Goal: Task Accomplishment & Management: Use online tool/utility

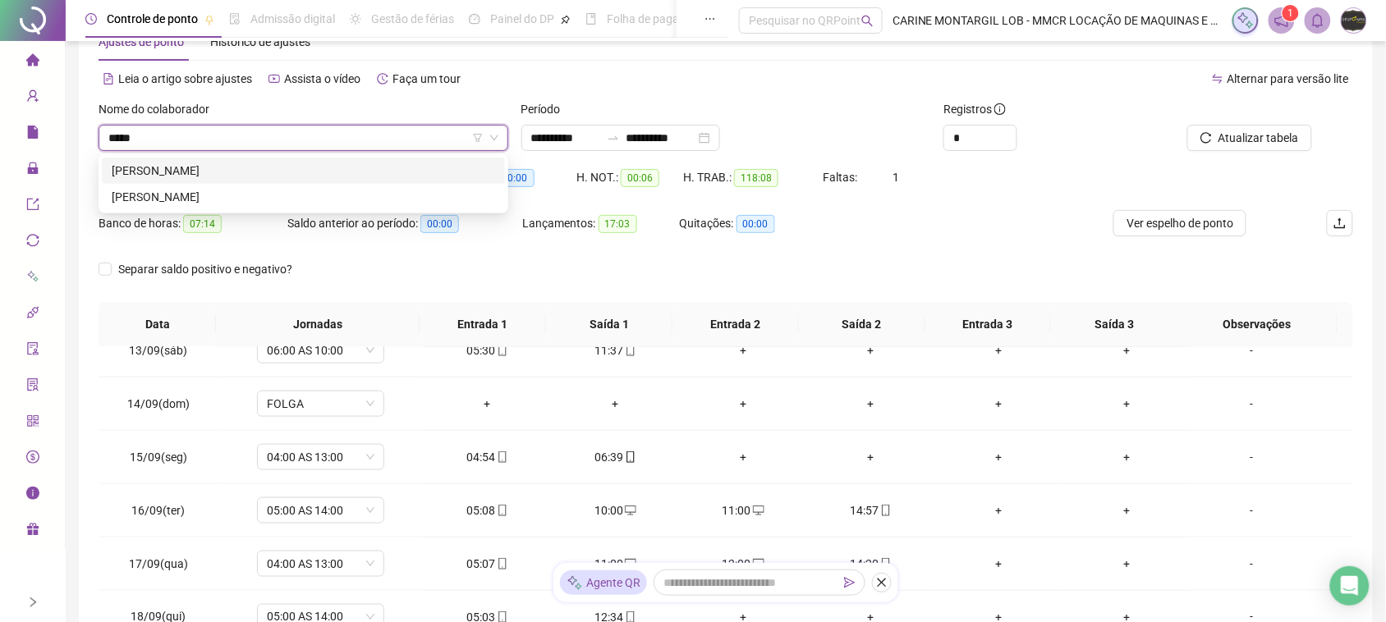
type input "******"
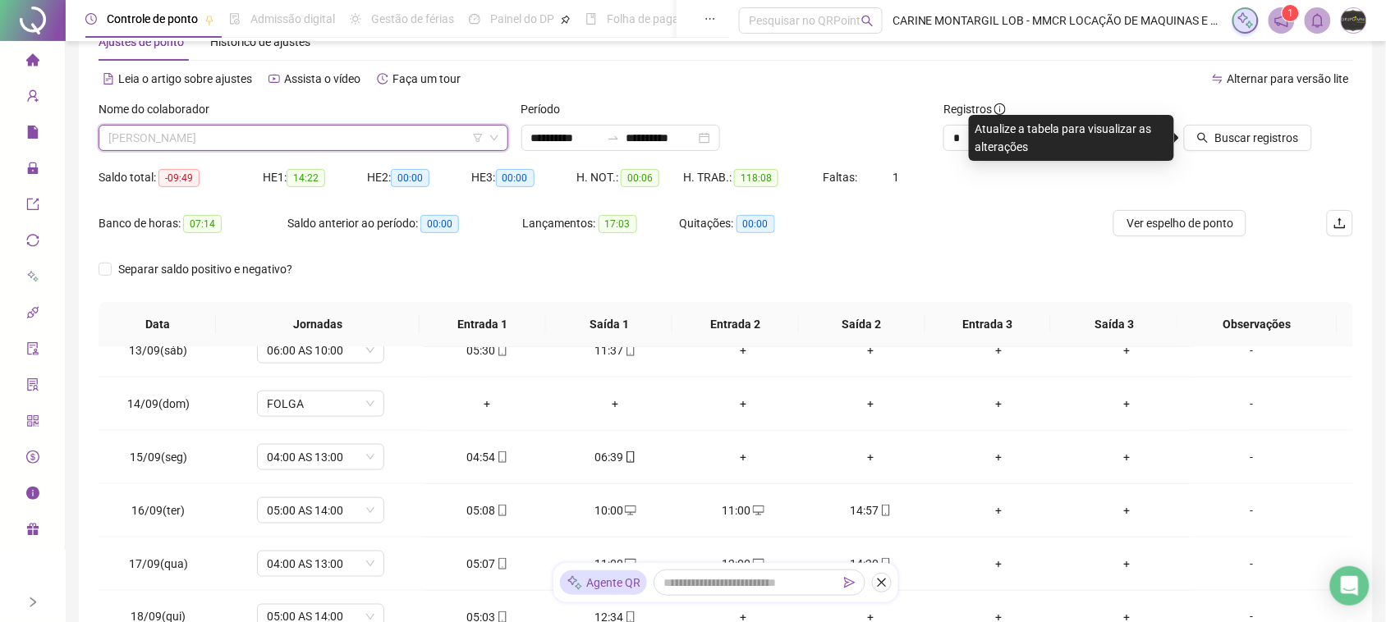
click at [195, 129] on span "[PERSON_NAME]" at bounding box center [303, 138] width 390 height 25
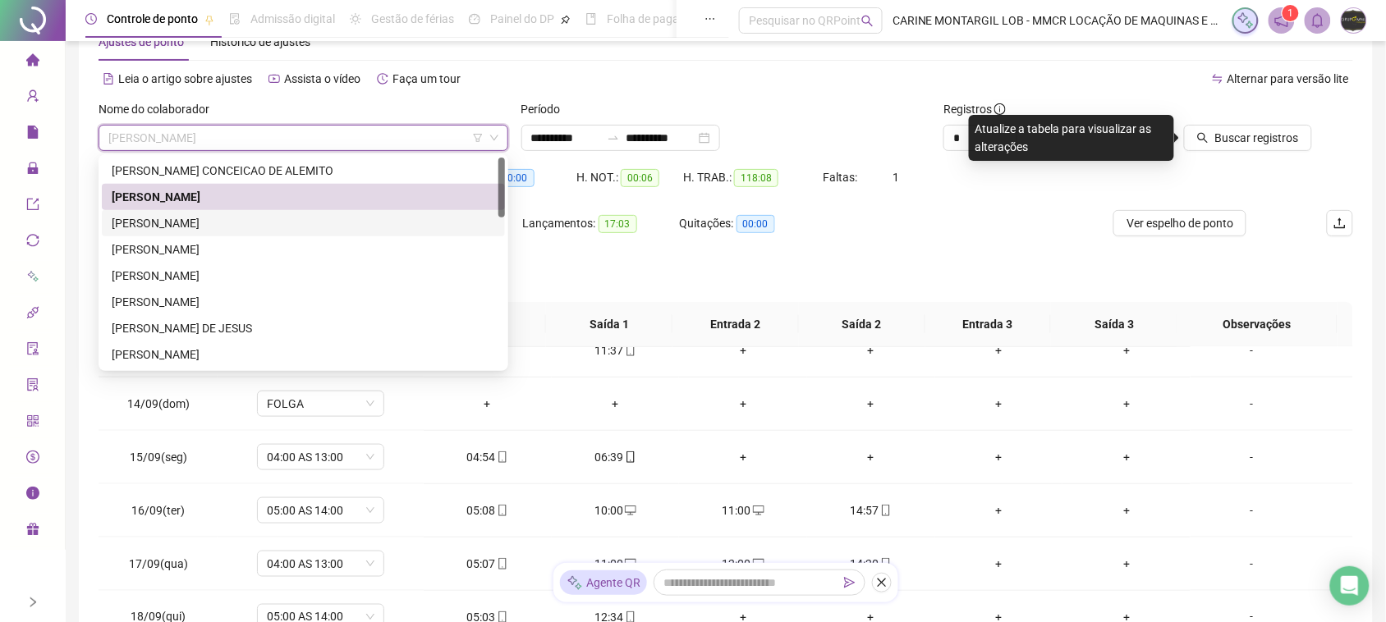
drag, startPoint x: 181, startPoint y: 219, endPoint x: 489, endPoint y: 191, distance: 309.3
click at [181, 220] on div "[PERSON_NAME]" at bounding box center [304, 223] width 384 height 18
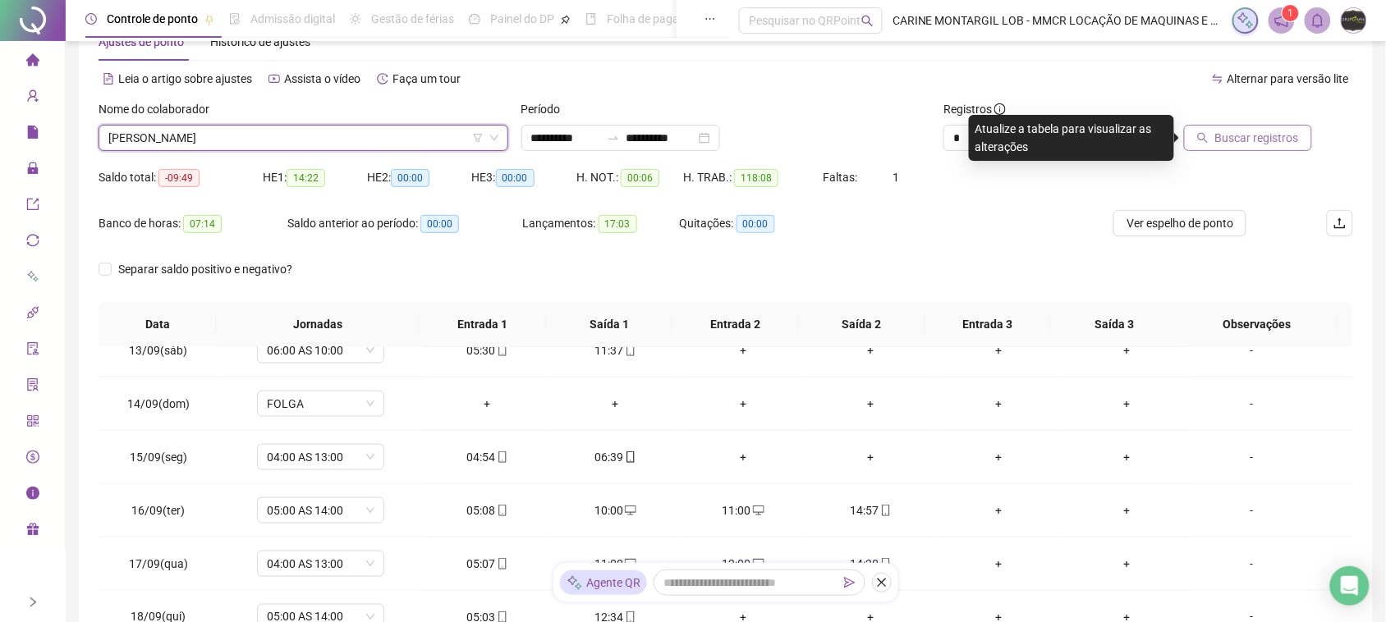
click at [1269, 141] on span "Buscar registros" at bounding box center [1257, 138] width 84 height 18
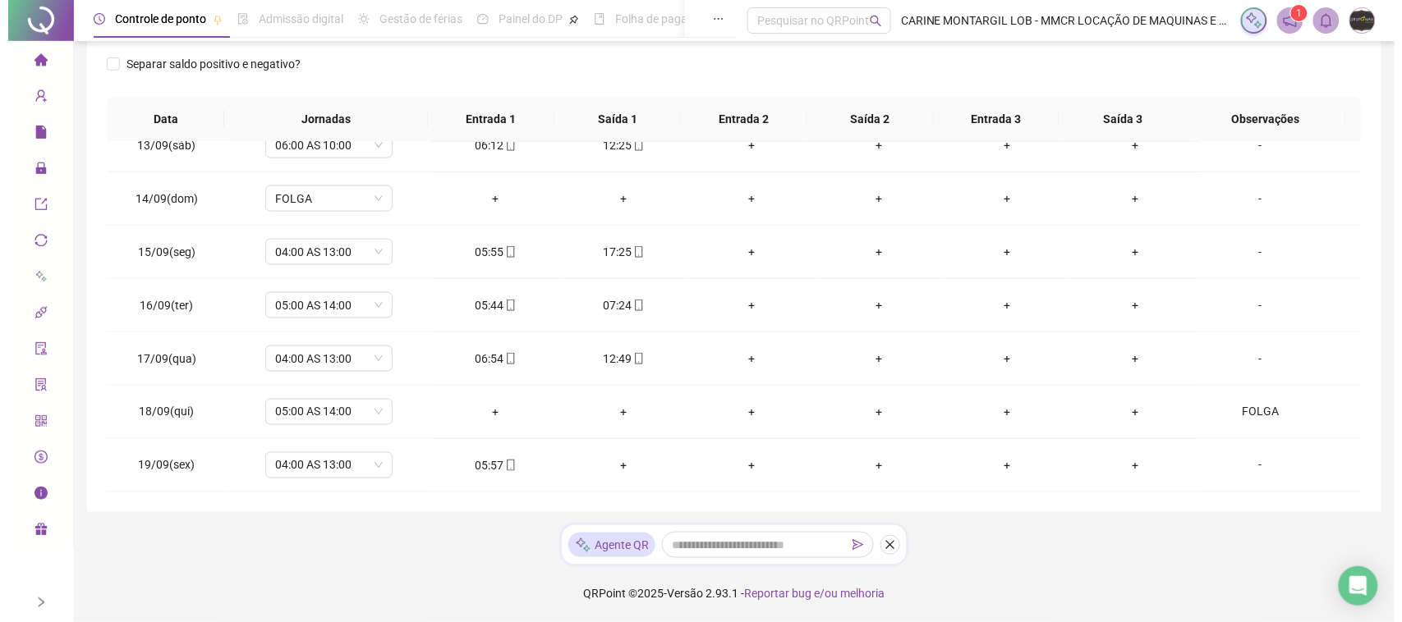
scroll to position [51, 0]
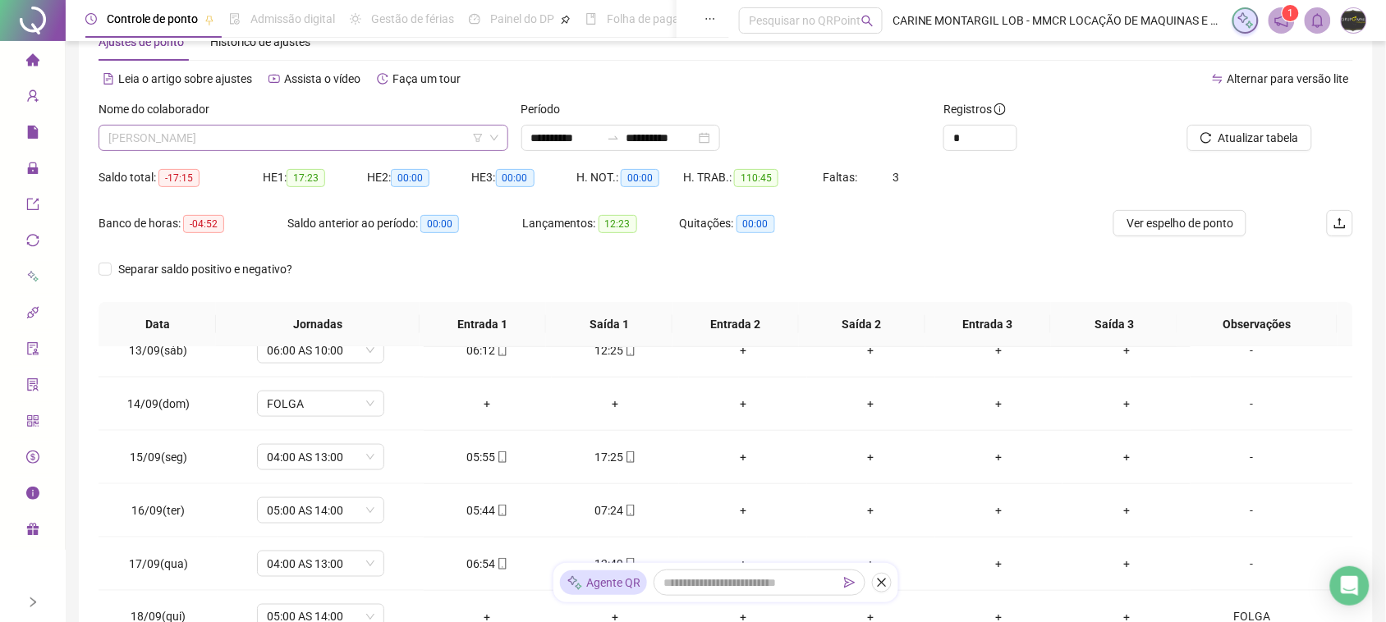
click at [345, 135] on span "[PERSON_NAME]" at bounding box center [303, 138] width 390 height 25
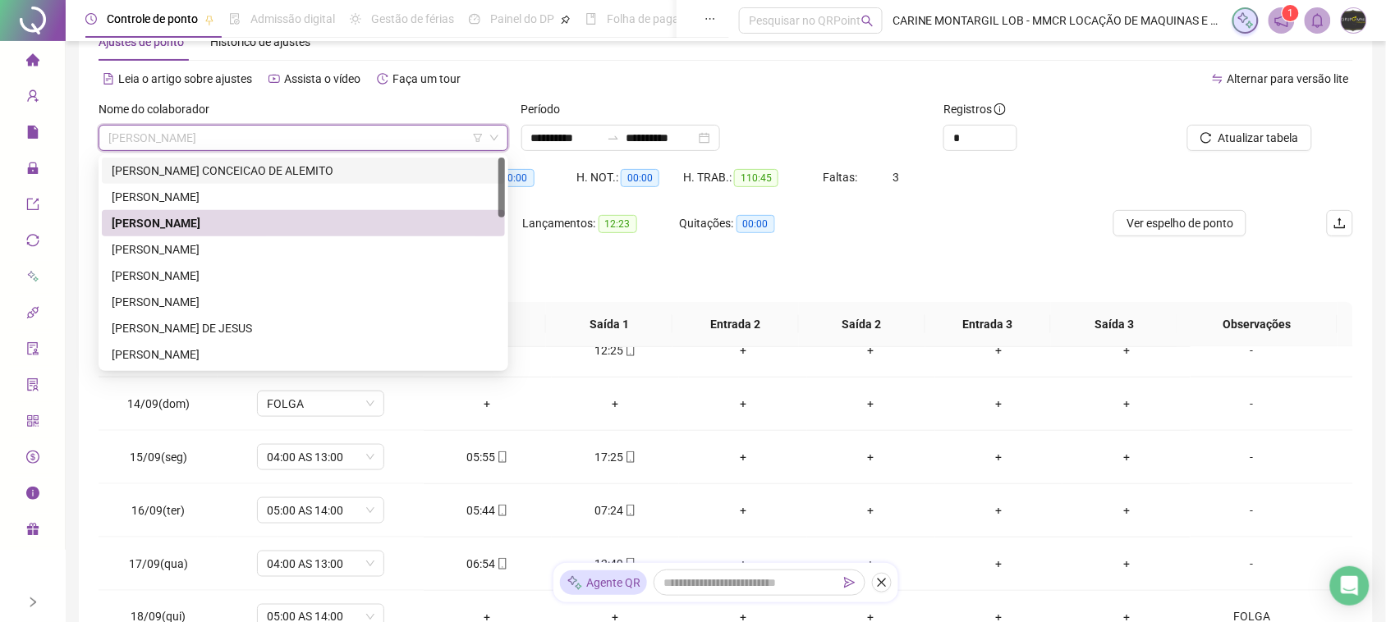
click at [251, 166] on div "[PERSON_NAME] CONCEICAO DE ALEMITO" at bounding box center [304, 171] width 384 height 18
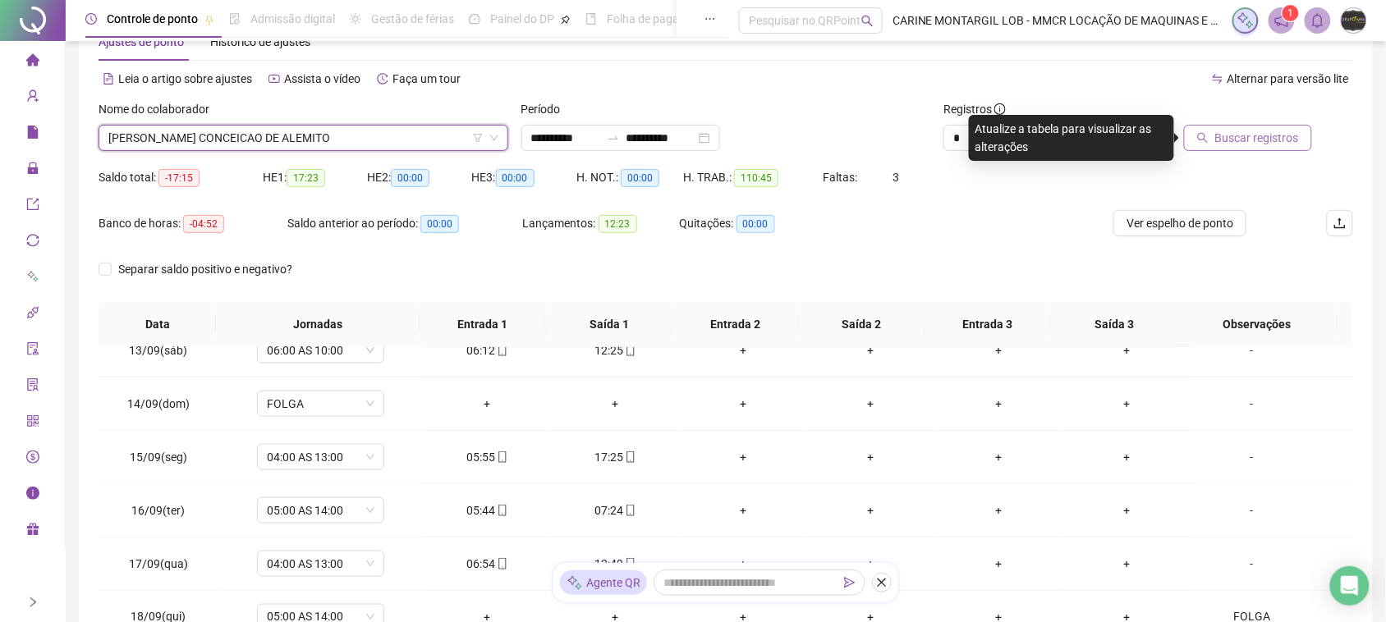
click at [1298, 140] on span "Buscar registros" at bounding box center [1257, 138] width 84 height 18
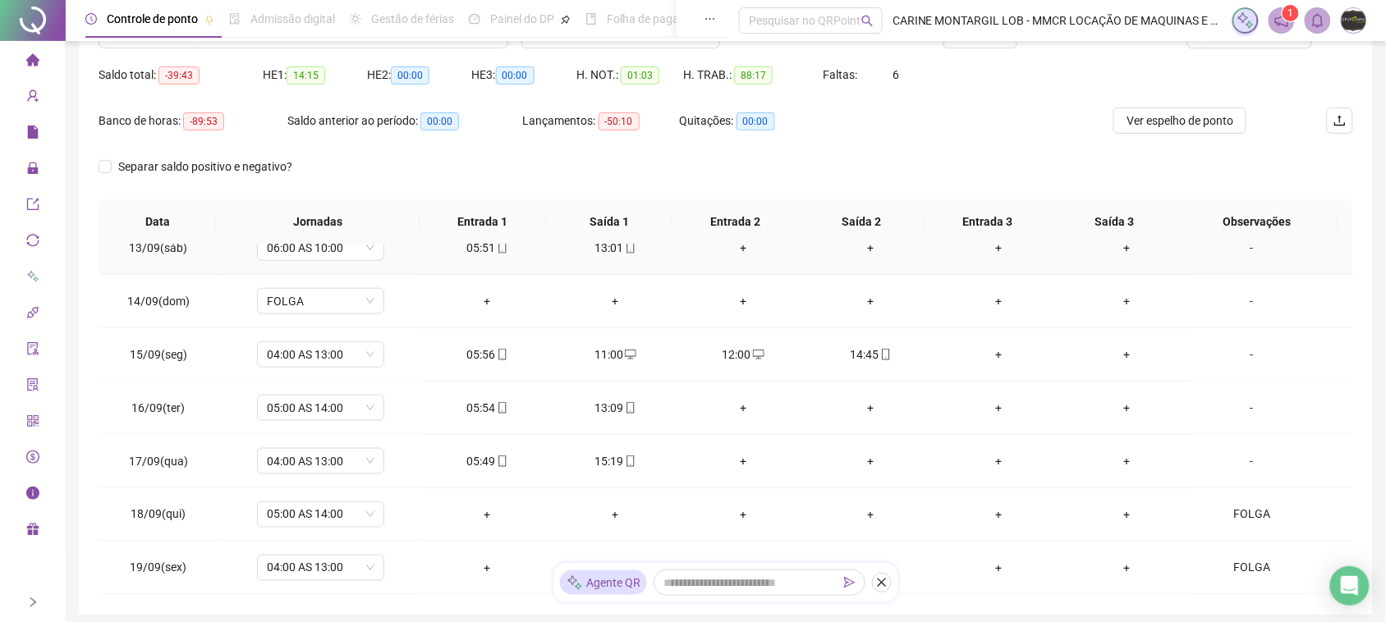
scroll to position [256, 0]
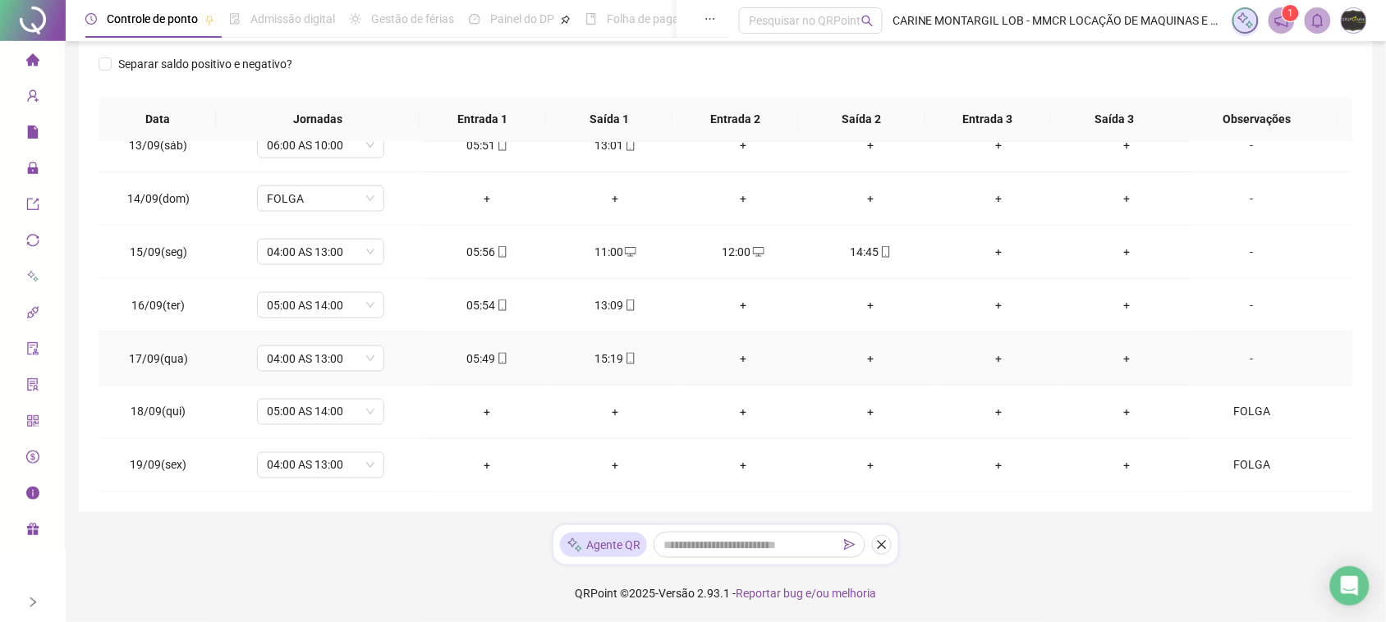
click at [729, 361] on div "+" at bounding box center [743, 359] width 102 height 18
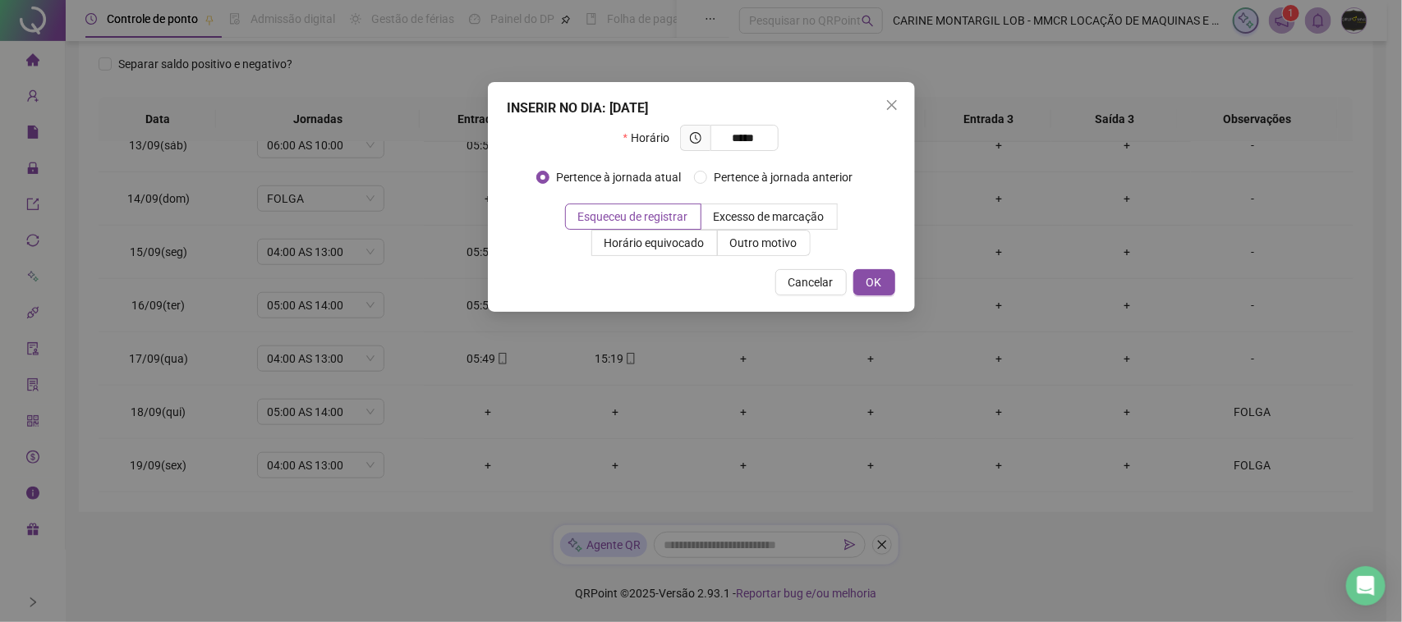
type input "*****"
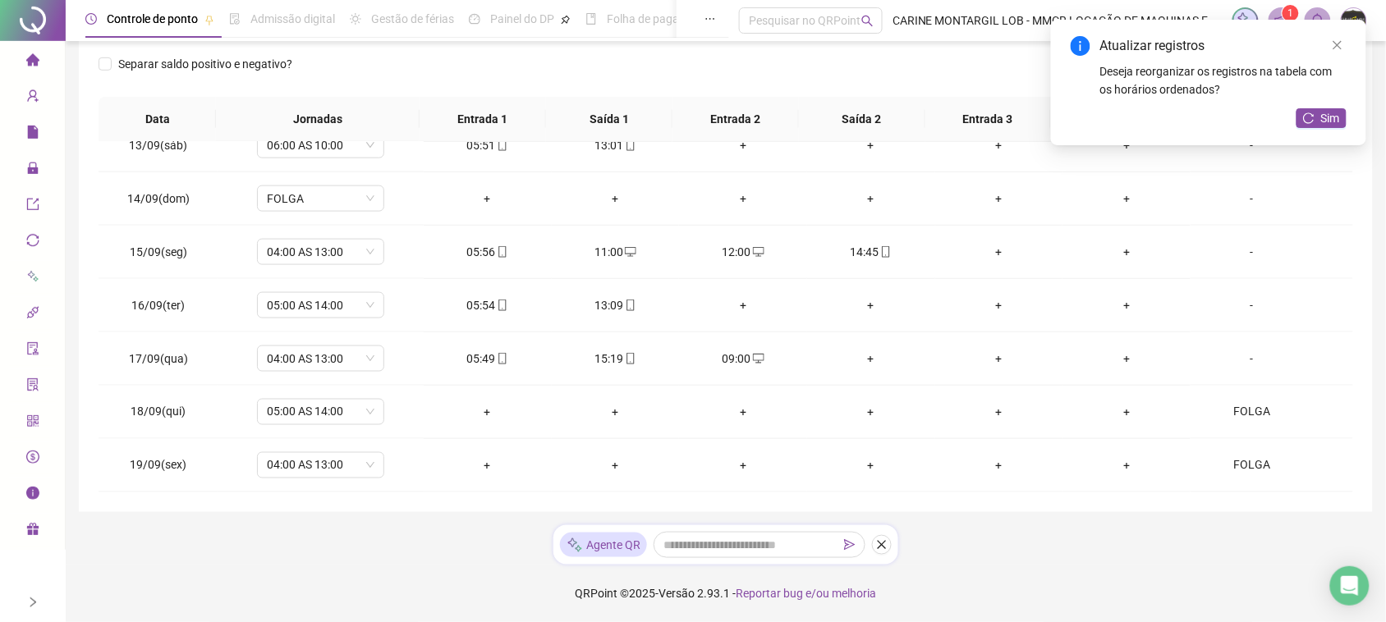
click at [861, 358] on div "+" at bounding box center [871, 359] width 102 height 18
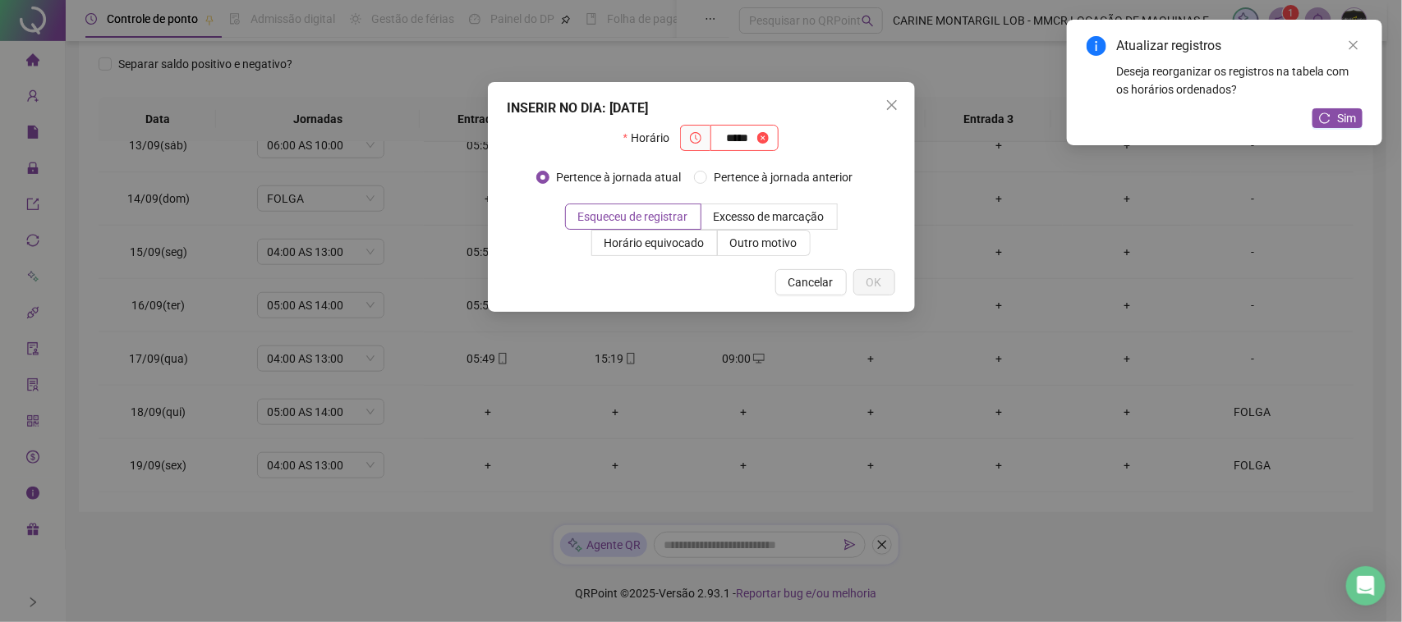
type input "*****"
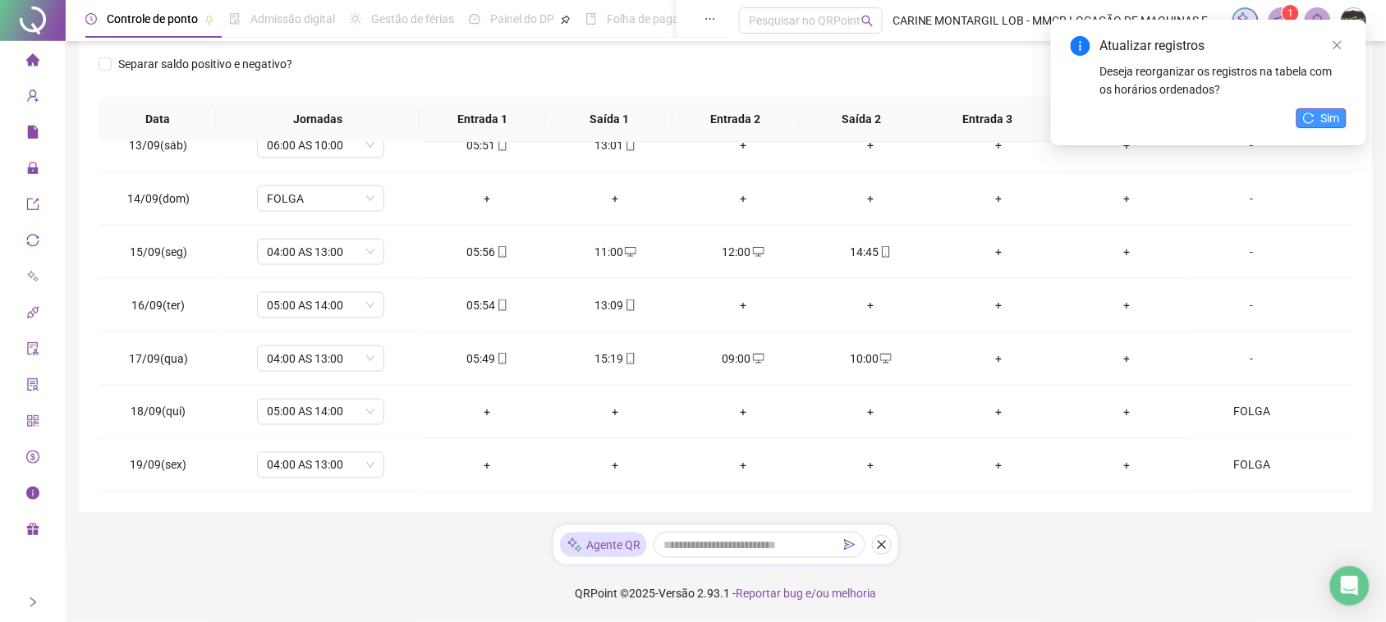
click at [1300, 122] on button "Sim" at bounding box center [1322, 118] width 50 height 20
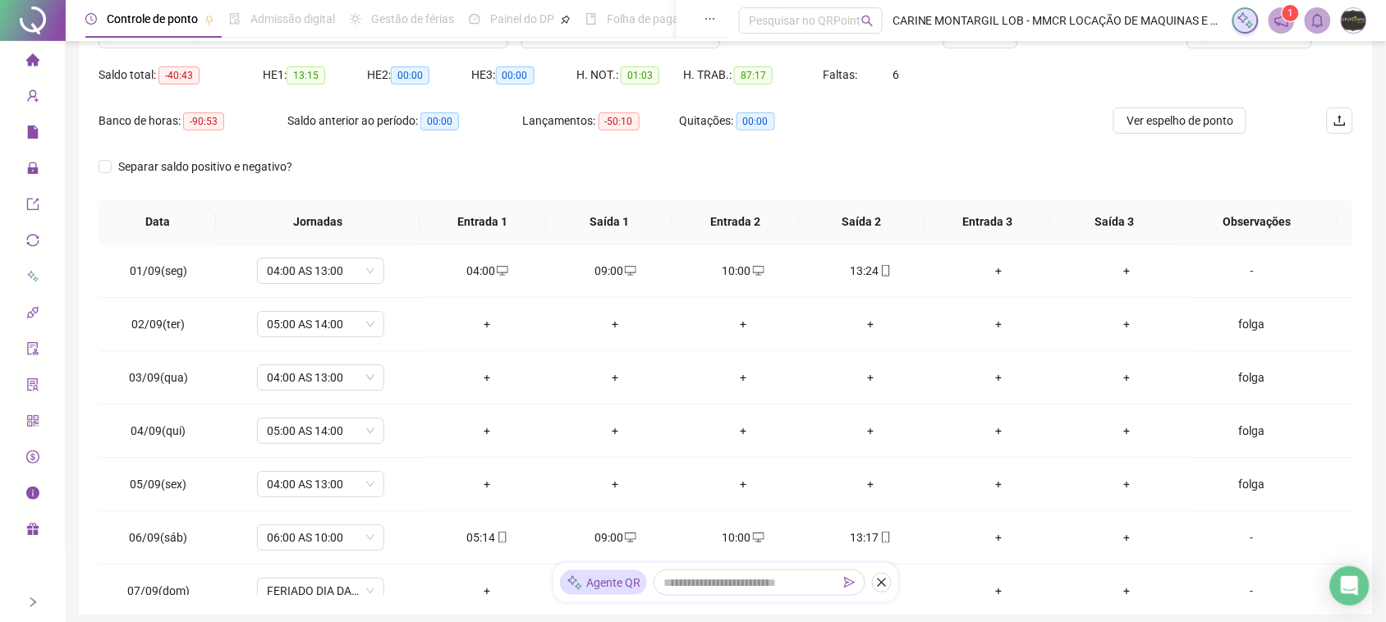
scroll to position [51, 0]
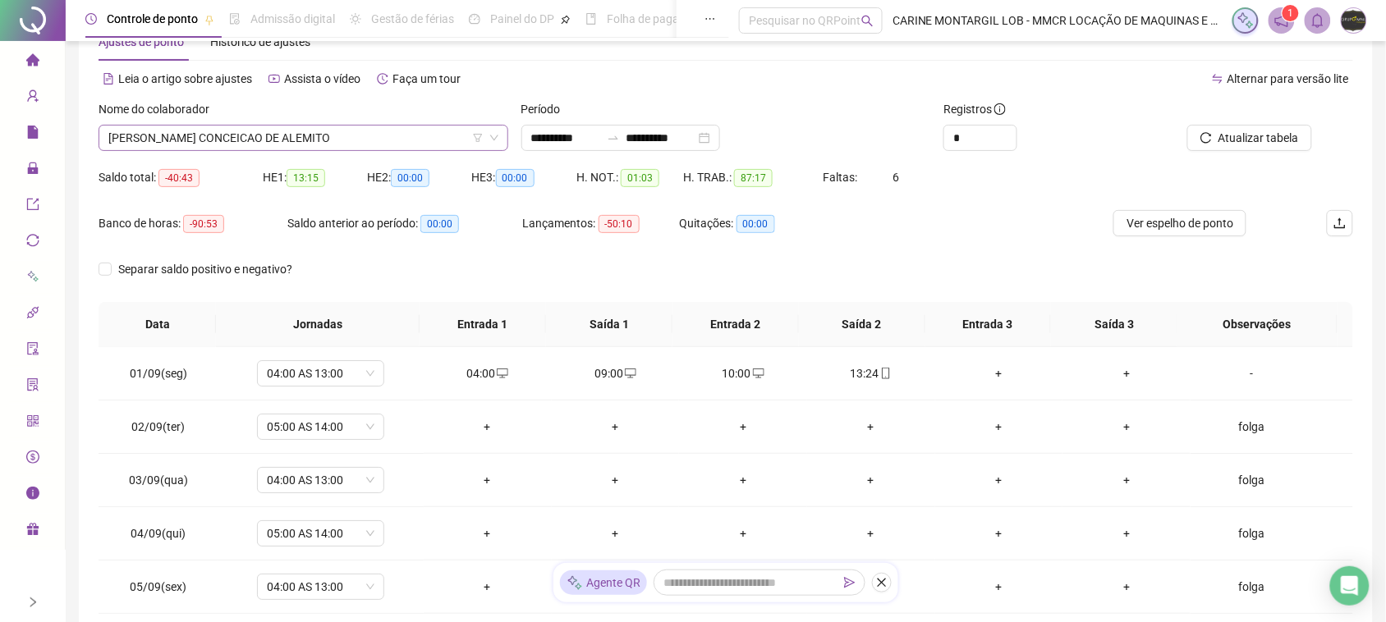
click at [308, 132] on span "[PERSON_NAME] CONCEICAO DE ALEMITO" at bounding box center [303, 138] width 390 height 25
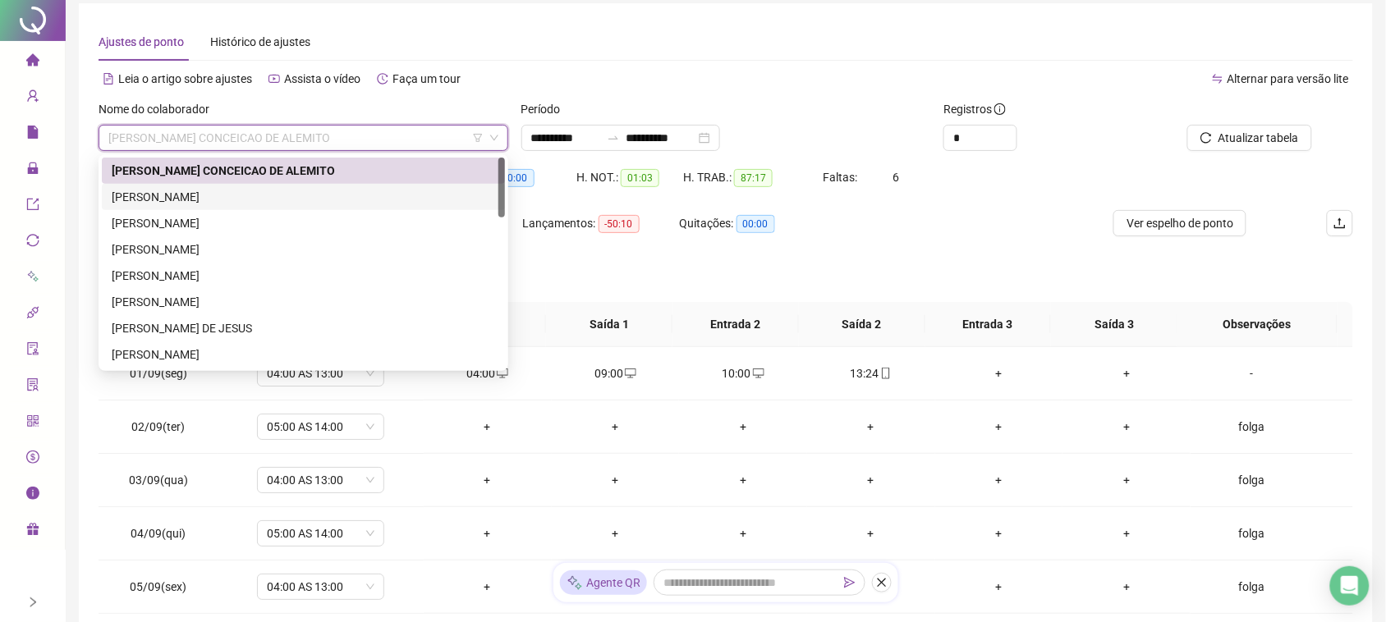
scroll to position [0, 0]
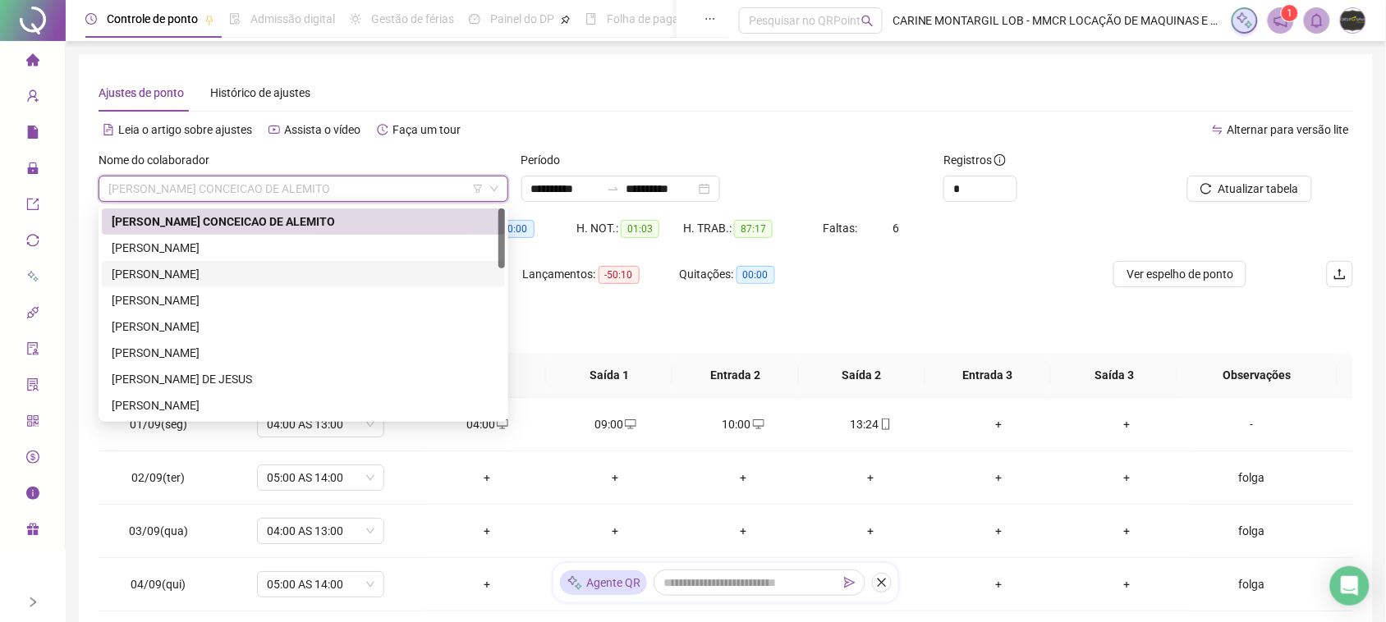
click at [243, 265] on div "[PERSON_NAME]" at bounding box center [304, 274] width 384 height 18
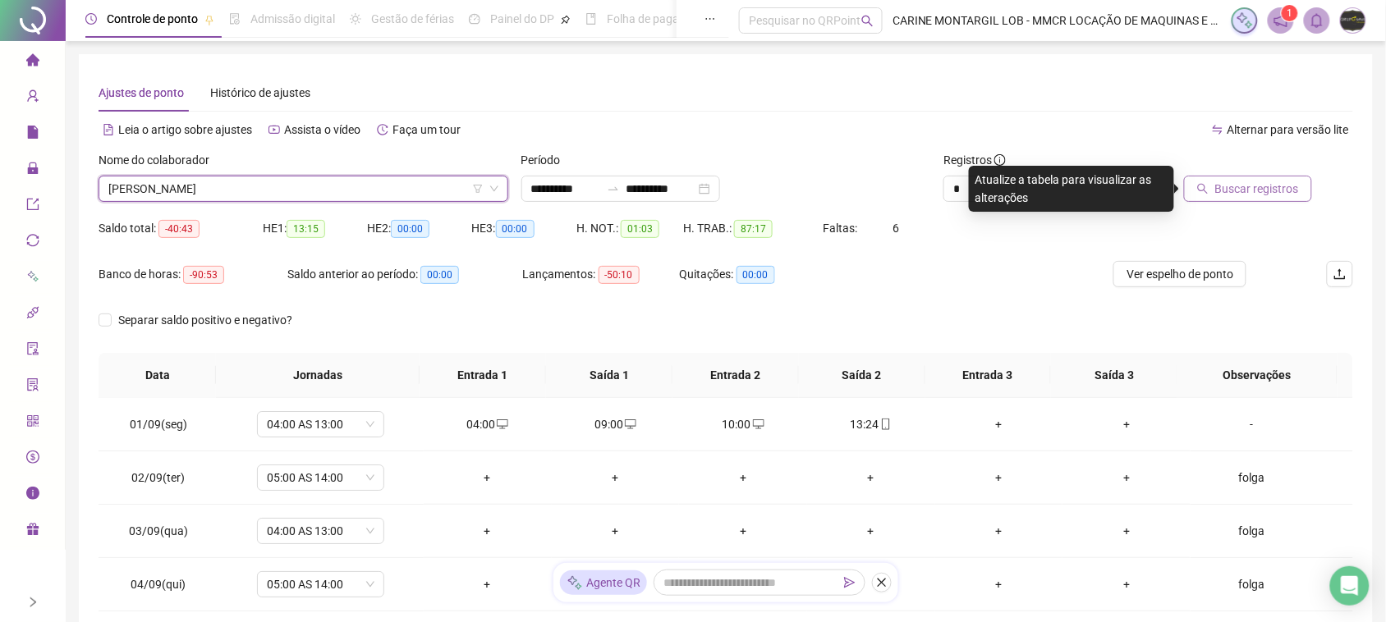
click at [1275, 185] on span "Buscar registros" at bounding box center [1257, 189] width 84 height 18
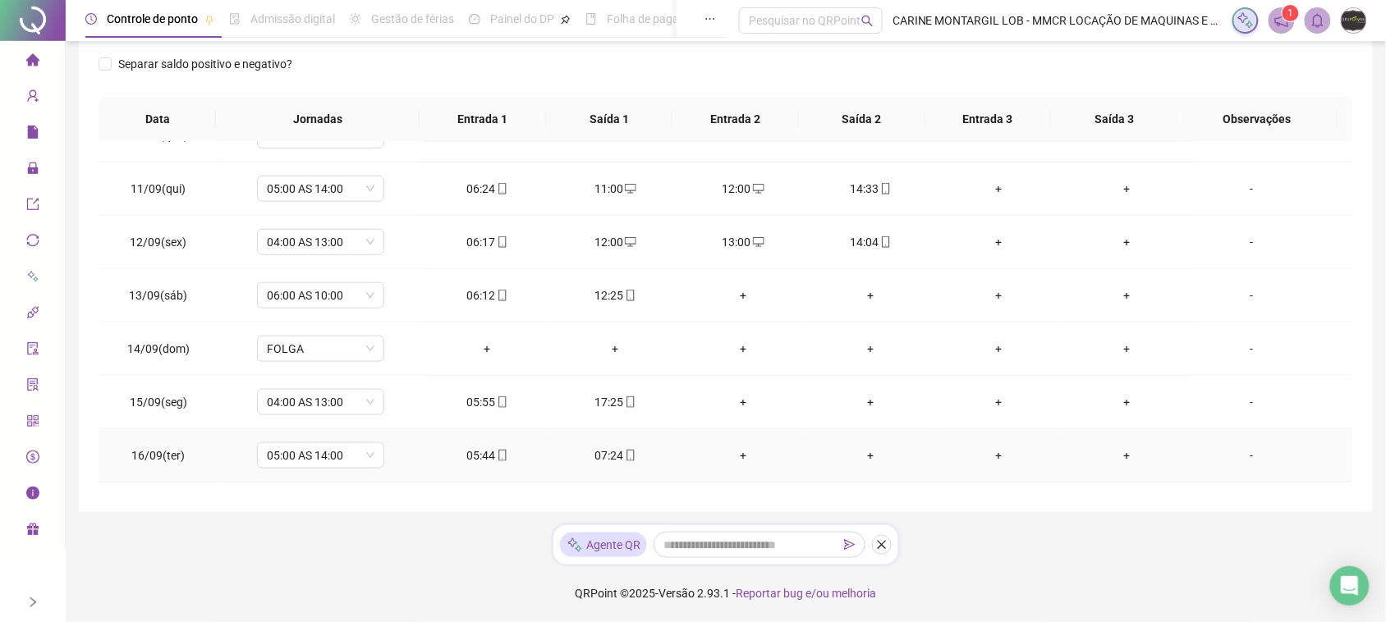
scroll to position [667, 0]
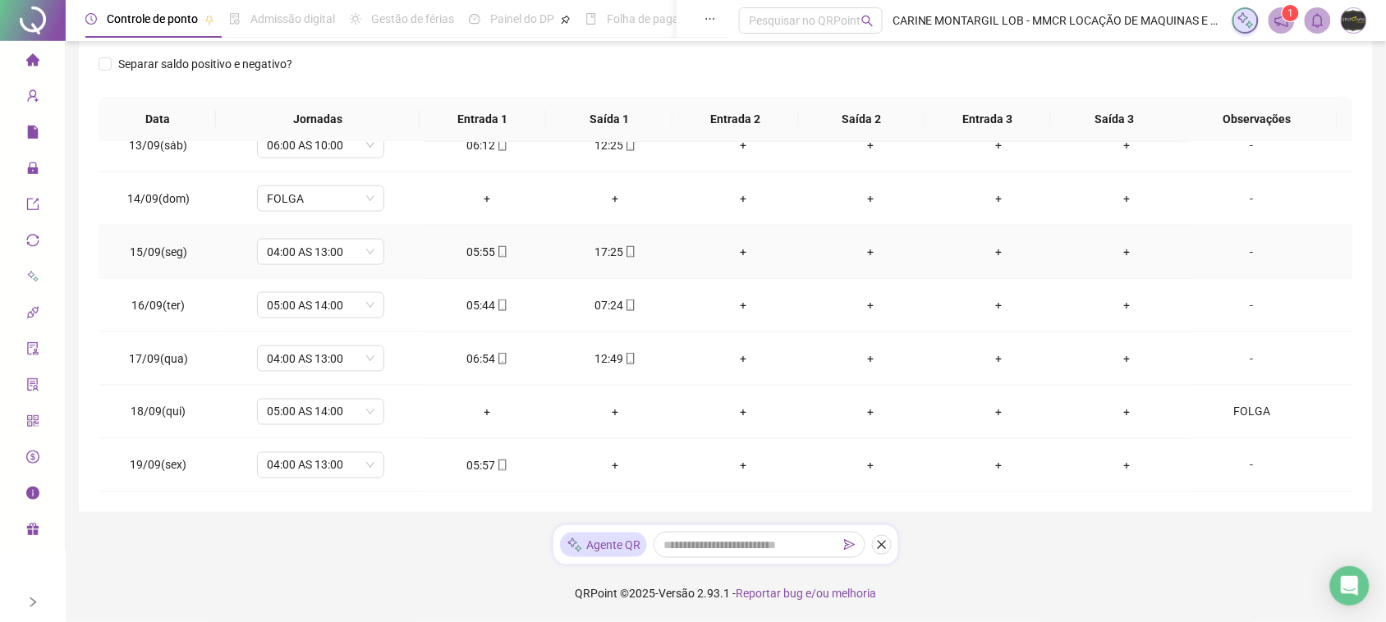
click at [737, 248] on div "+" at bounding box center [743, 252] width 102 height 18
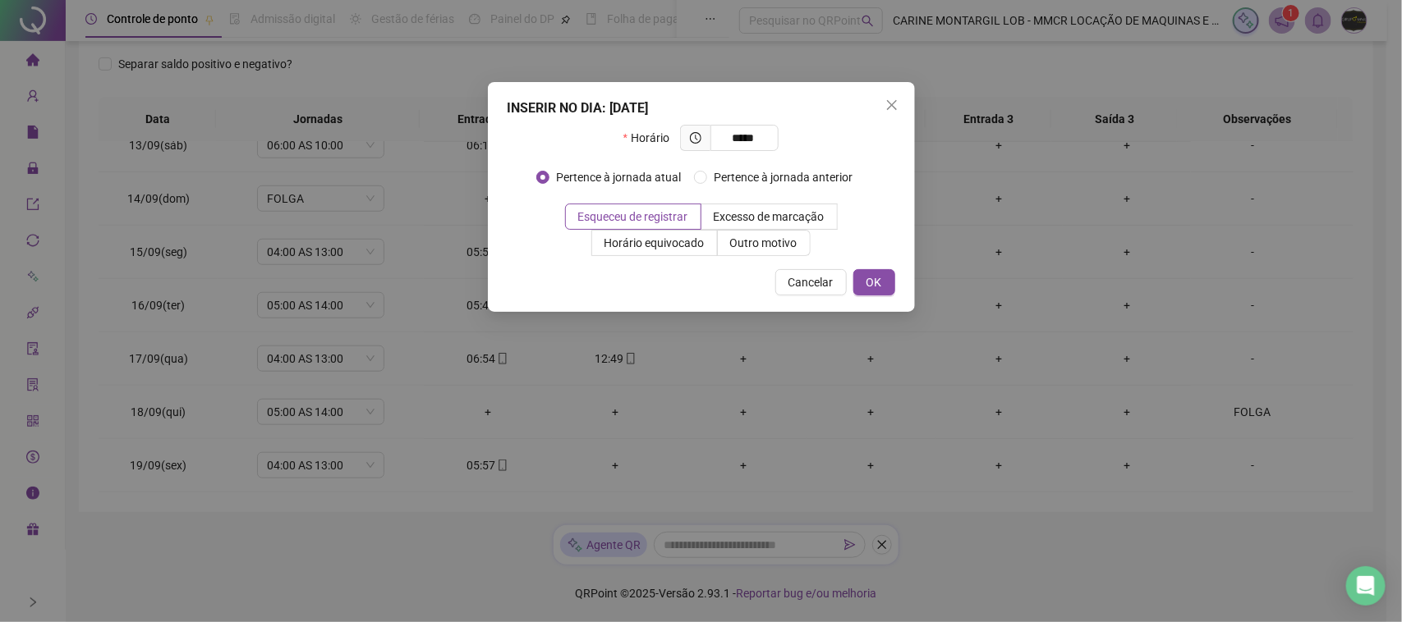
type input "*****"
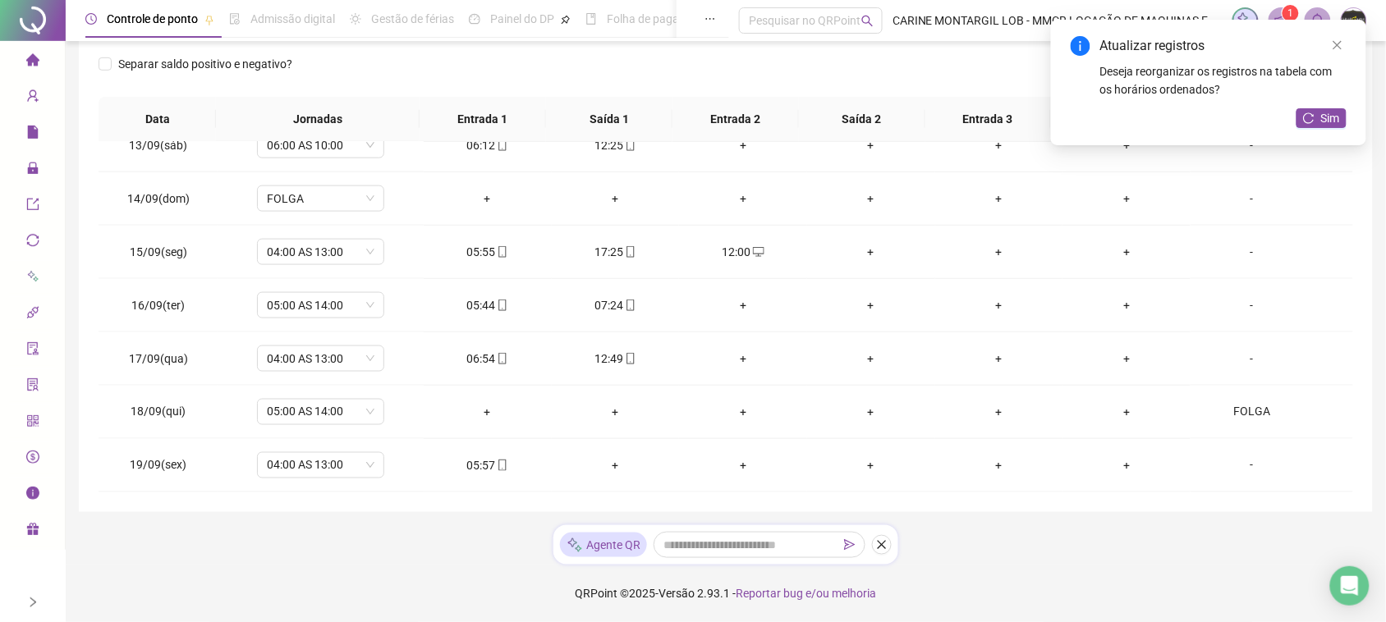
click at [852, 249] on div "+" at bounding box center [871, 252] width 102 height 18
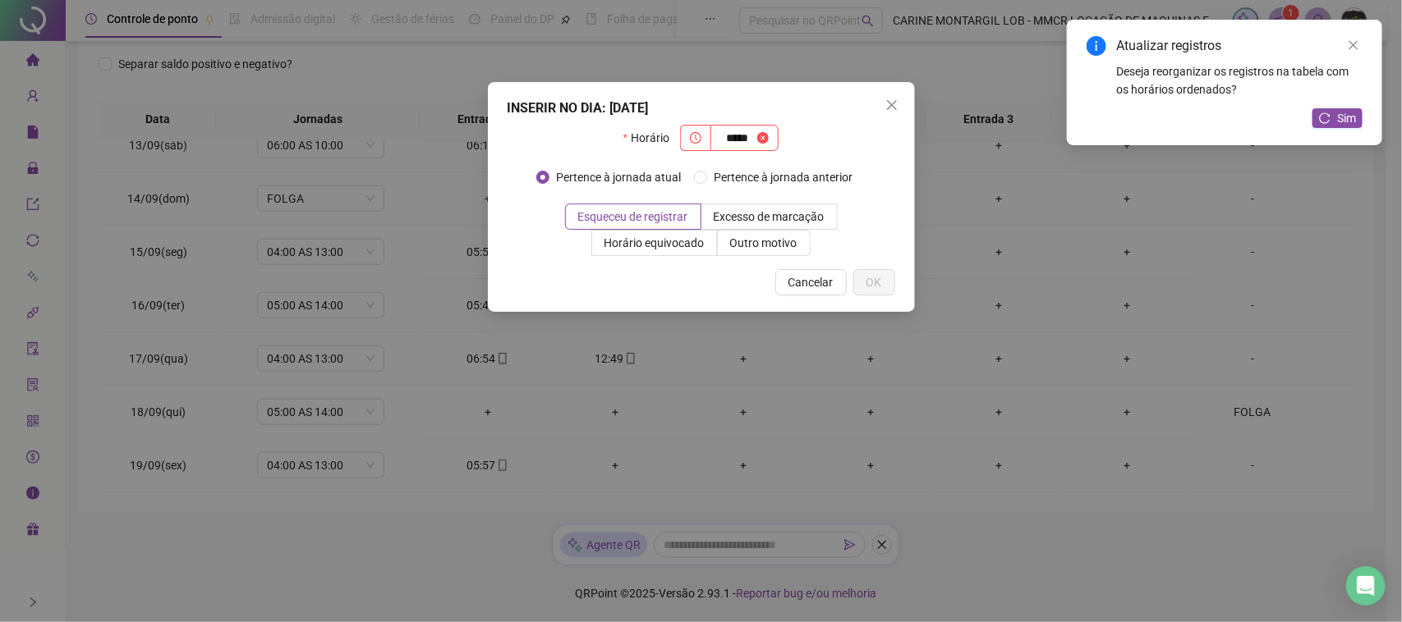
type input "*****"
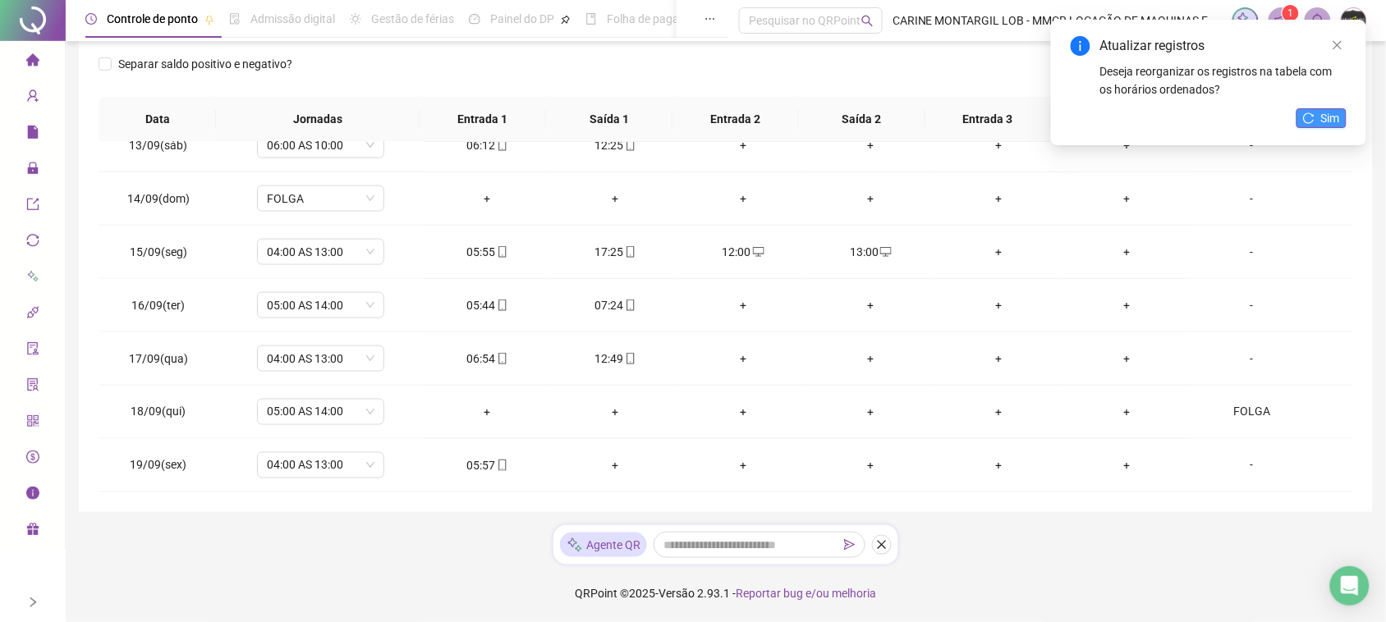
click at [1339, 122] on span "Sim" at bounding box center [1330, 118] width 19 height 18
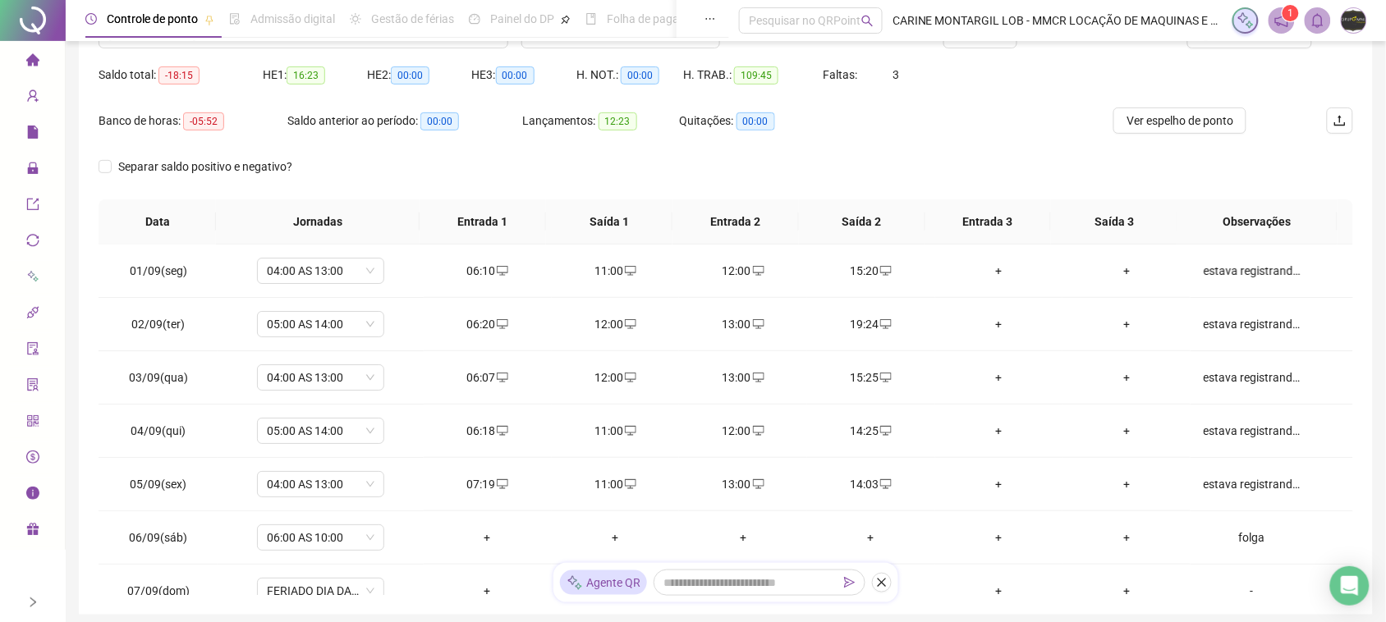
scroll to position [51, 0]
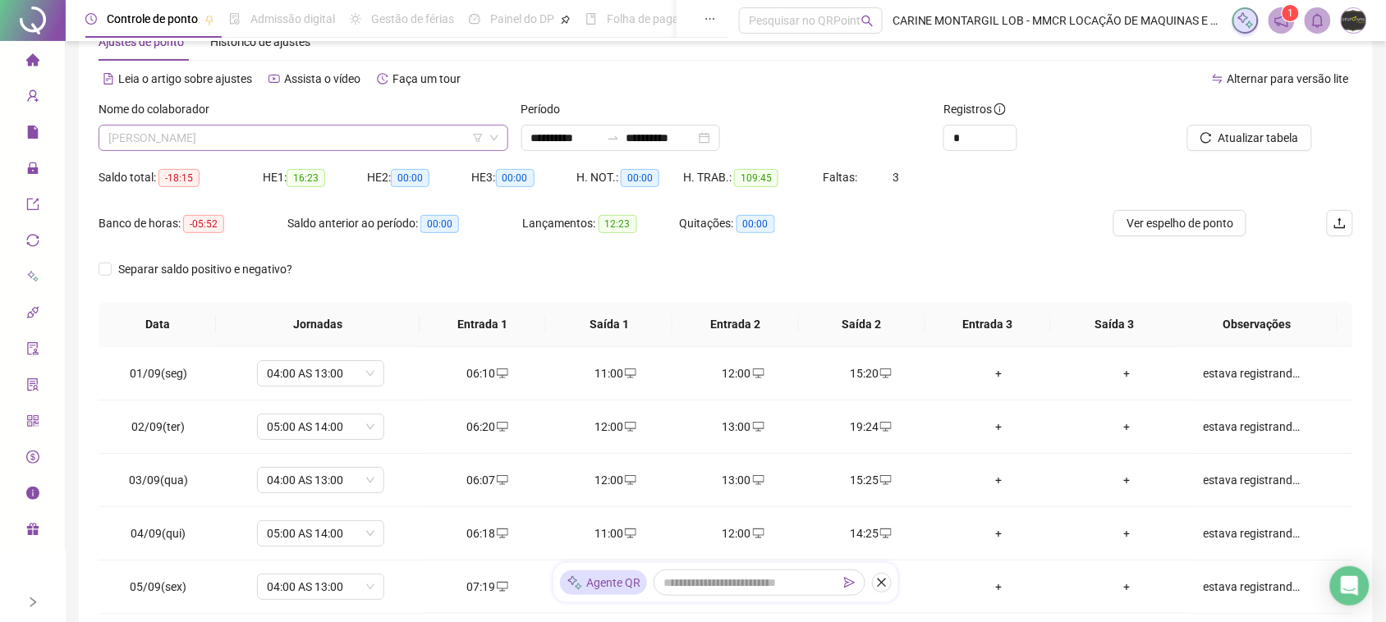
click at [269, 133] on span "[PERSON_NAME]" at bounding box center [303, 138] width 390 height 25
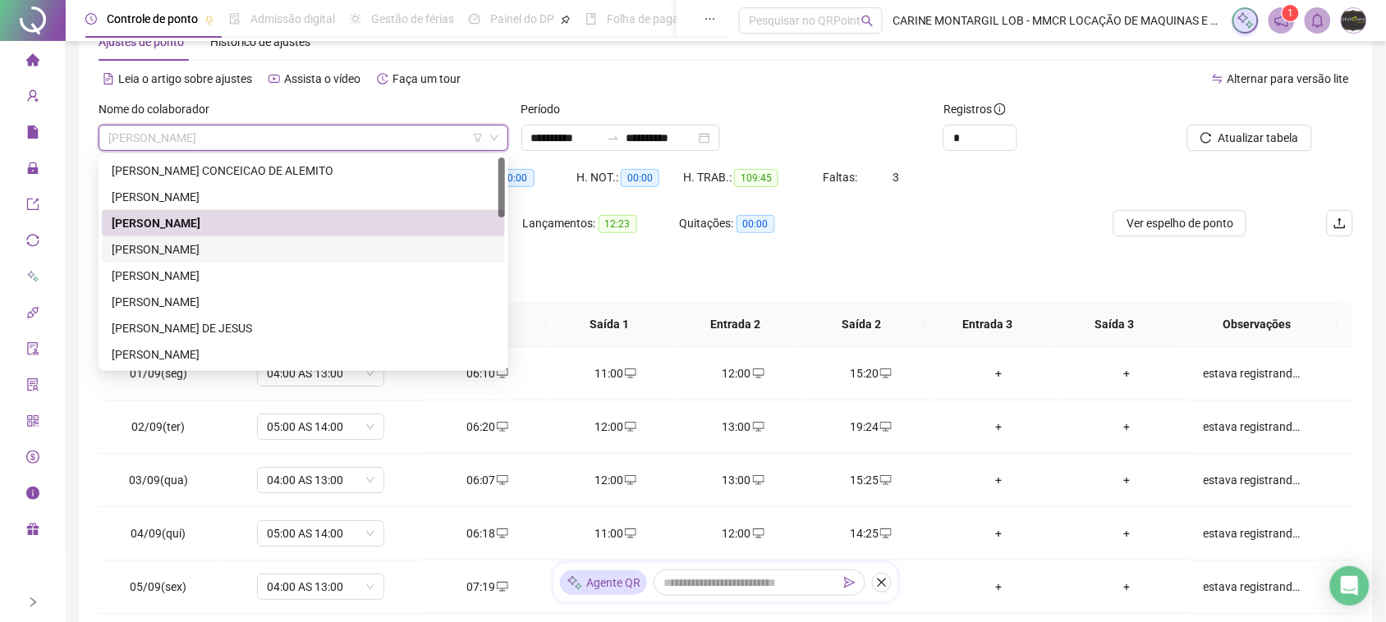
click at [231, 244] on div "[PERSON_NAME]" at bounding box center [304, 250] width 384 height 18
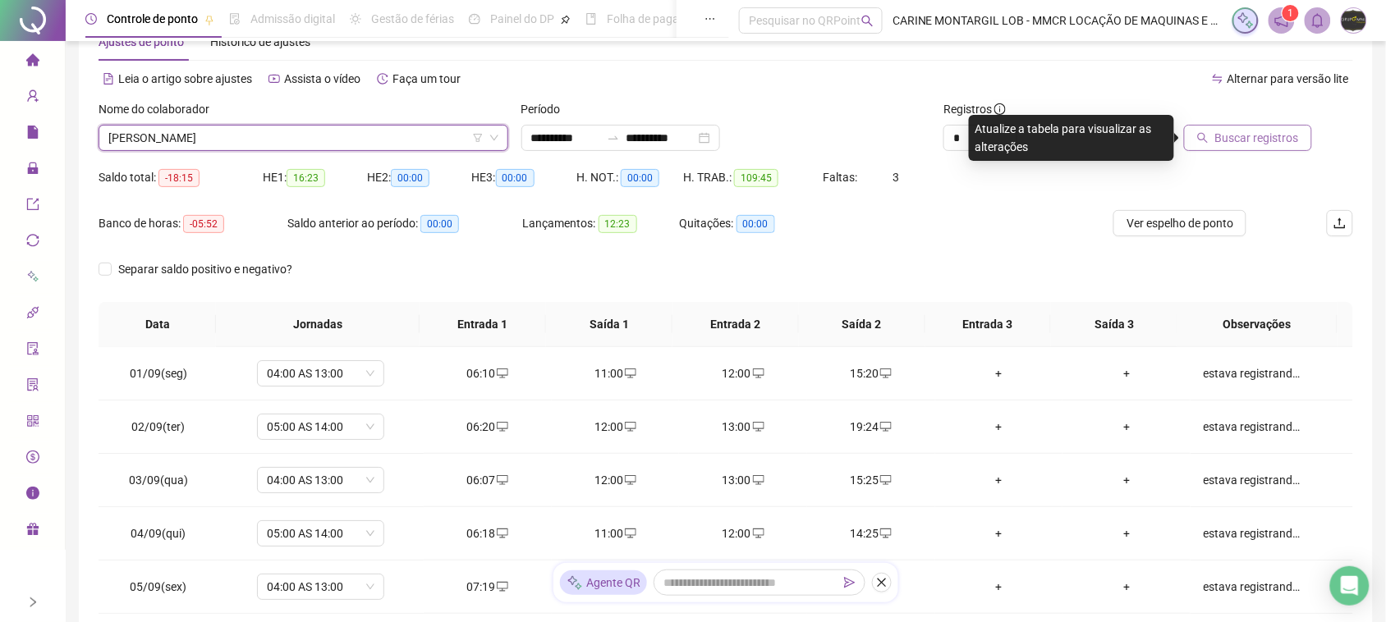
click at [1269, 133] on span "Buscar registros" at bounding box center [1257, 138] width 84 height 18
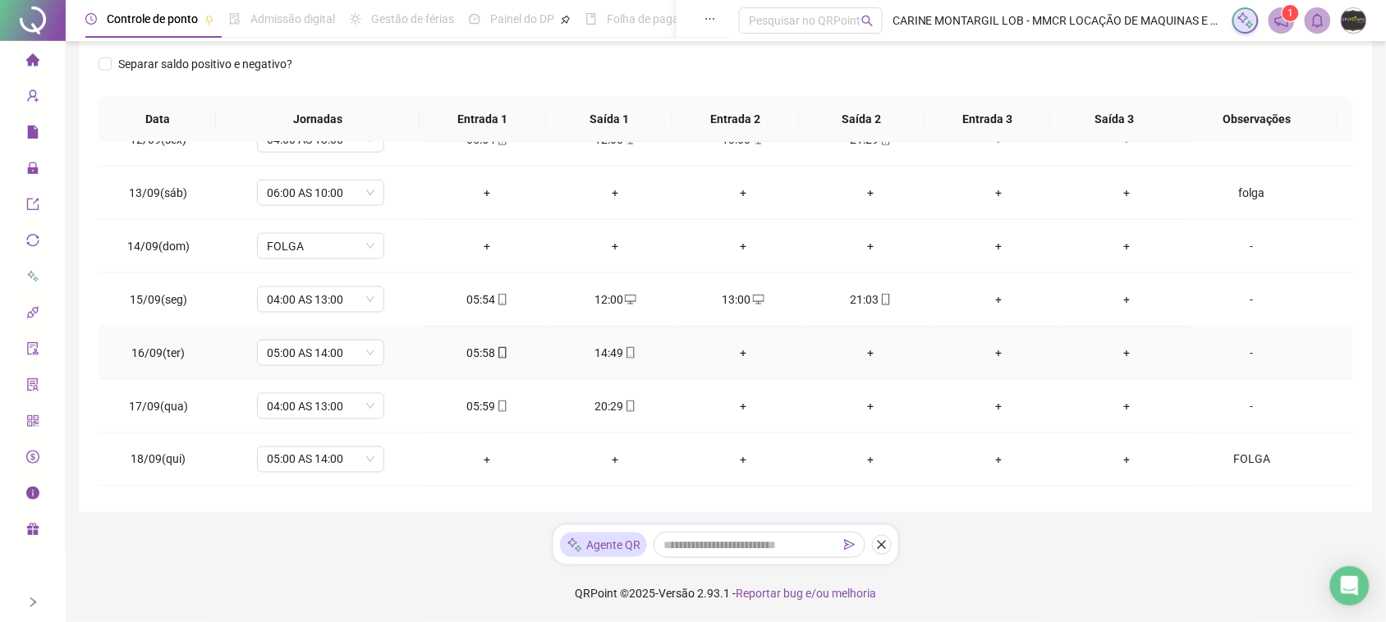
scroll to position [667, 0]
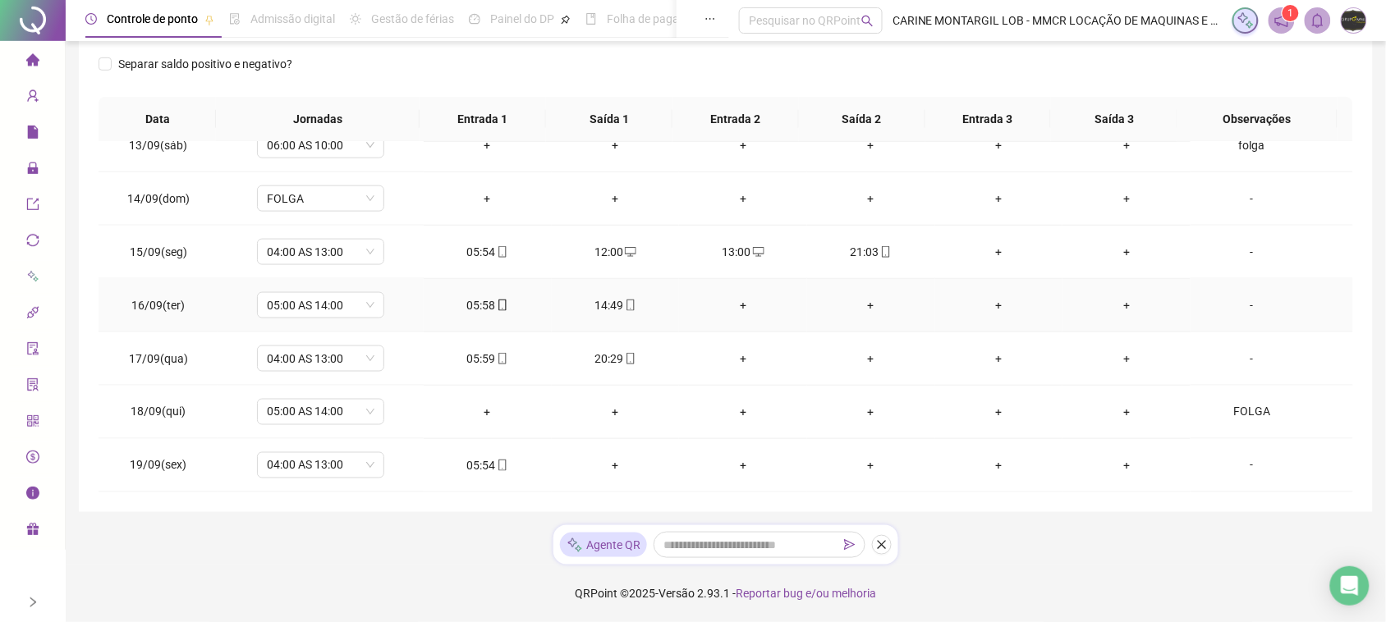
click at [741, 308] on div "+" at bounding box center [743, 305] width 102 height 18
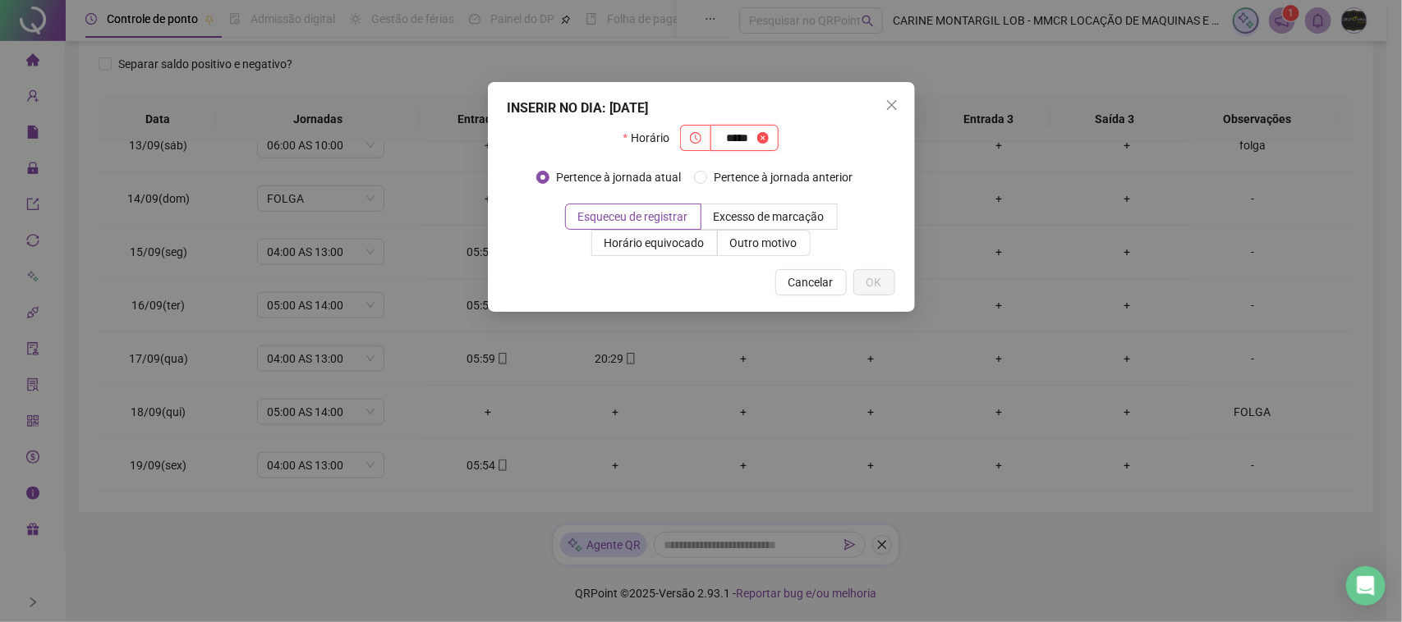
type input "*****"
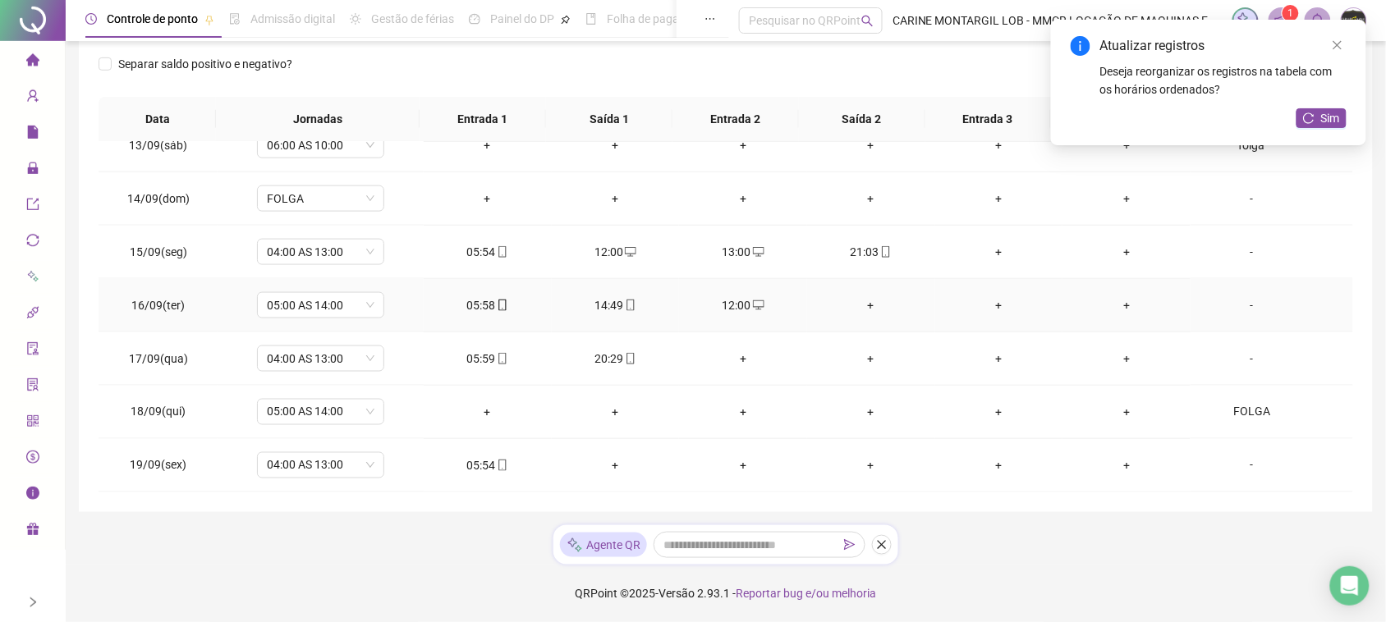
click at [863, 308] on div "+" at bounding box center [871, 305] width 102 height 18
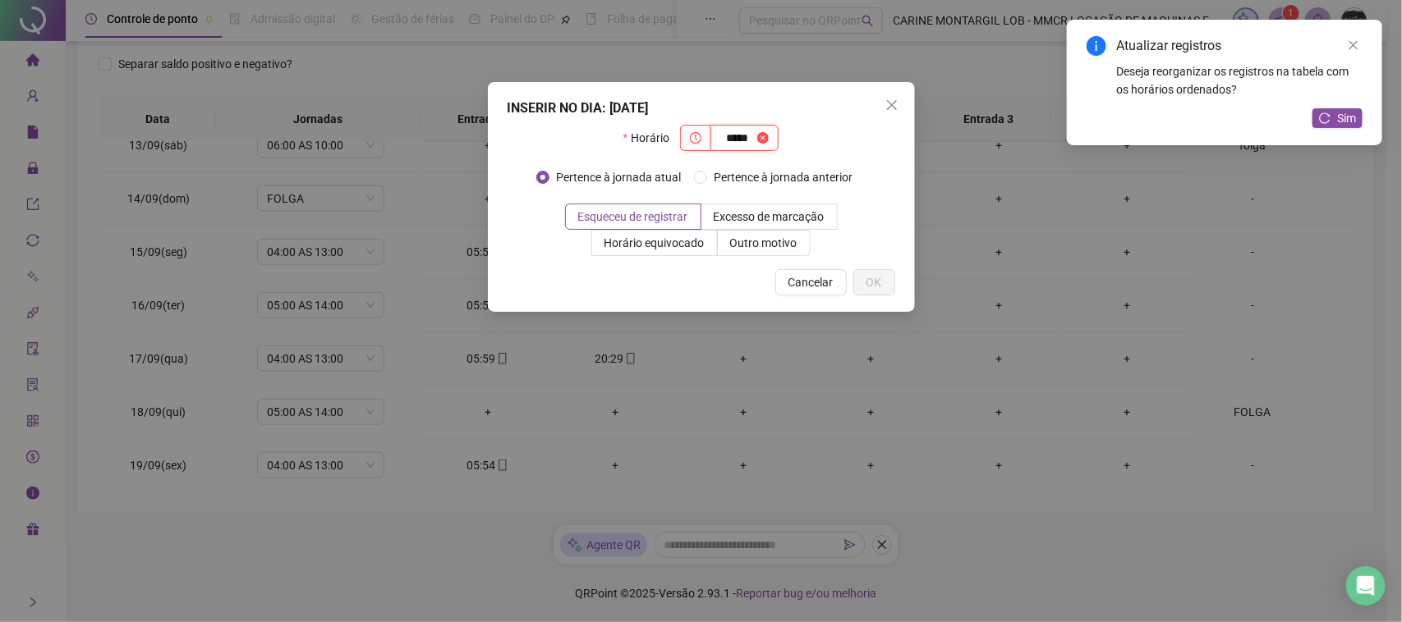
type input "*****"
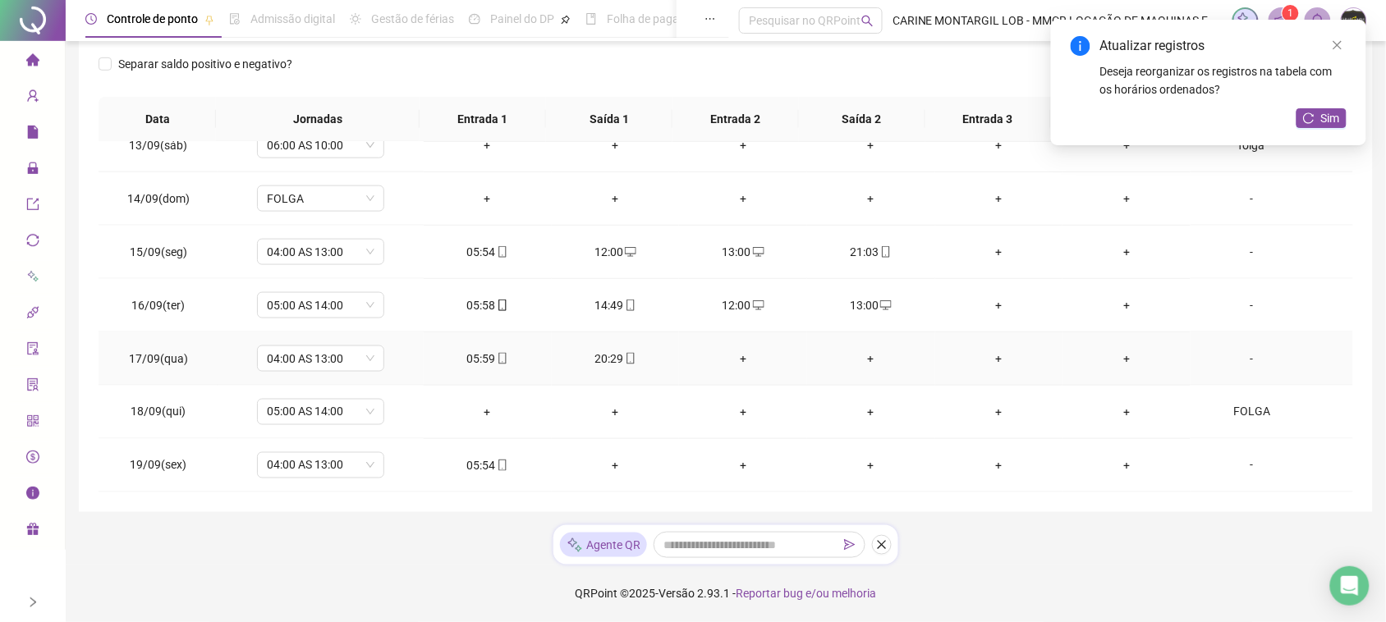
click at [735, 357] on div "+" at bounding box center [743, 359] width 102 height 18
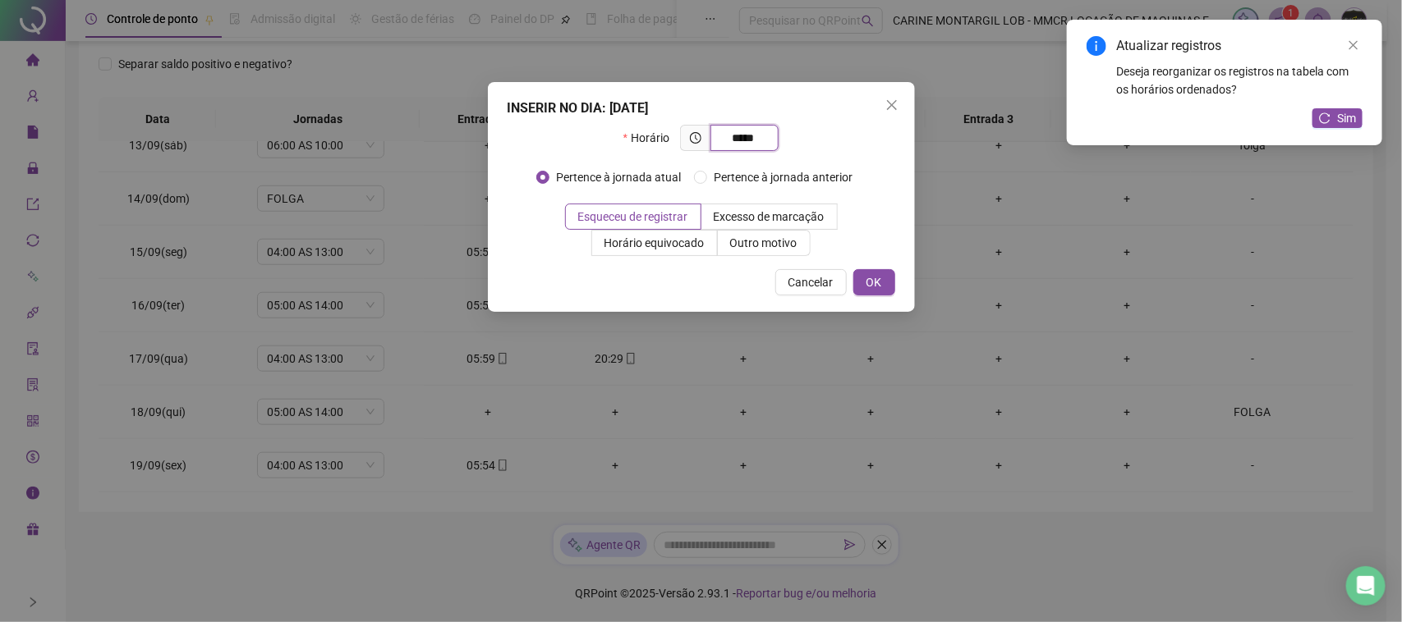
type input "*****"
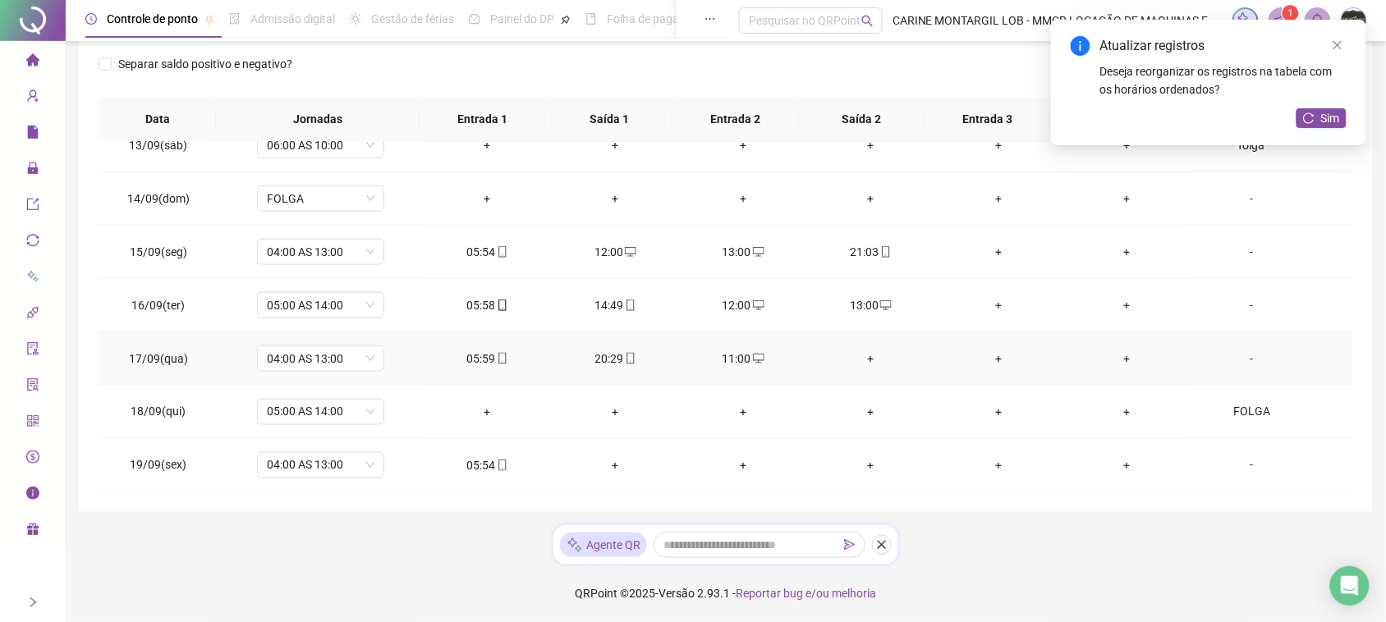
click at [857, 357] on div "+" at bounding box center [871, 359] width 102 height 18
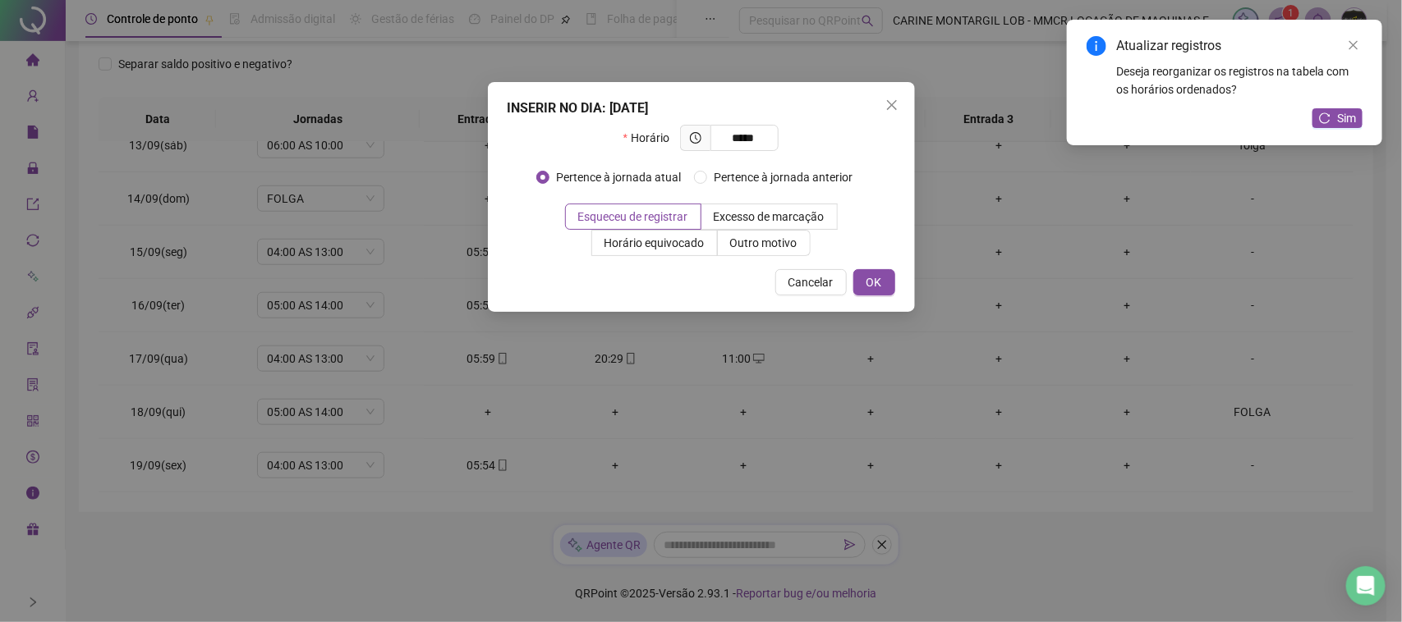
type input "*****"
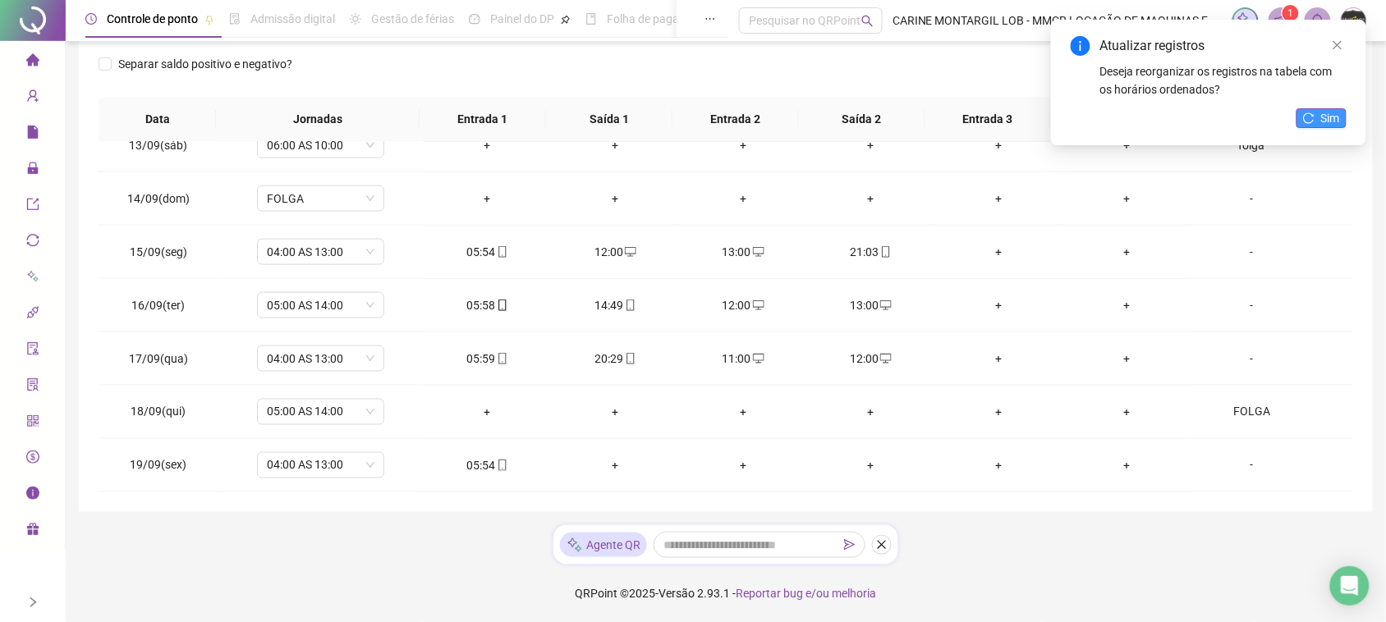
click at [1327, 116] on span "Sim" at bounding box center [1330, 118] width 19 height 18
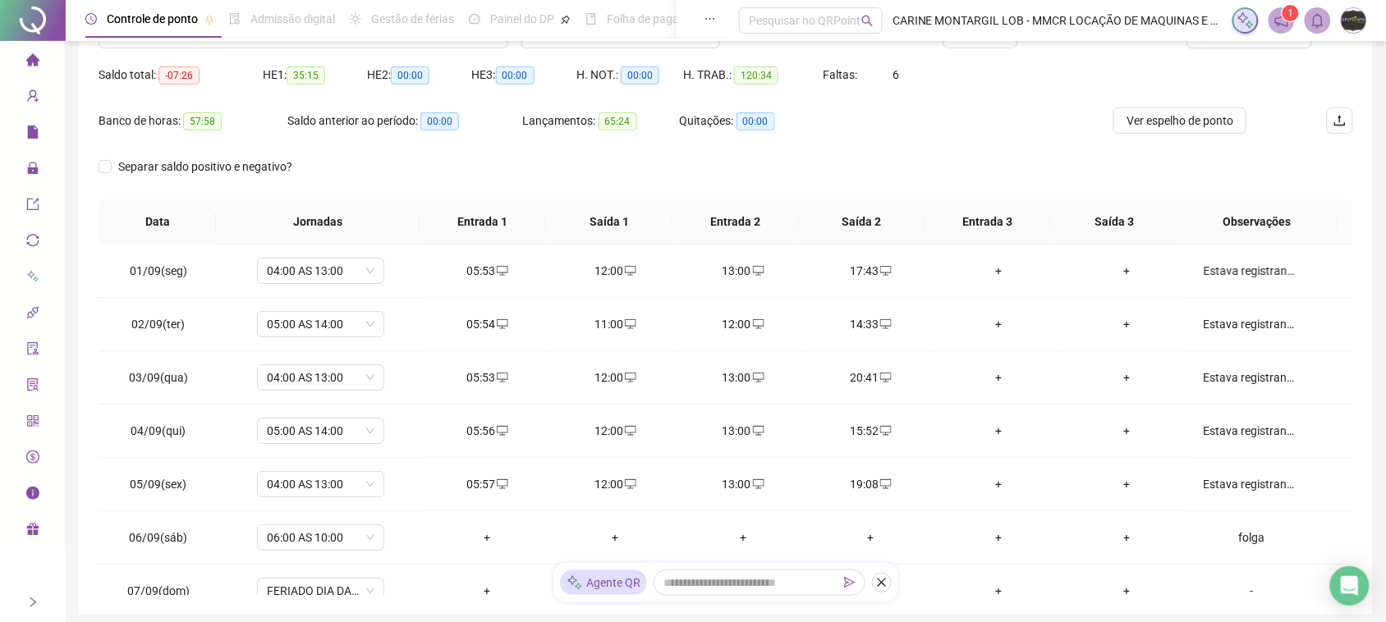
scroll to position [0, 0]
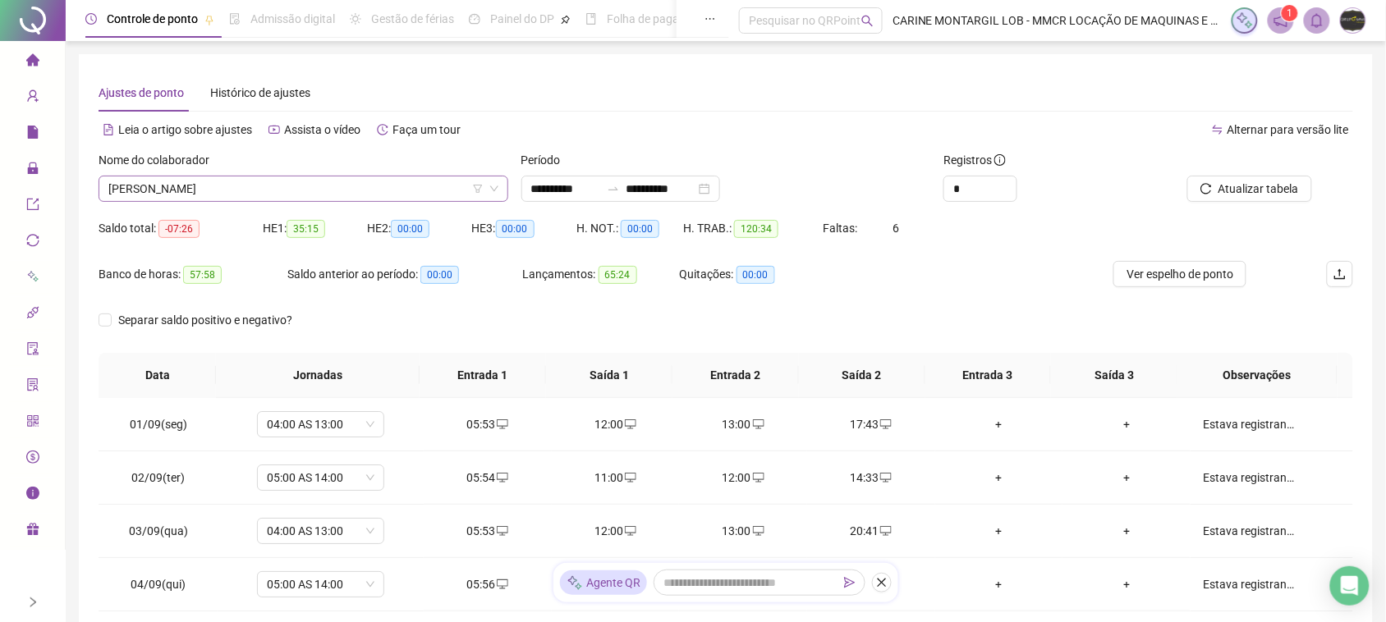
click at [306, 191] on span "[PERSON_NAME]" at bounding box center [303, 189] width 390 height 25
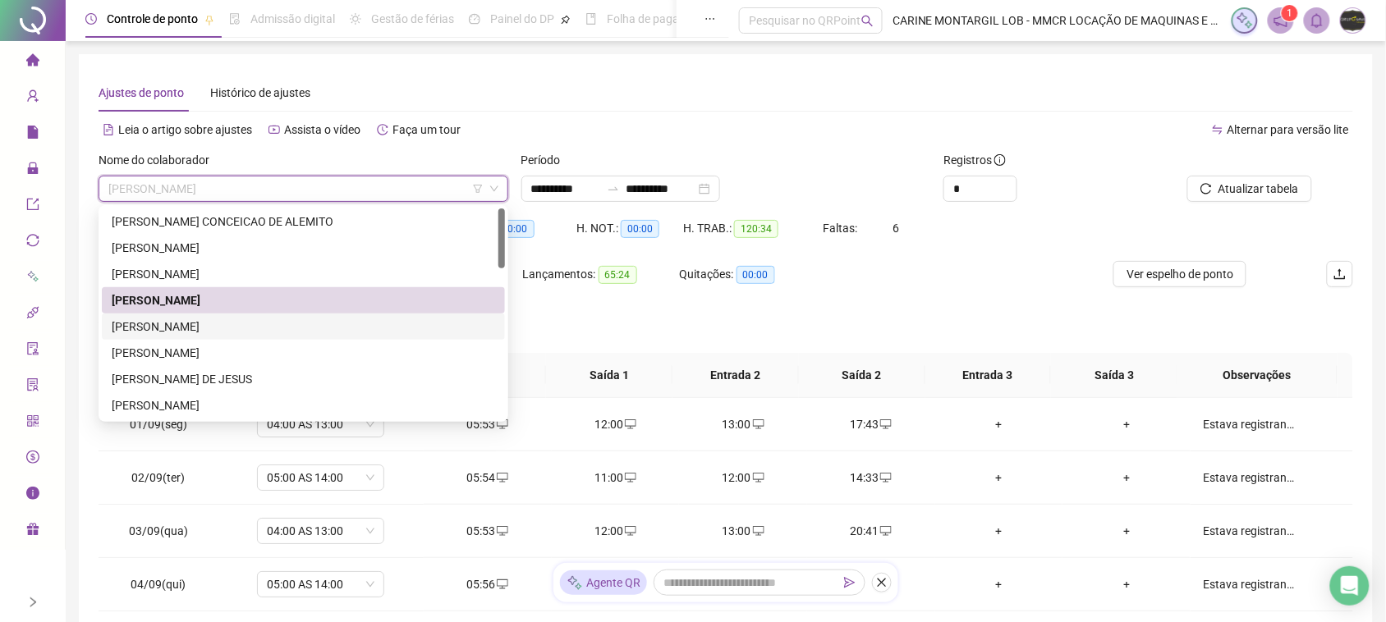
click at [220, 322] on div "[PERSON_NAME]" at bounding box center [304, 327] width 384 height 18
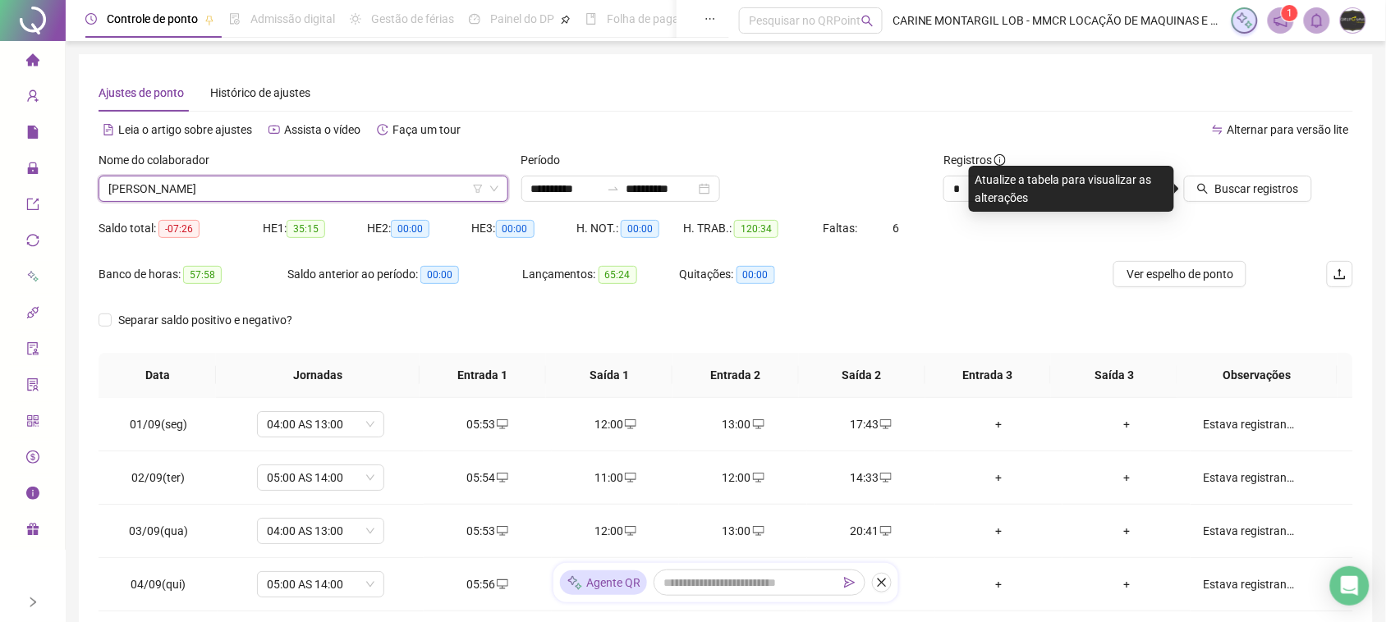
click at [1292, 173] on div at bounding box center [1233, 163] width 157 height 25
click at [1296, 182] on span "Buscar registros" at bounding box center [1257, 189] width 84 height 18
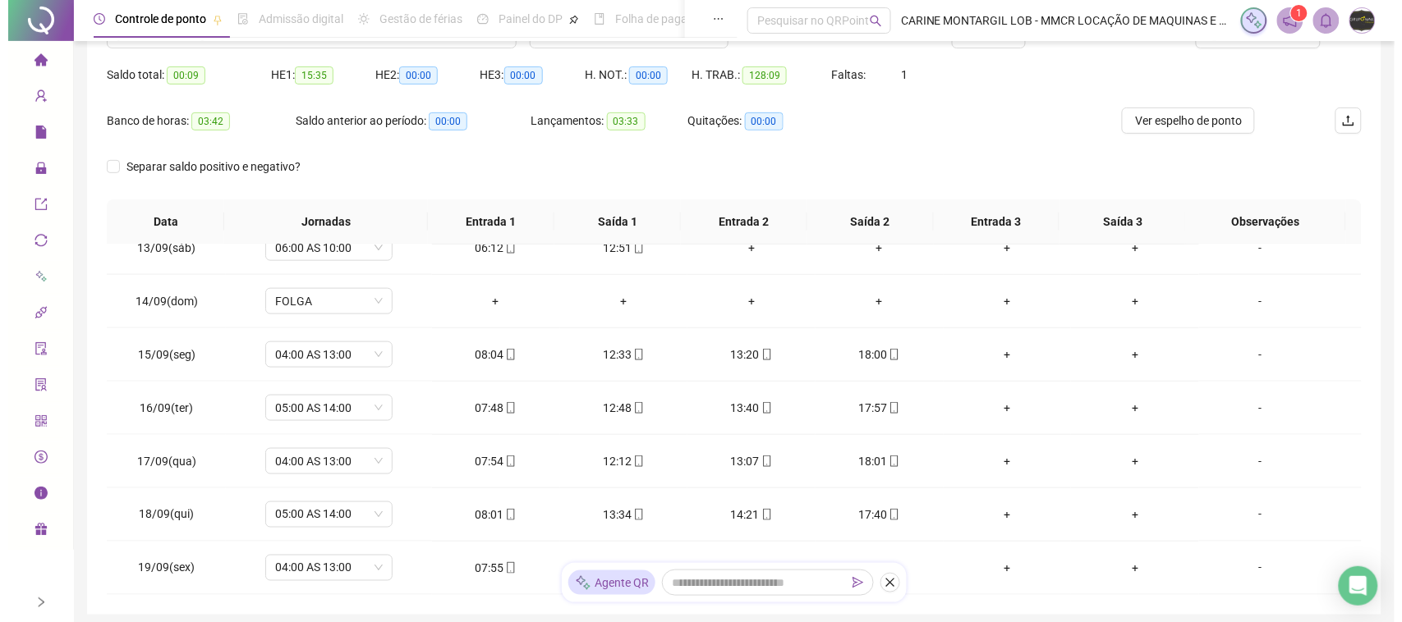
scroll to position [51, 0]
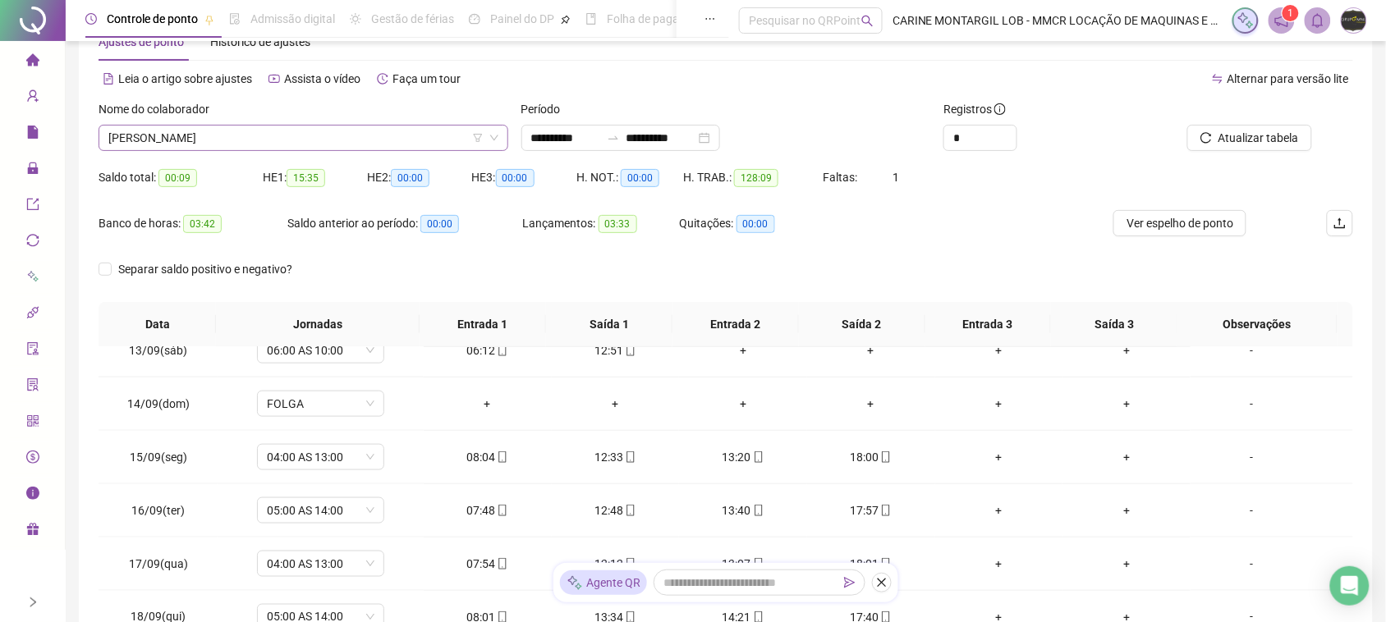
click at [183, 140] on span "[PERSON_NAME]" at bounding box center [303, 138] width 390 height 25
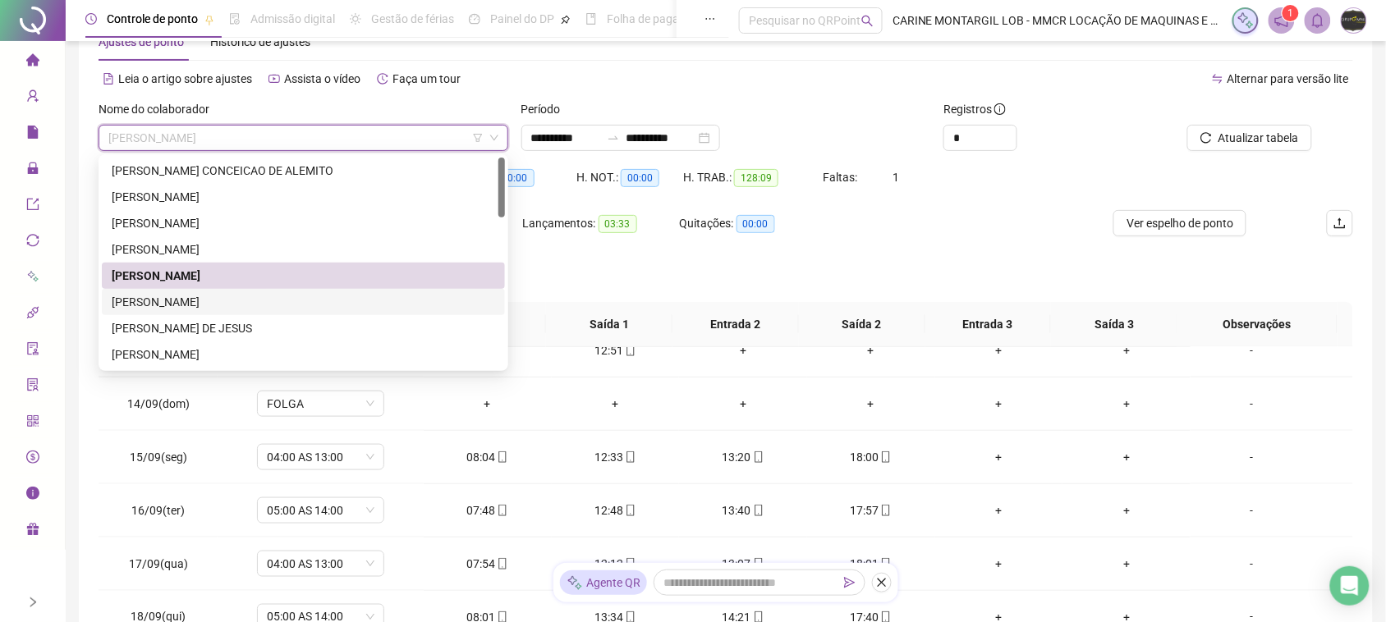
drag, startPoint x: 181, startPoint y: 302, endPoint x: 642, endPoint y: 277, distance: 462.2
click at [181, 302] on div "[PERSON_NAME]" at bounding box center [304, 302] width 384 height 18
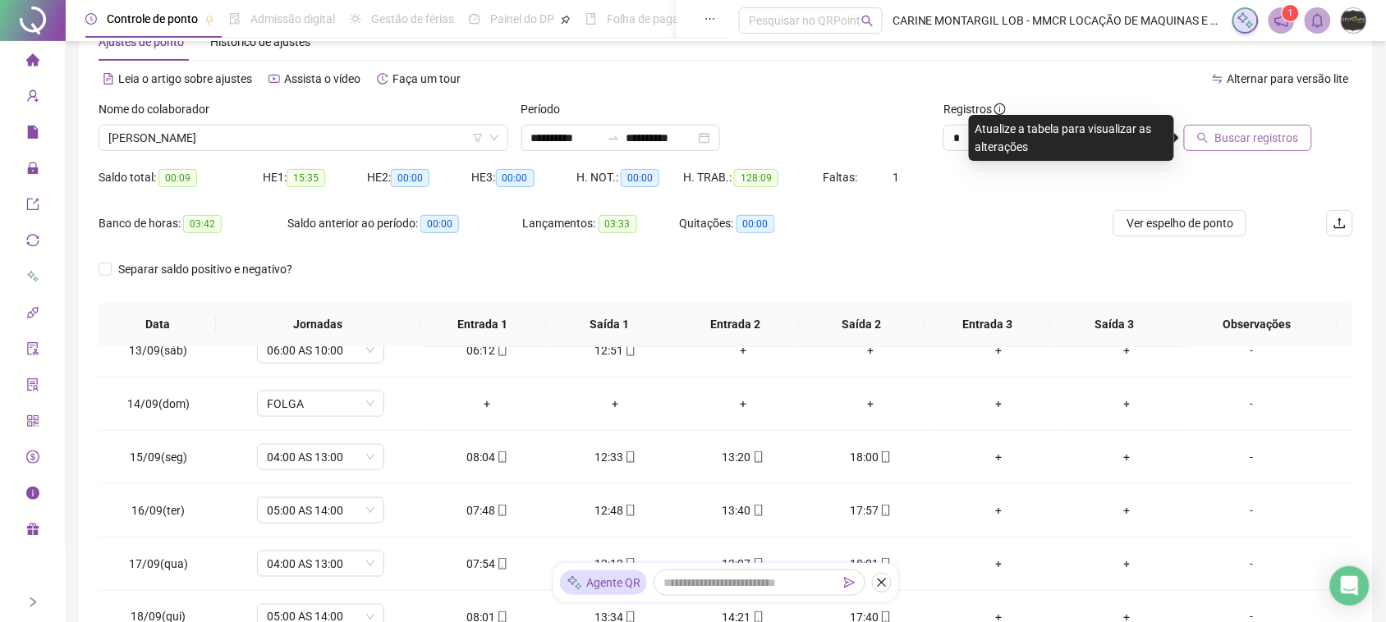
click at [1275, 141] on span "Buscar registros" at bounding box center [1257, 138] width 84 height 18
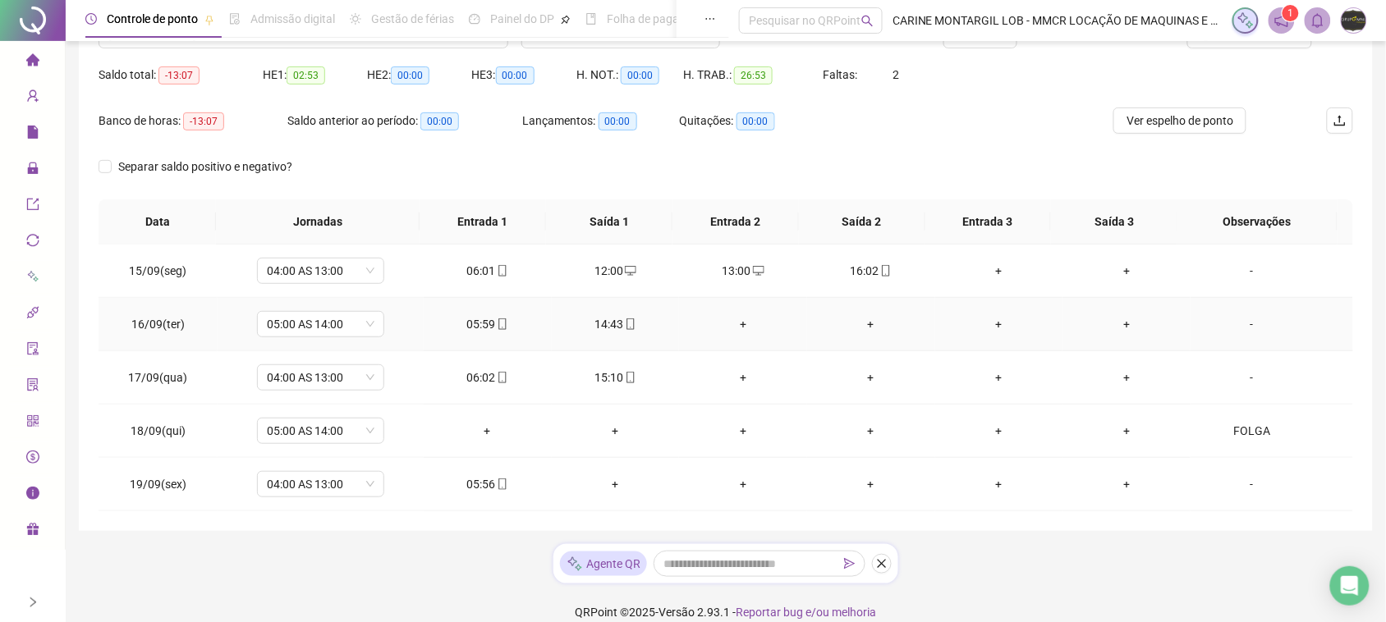
scroll to position [173, 0]
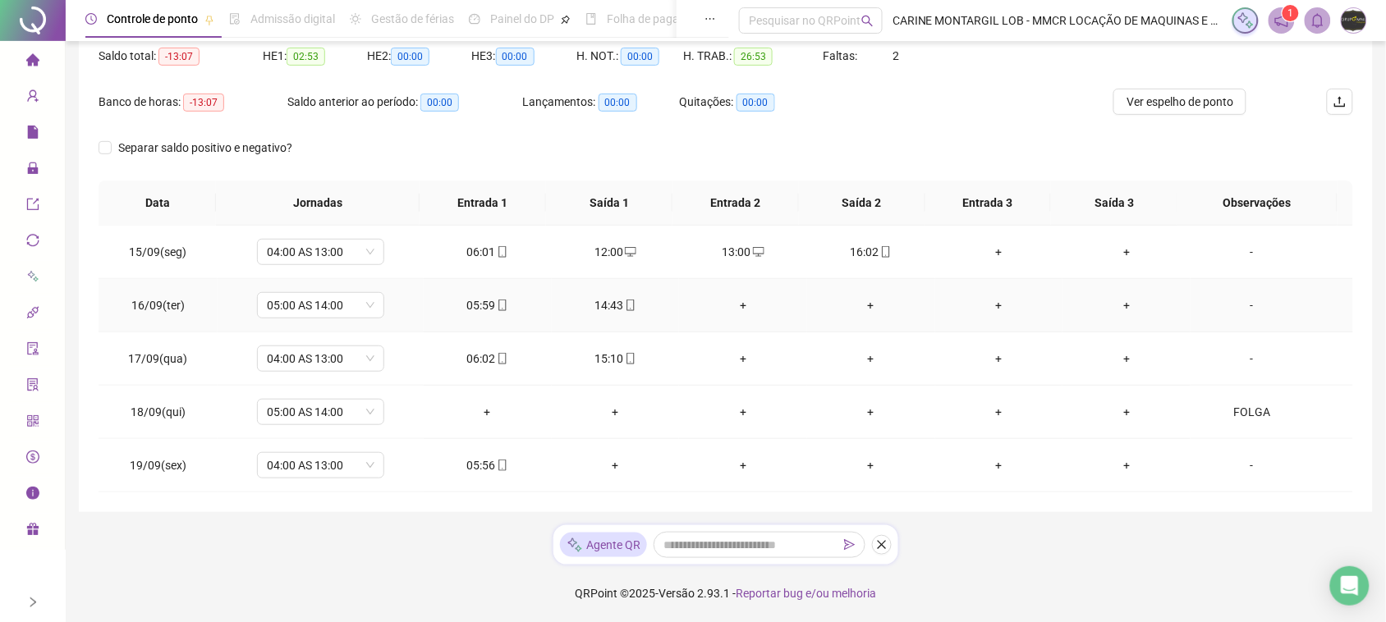
click at [733, 301] on div "+" at bounding box center [743, 305] width 102 height 18
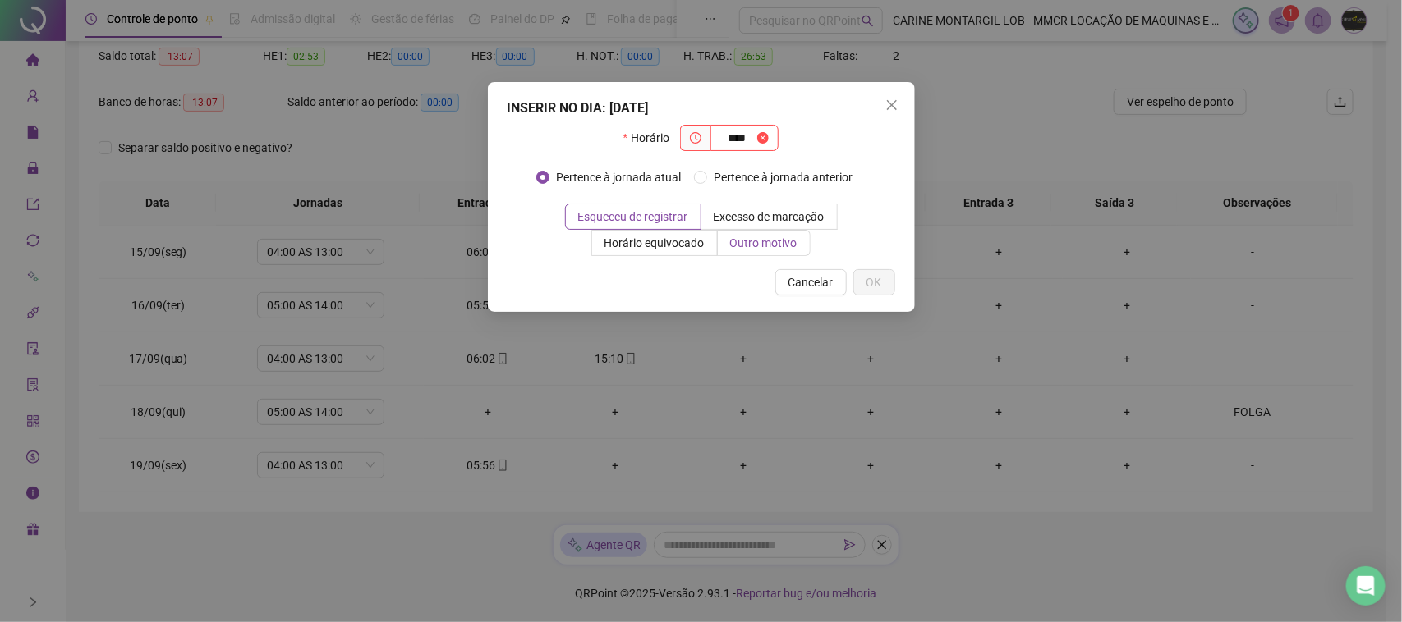
type input "****"
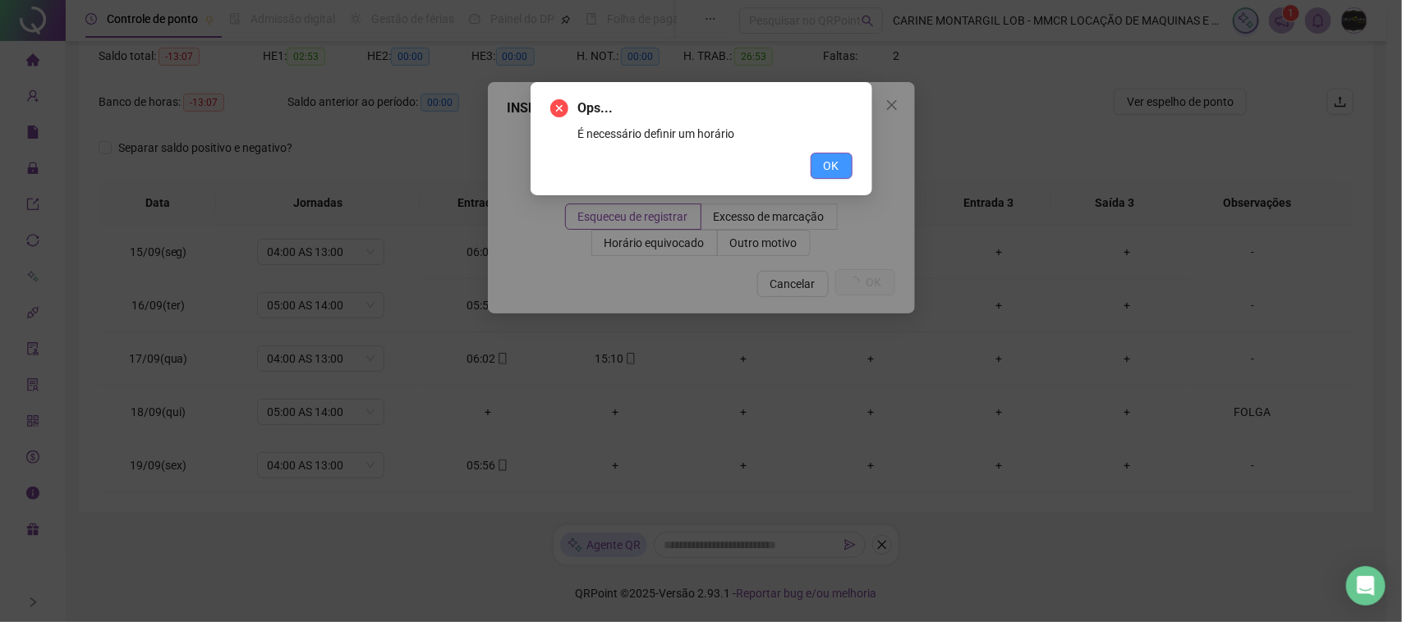
click at [815, 154] on button "OK" at bounding box center [832, 166] width 42 height 26
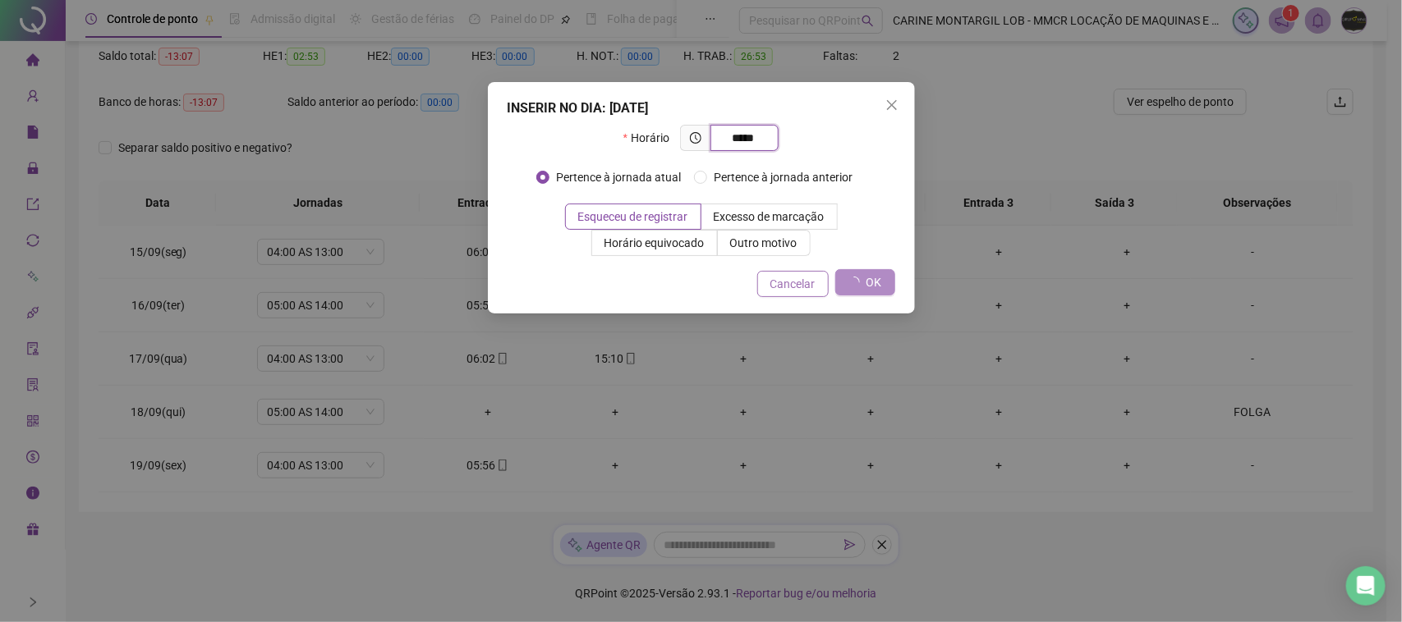
type input "*****"
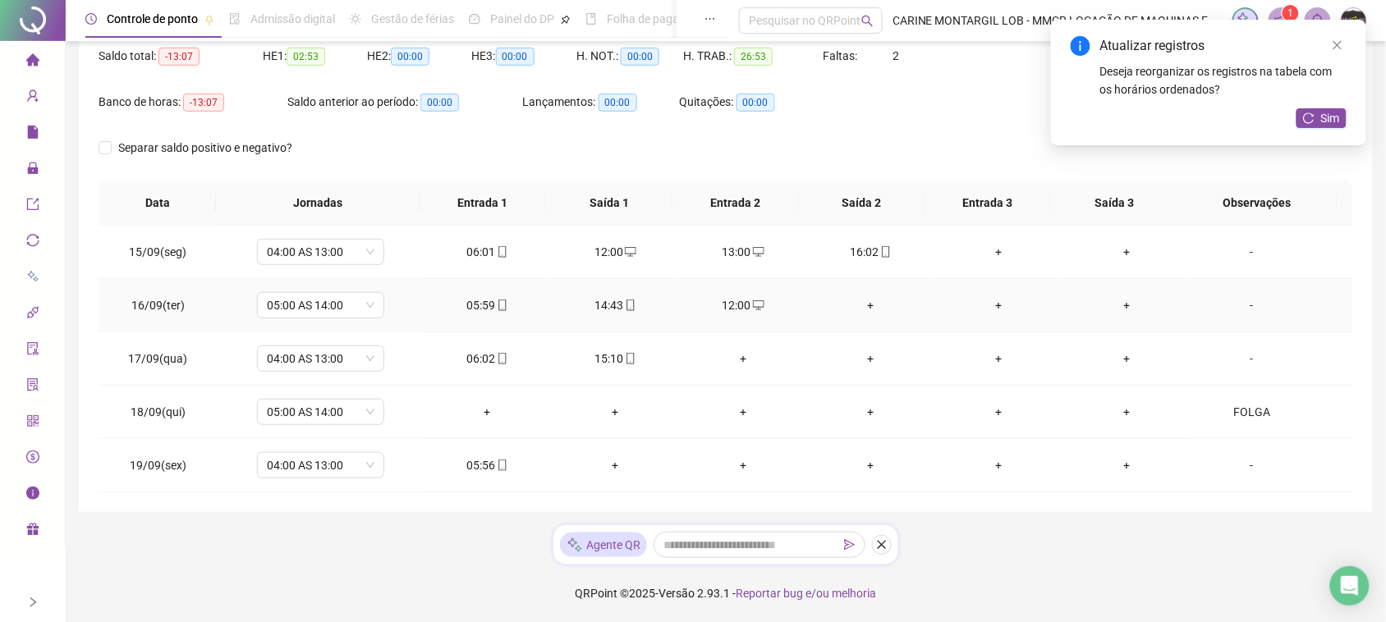
click at [865, 306] on div "+" at bounding box center [871, 305] width 102 height 18
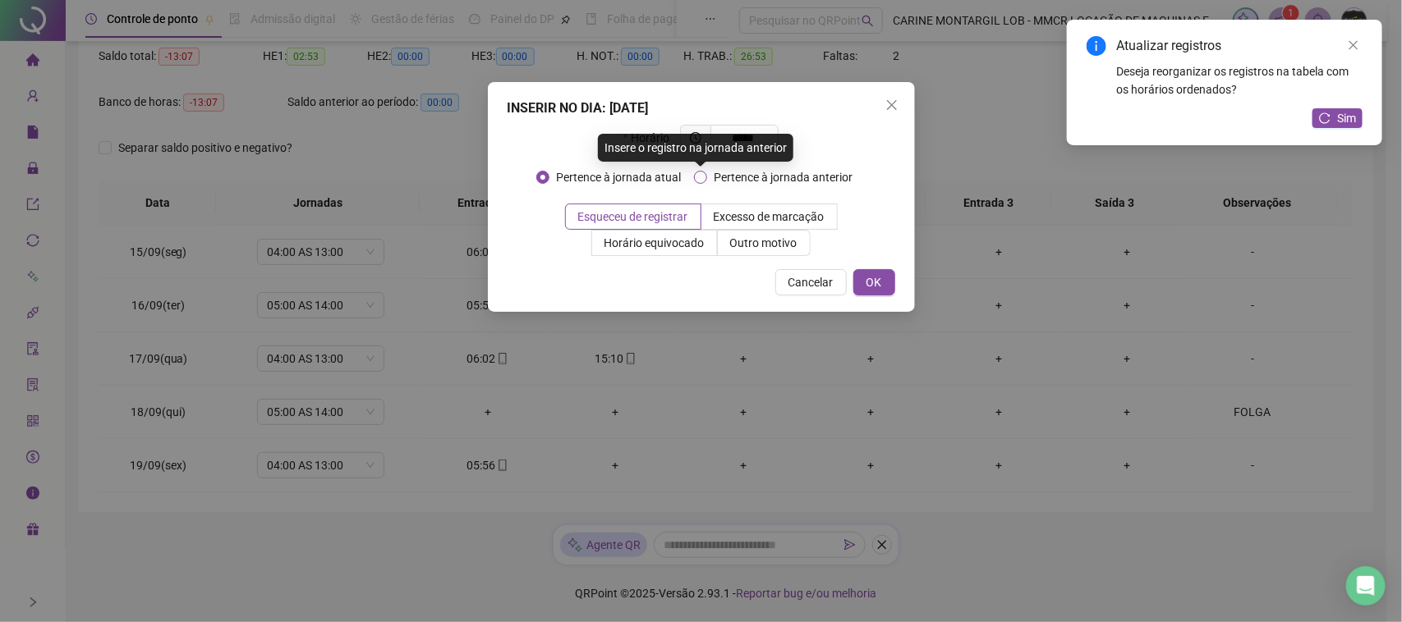
type input "*****"
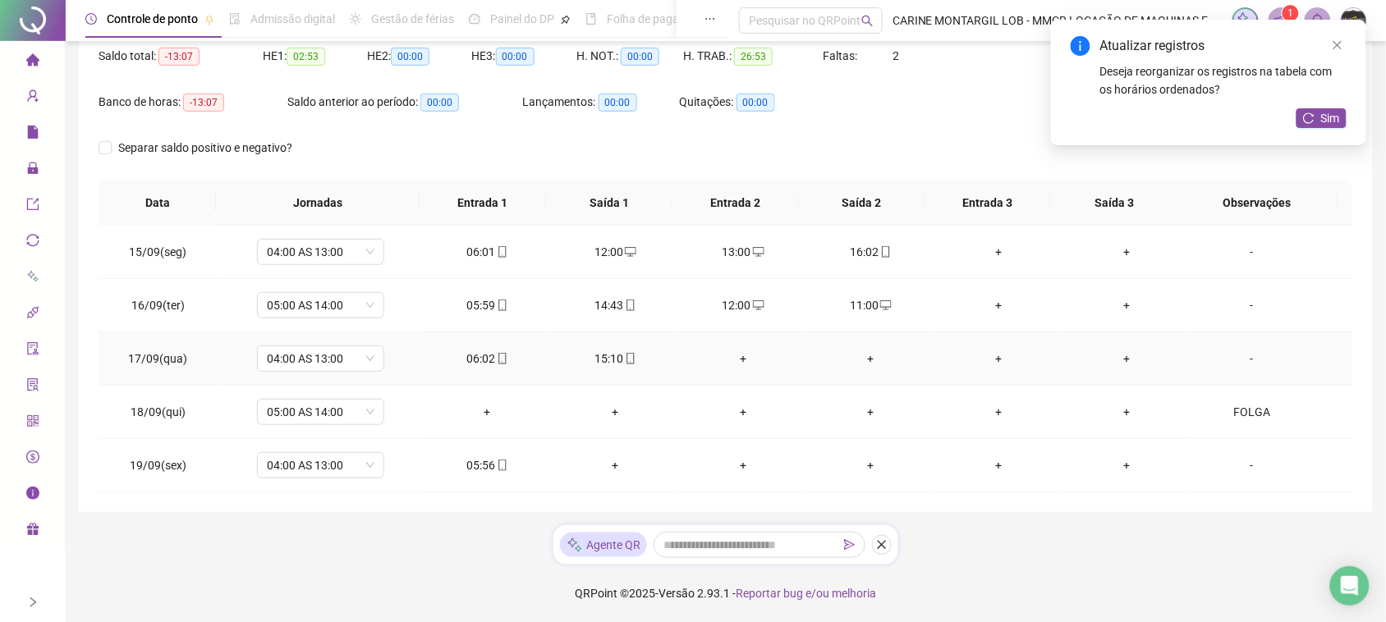
click at [732, 365] on div "+" at bounding box center [743, 359] width 102 height 18
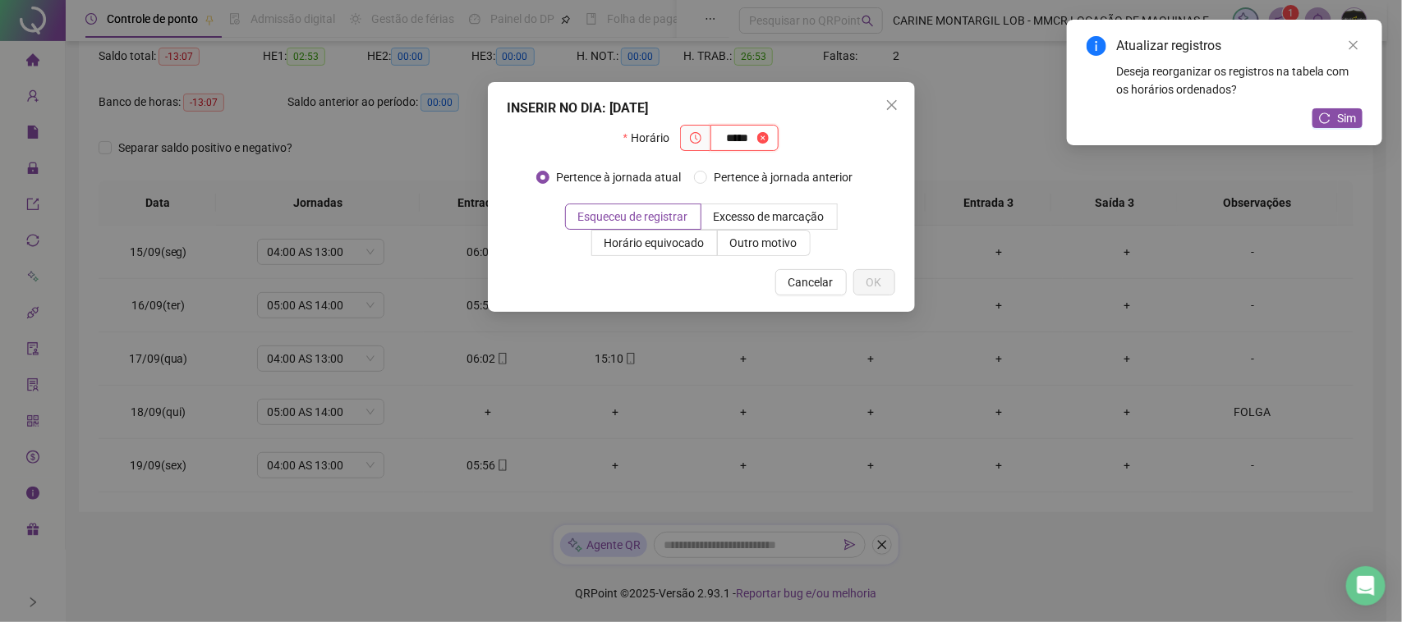
type input "*****"
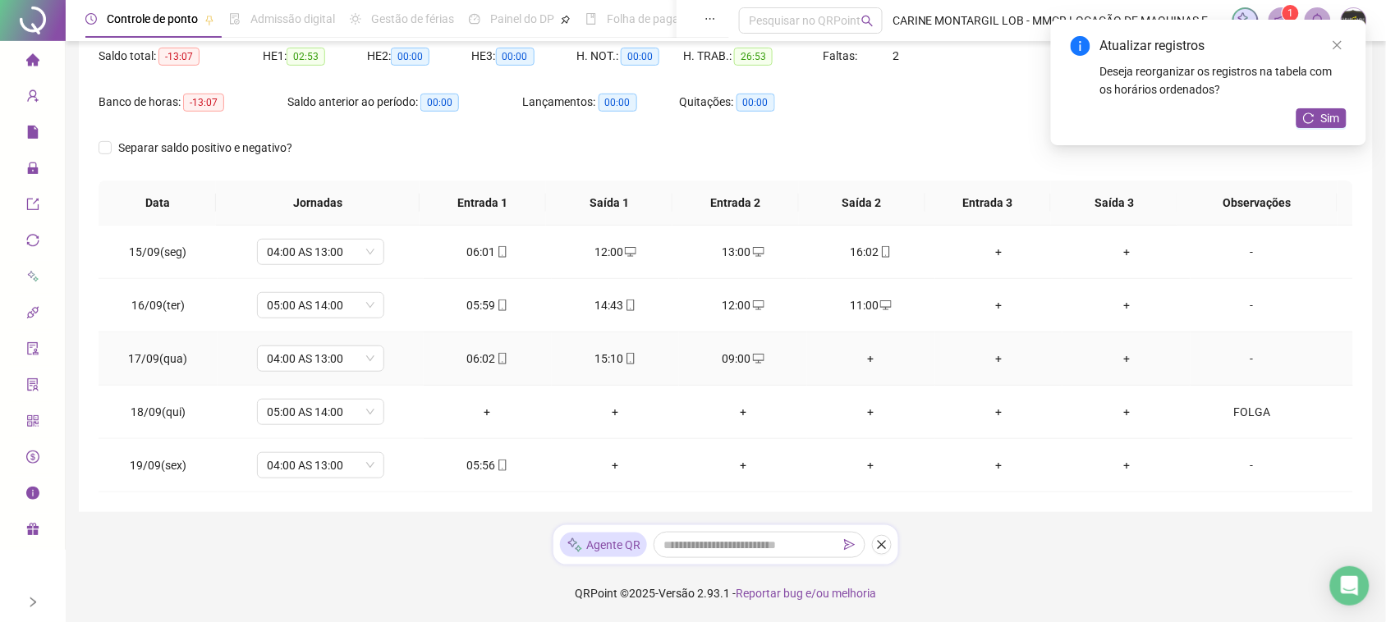
click at [856, 356] on div "+" at bounding box center [871, 359] width 102 height 18
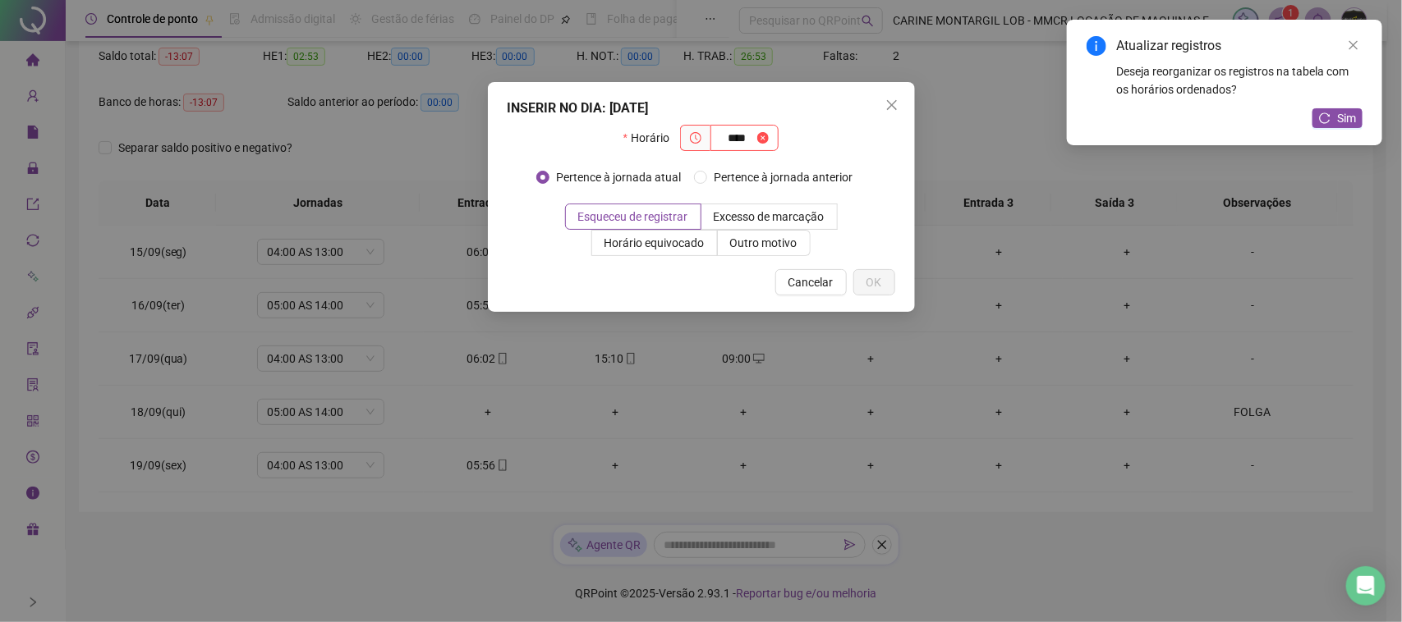
type input "****"
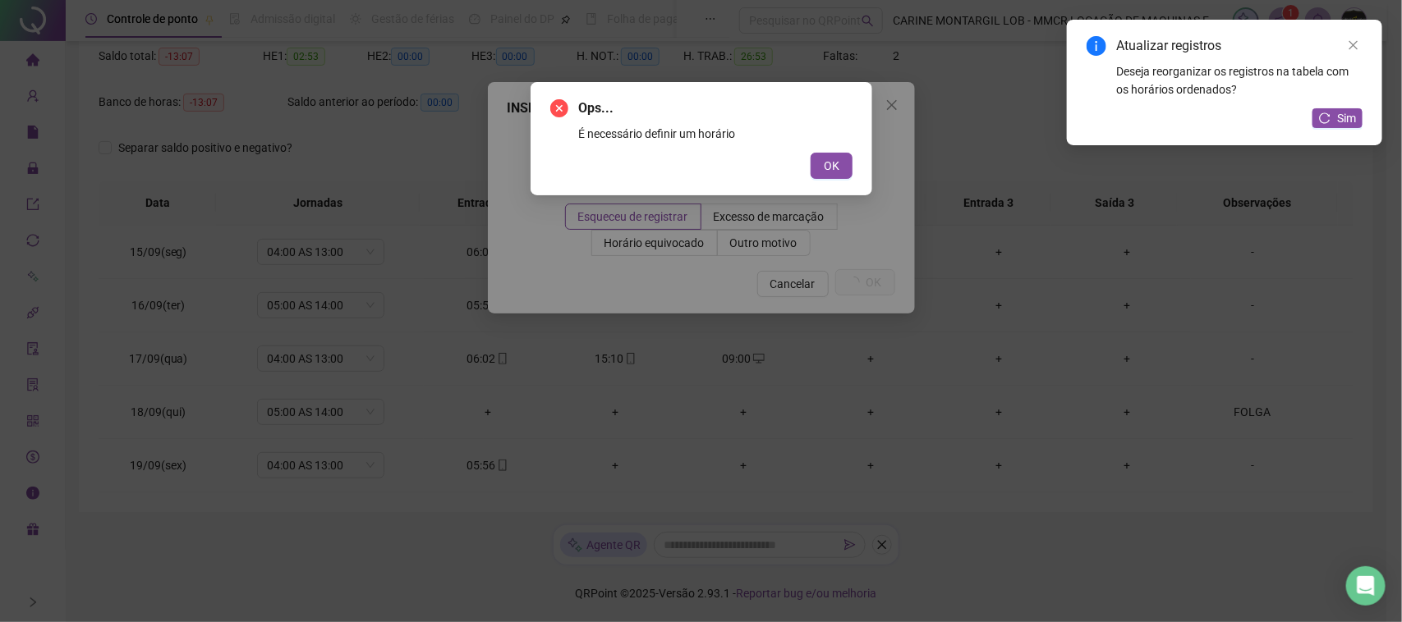
click at [811, 153] on button "OK" at bounding box center [832, 166] width 42 height 26
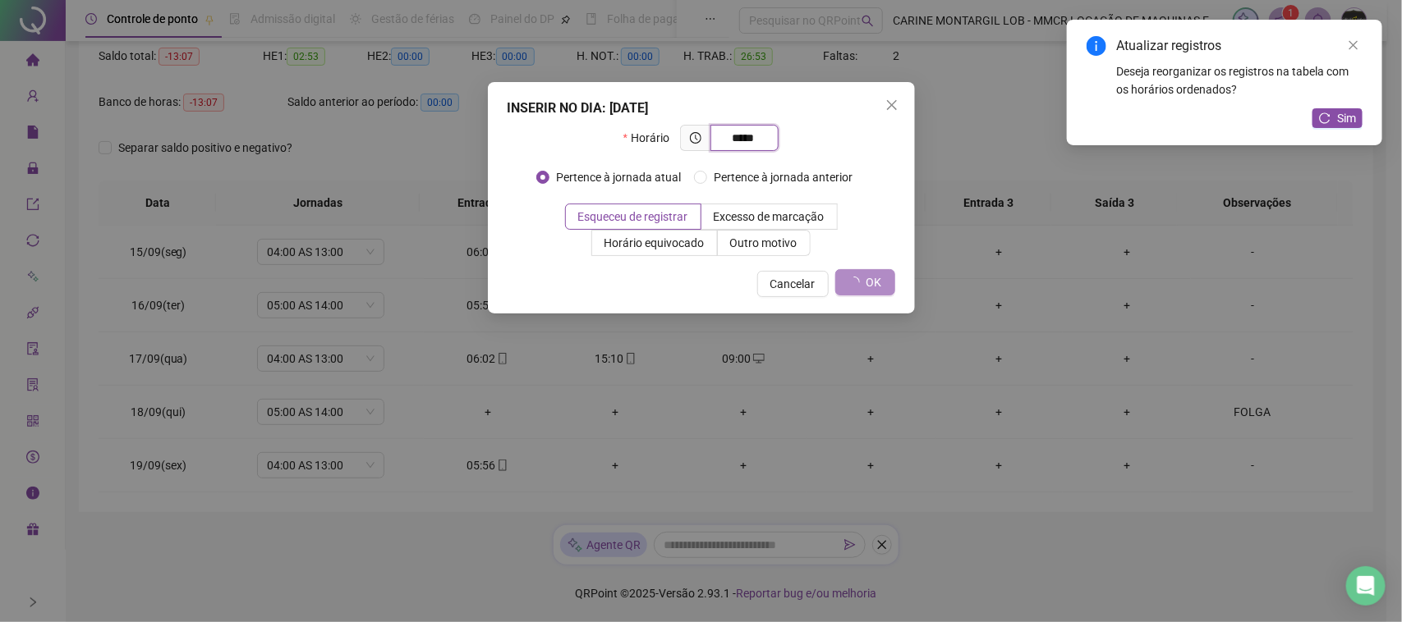
type input "*****"
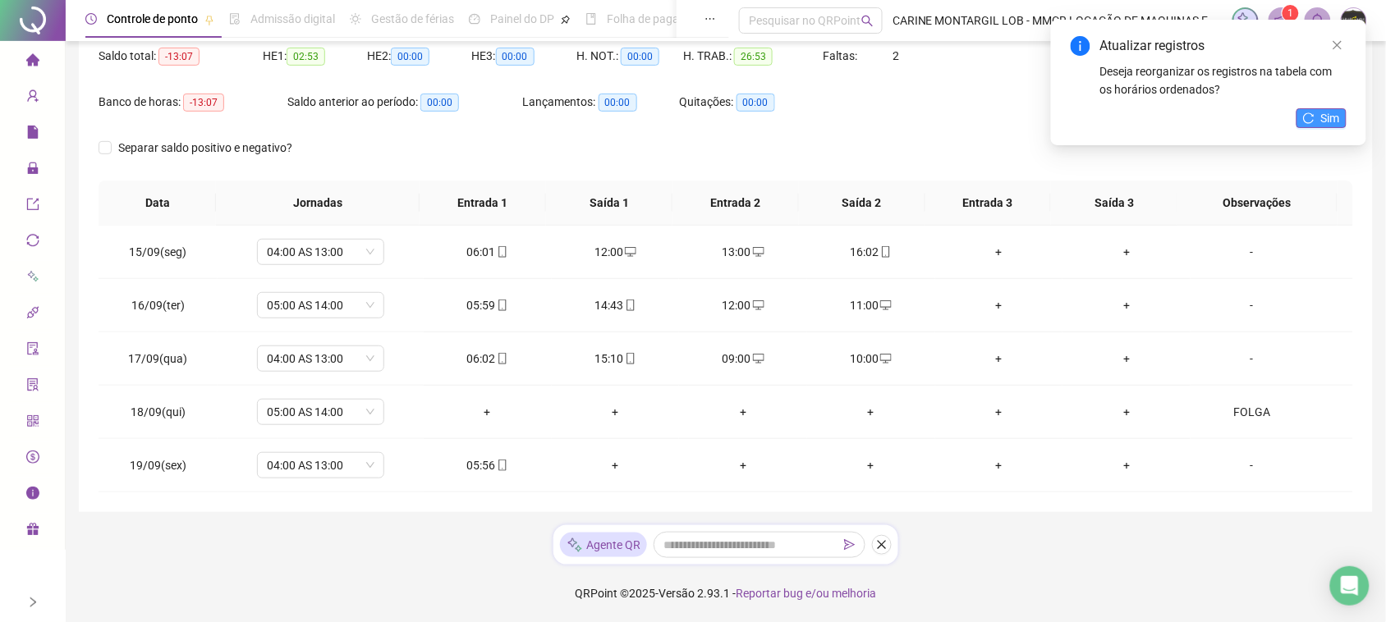
click at [1325, 119] on span "Sim" at bounding box center [1330, 118] width 19 height 18
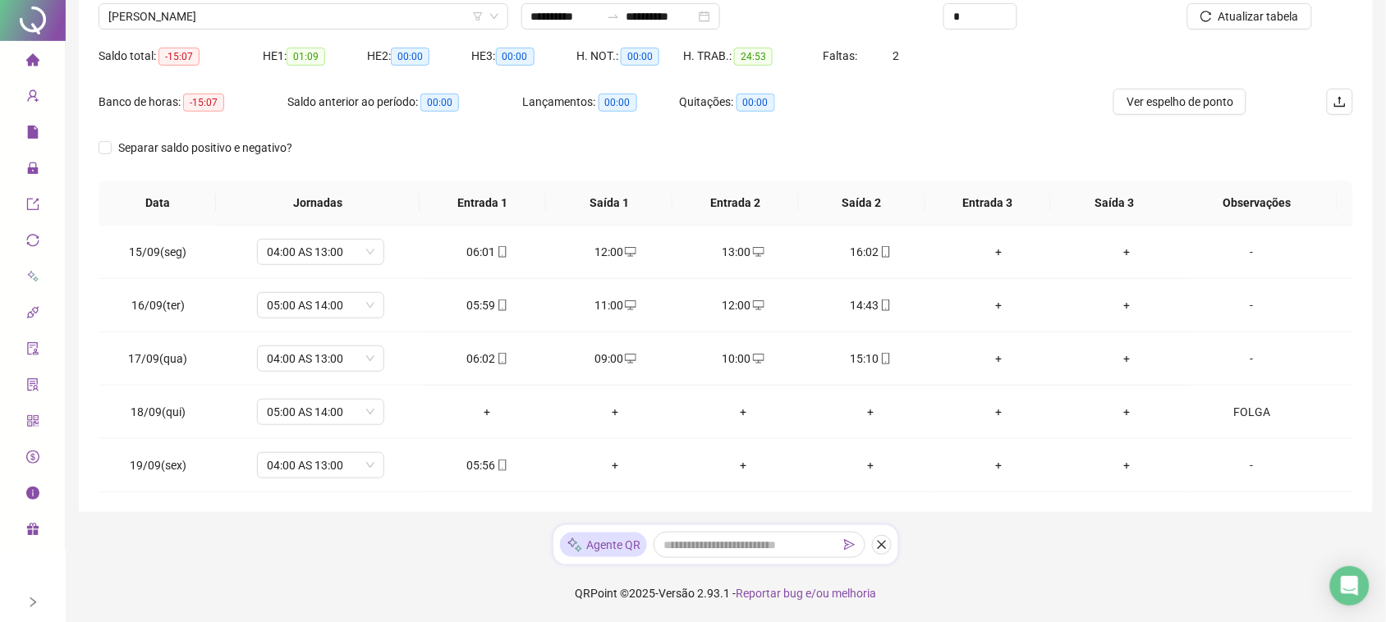
scroll to position [0, 0]
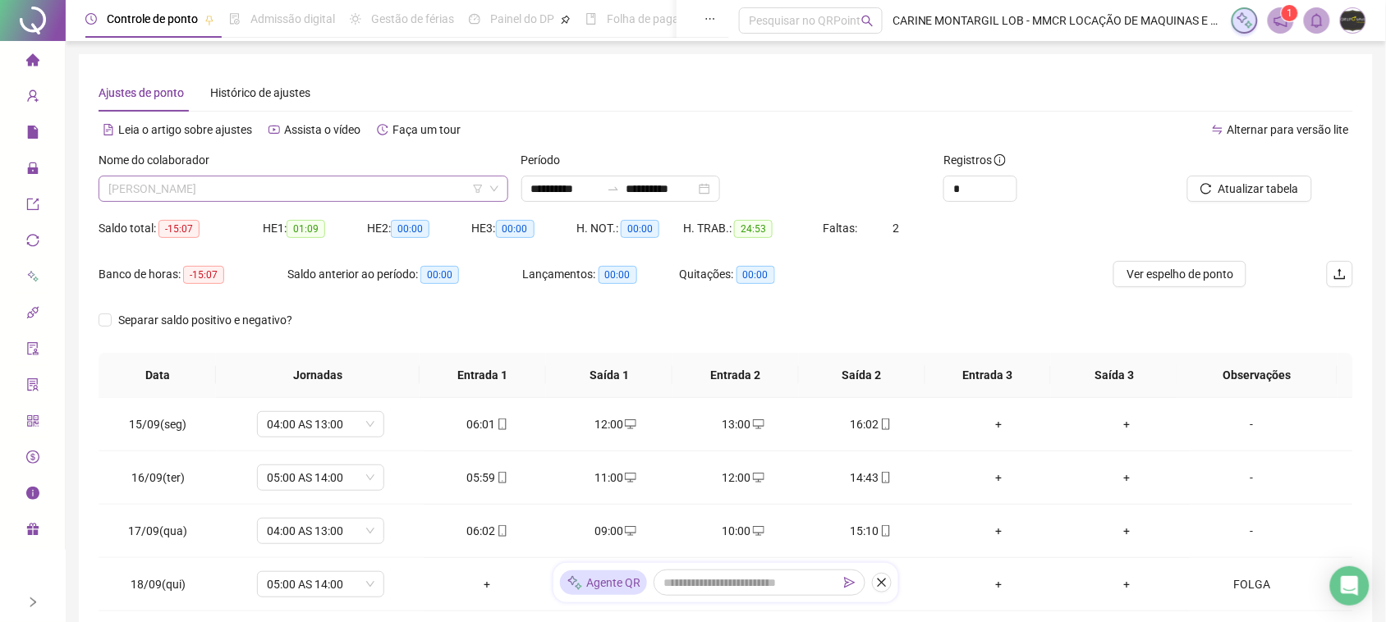
click at [411, 191] on span "[PERSON_NAME]" at bounding box center [303, 189] width 390 height 25
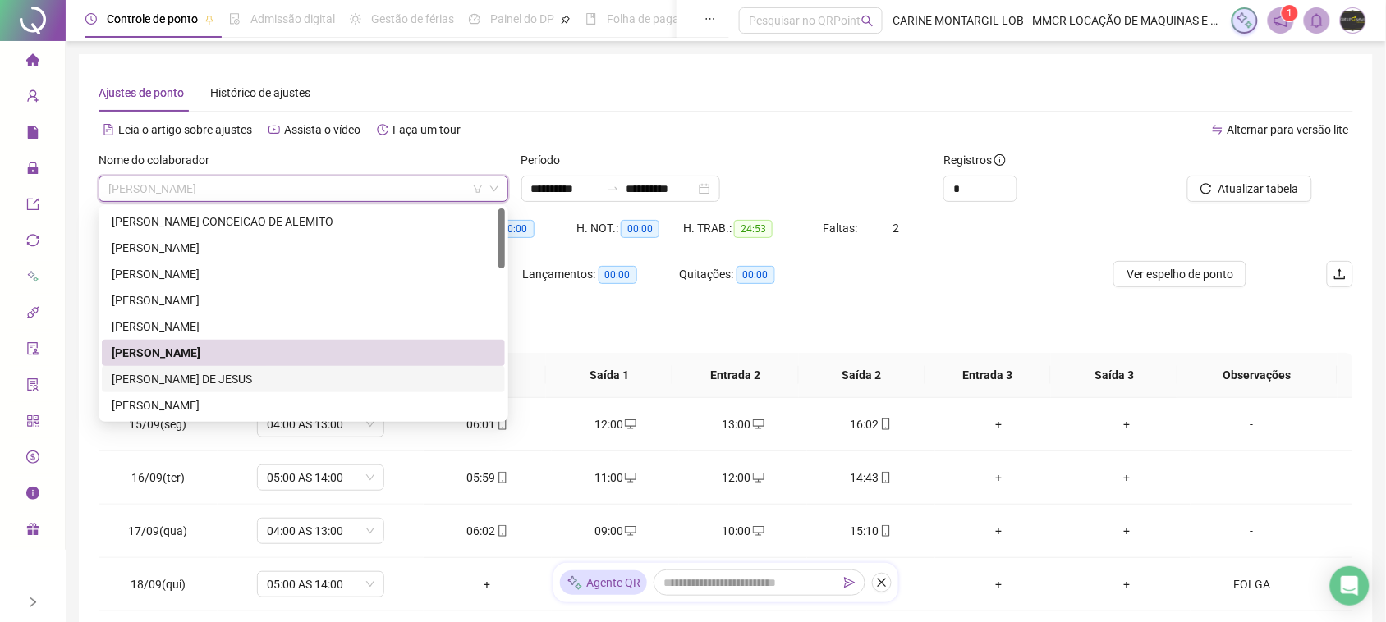
click at [204, 371] on div "[PERSON_NAME] DE JESUS" at bounding box center [304, 379] width 384 height 18
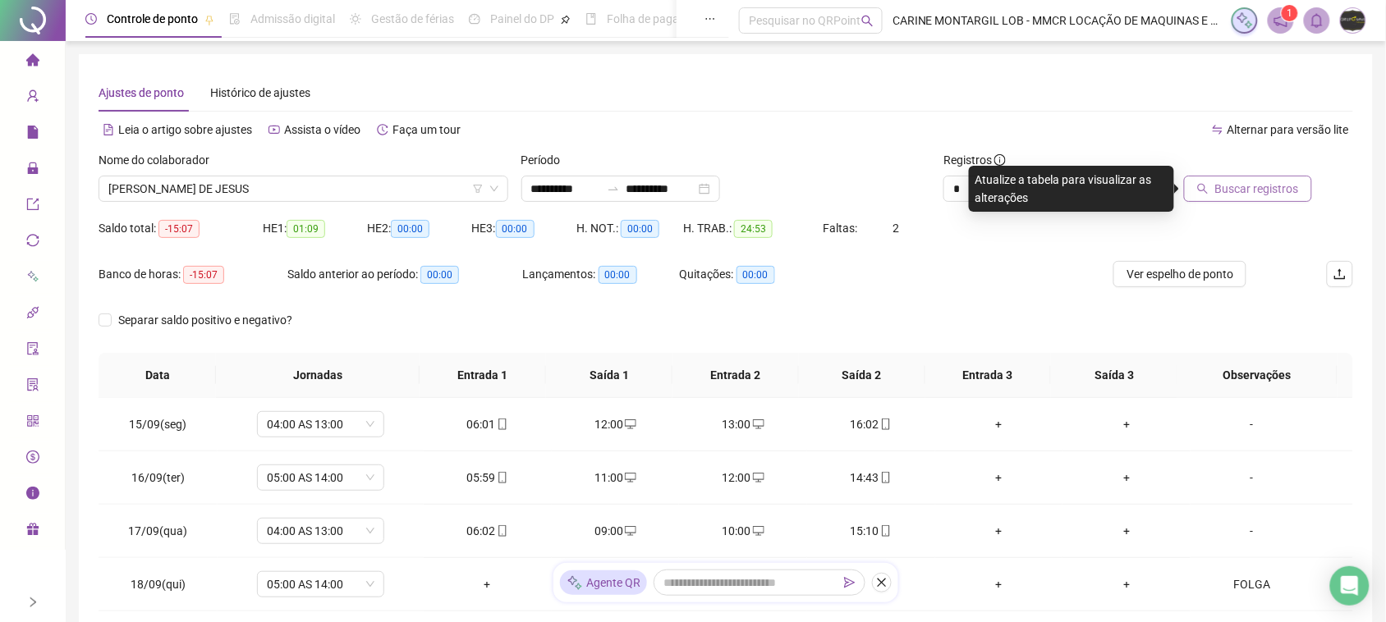
click at [1218, 181] on span "Buscar registros" at bounding box center [1257, 189] width 84 height 18
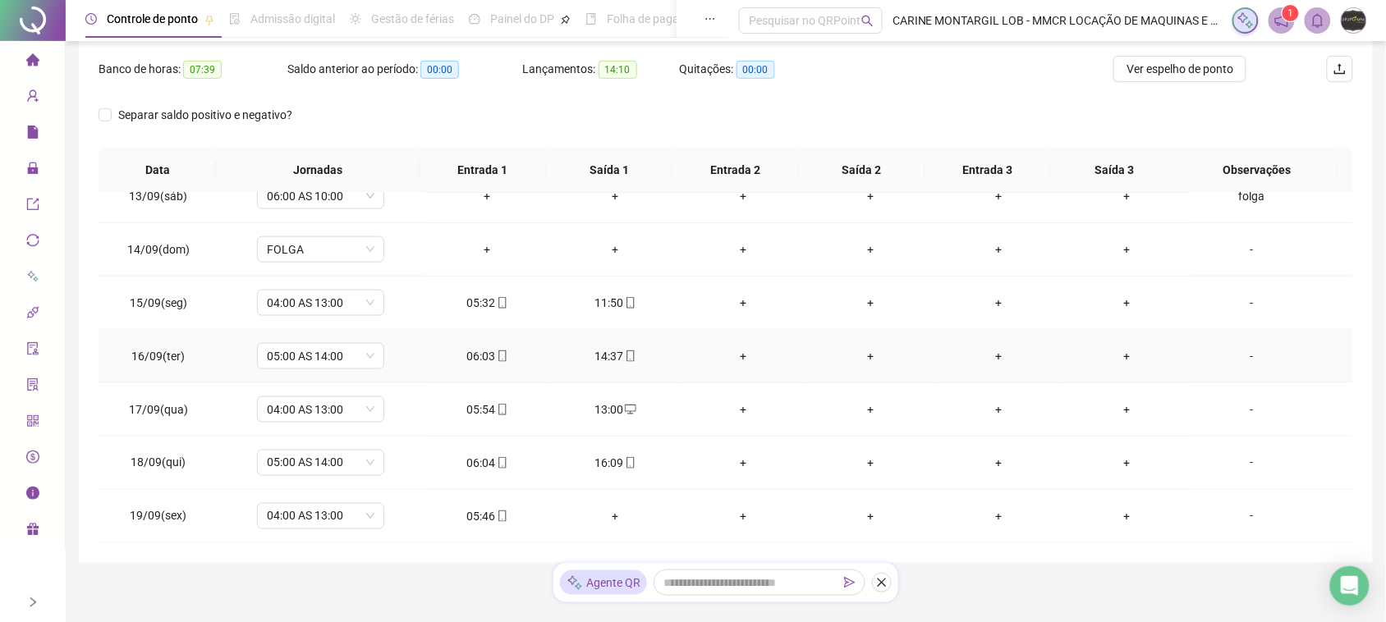
scroll to position [256, 0]
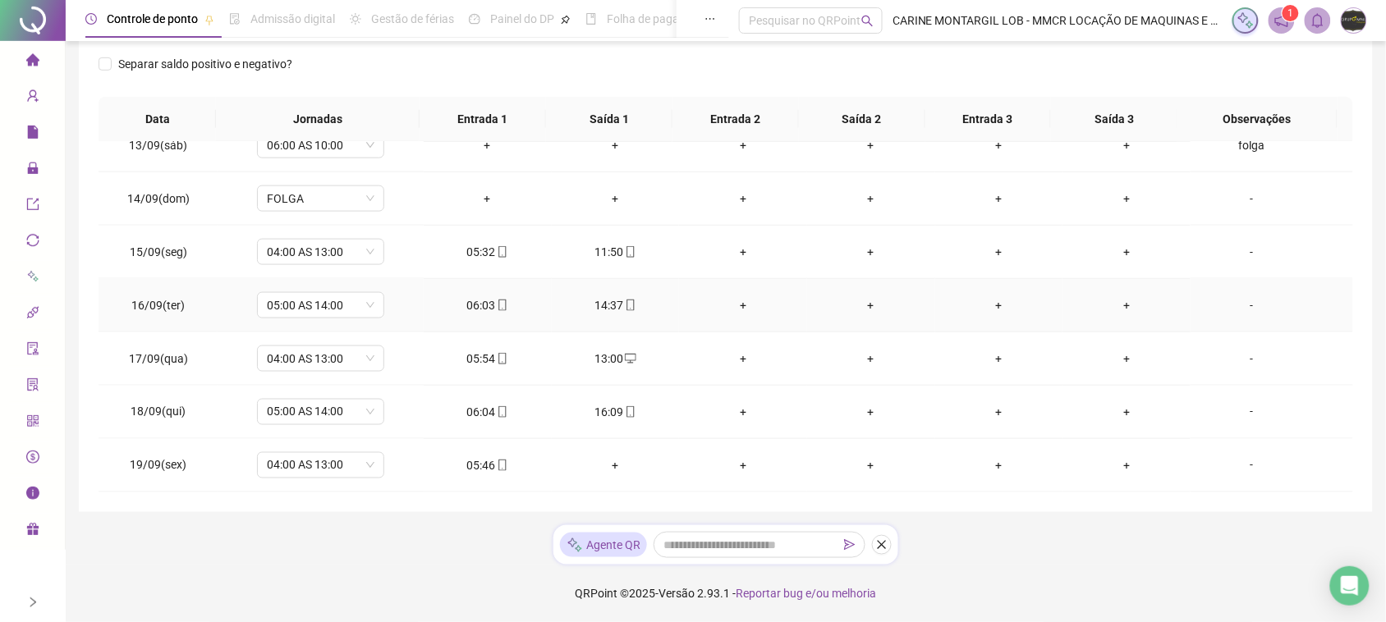
click at [744, 301] on div "+" at bounding box center [743, 305] width 102 height 18
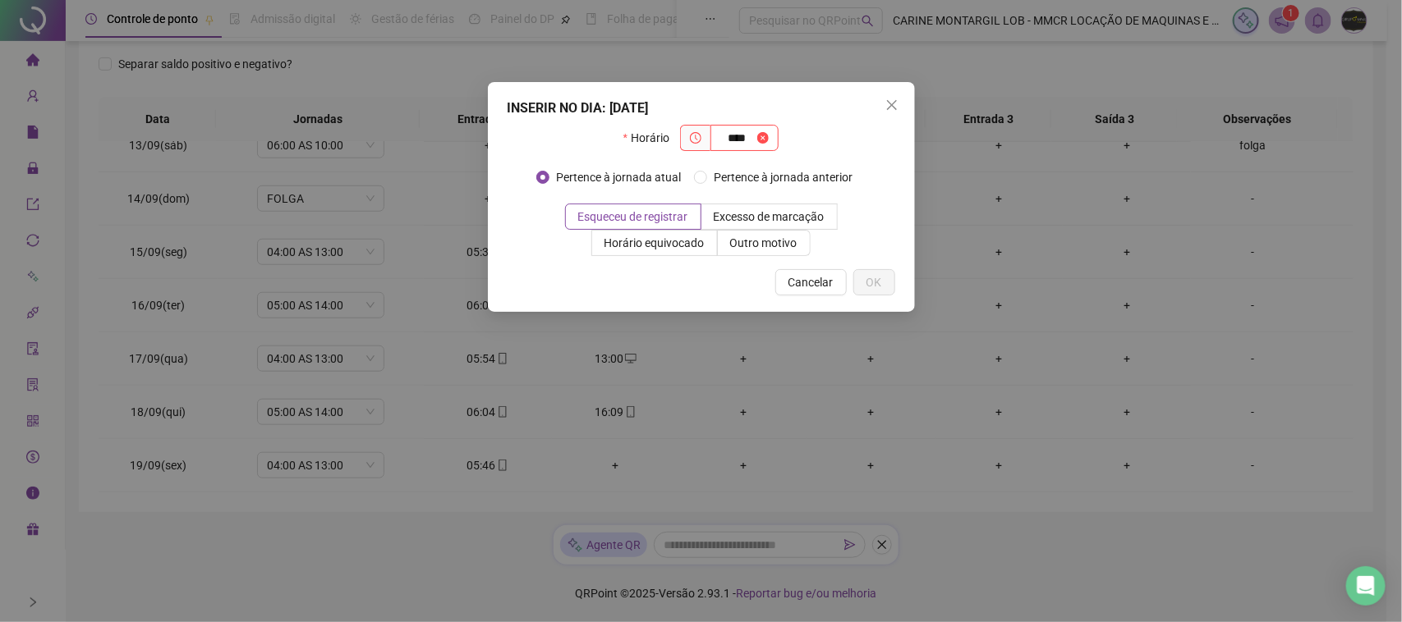
type input "****"
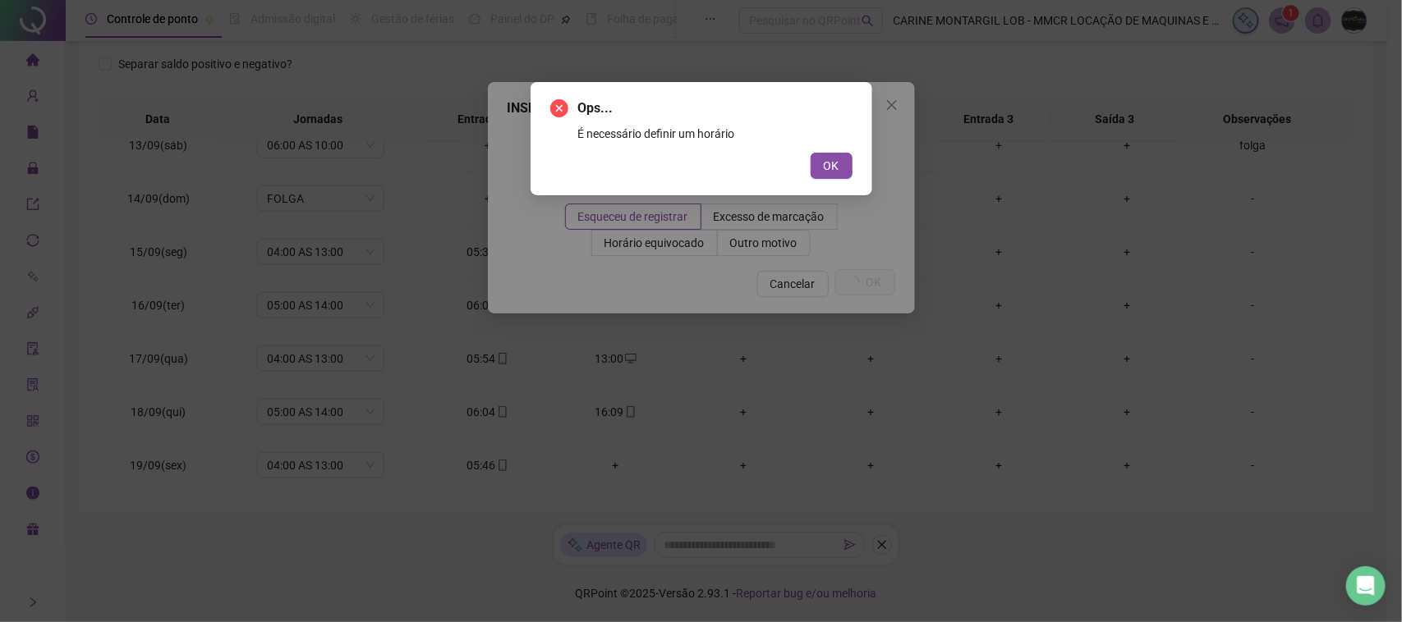
click at [811, 153] on button "OK" at bounding box center [832, 166] width 42 height 26
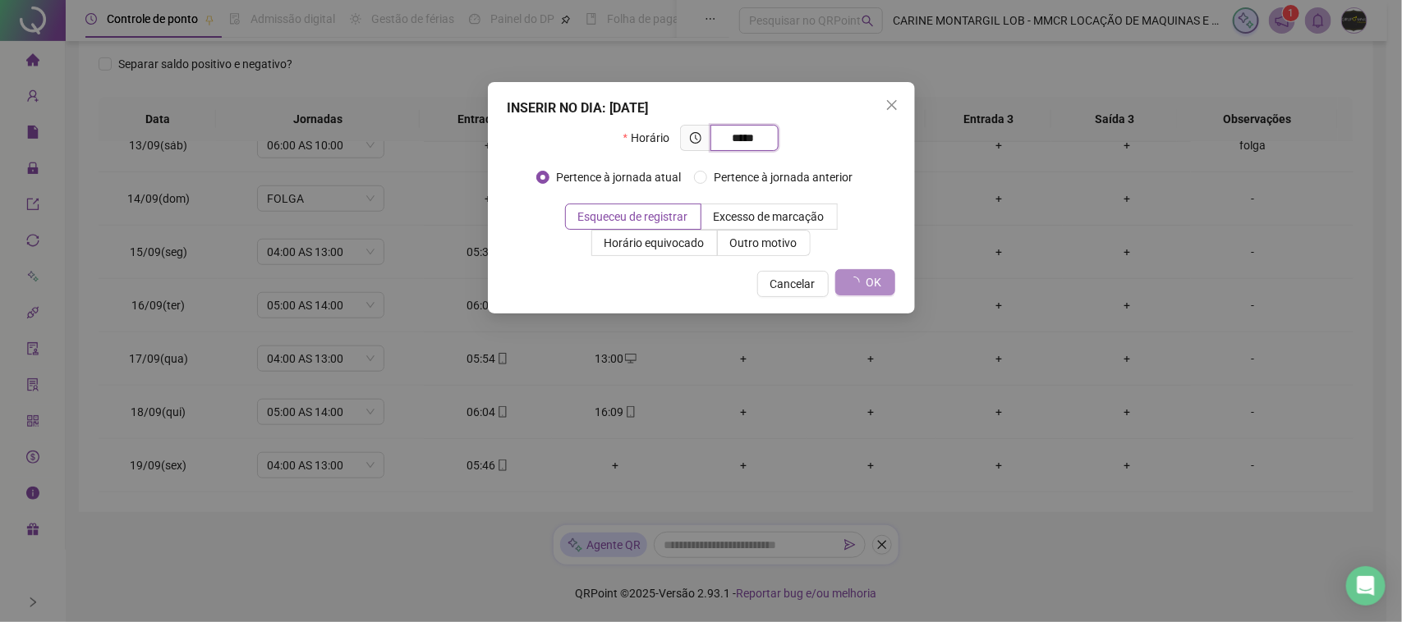
type input "*****"
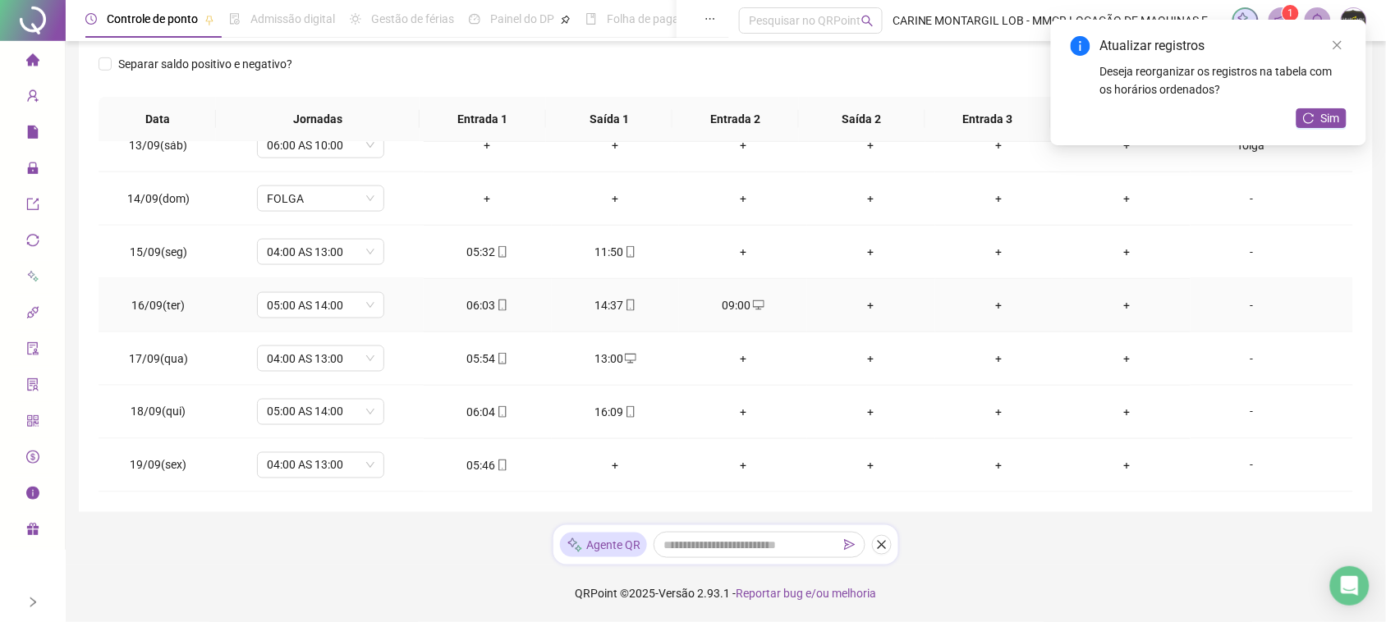
click at [868, 317] on td "+" at bounding box center [871, 305] width 128 height 53
click at [862, 304] on div "+" at bounding box center [871, 305] width 102 height 18
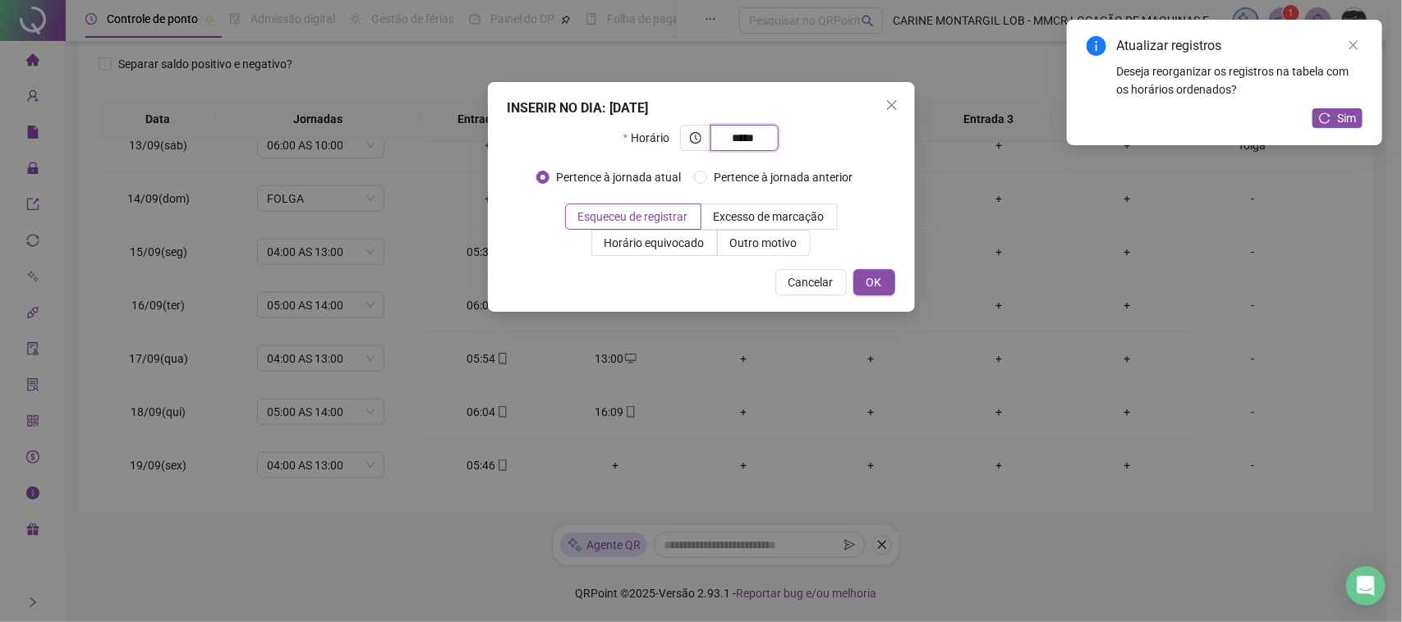
type input "*****"
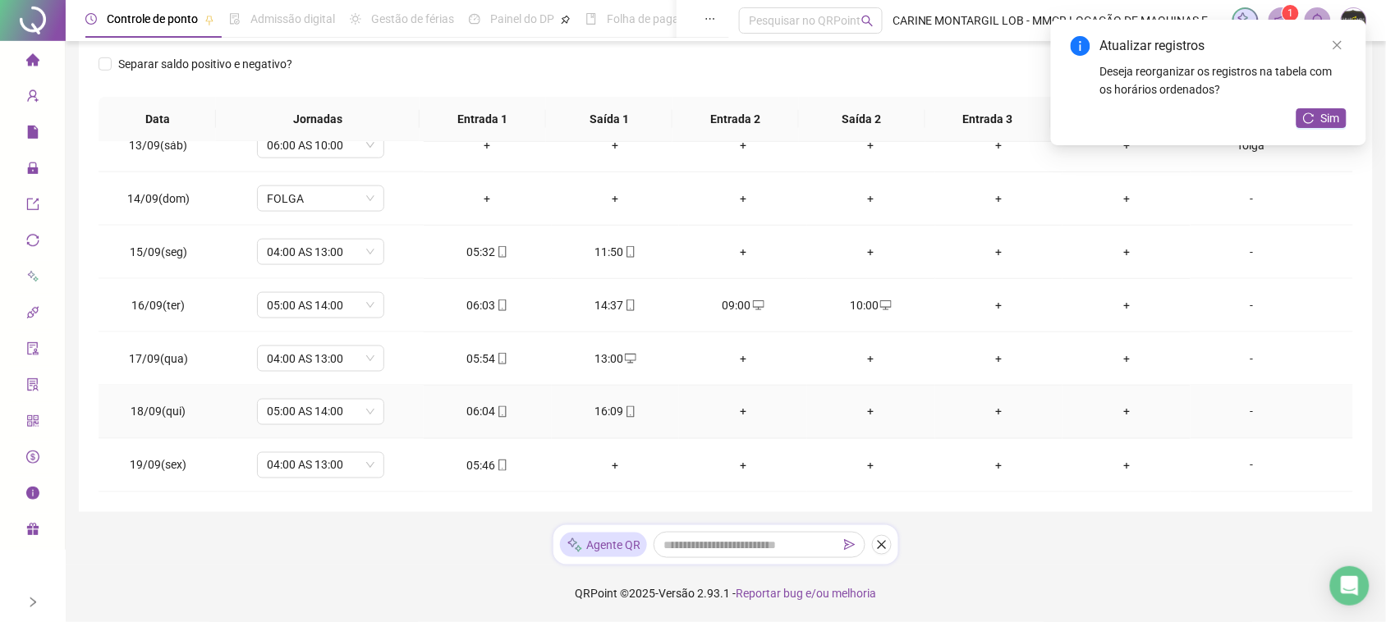
click at [739, 411] on div "+" at bounding box center [743, 412] width 102 height 18
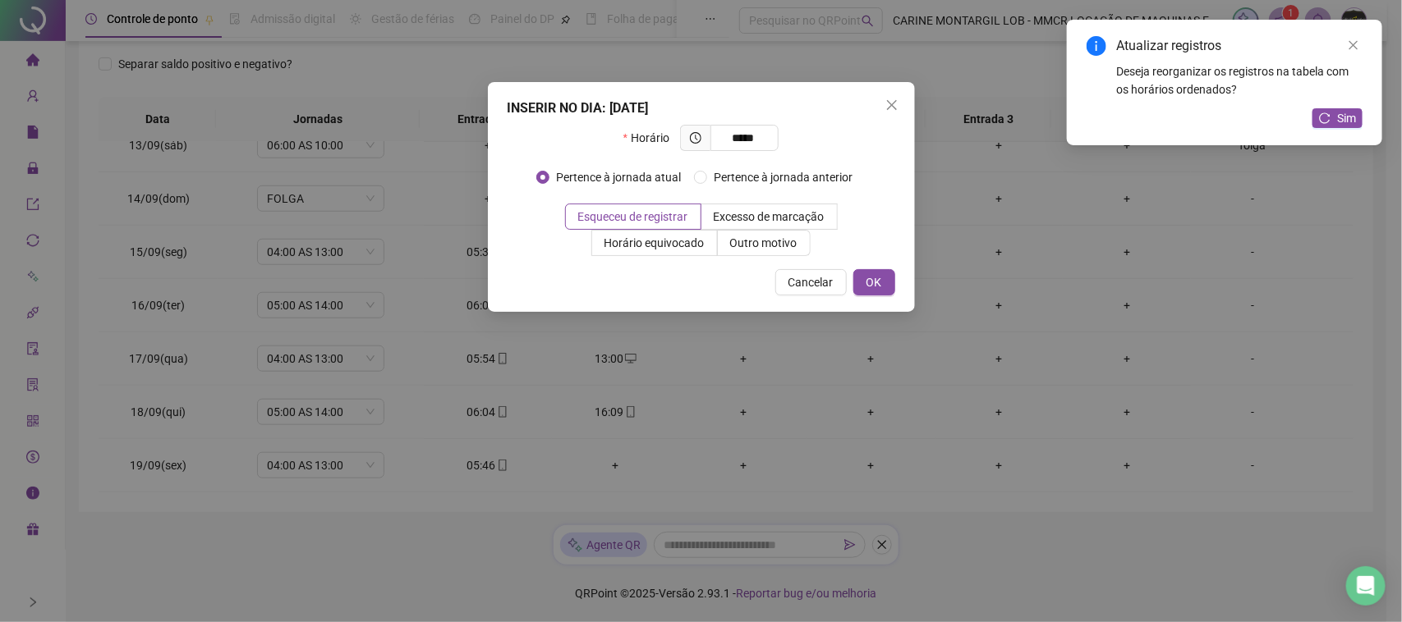
type input "*****"
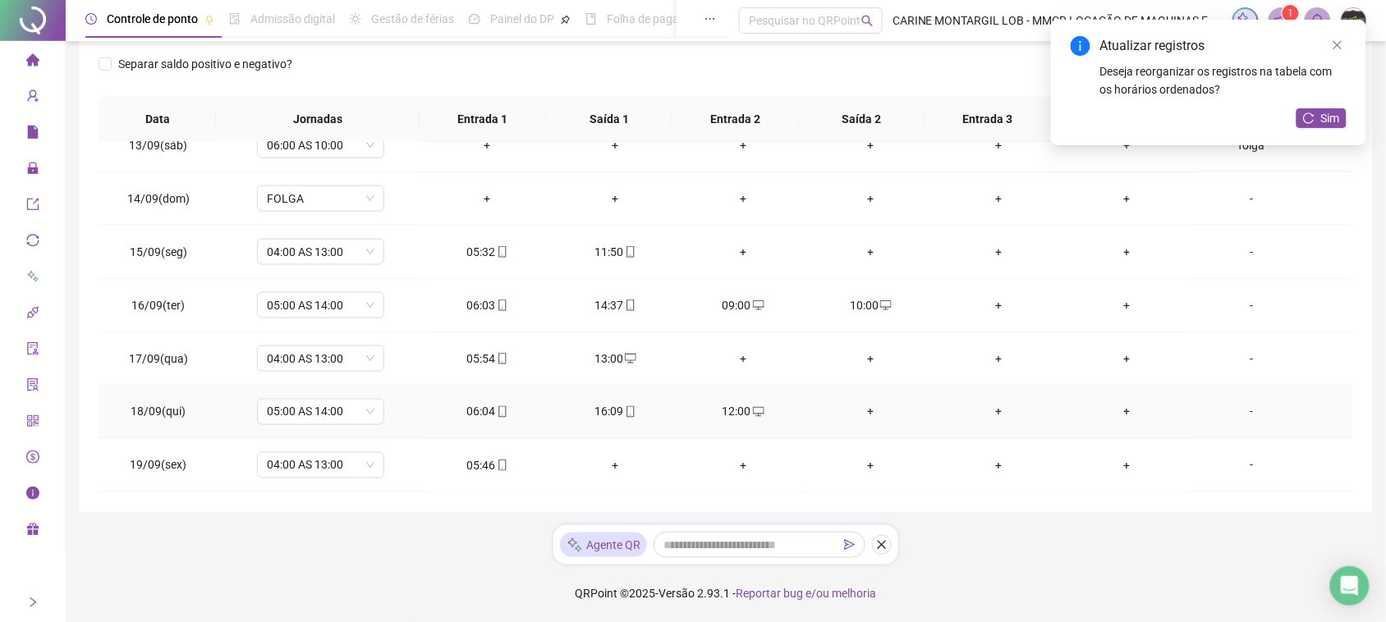
click at [858, 408] on div "+" at bounding box center [871, 412] width 102 height 18
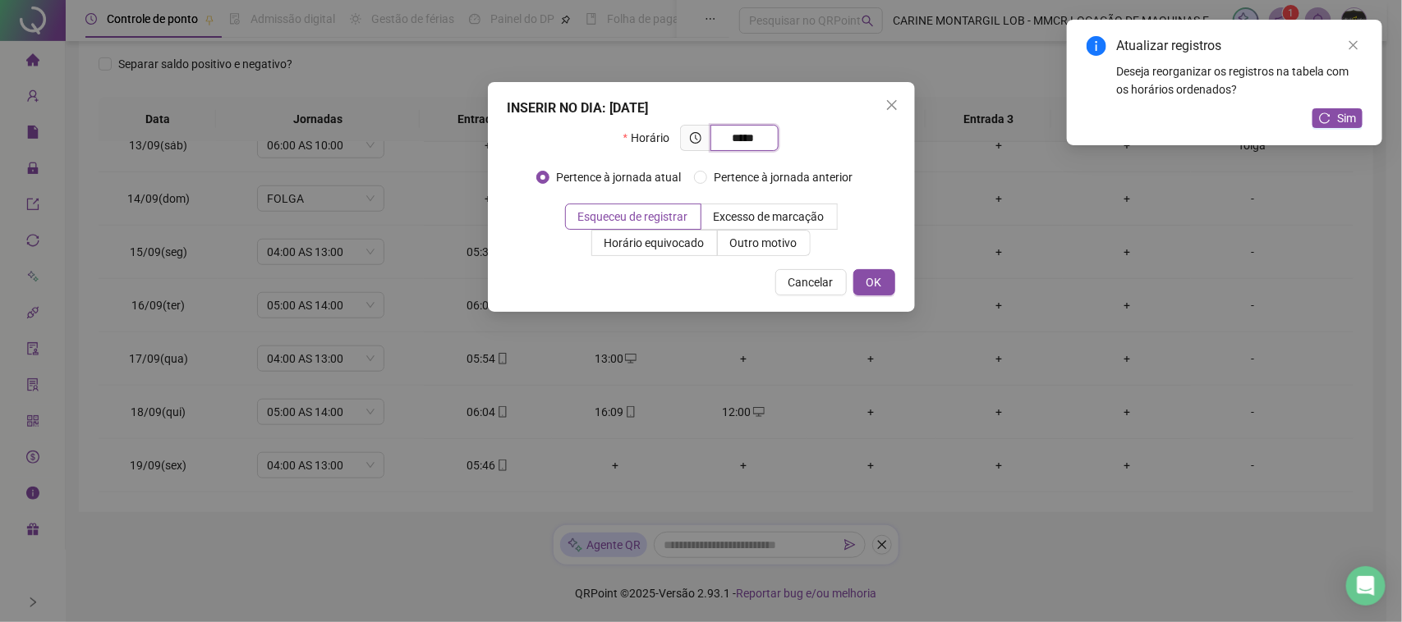
type input "*****"
click at [852, 292] on button "OK" at bounding box center [865, 282] width 60 height 26
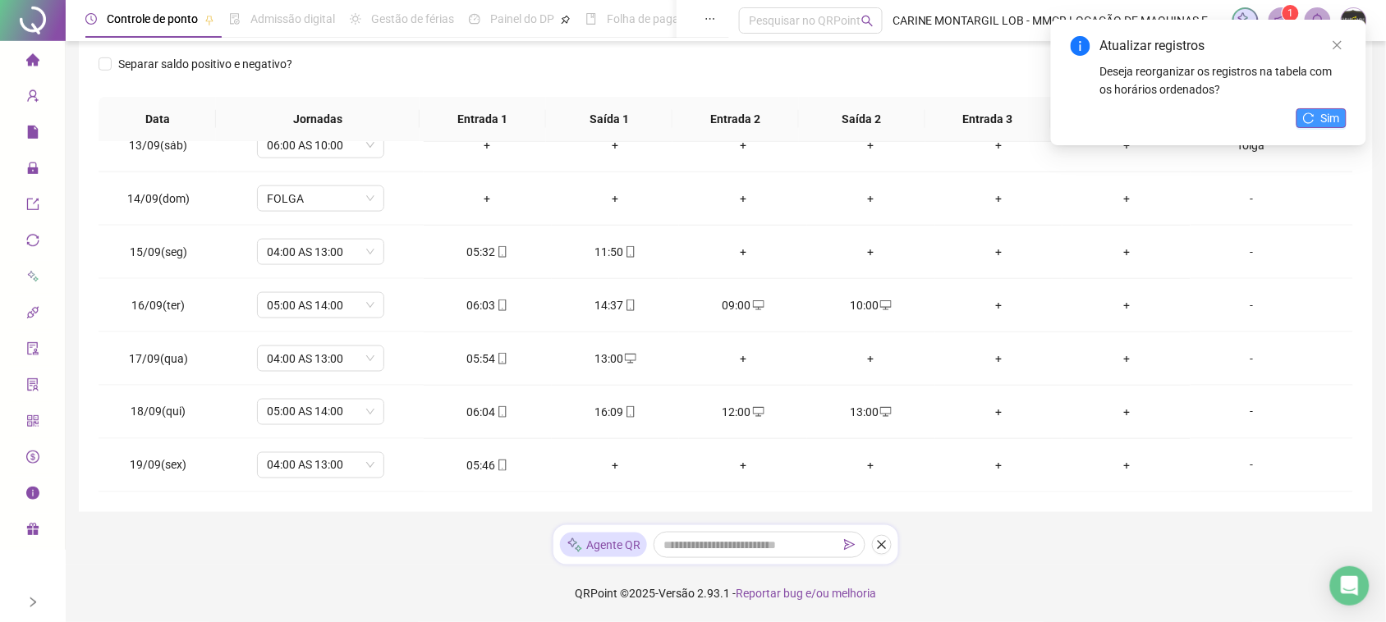
click at [1308, 117] on icon "reload" at bounding box center [1308, 118] width 11 height 11
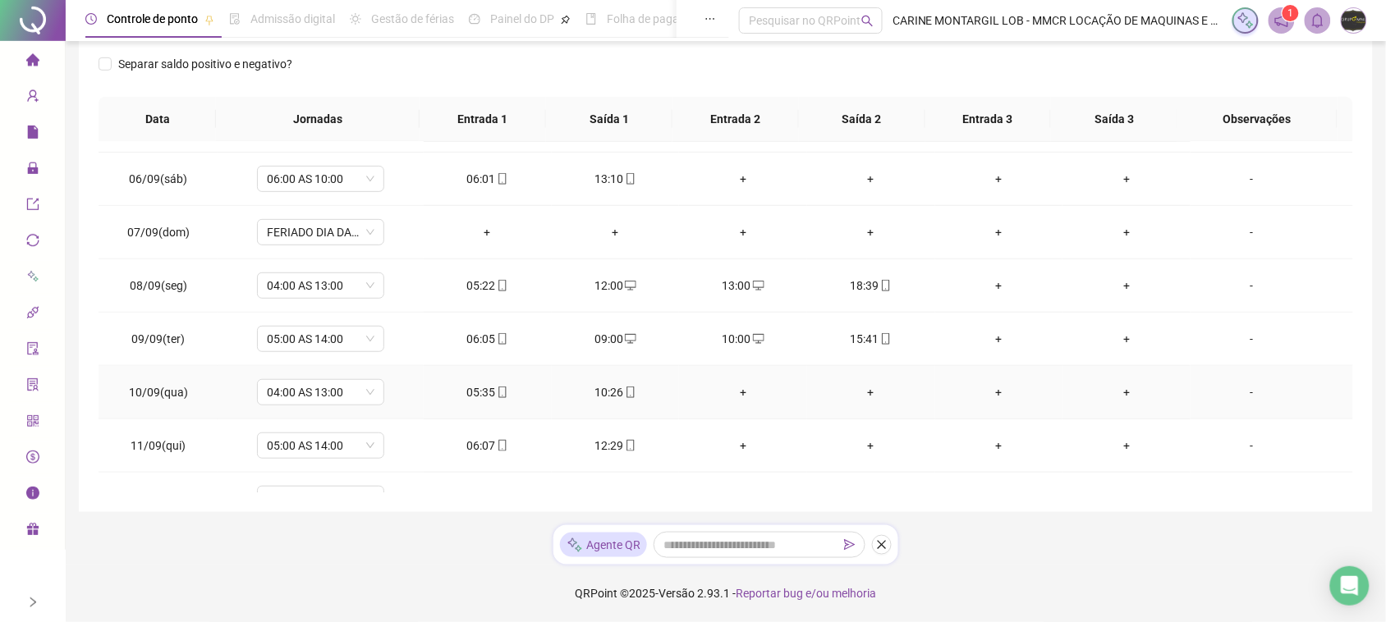
scroll to position [359, 0]
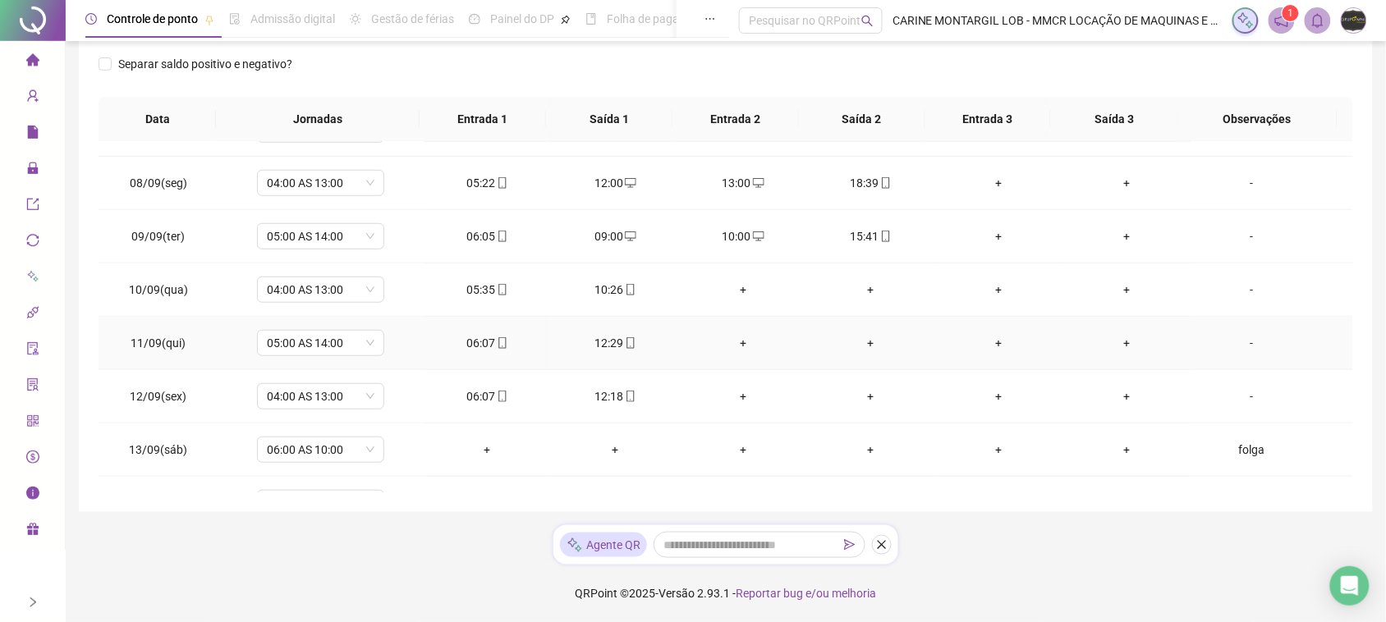
click at [733, 345] on div "+" at bounding box center [743, 343] width 102 height 18
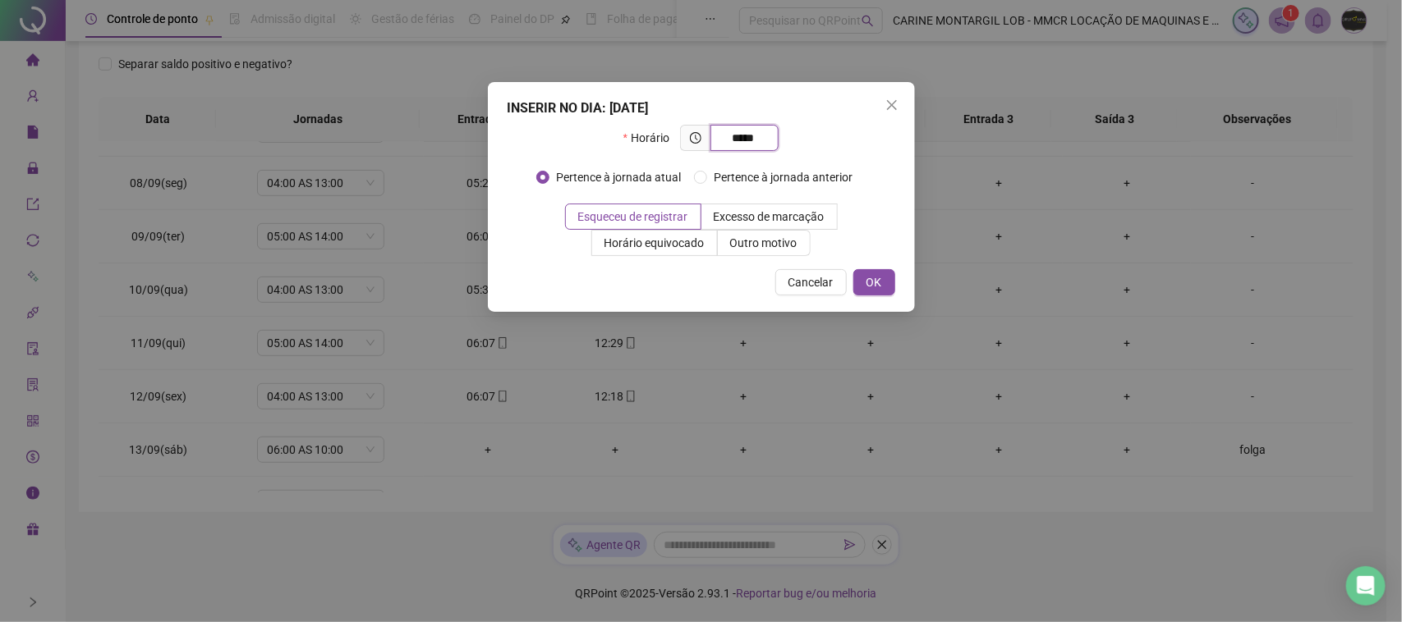
type input "*****"
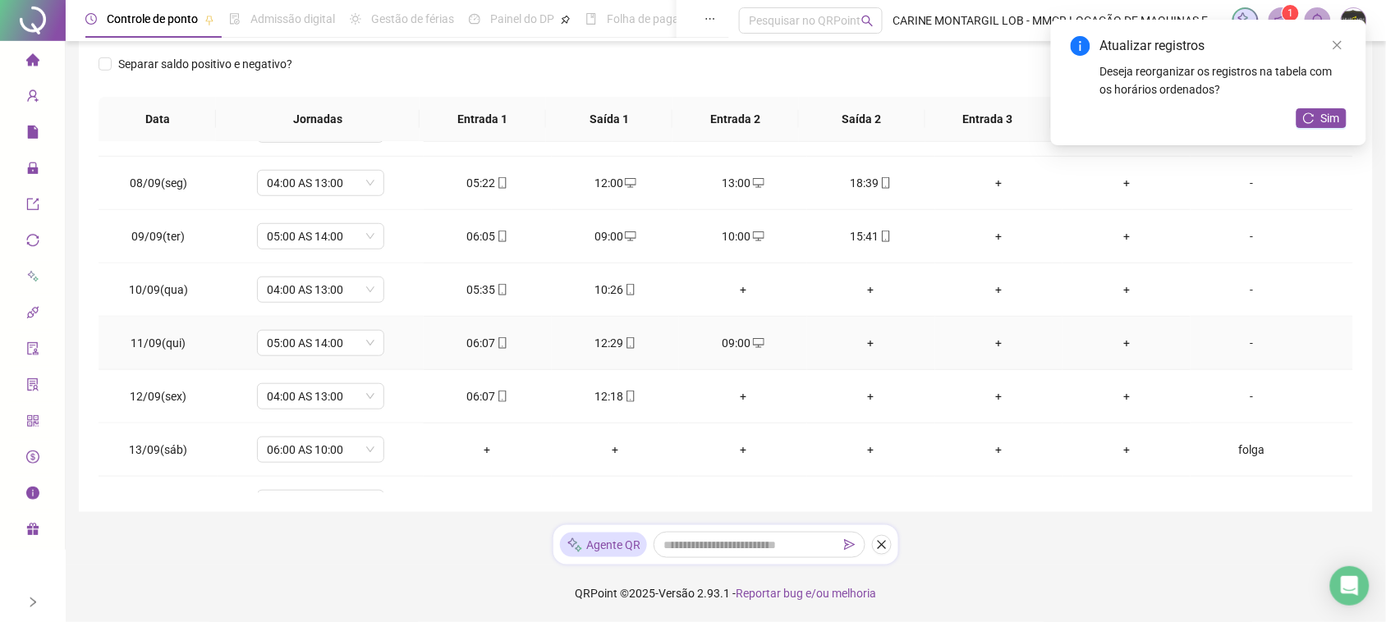
click at [861, 347] on div "+" at bounding box center [871, 343] width 102 height 18
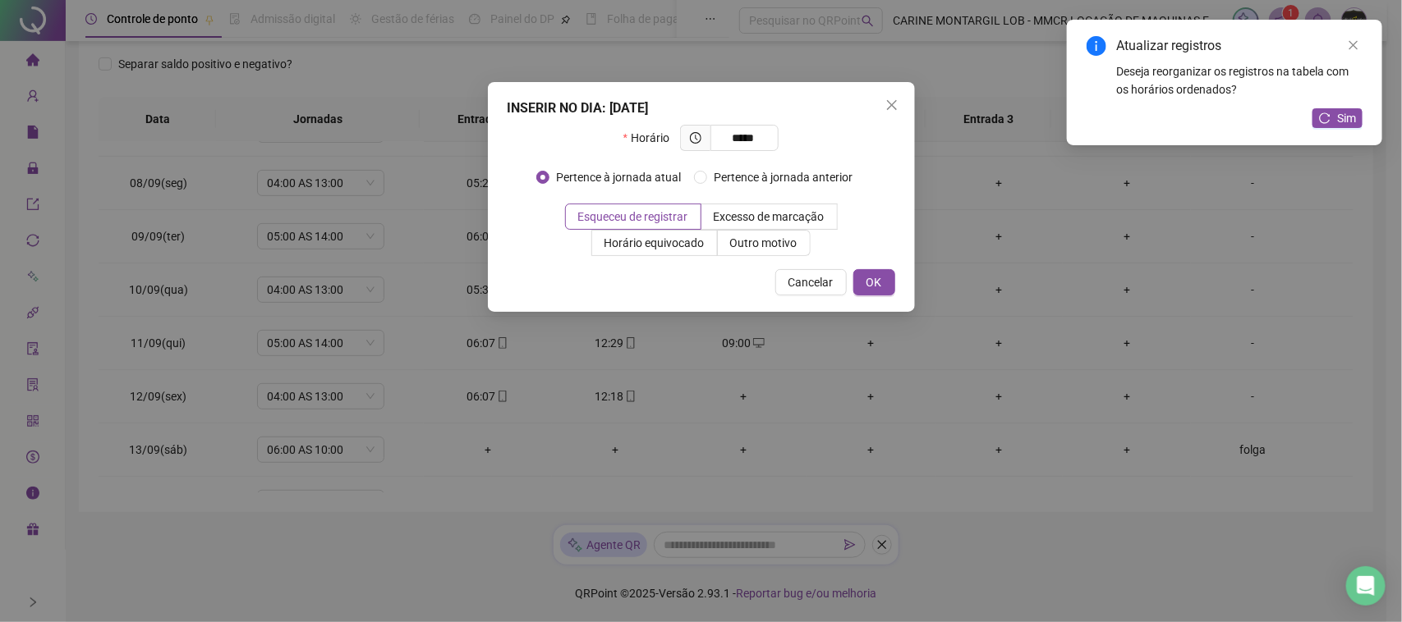
type input "*****"
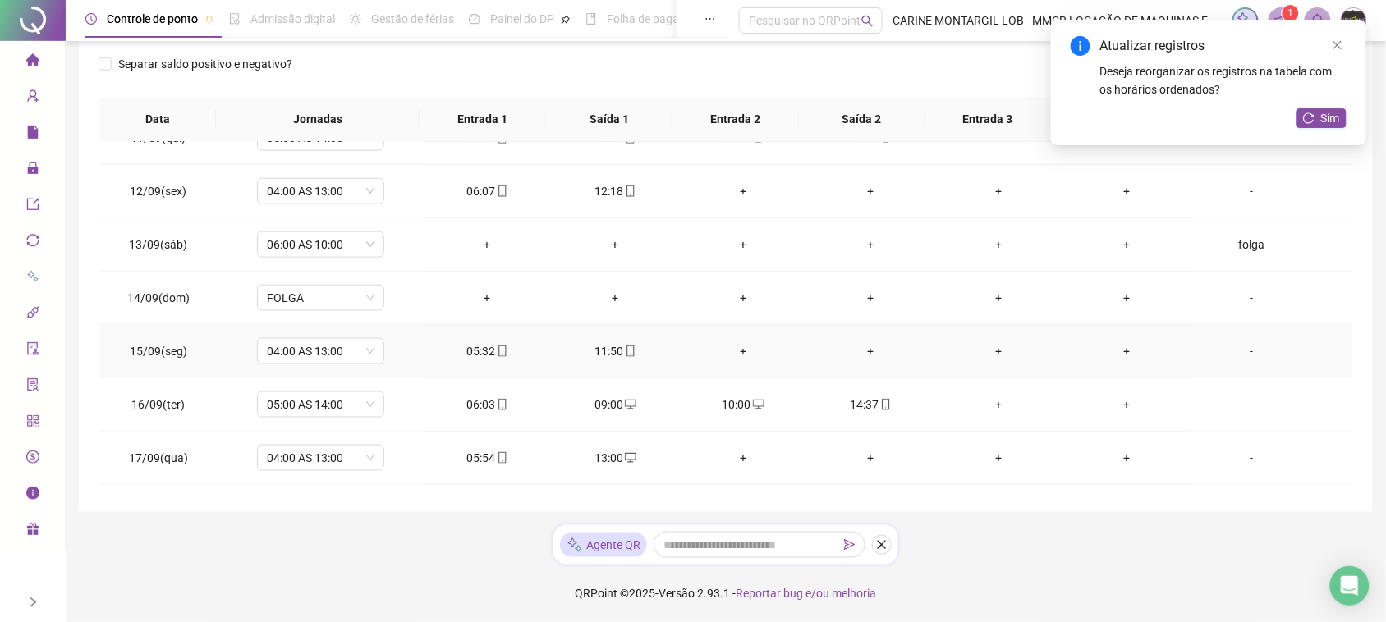
scroll to position [667, 0]
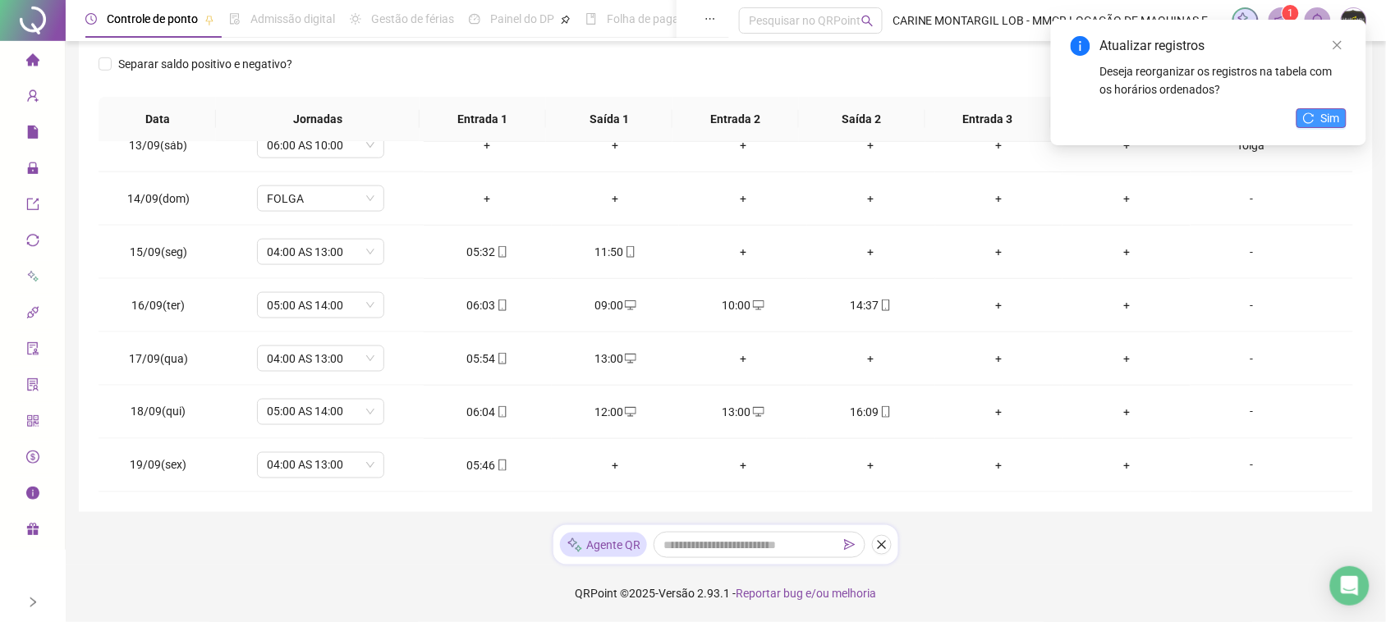
click at [1324, 113] on span "Sim" at bounding box center [1330, 118] width 19 height 18
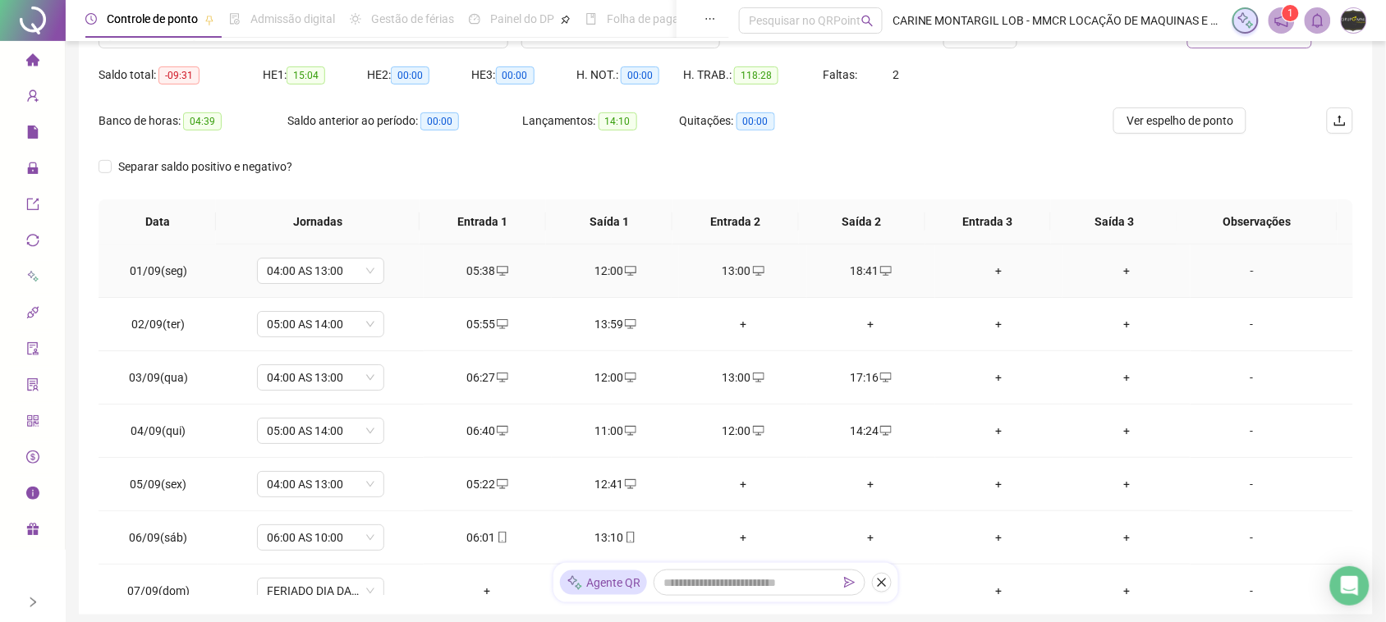
scroll to position [51, 0]
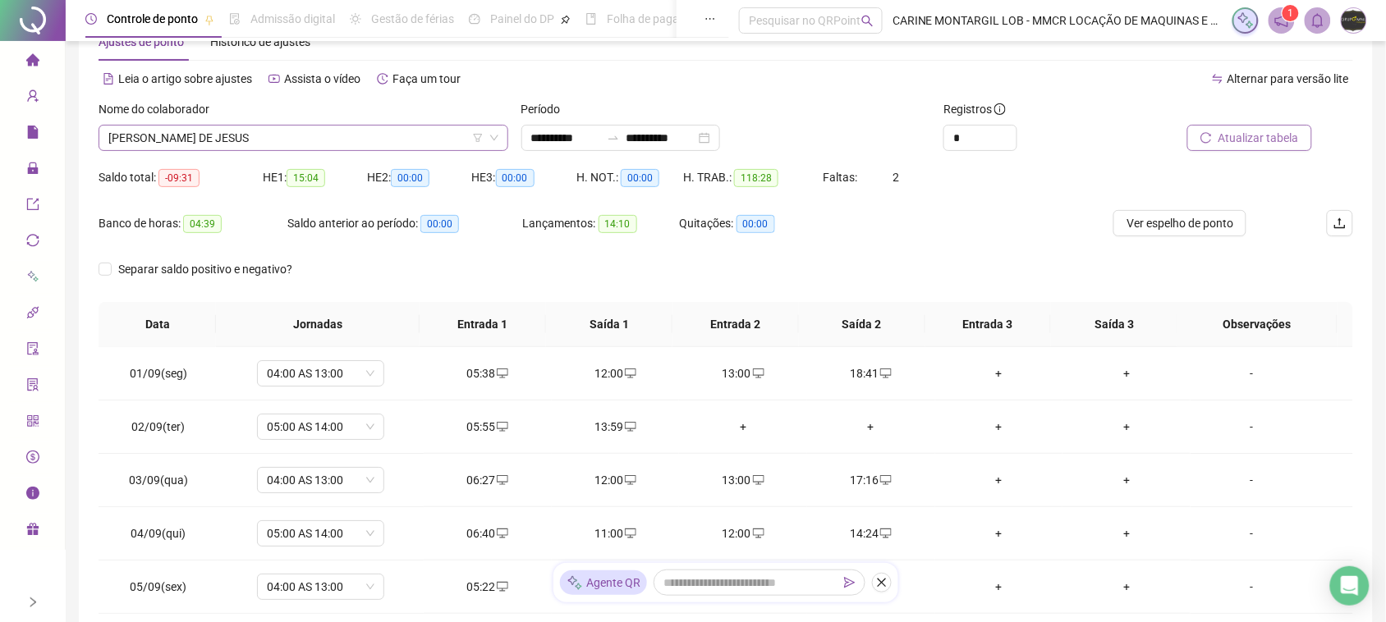
click at [323, 135] on span "[PERSON_NAME] DE JESUS" at bounding box center [303, 138] width 390 height 25
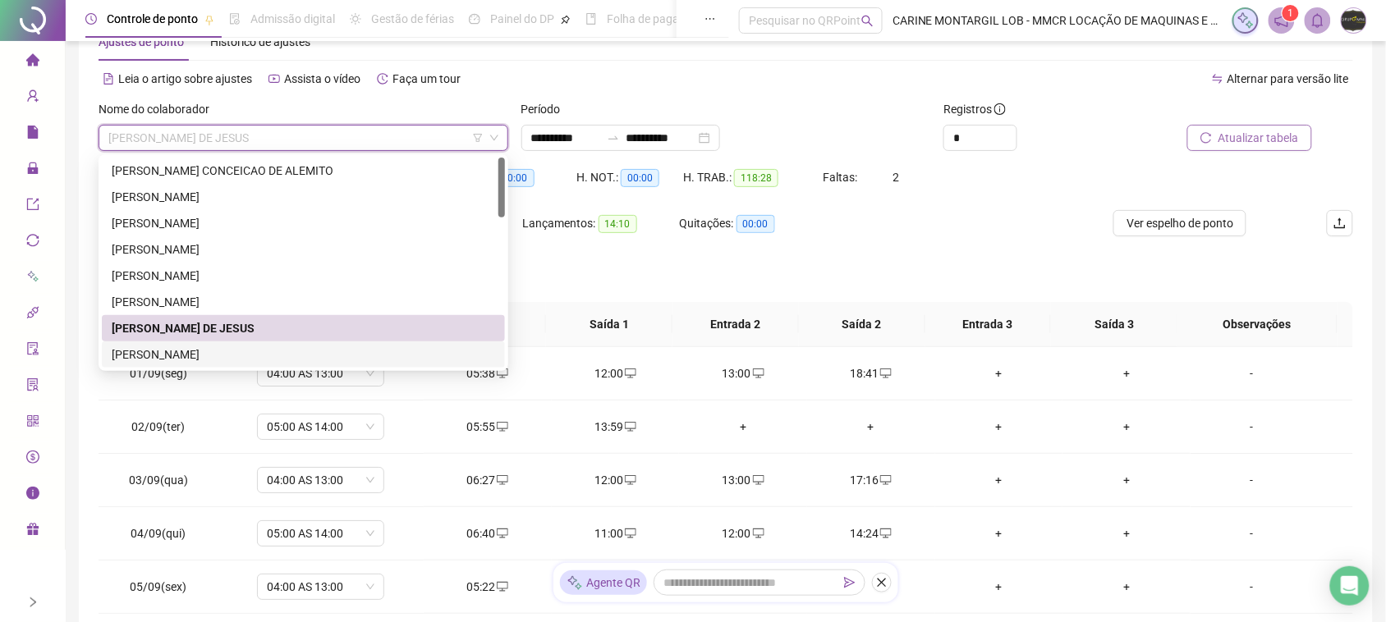
click at [179, 349] on div "[PERSON_NAME]" at bounding box center [304, 355] width 384 height 18
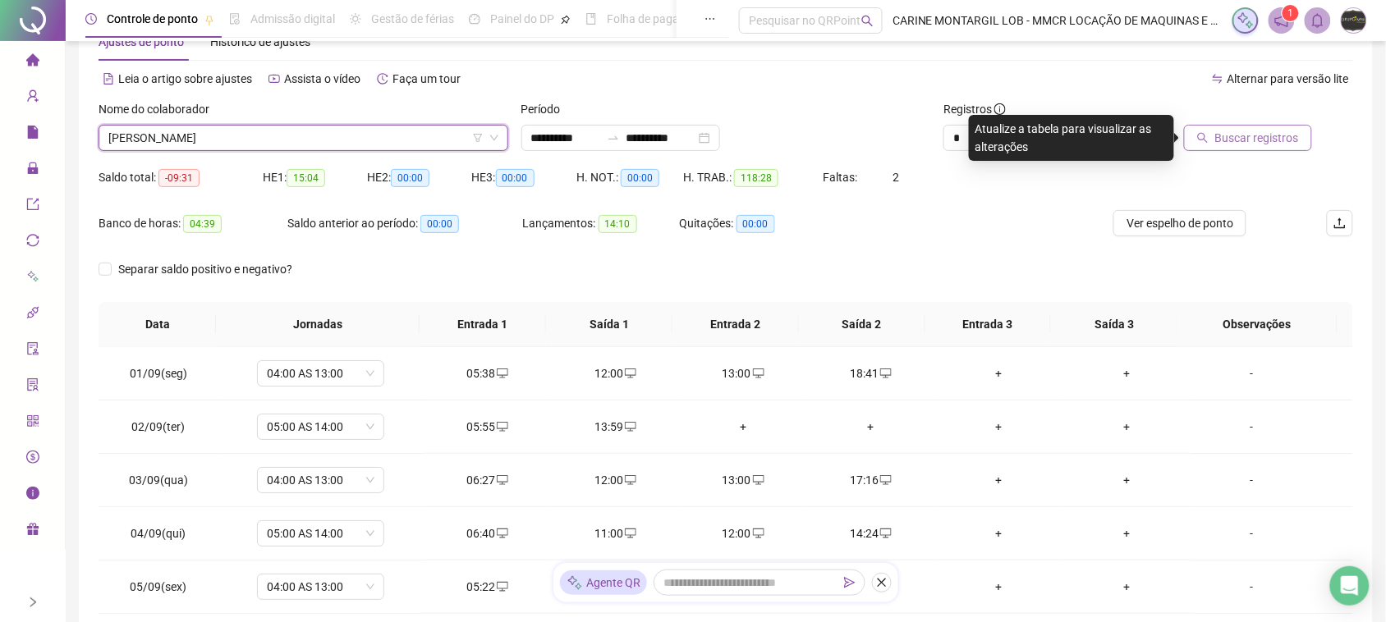
click at [1258, 158] on div "Buscar registros" at bounding box center [1254, 132] width 211 height 64
click at [1256, 146] on button "Buscar registros" at bounding box center [1248, 138] width 128 height 26
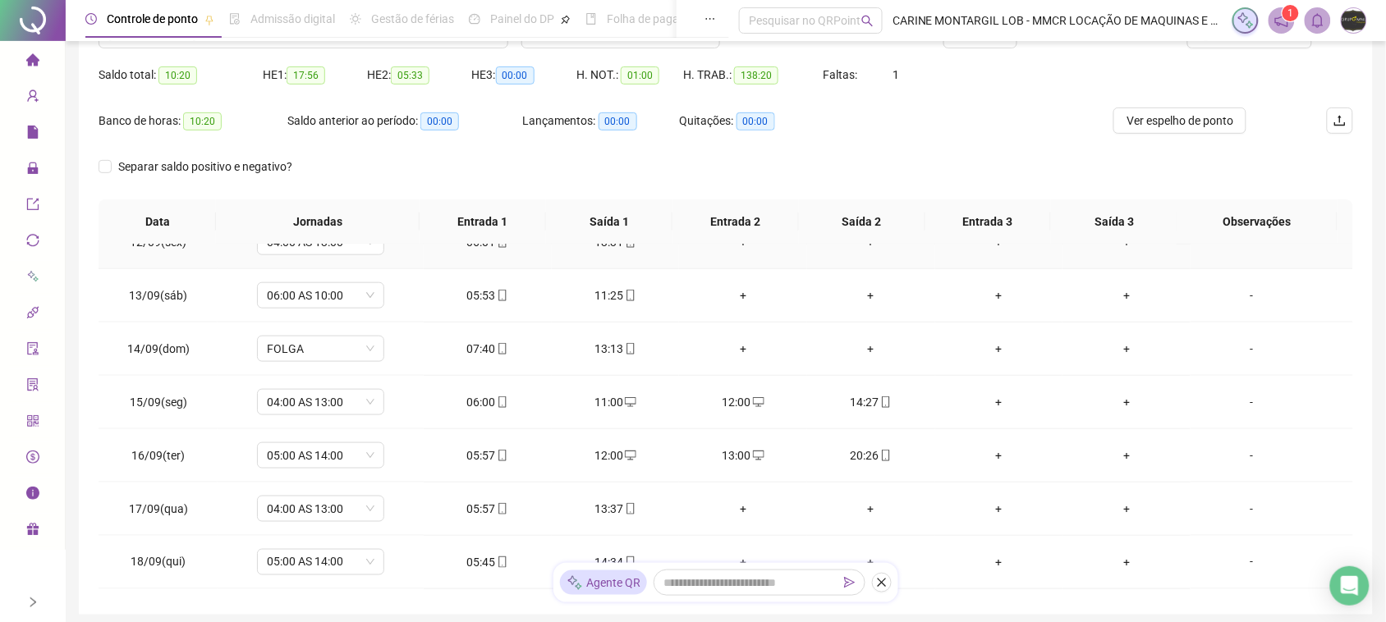
scroll to position [667, 0]
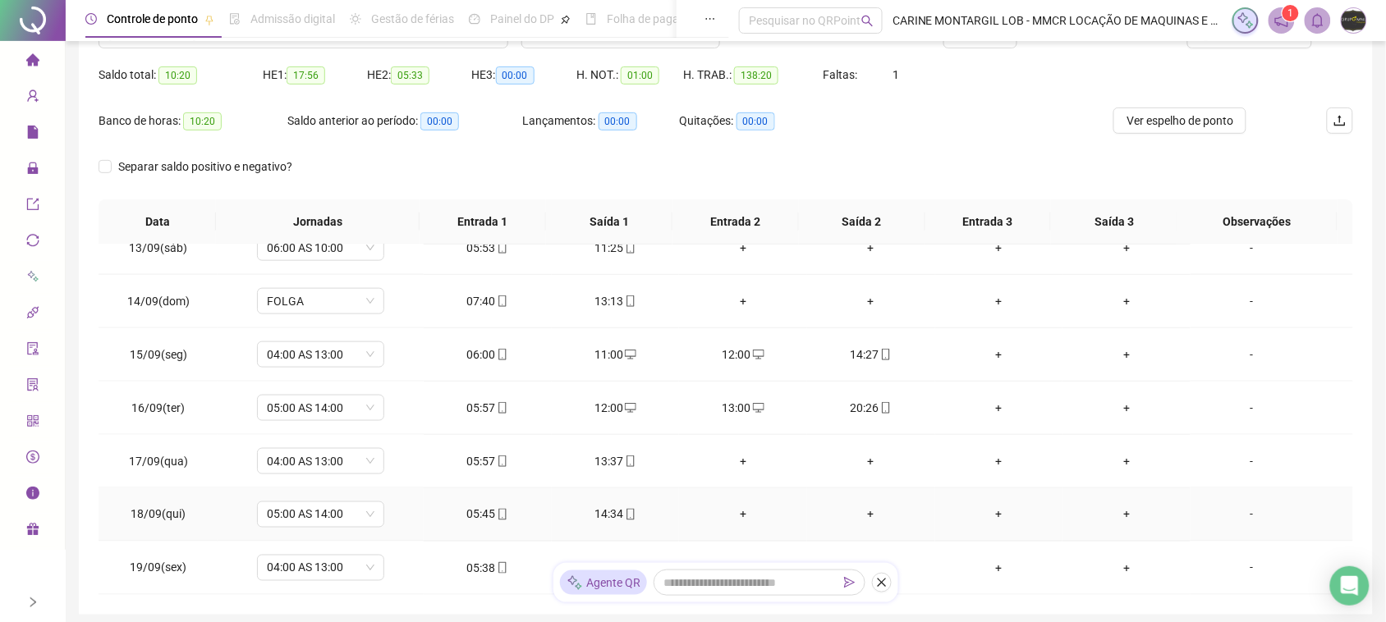
click at [731, 515] on div "+" at bounding box center [743, 515] width 102 height 18
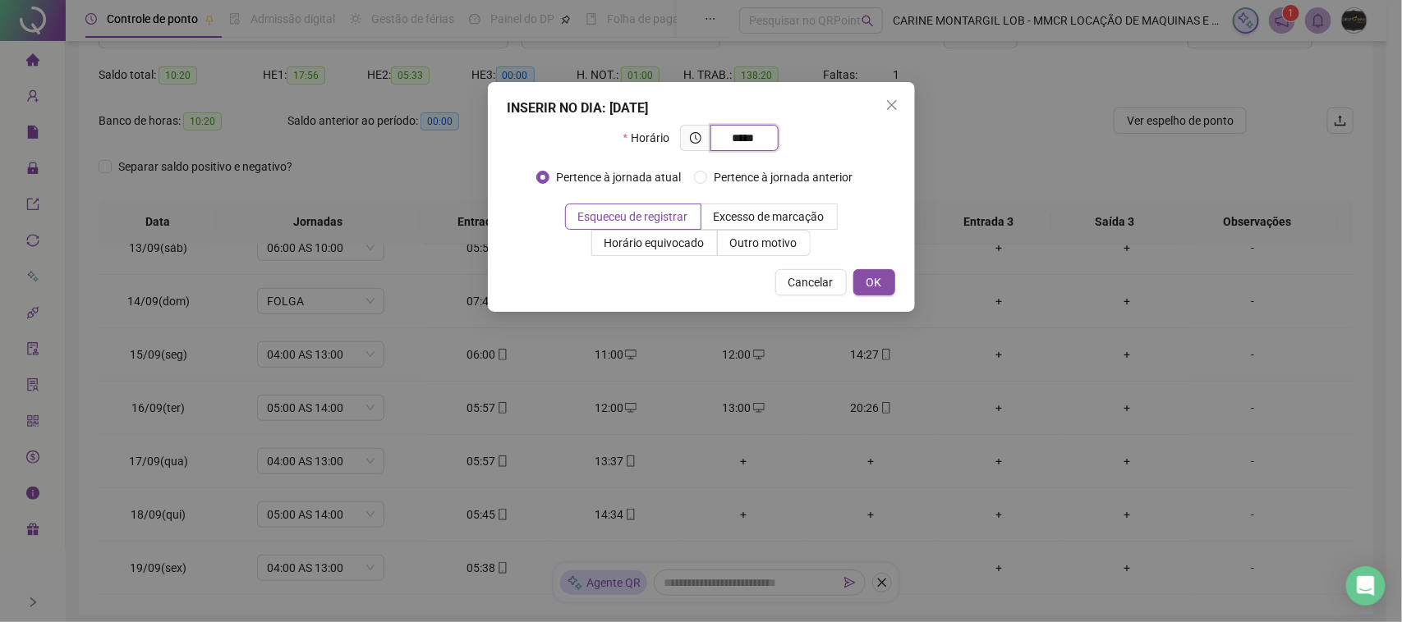
type input "*****"
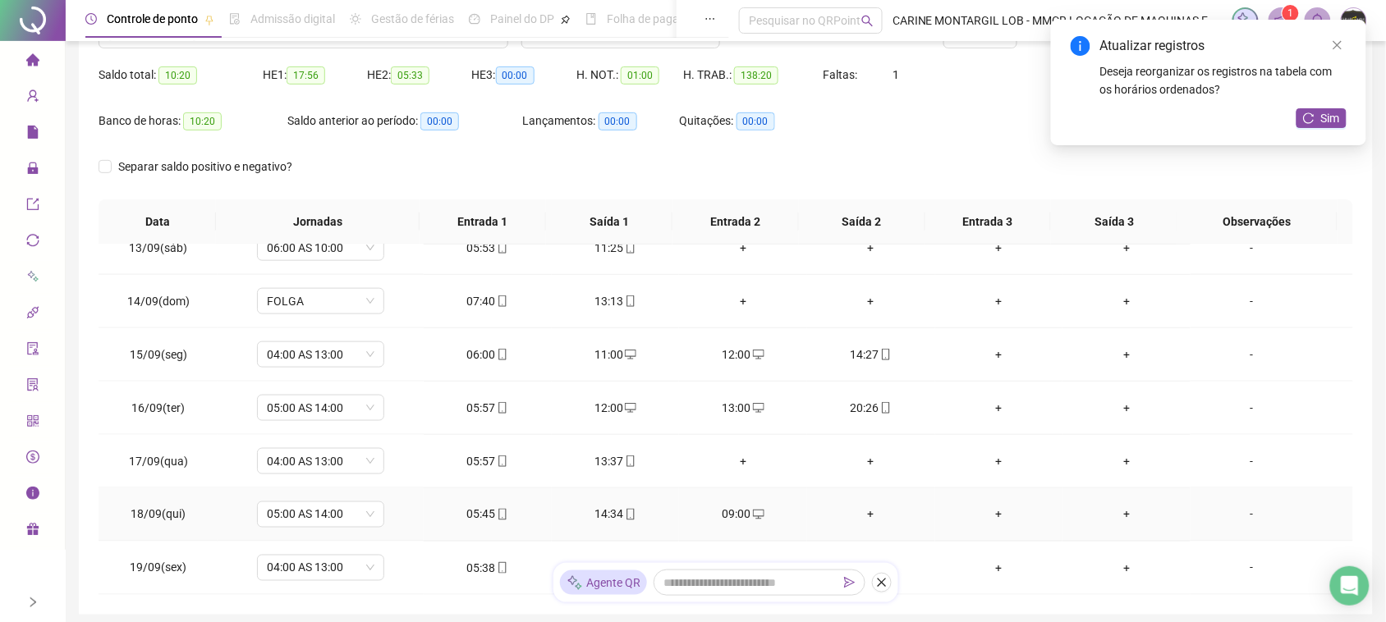
click at [864, 512] on div "+" at bounding box center [871, 515] width 102 height 18
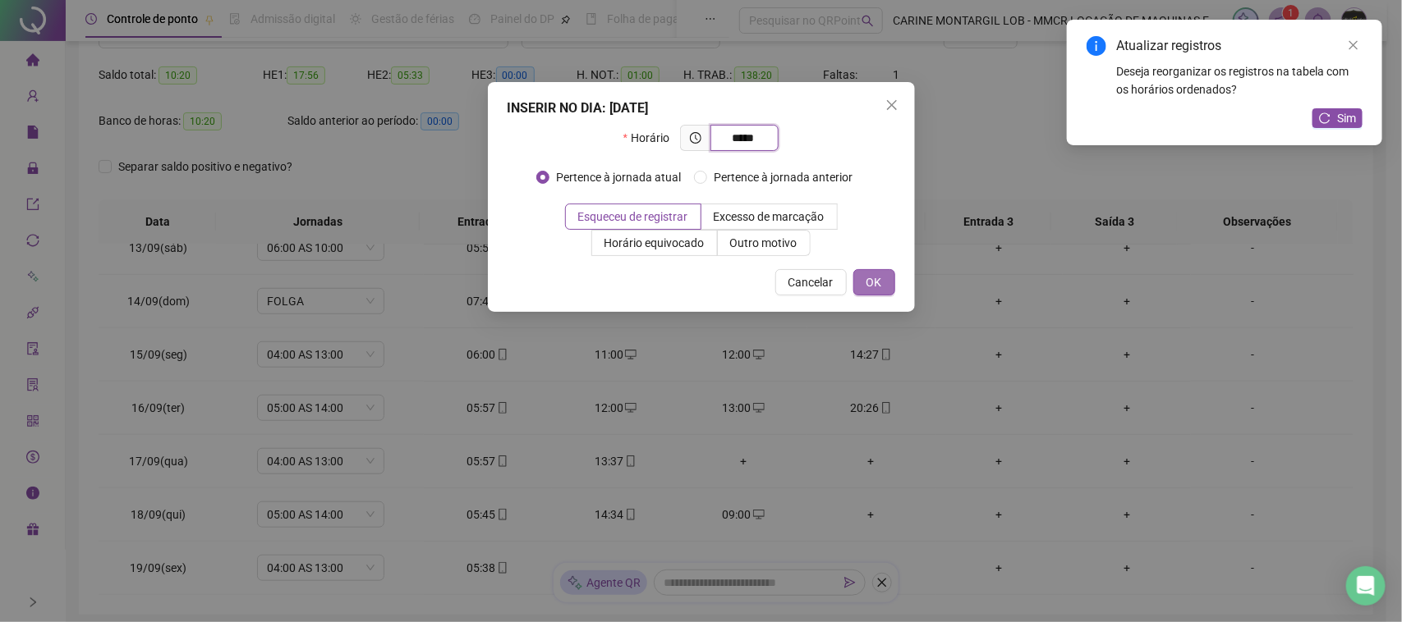
type input "*****"
click at [867, 286] on span "OK" at bounding box center [874, 282] width 16 height 18
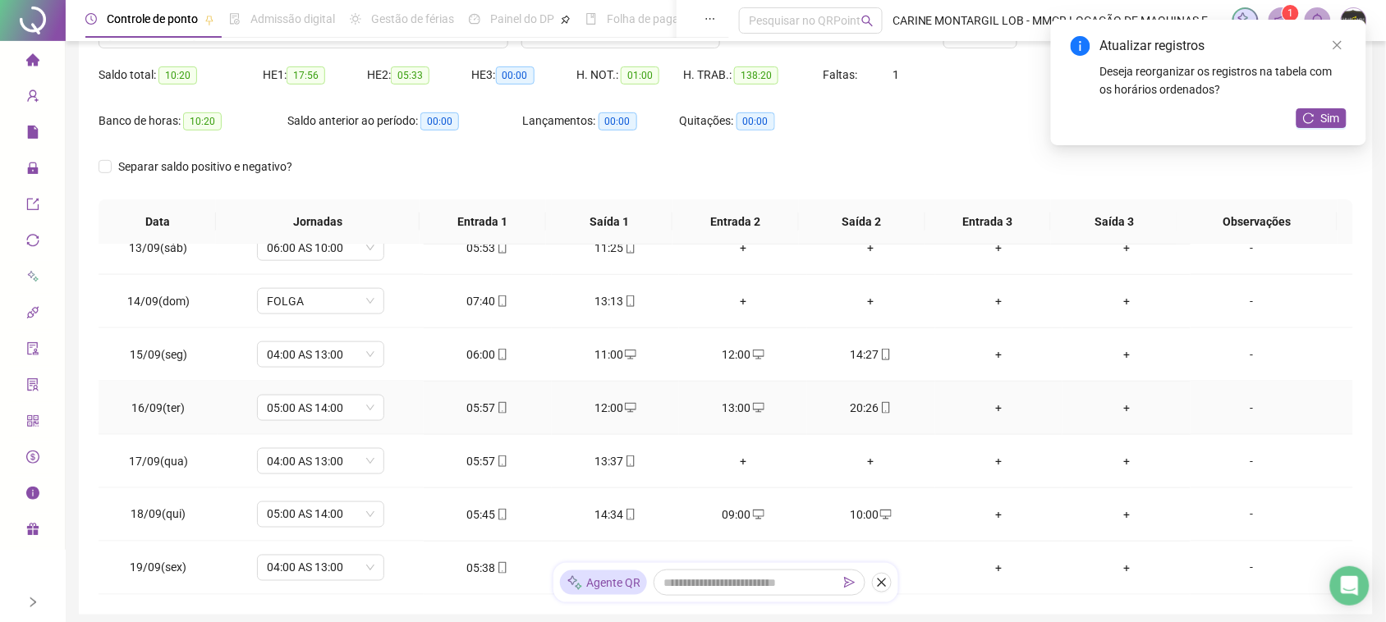
scroll to position [256, 0]
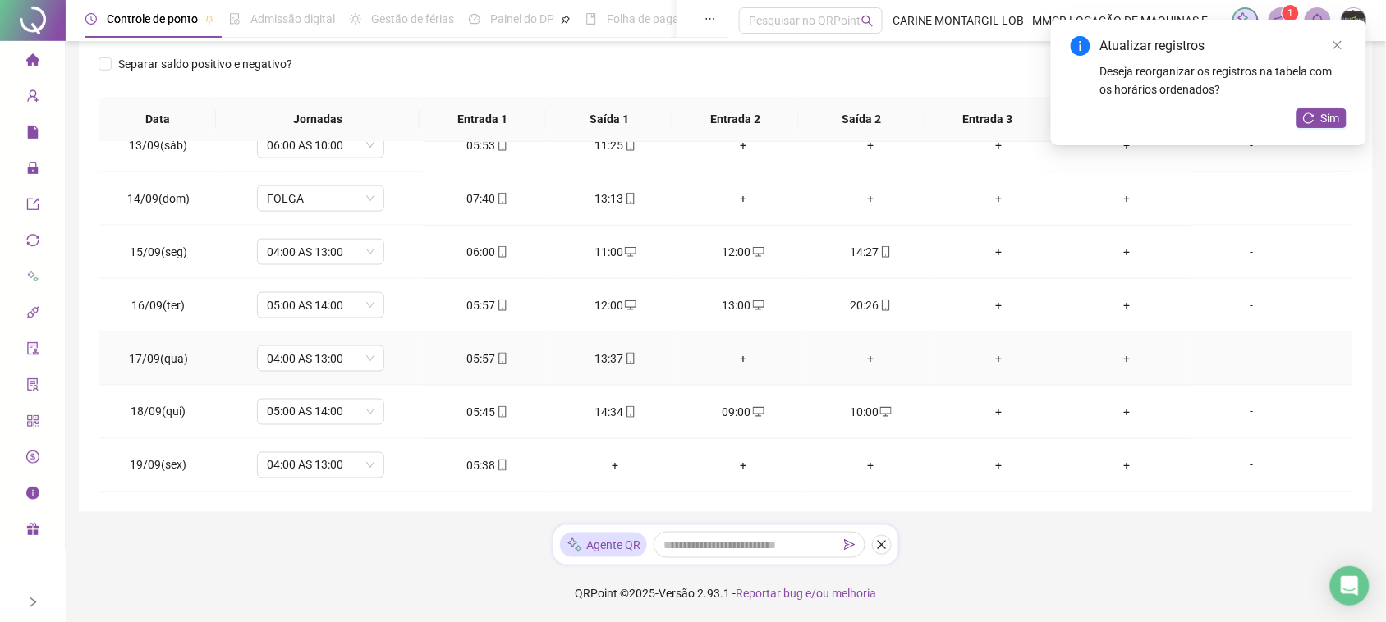
click at [733, 351] on div "+" at bounding box center [743, 359] width 102 height 18
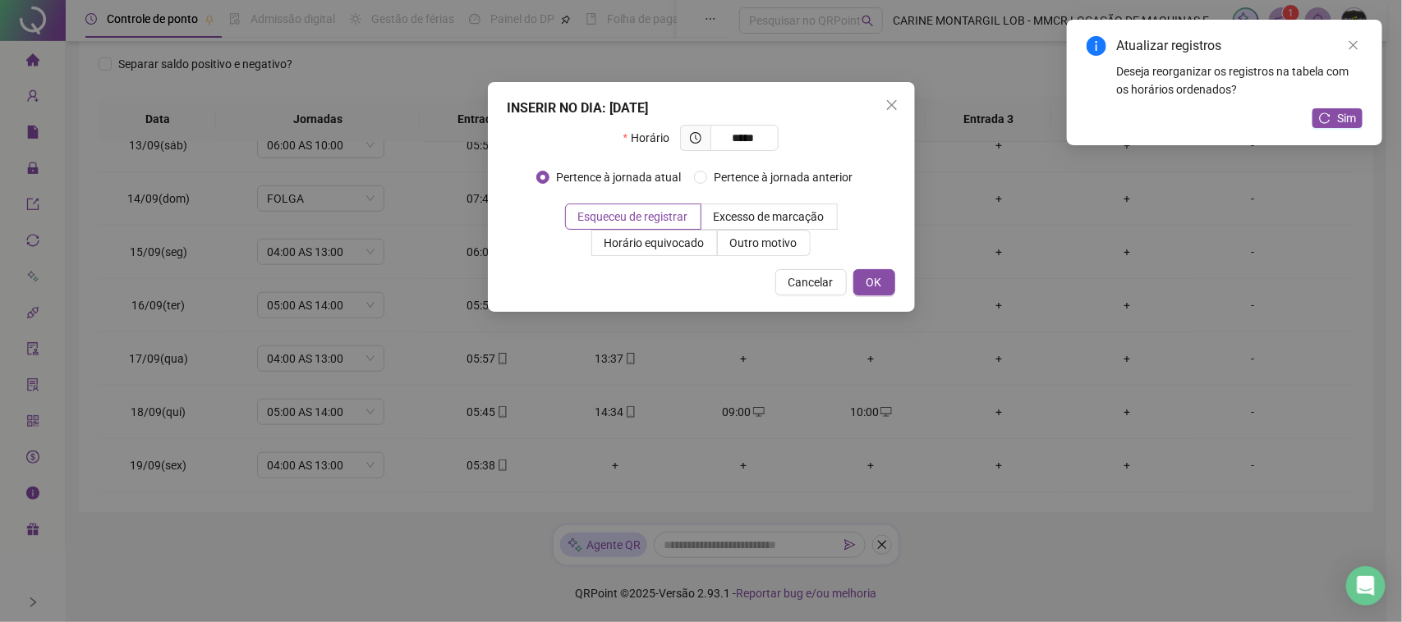
type input "*****"
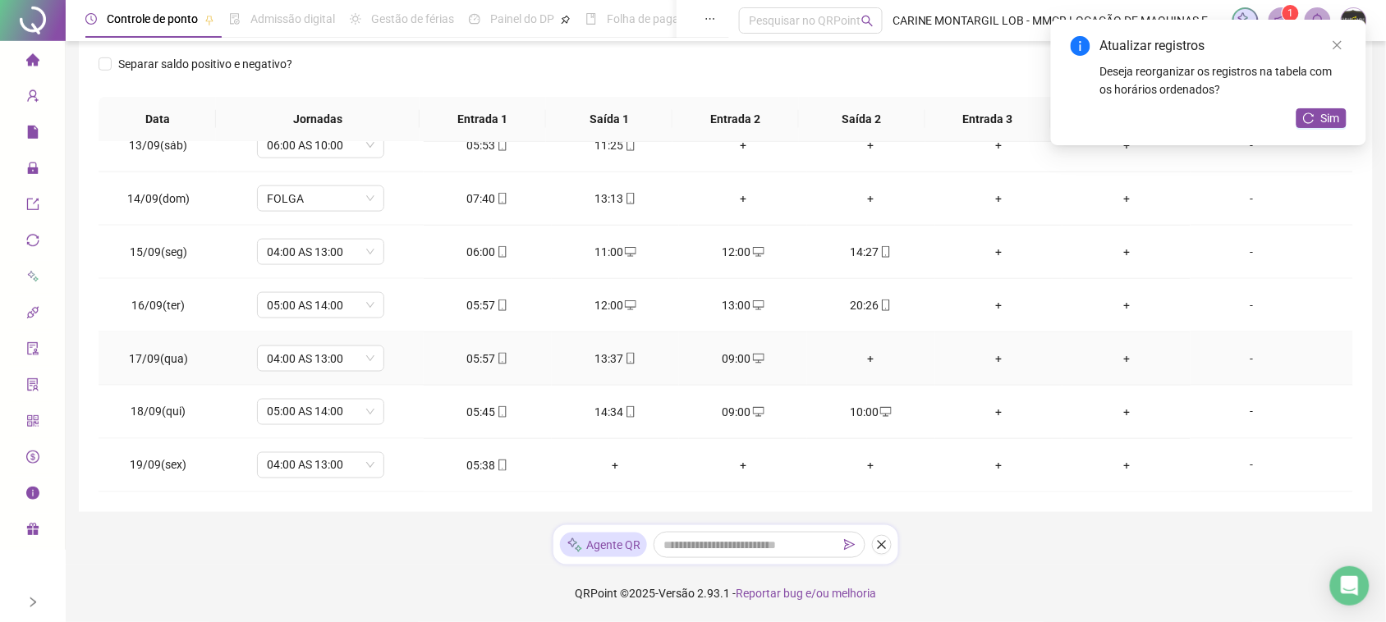
click at [863, 357] on div "+" at bounding box center [871, 359] width 102 height 18
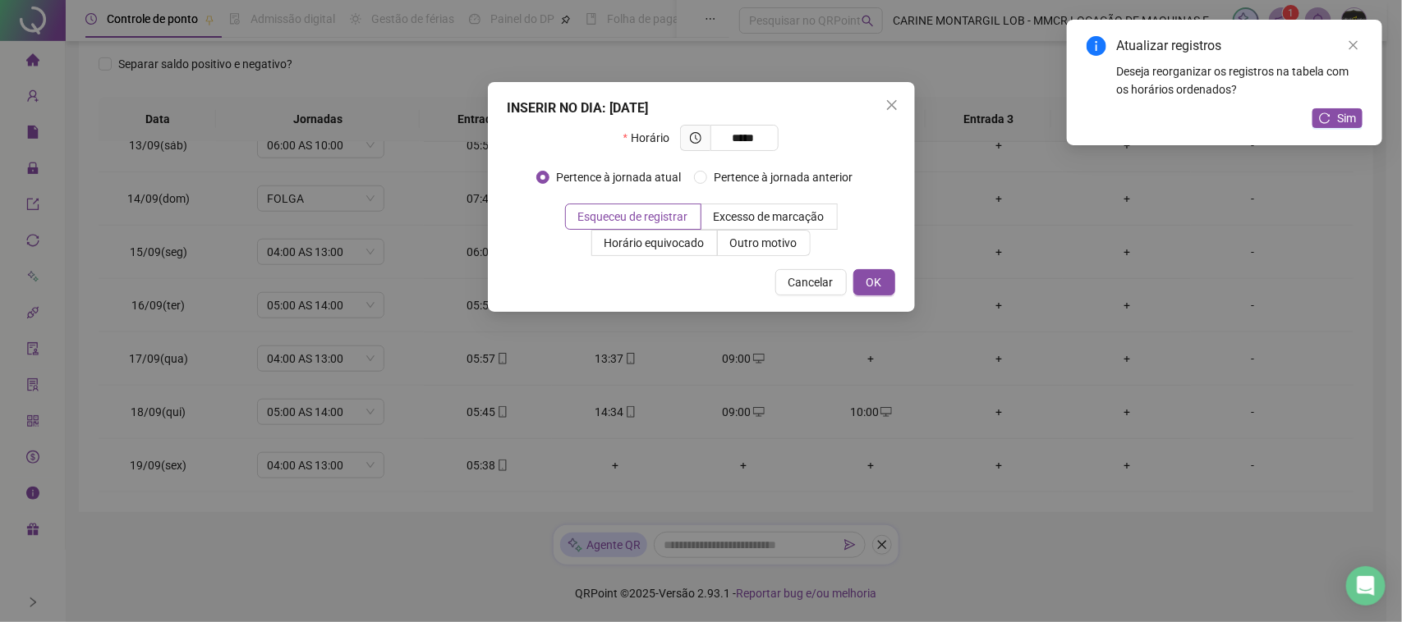
type input "*****"
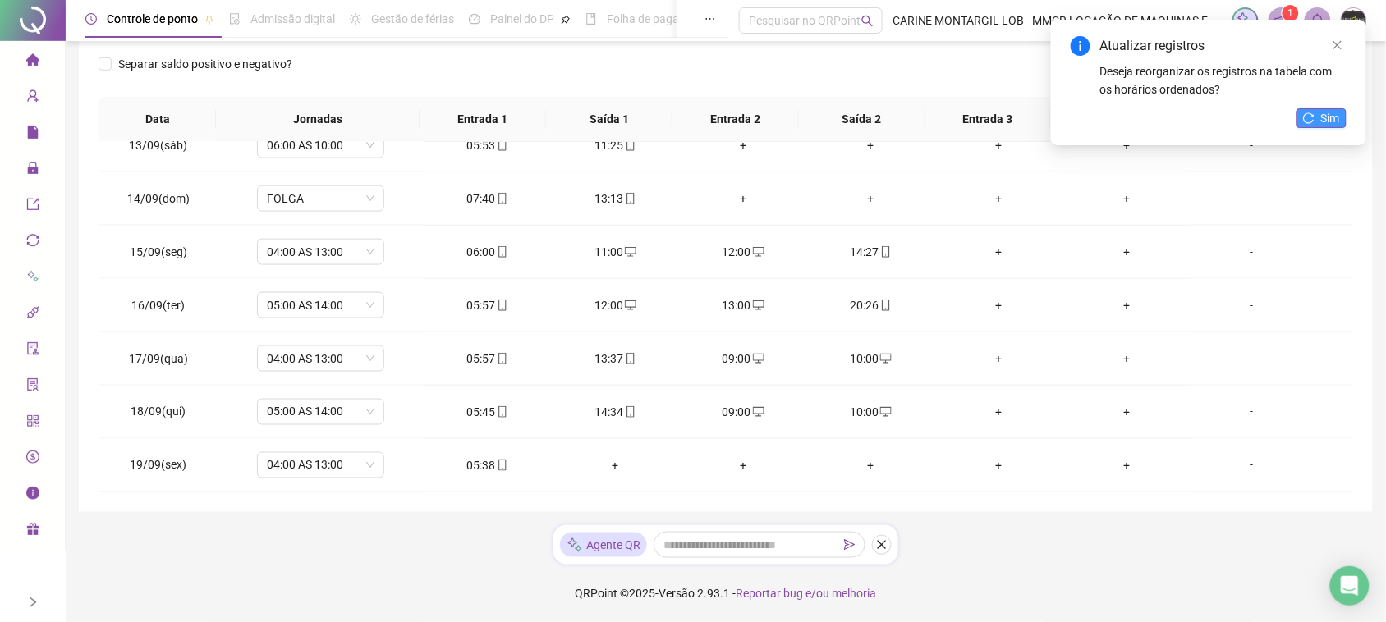
click at [1343, 113] on button "Sim" at bounding box center [1322, 118] width 50 height 20
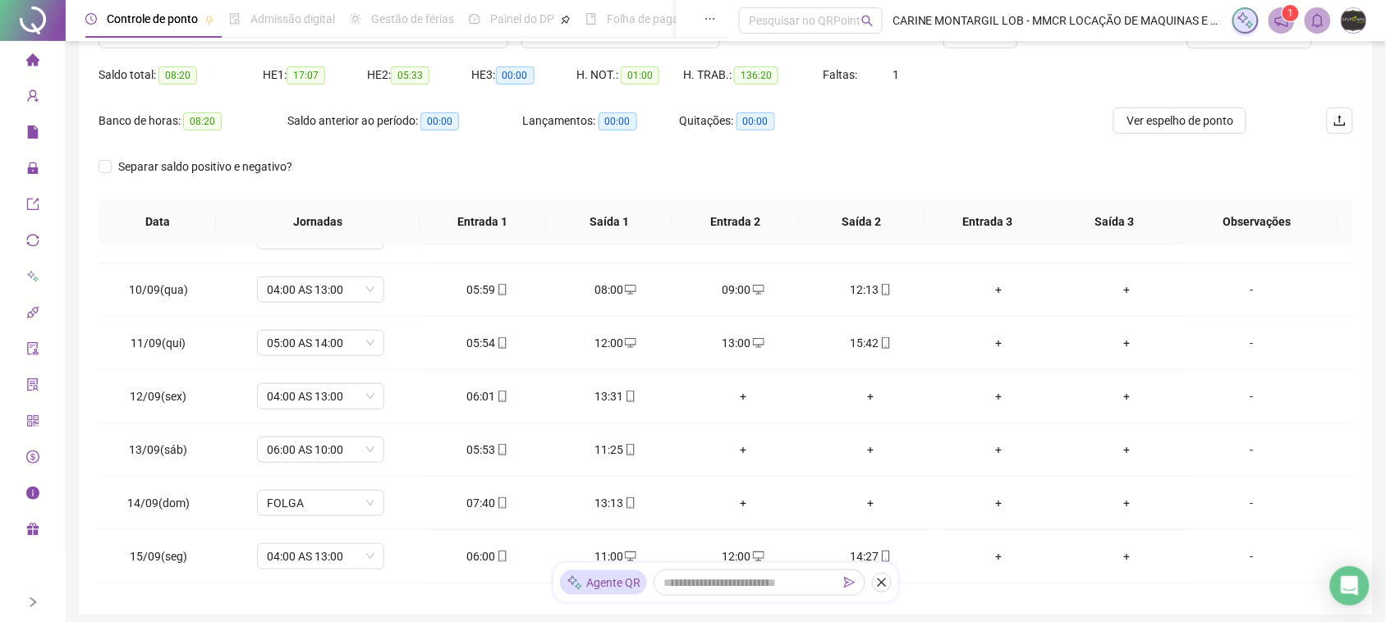
scroll to position [51, 0]
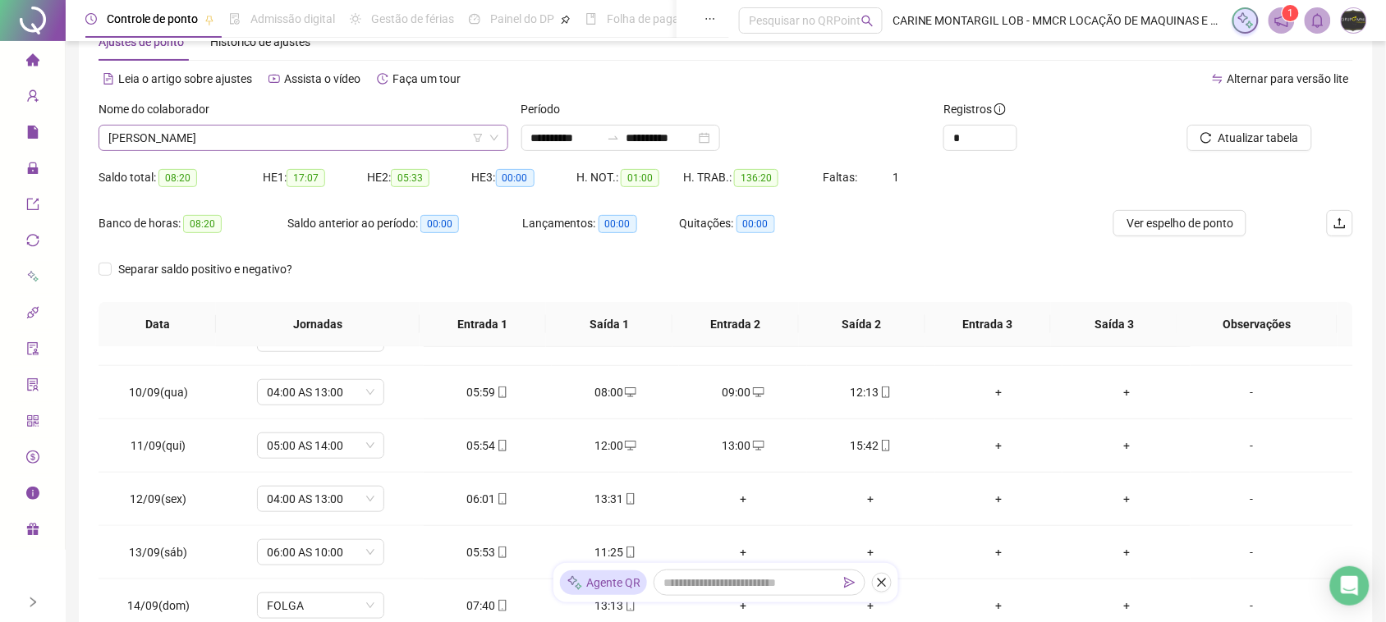
click at [318, 126] on span "[PERSON_NAME]" at bounding box center [303, 138] width 390 height 25
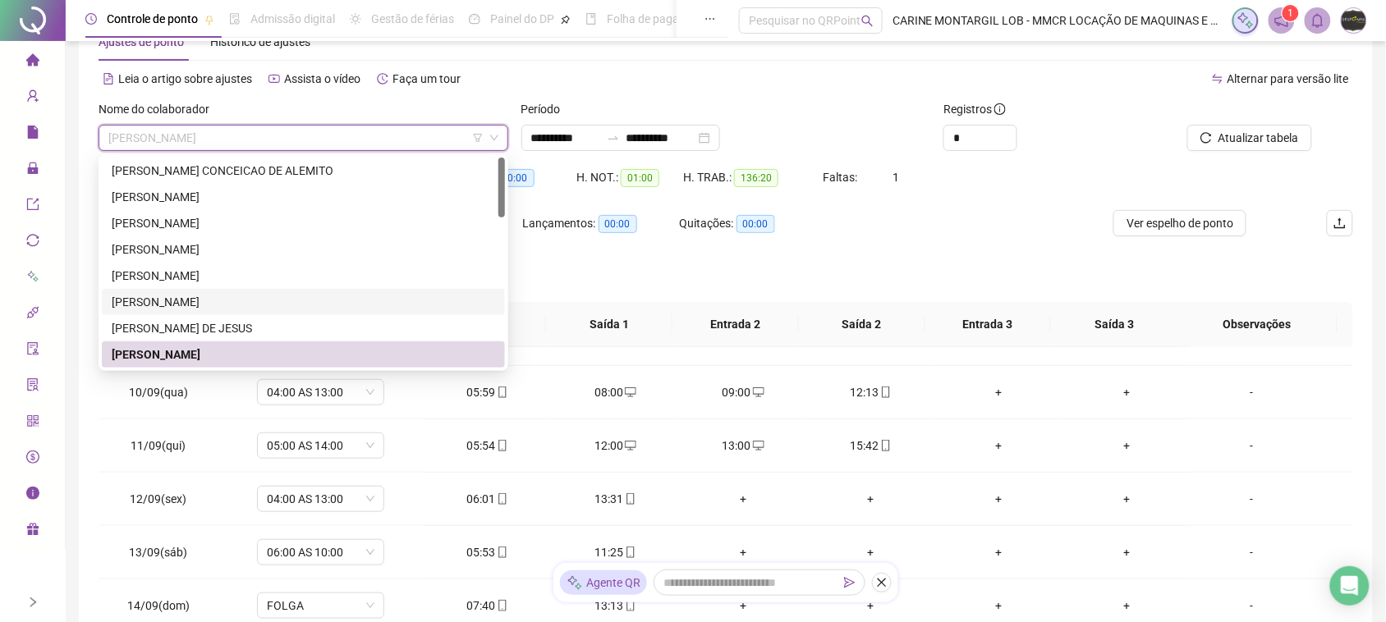
scroll to position [103, 0]
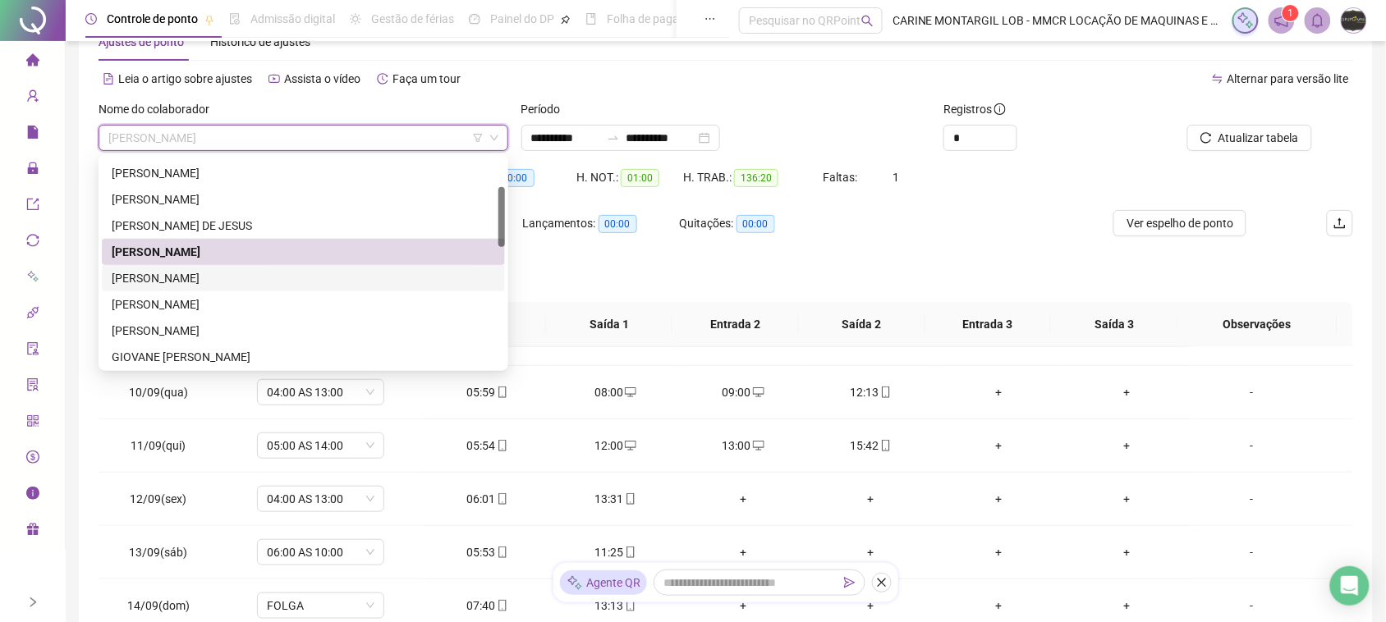
click at [251, 269] on div "[PERSON_NAME]" at bounding box center [304, 278] width 384 height 18
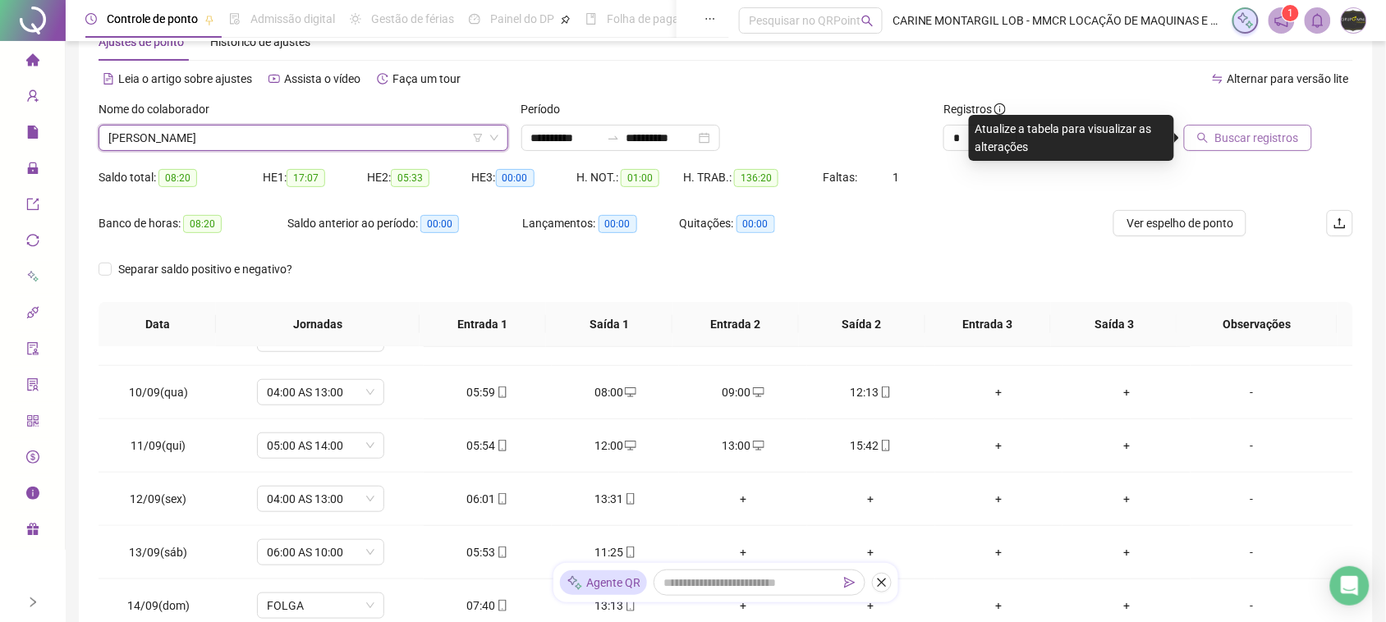
click at [1286, 135] on span "Buscar registros" at bounding box center [1257, 138] width 84 height 18
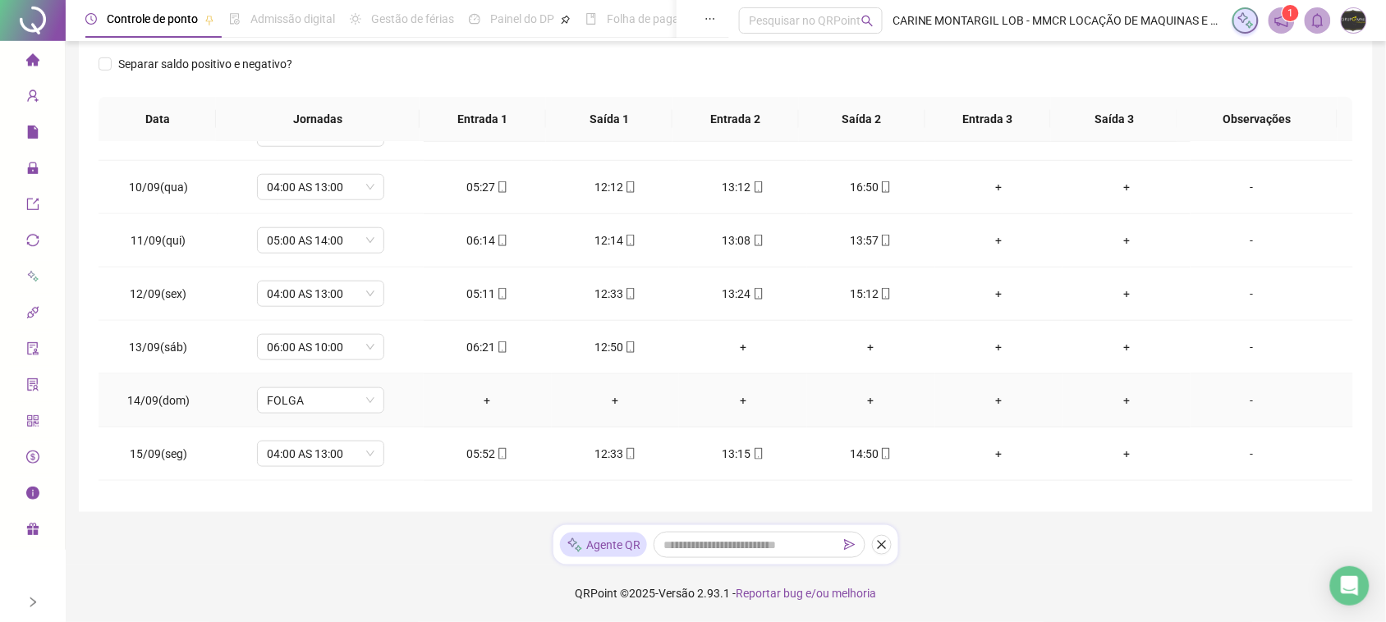
scroll to position [667, 0]
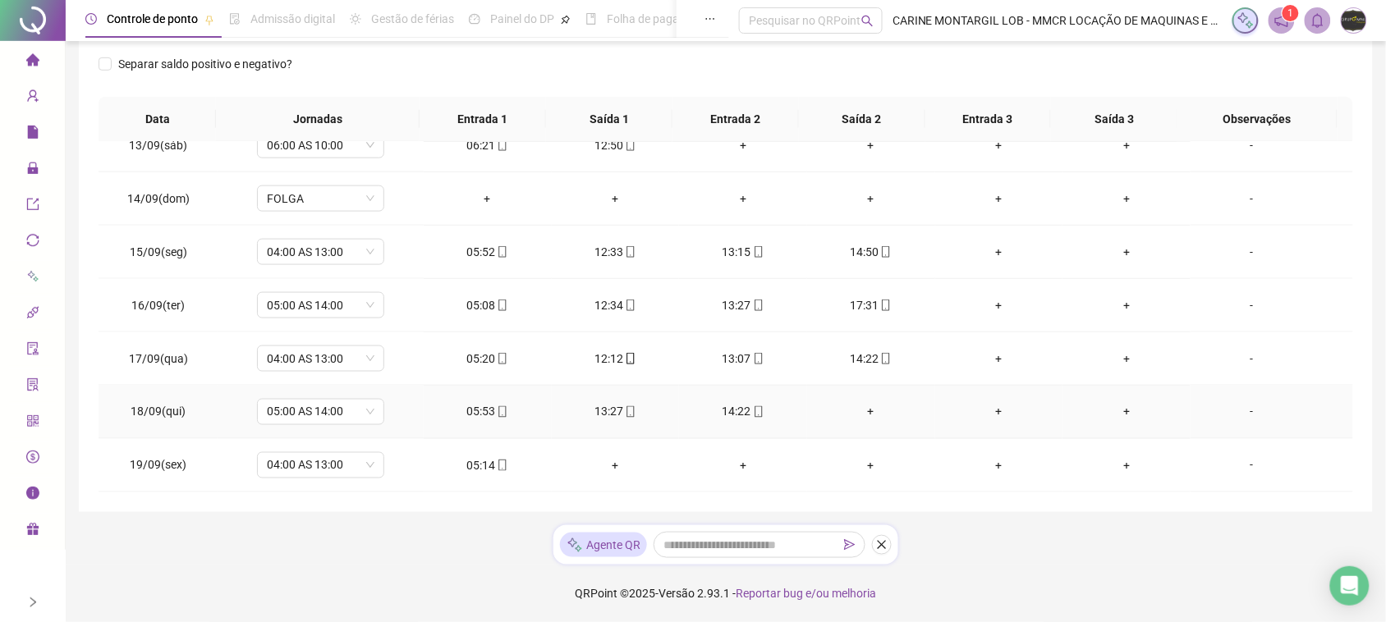
click at [860, 413] on div "+" at bounding box center [871, 412] width 102 height 18
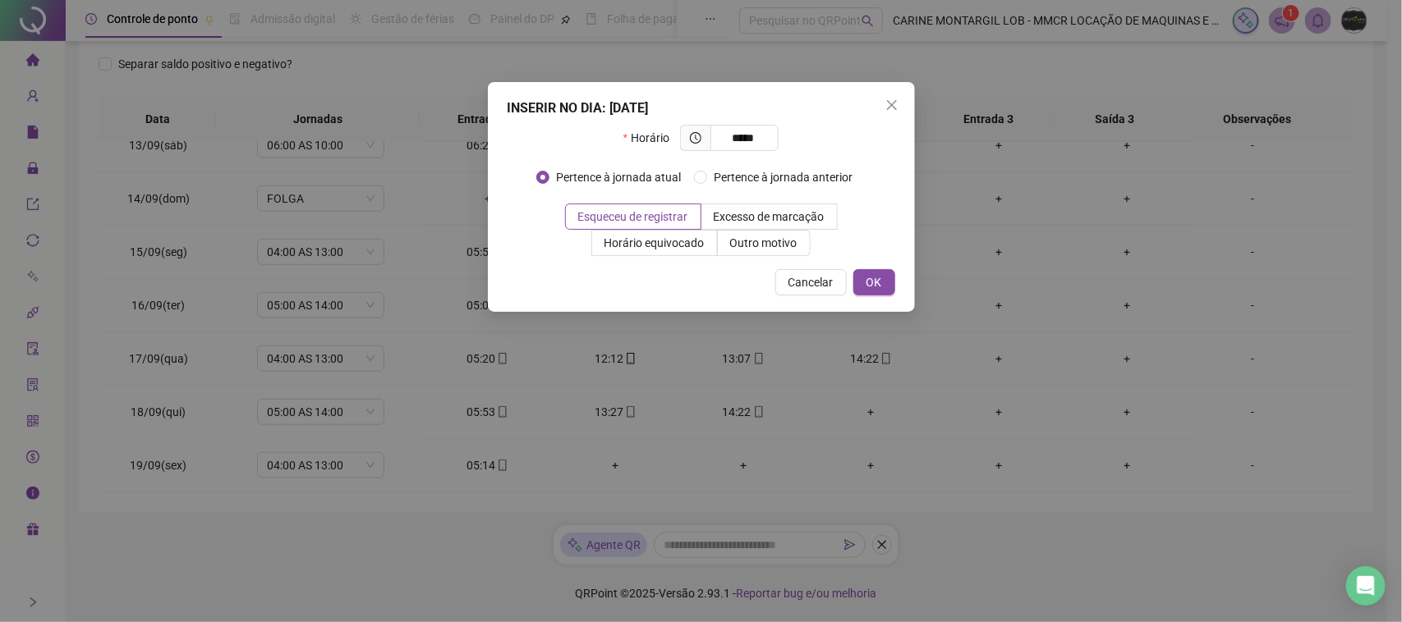
type input "*****"
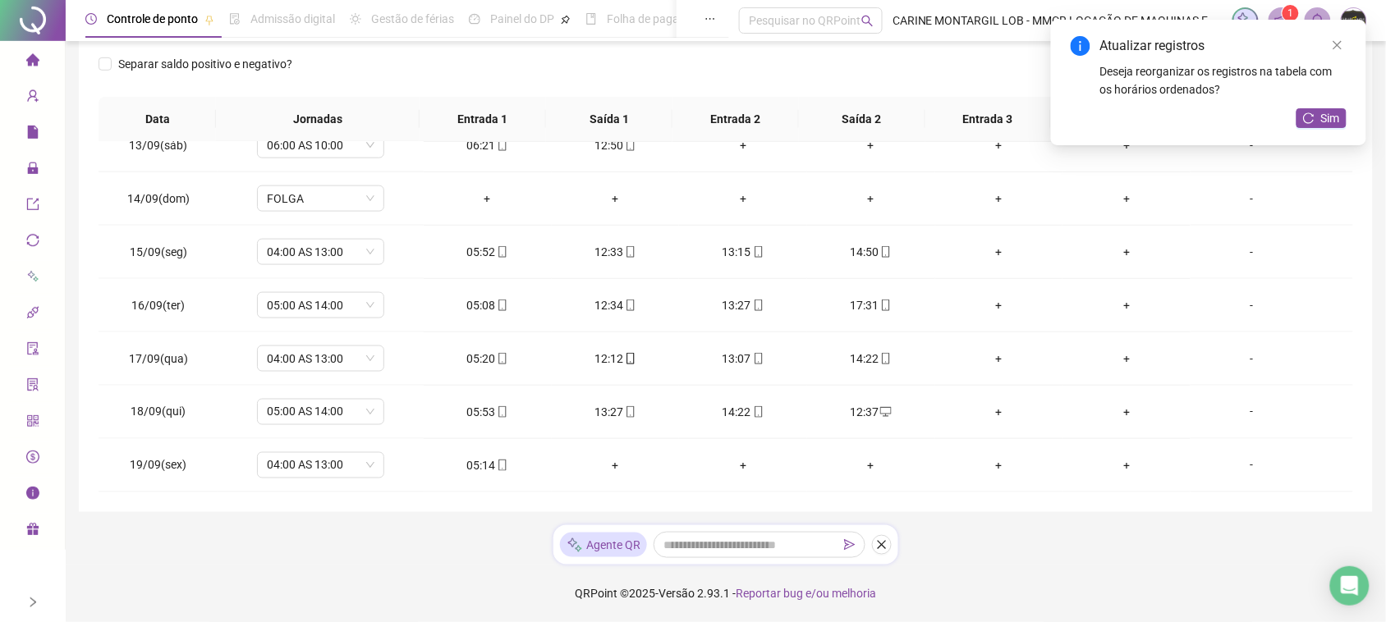
scroll to position [154, 0]
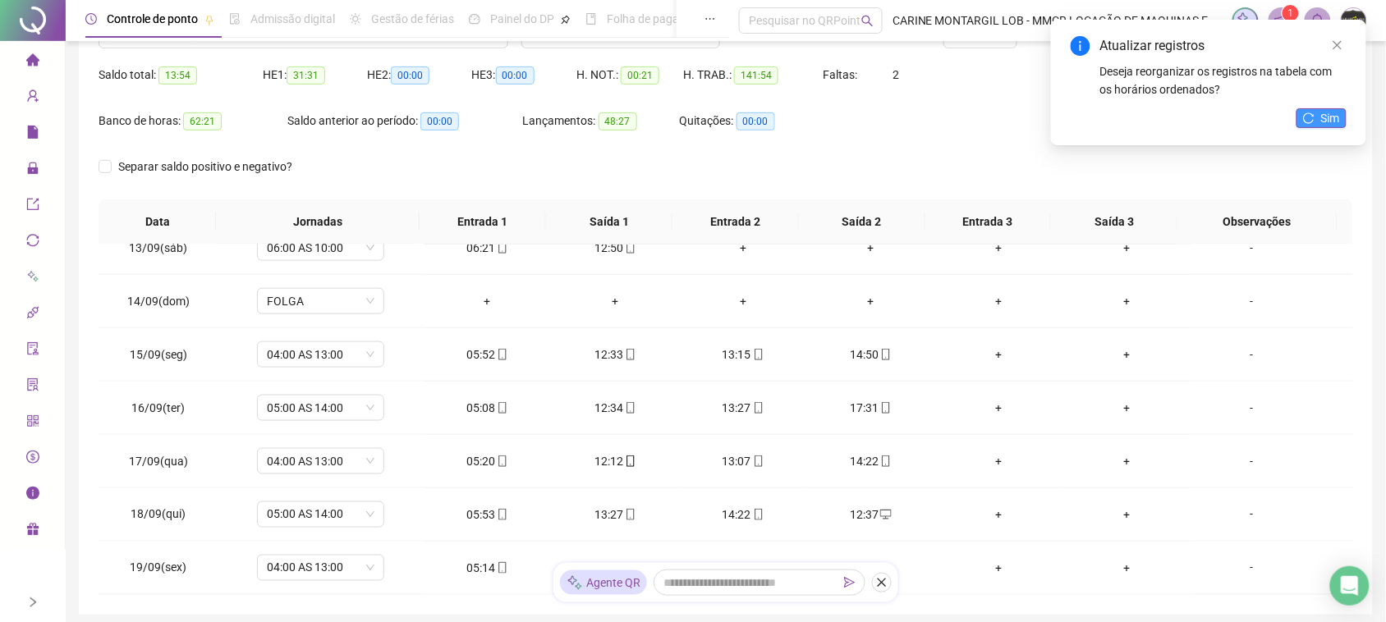
click at [1343, 113] on button "Sim" at bounding box center [1322, 118] width 50 height 20
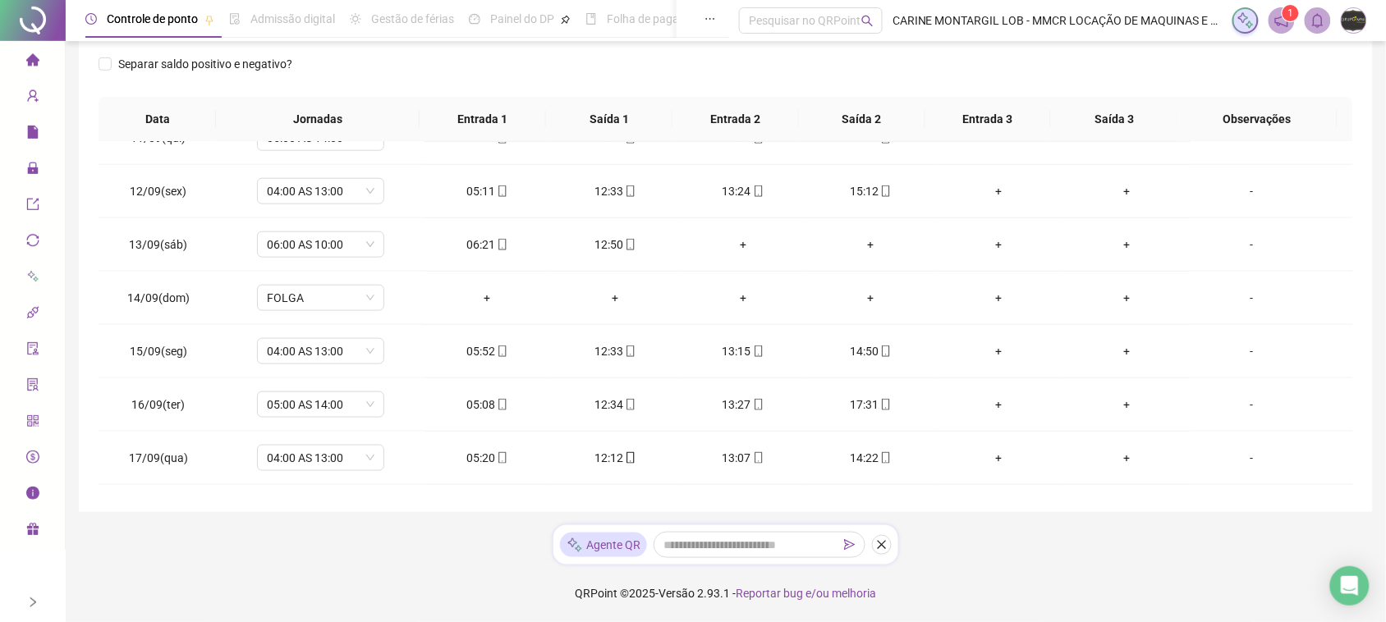
scroll to position [51, 0]
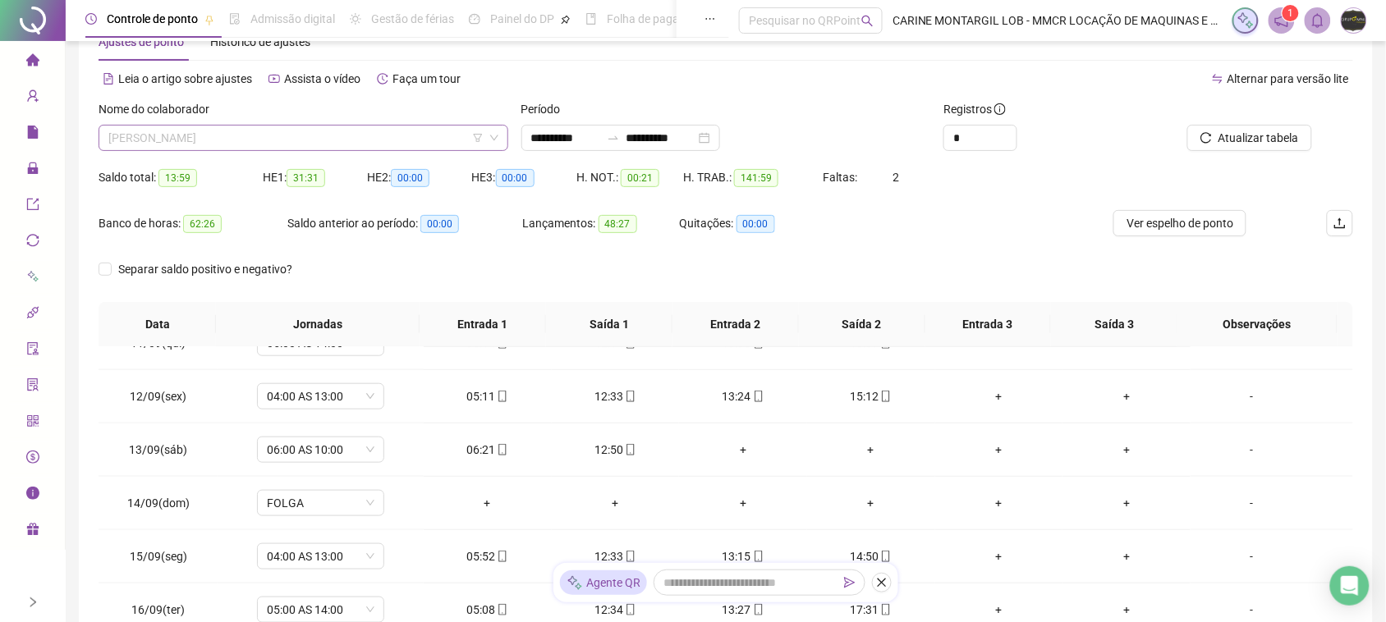
click at [283, 149] on div "[PERSON_NAME]" at bounding box center [304, 138] width 410 height 26
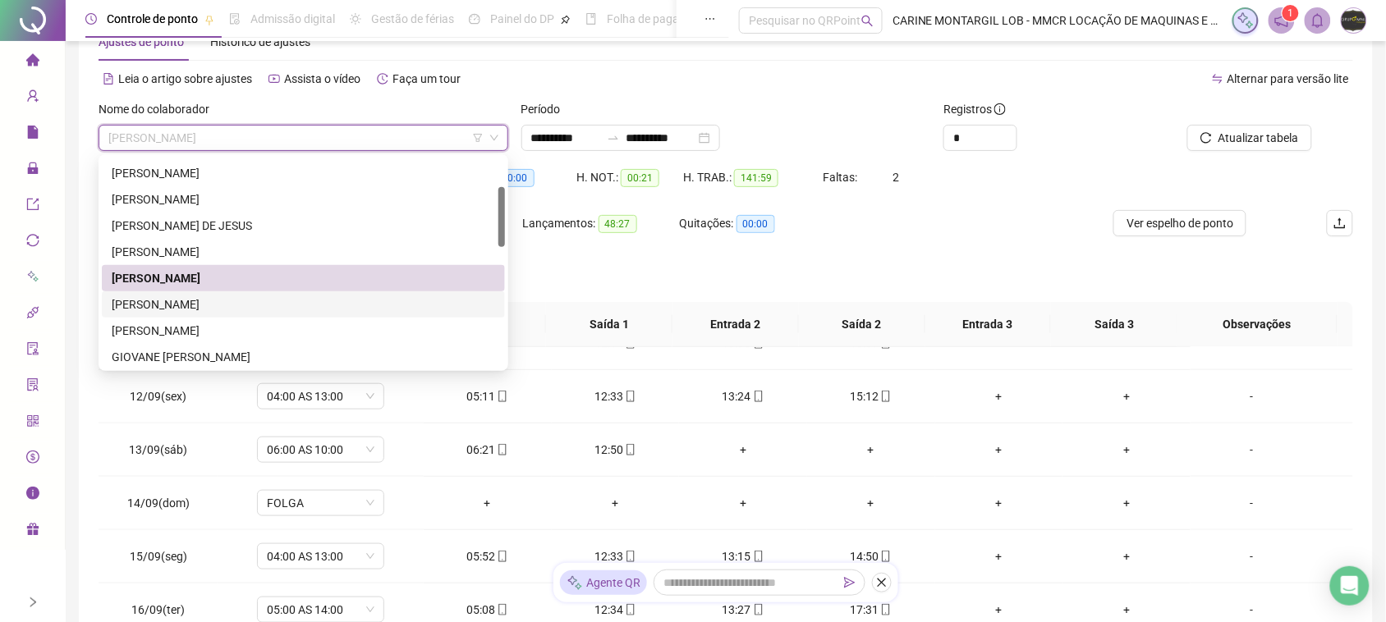
click at [165, 296] on div "[PERSON_NAME]" at bounding box center [304, 305] width 384 height 18
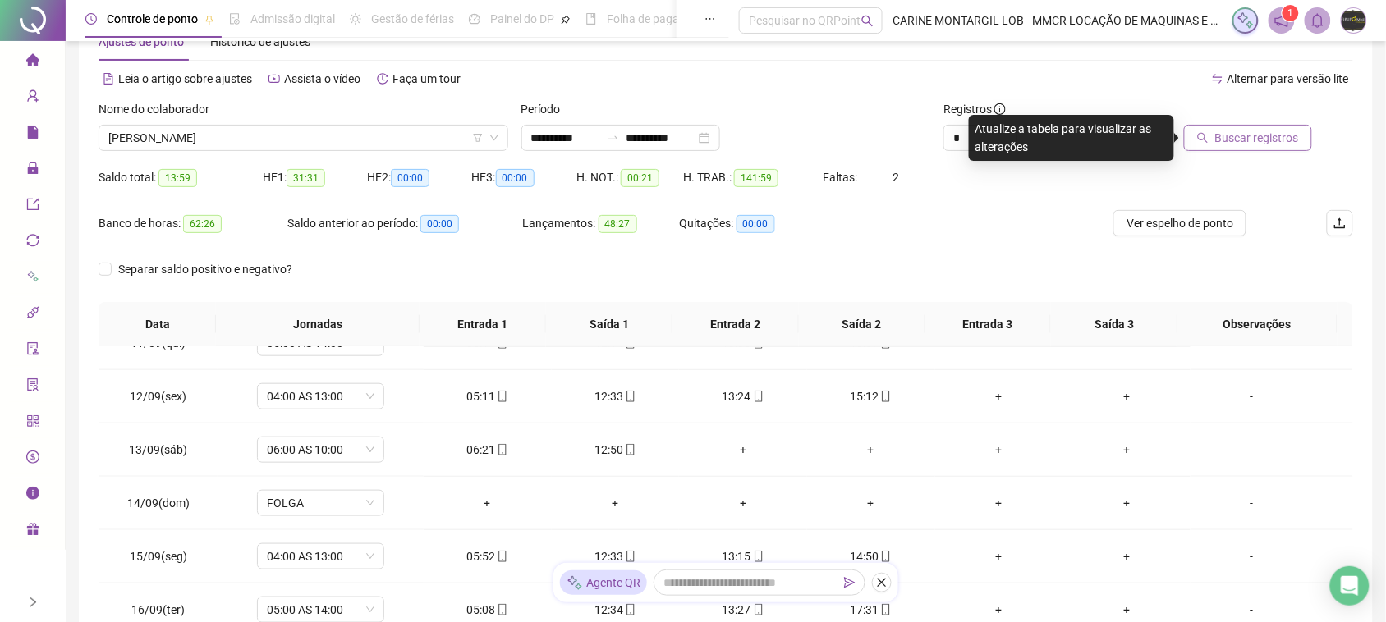
click at [1302, 130] on button "Buscar registros" at bounding box center [1248, 138] width 128 height 26
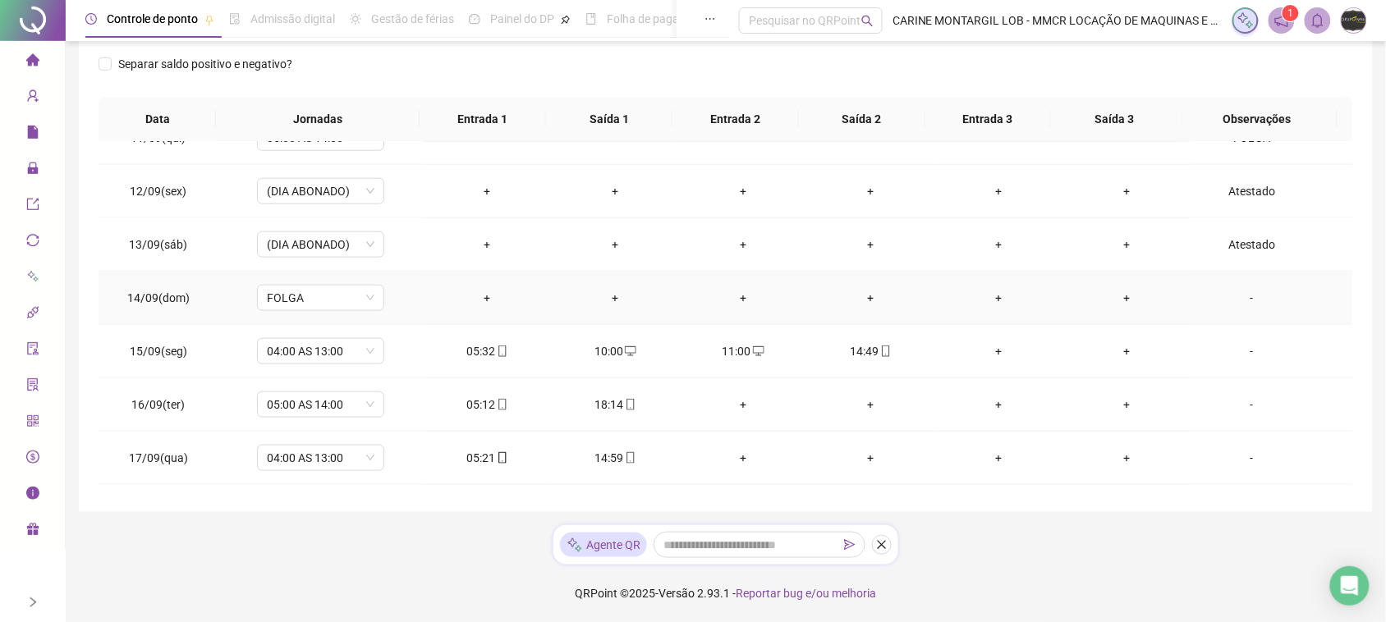
scroll to position [667, 0]
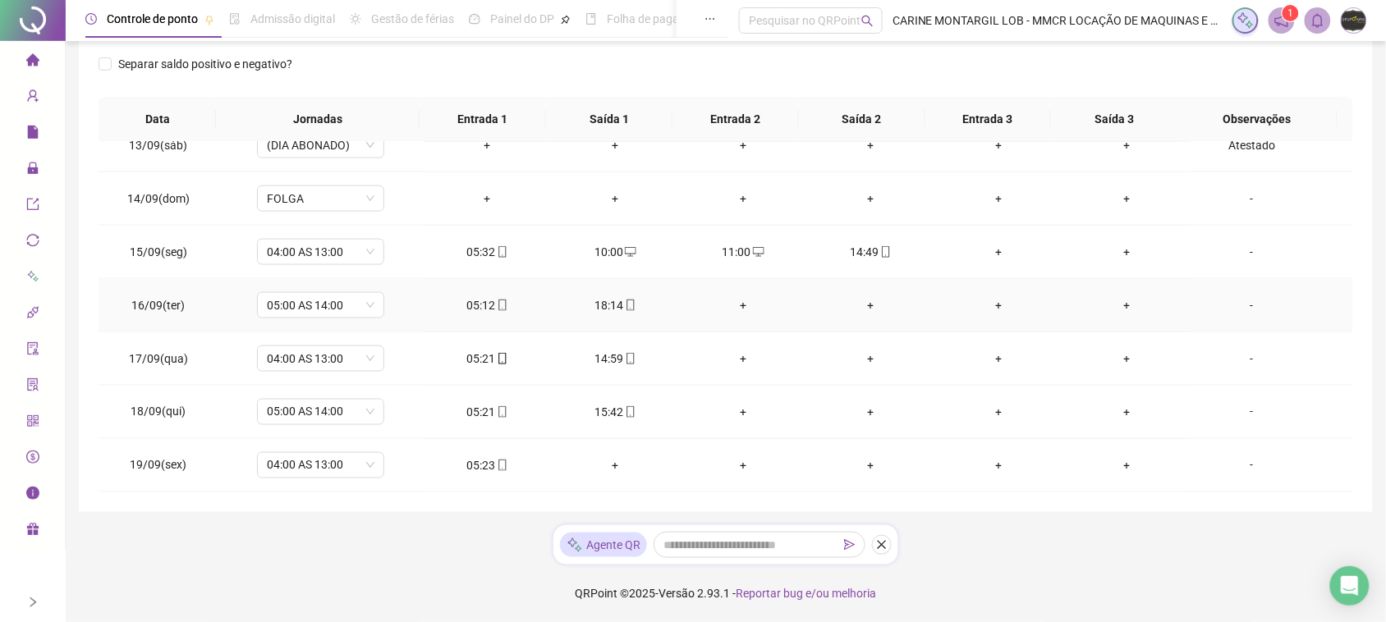
click at [737, 302] on div "+" at bounding box center [743, 305] width 102 height 18
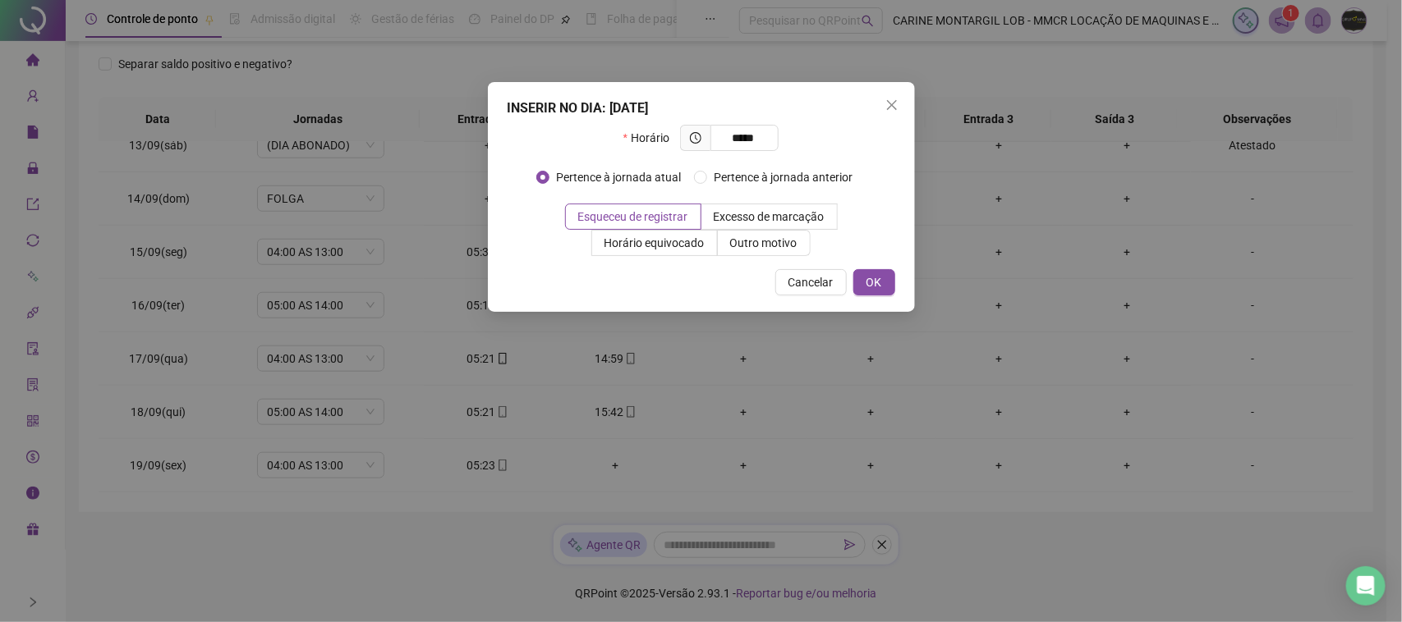
type input "*****"
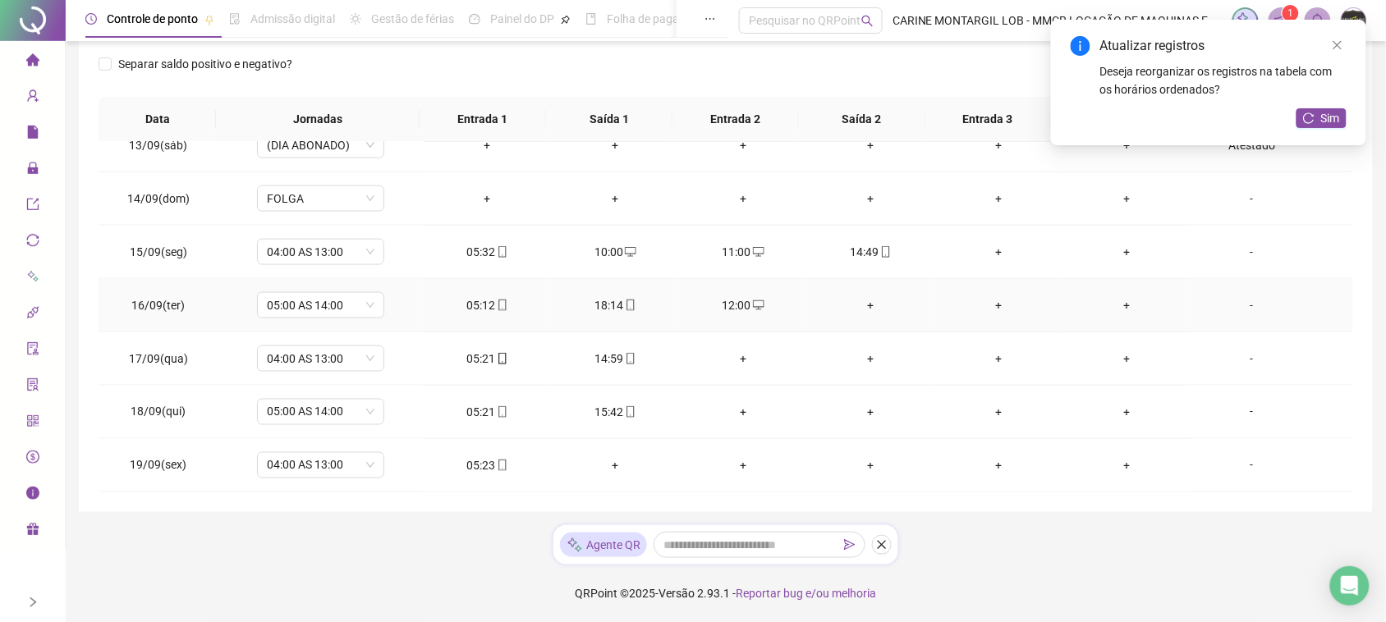
click at [855, 309] on div "+" at bounding box center [871, 305] width 102 height 18
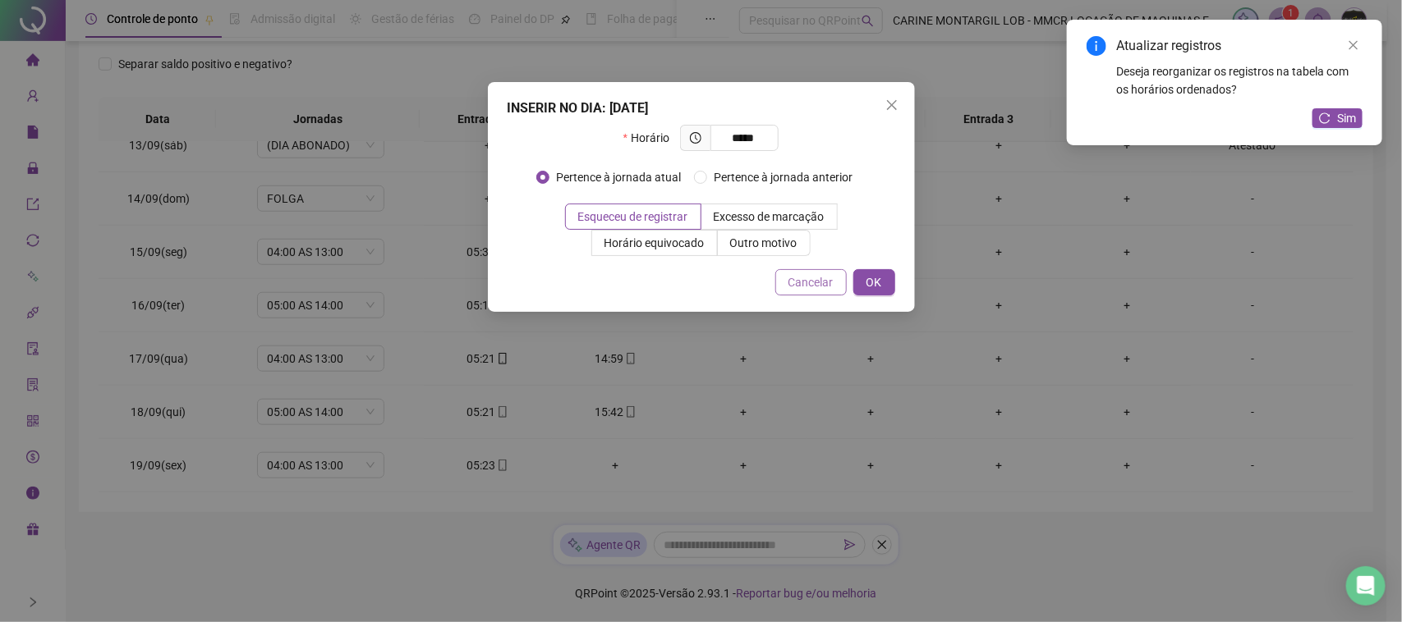
type input "*****"
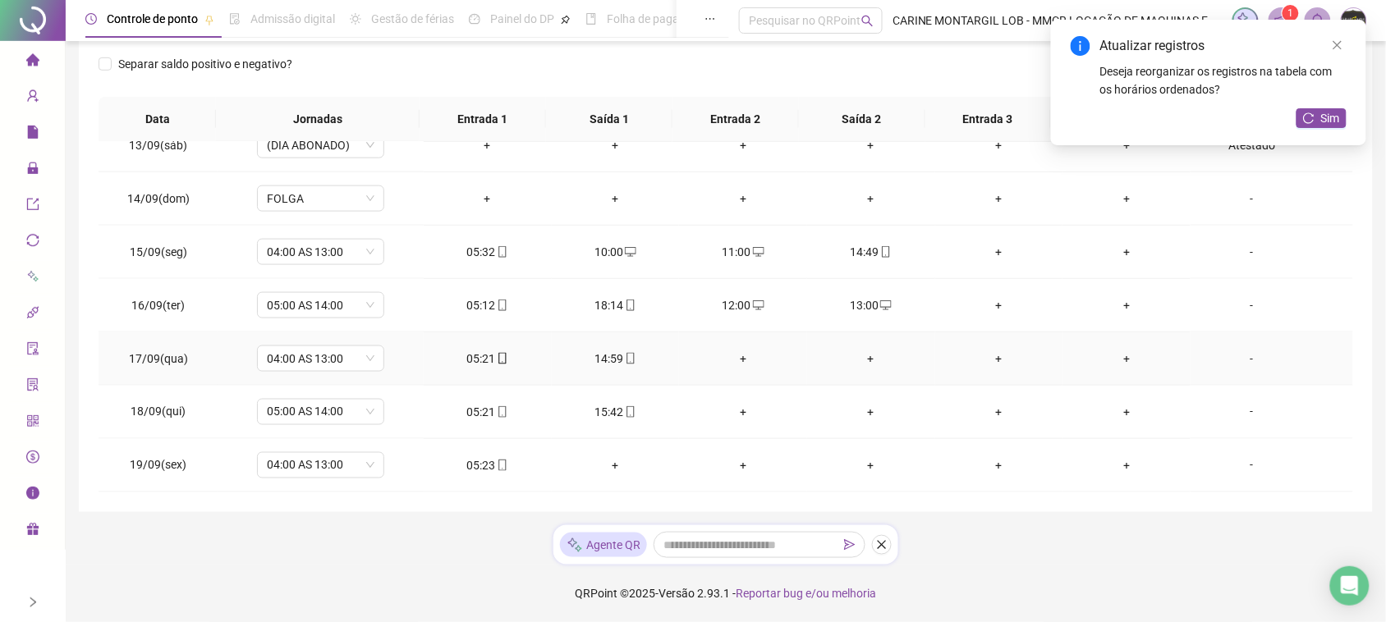
click at [729, 351] on div "+" at bounding box center [743, 359] width 102 height 18
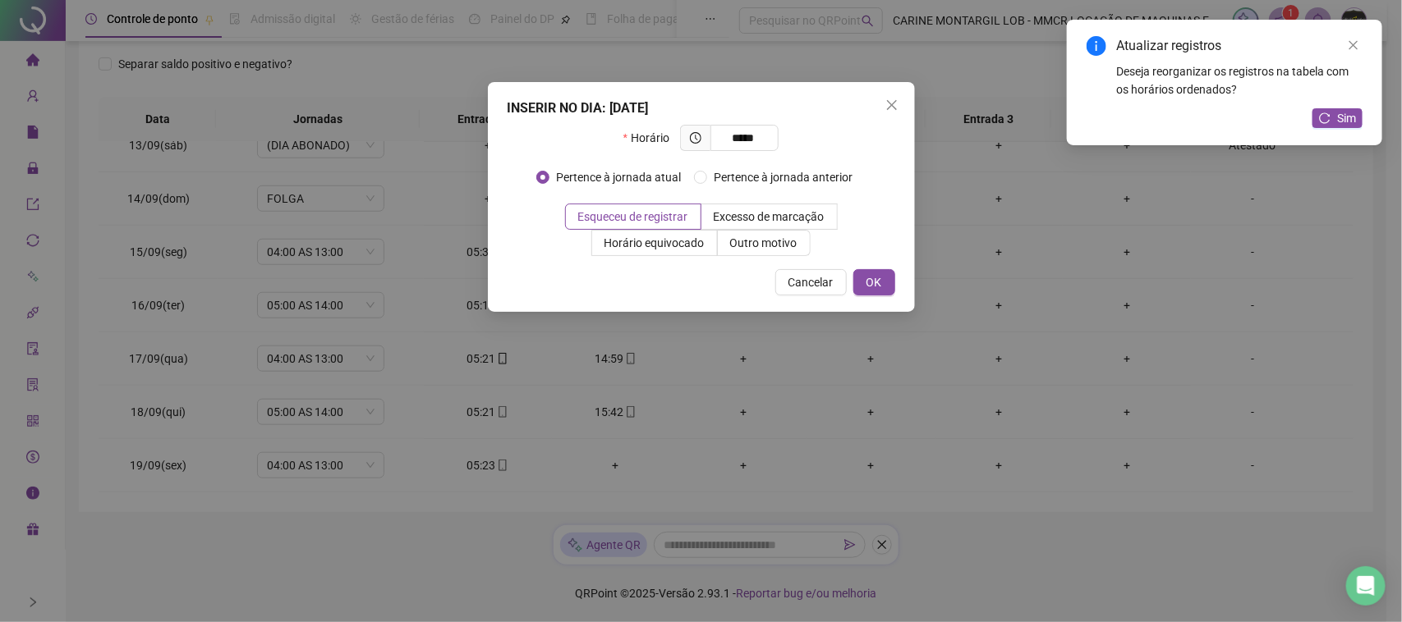
type input "*****"
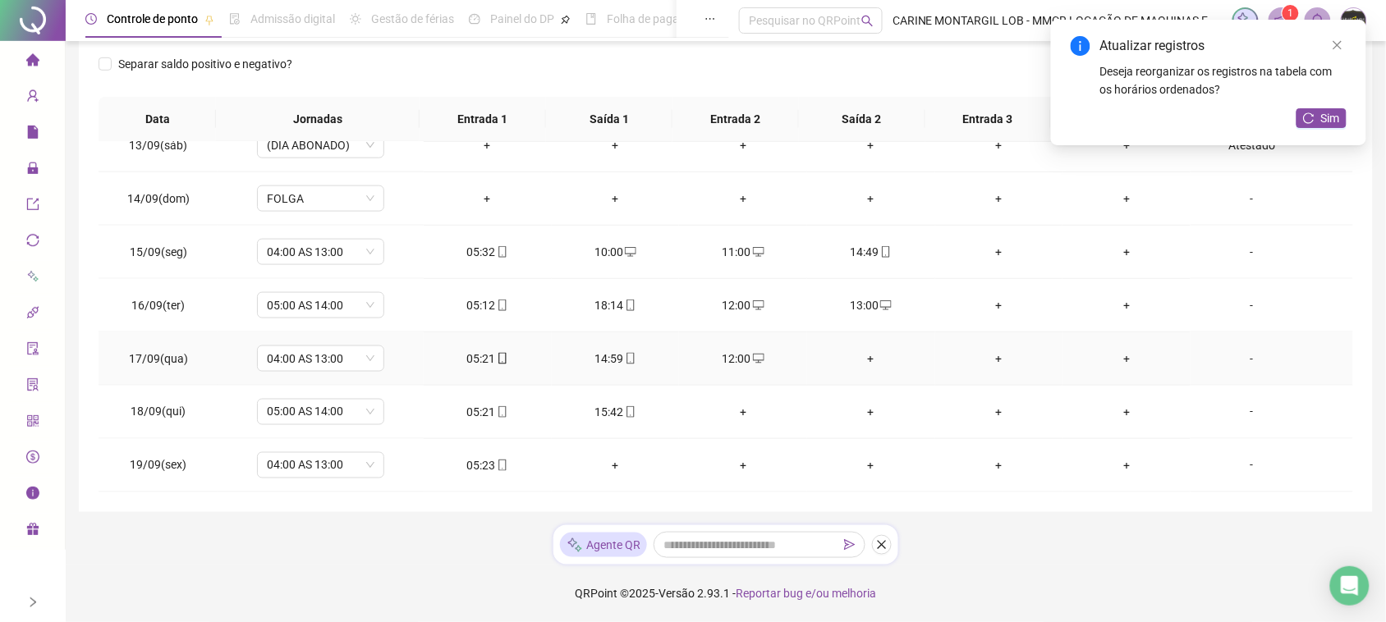
click at [857, 358] on div "+" at bounding box center [871, 359] width 102 height 18
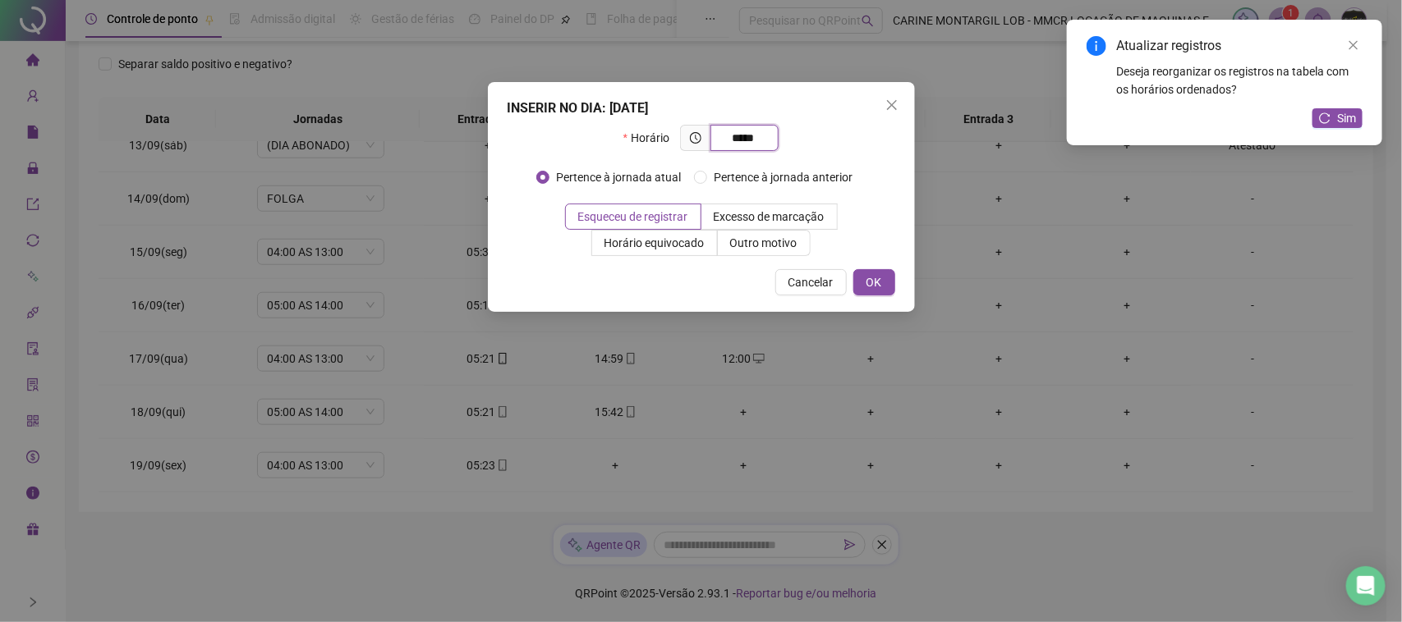
type input "*****"
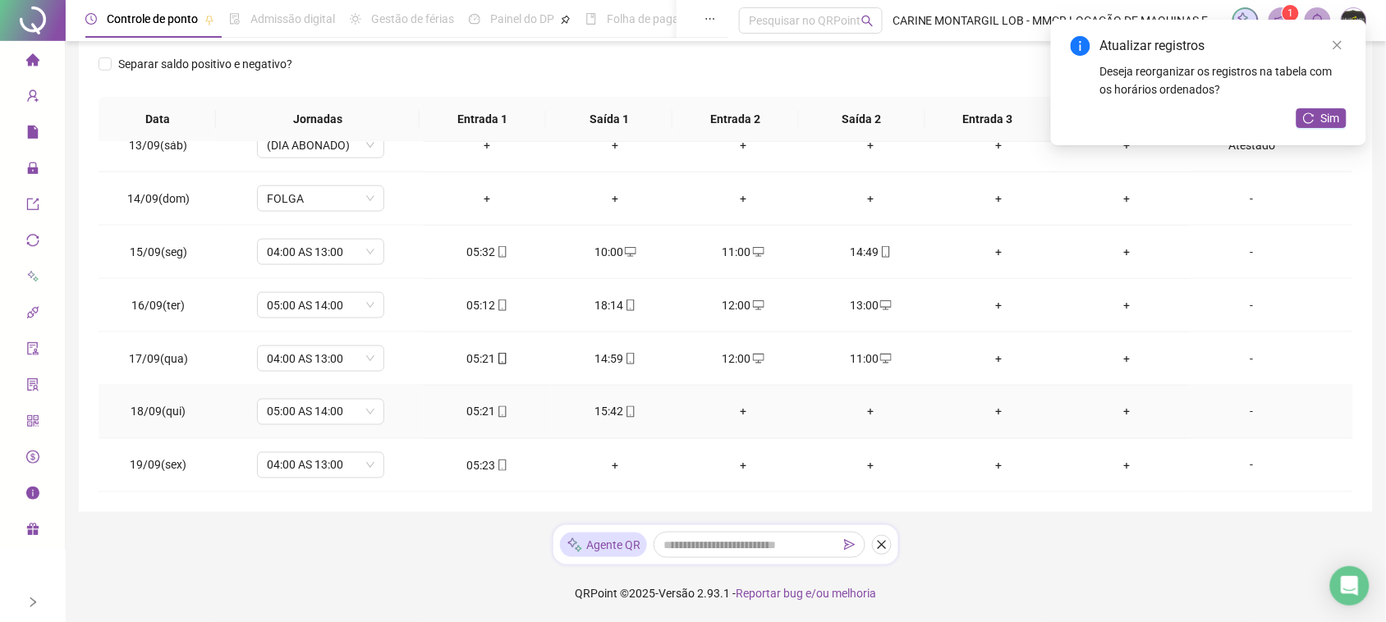
click at [741, 413] on div "+" at bounding box center [743, 412] width 102 height 18
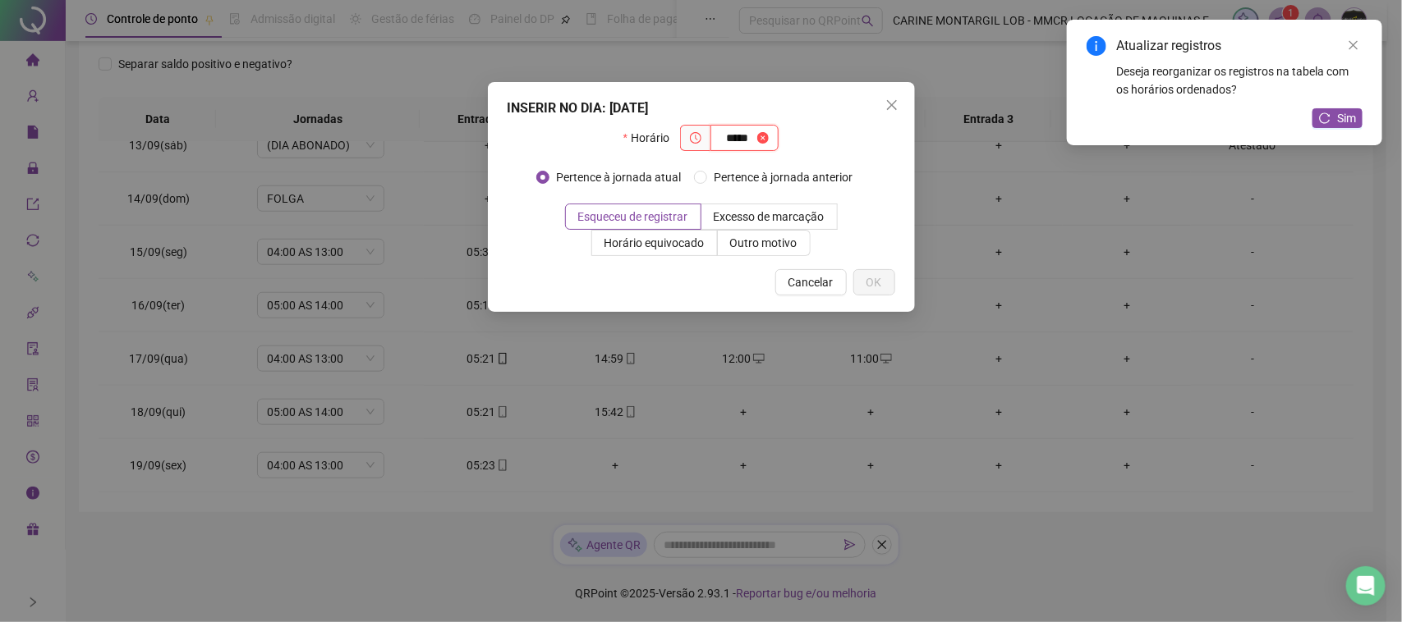
type input "*****"
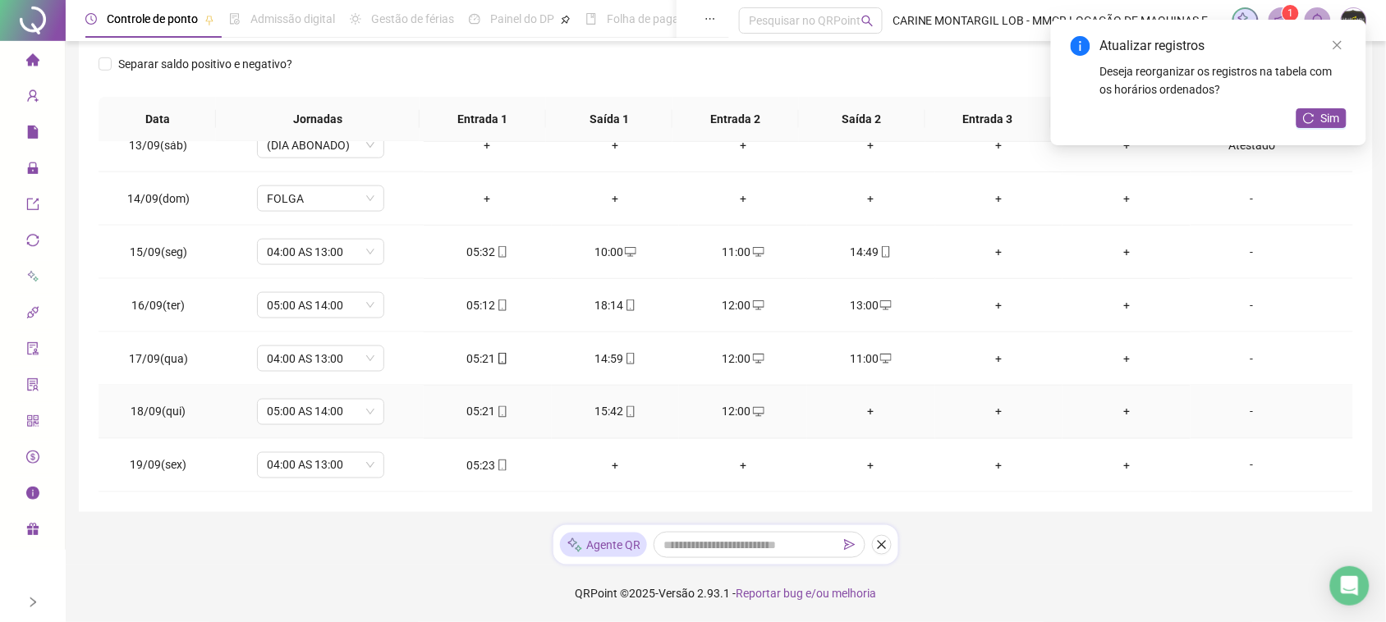
click at [862, 417] on div "+" at bounding box center [871, 412] width 102 height 18
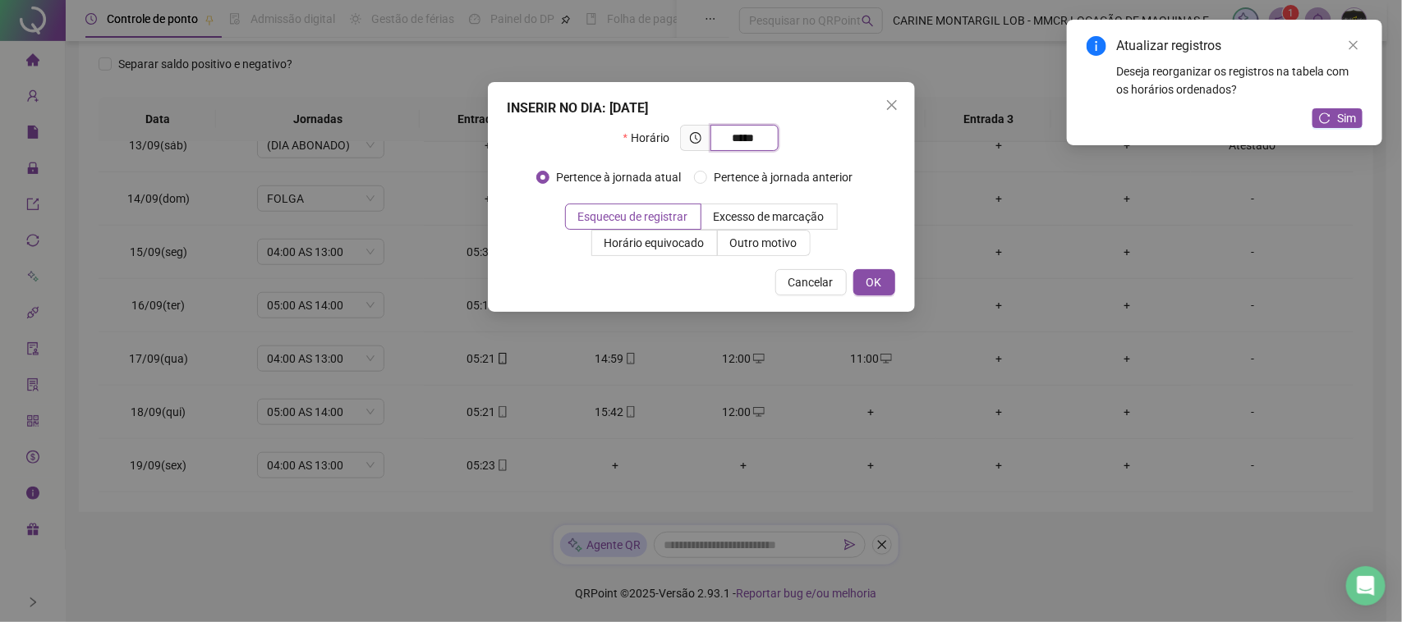
type input "*****"
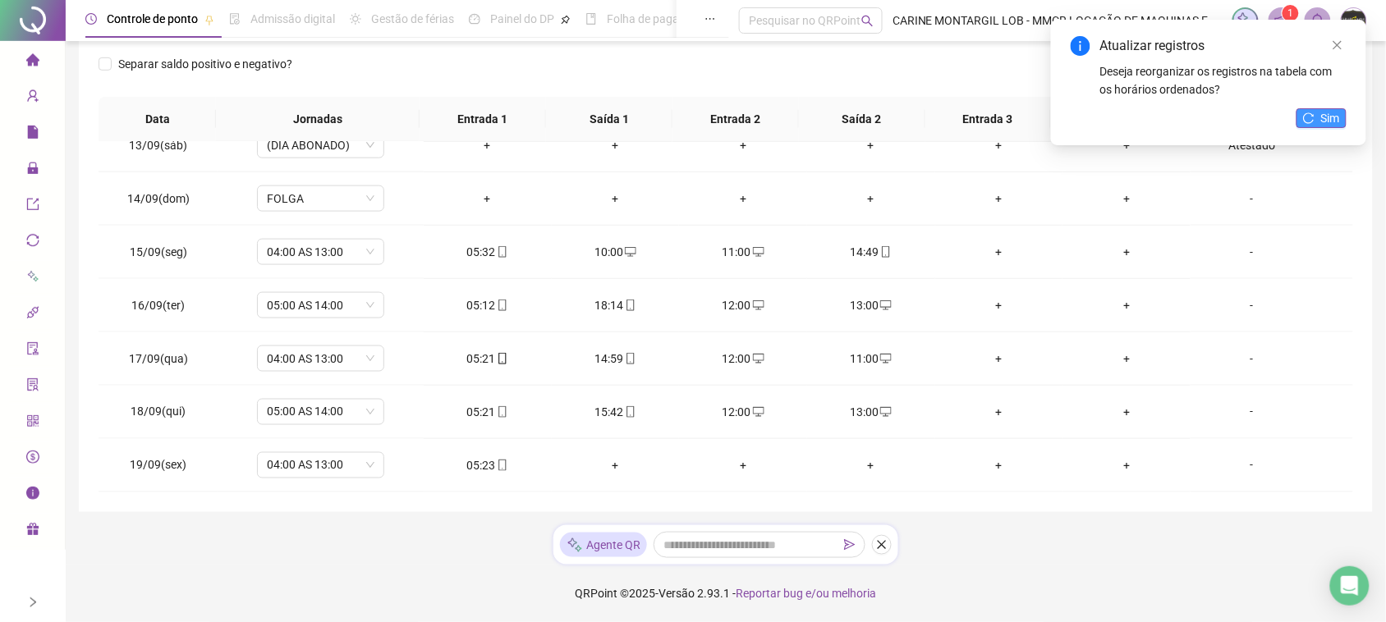
click at [1337, 121] on span "Sim" at bounding box center [1330, 118] width 19 height 18
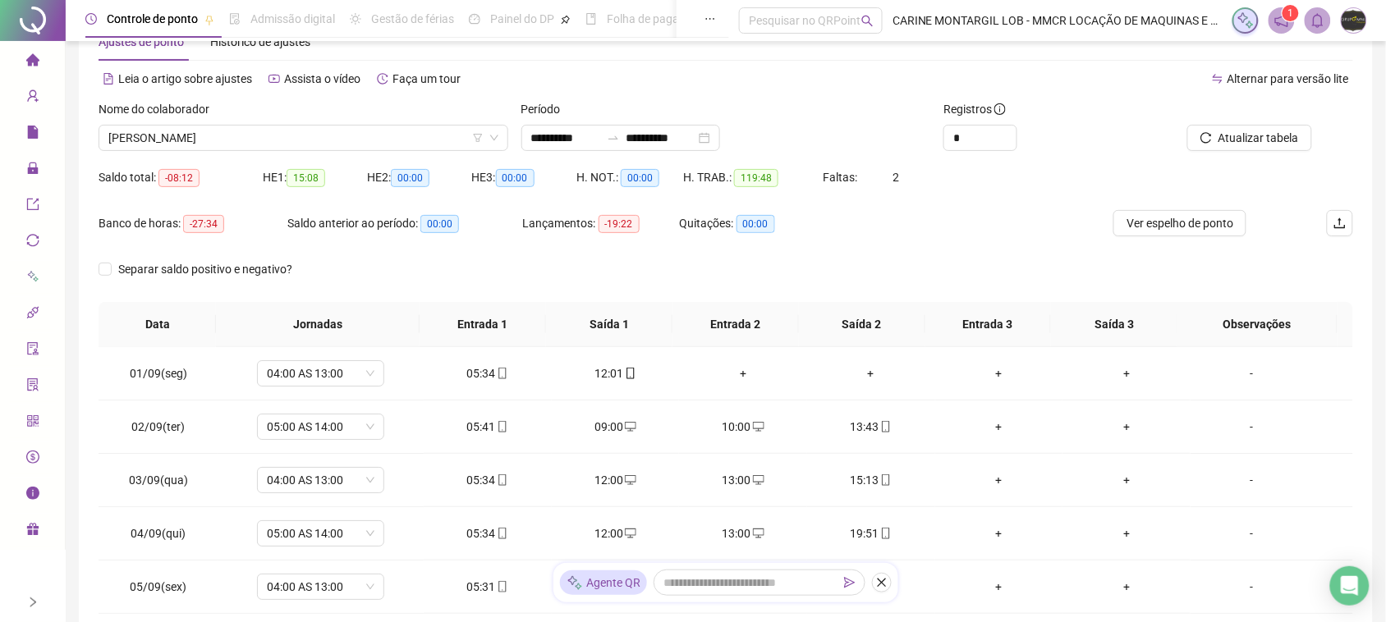
scroll to position [0, 0]
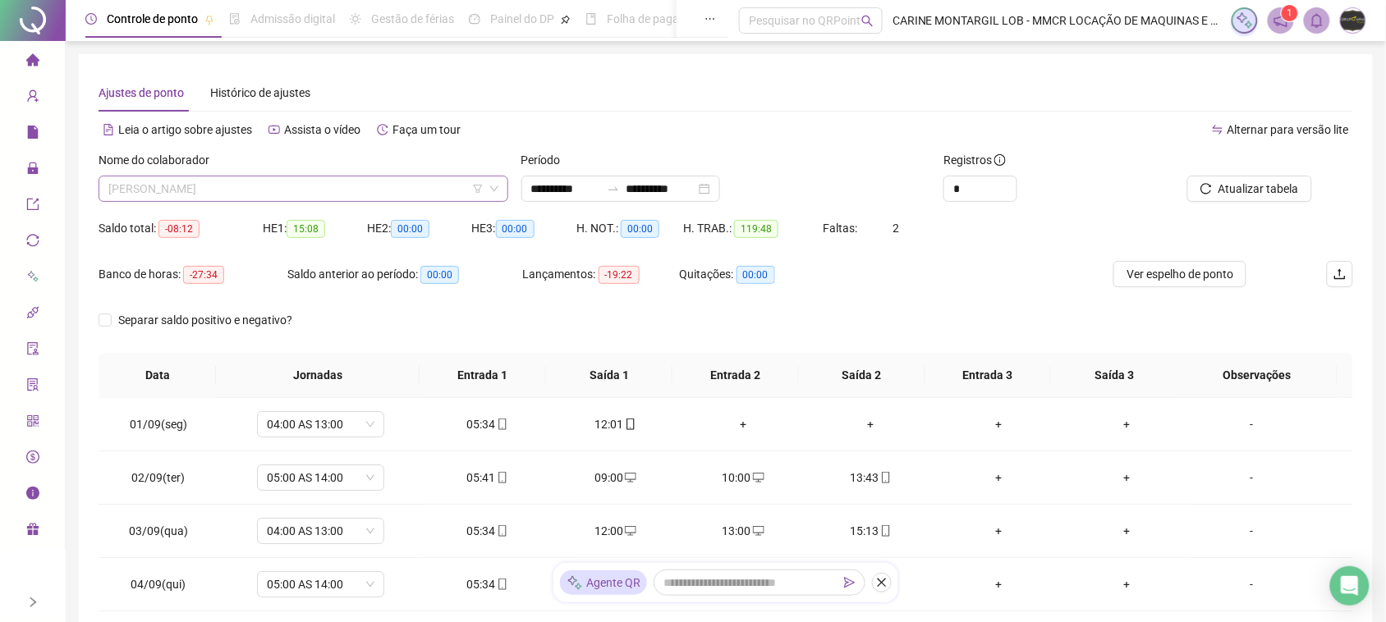
drag, startPoint x: 443, startPoint y: 187, endPoint x: 433, endPoint y: 199, distance: 15.7
click at [442, 186] on span "[PERSON_NAME]" at bounding box center [303, 189] width 390 height 25
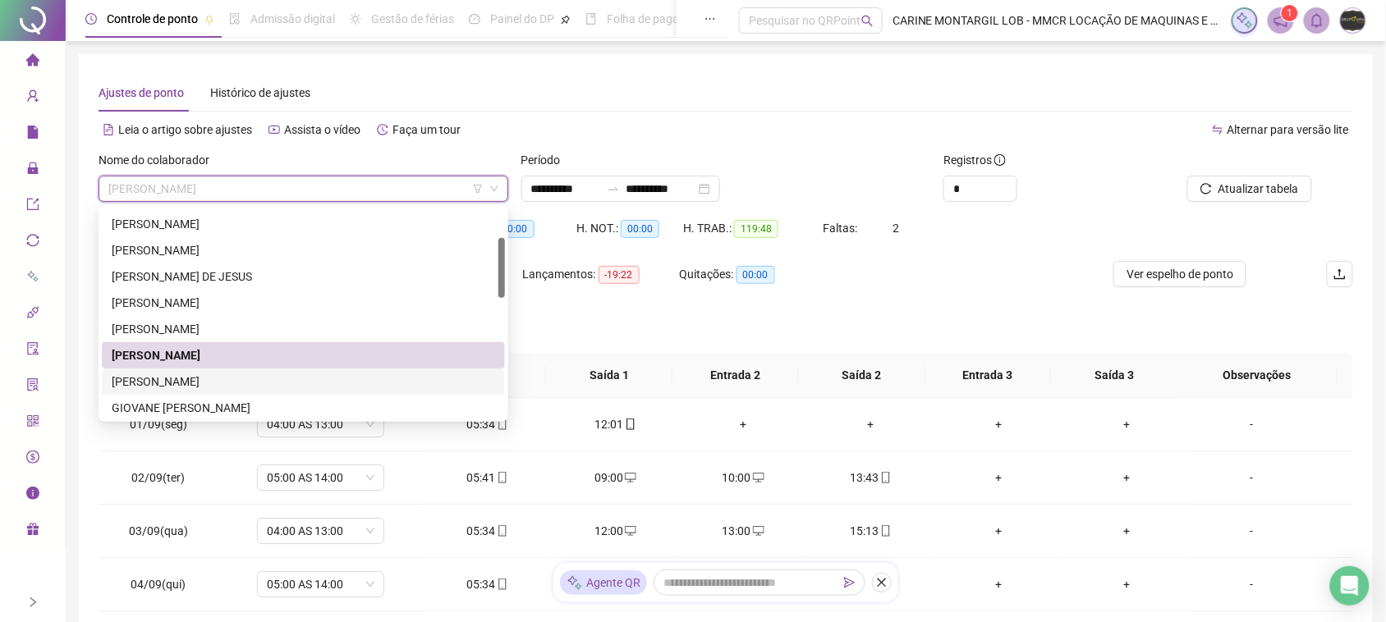
click at [264, 382] on div "[PERSON_NAME]" at bounding box center [304, 382] width 384 height 18
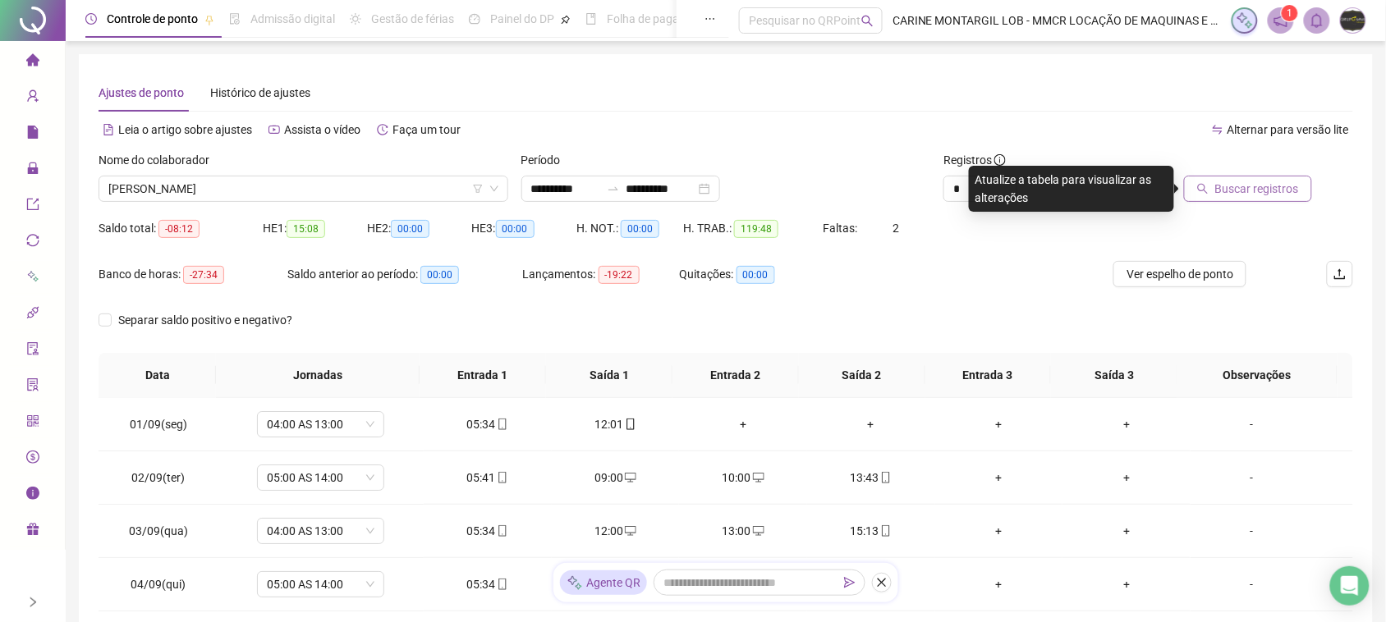
drag, startPoint x: 1277, startPoint y: 202, endPoint x: 1275, endPoint y: 193, distance: 9.4
click at [1277, 200] on div "Buscar registros" at bounding box center [1254, 183] width 211 height 64
click at [1275, 193] on span "Buscar registros" at bounding box center [1257, 189] width 84 height 18
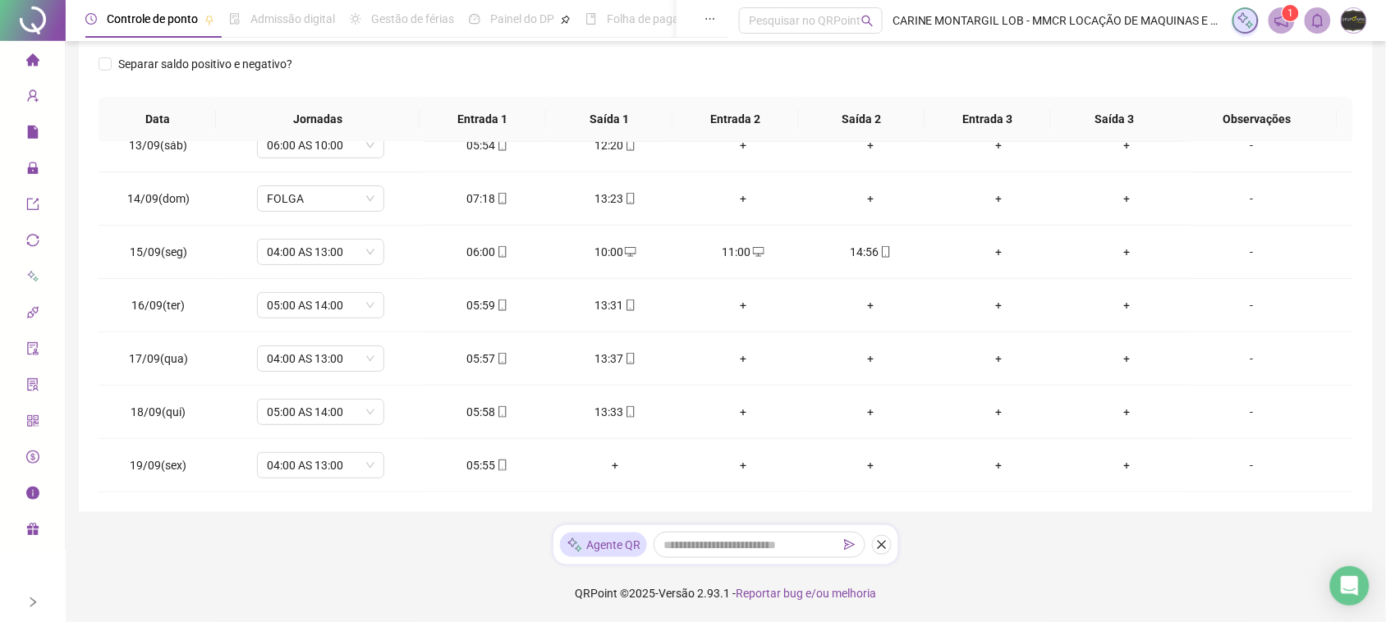
scroll to position [154, 0]
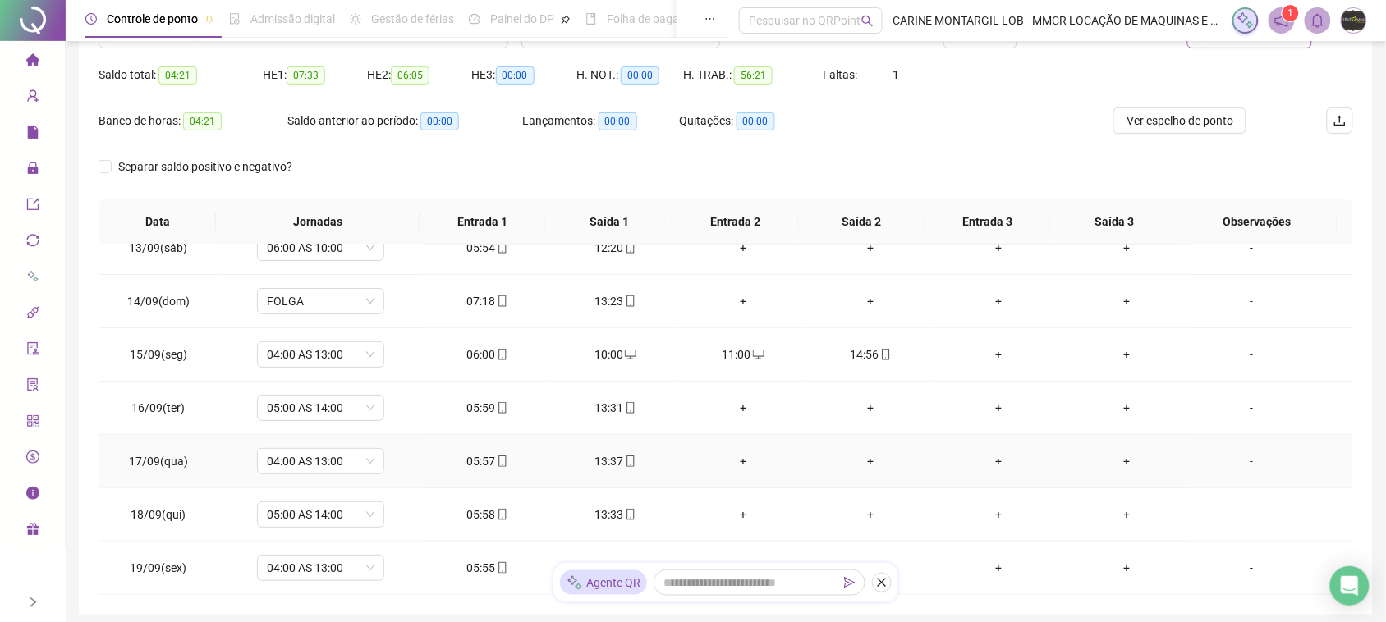
click at [723, 460] on div "+" at bounding box center [743, 461] width 102 height 18
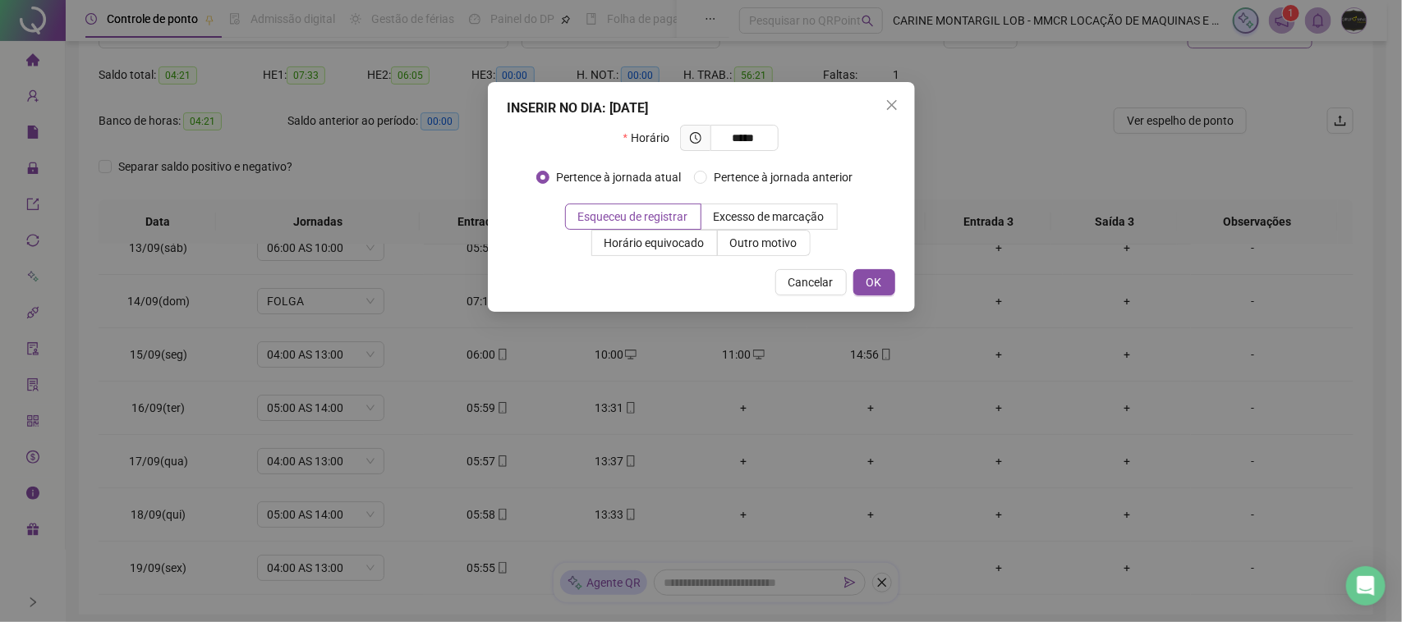
type input "*****"
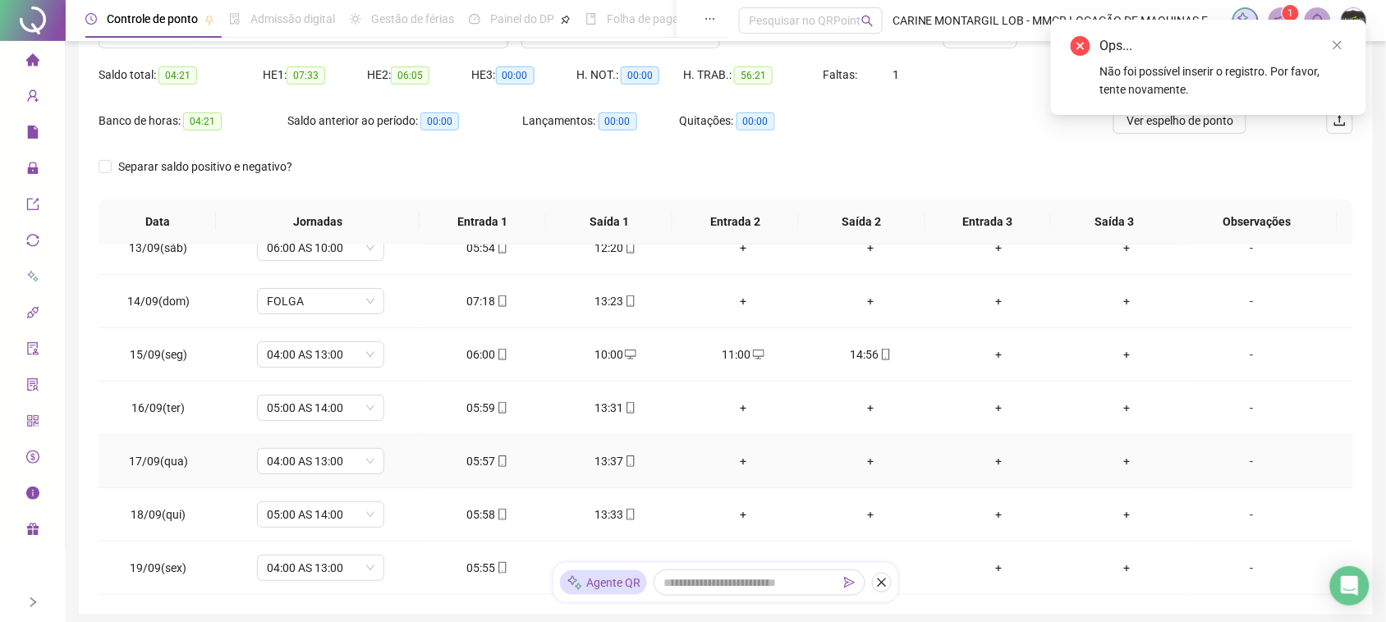
click at [867, 460] on div "+" at bounding box center [871, 461] width 102 height 18
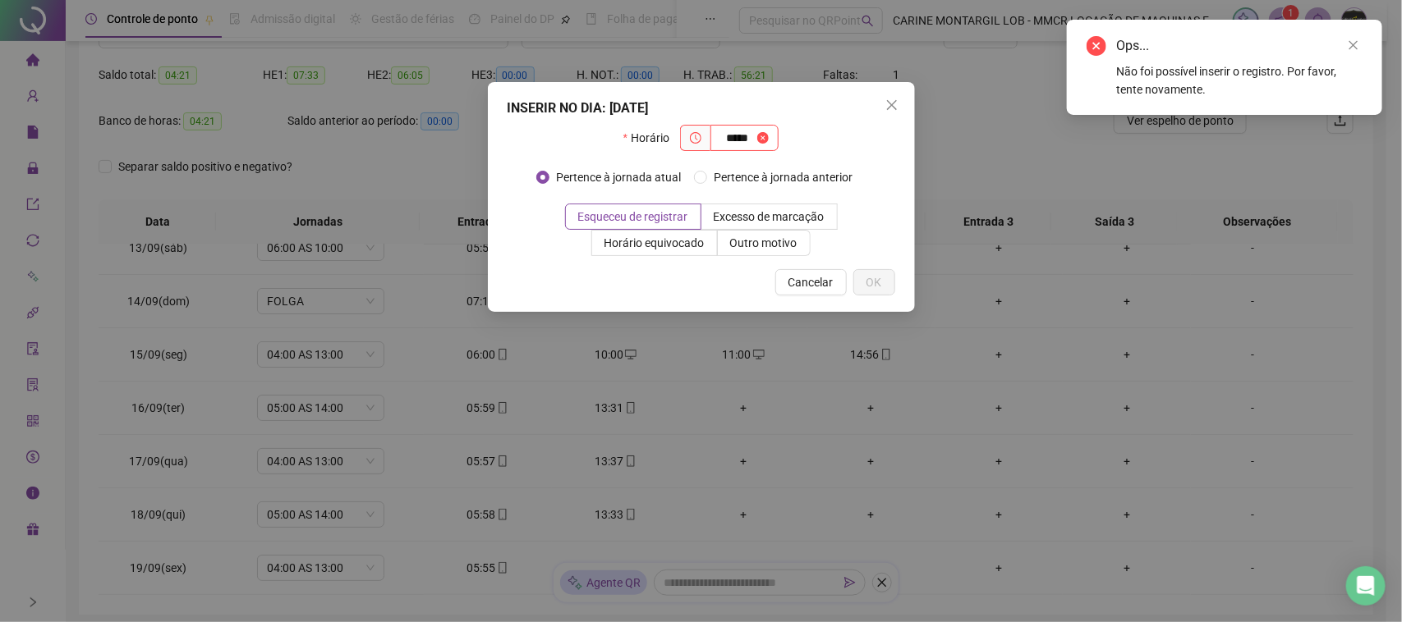
type input "*****"
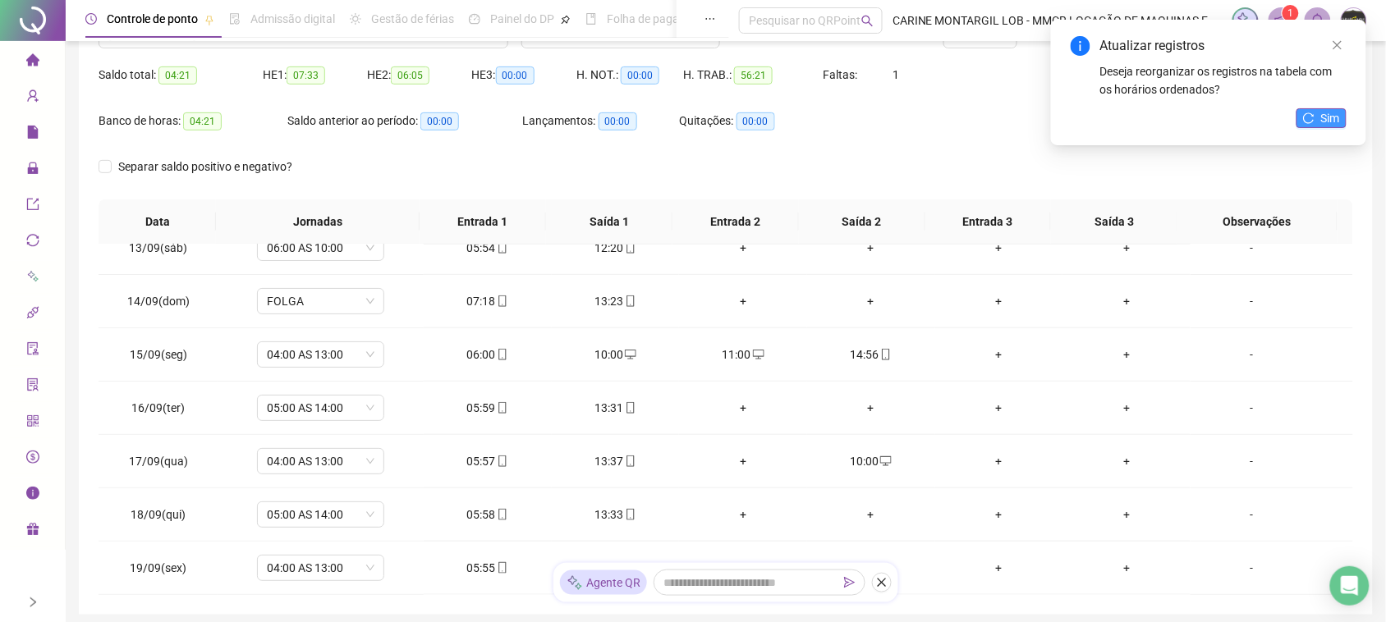
click at [1320, 115] on button "Sim" at bounding box center [1322, 118] width 50 height 20
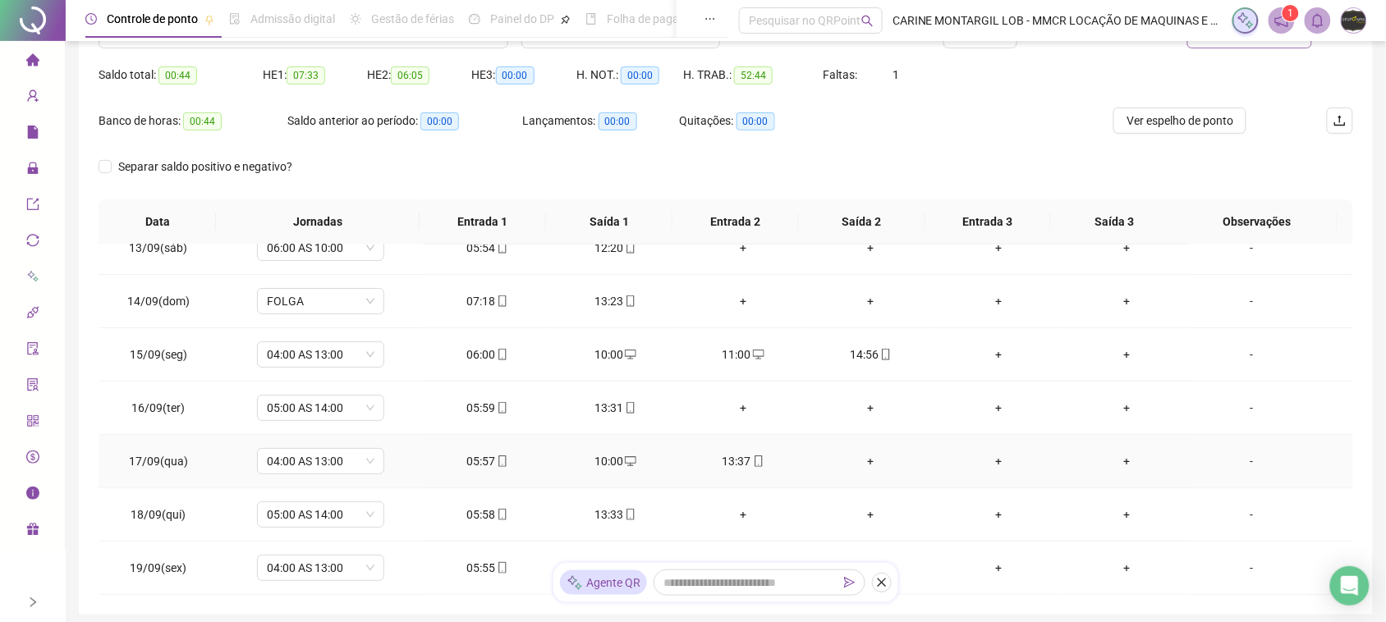
click at [863, 456] on div "+" at bounding box center [871, 461] width 102 height 18
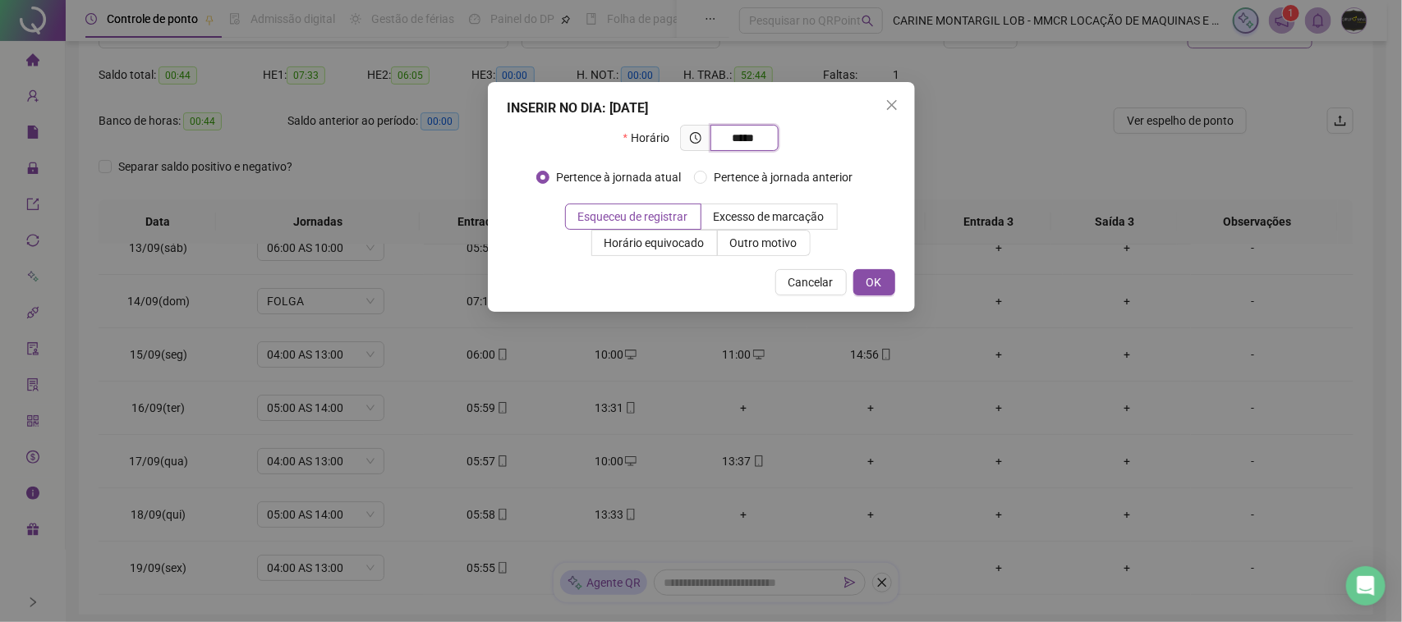
type input "*****"
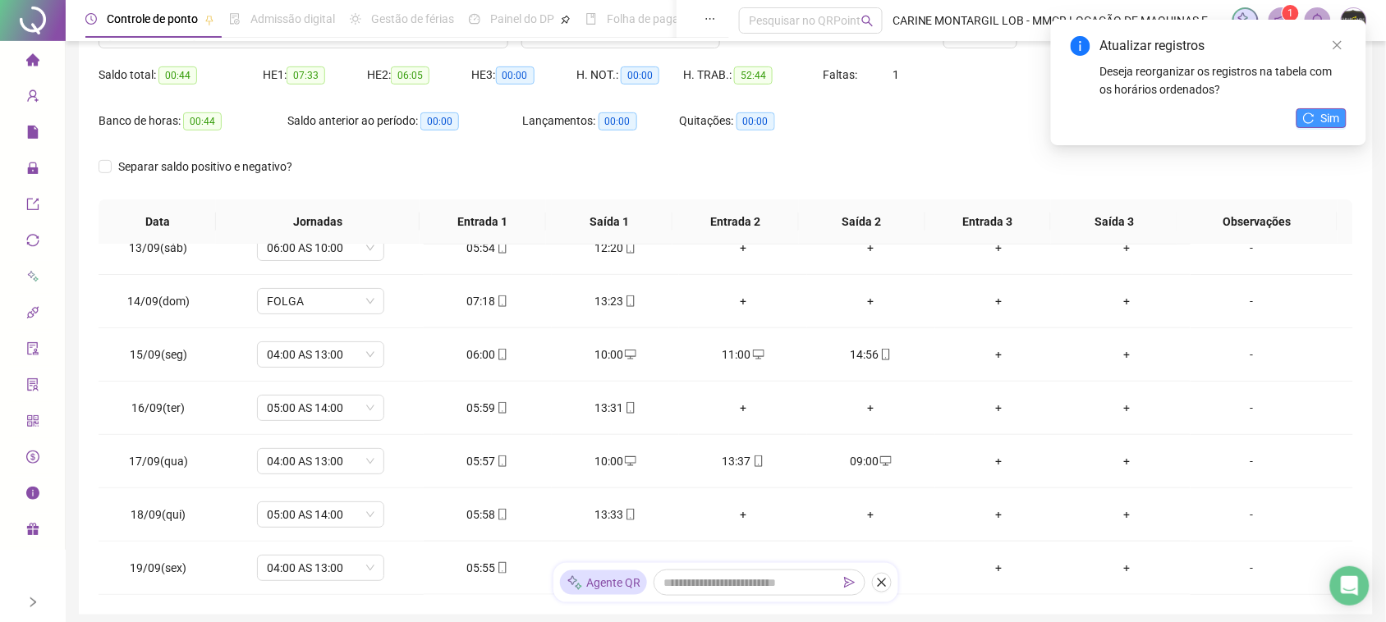
click at [1330, 121] on span "Sim" at bounding box center [1330, 118] width 19 height 18
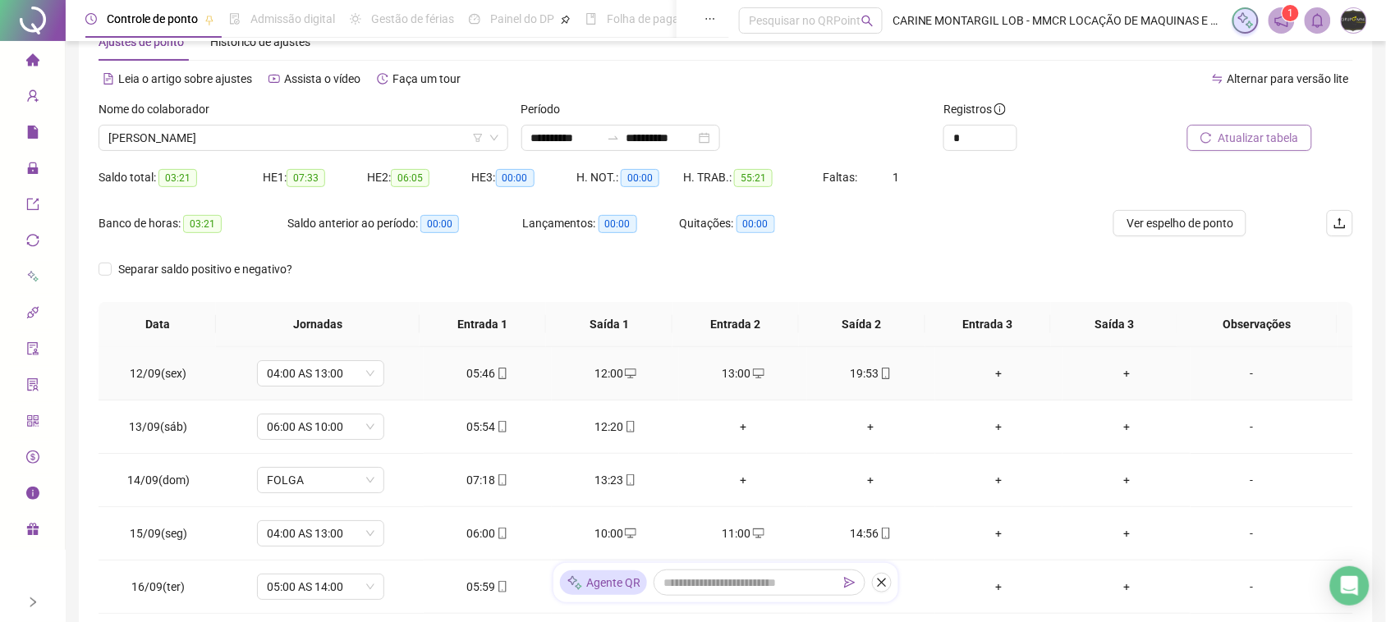
scroll to position [0, 0]
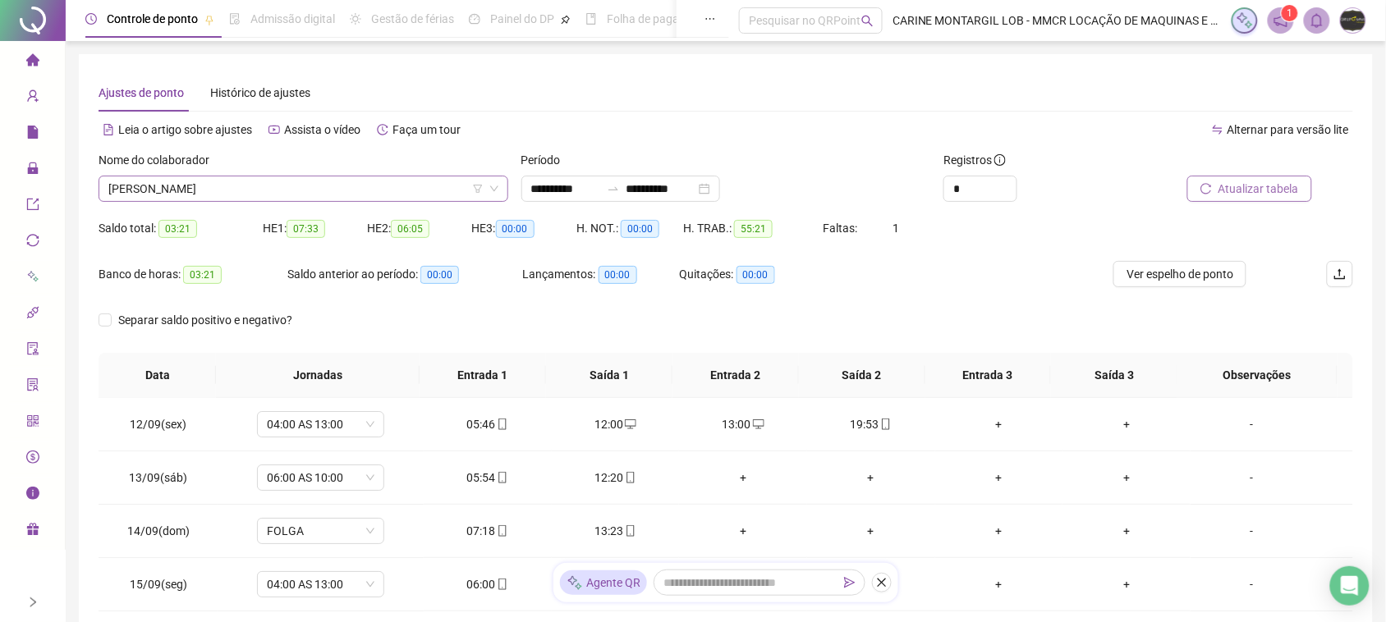
click at [272, 183] on span "[PERSON_NAME]" at bounding box center [303, 189] width 390 height 25
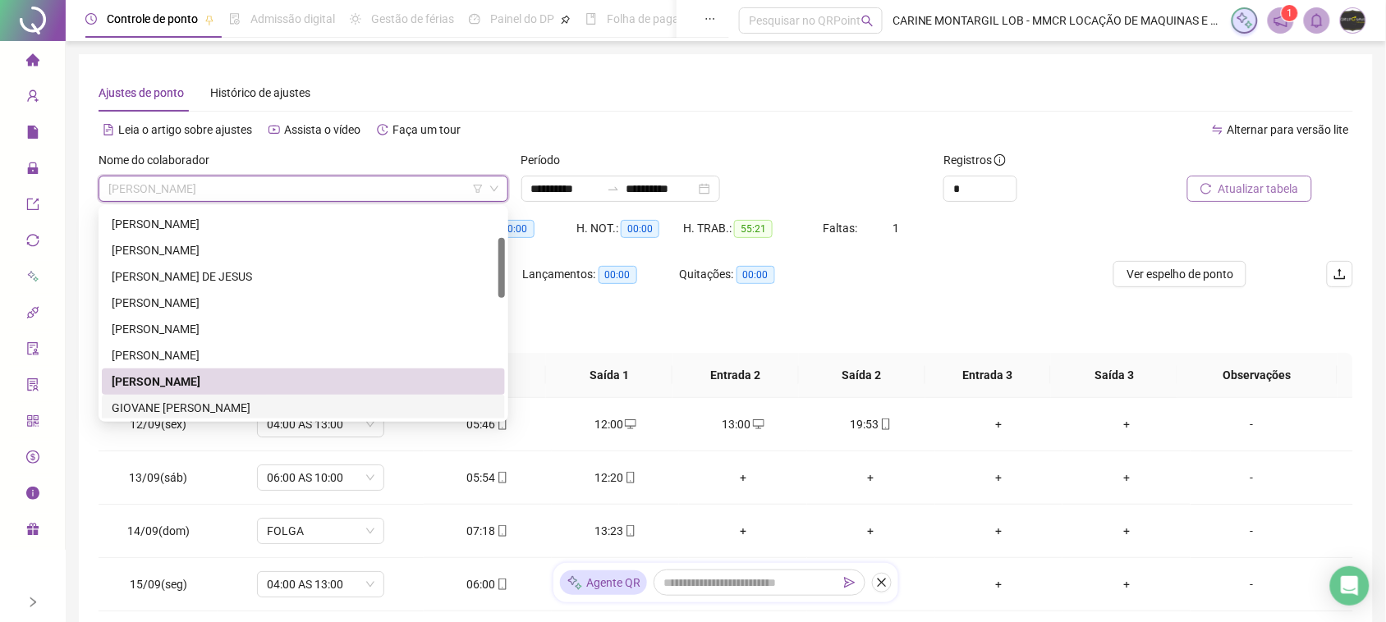
click at [253, 407] on div "GIOVANE [PERSON_NAME]" at bounding box center [304, 408] width 384 height 18
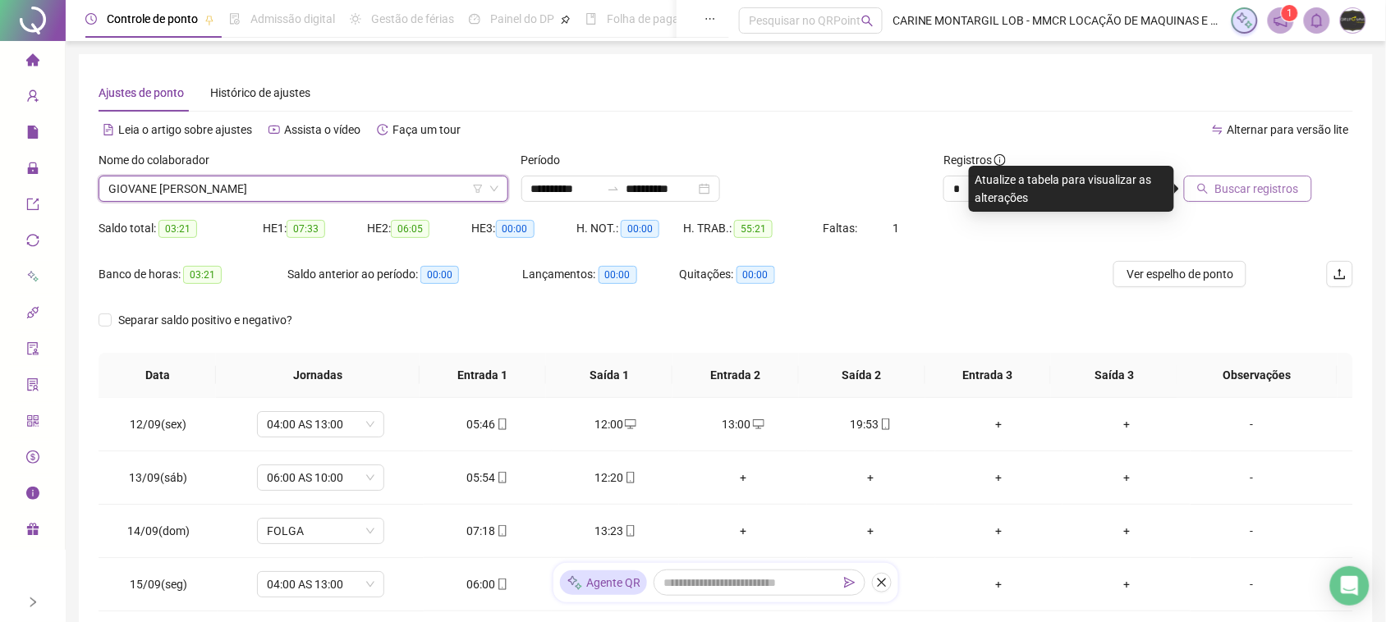
click at [1288, 189] on span "Buscar registros" at bounding box center [1257, 189] width 84 height 18
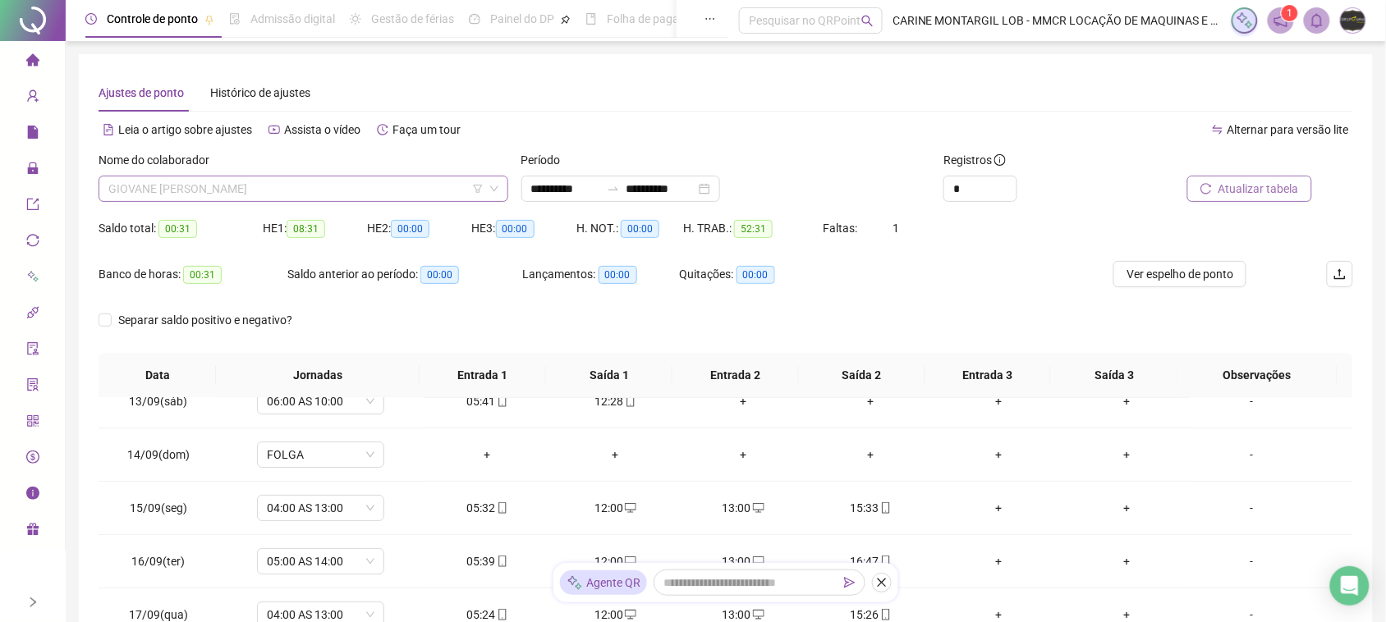
click at [376, 190] on span "GIOVANE [PERSON_NAME]" at bounding box center [303, 189] width 390 height 25
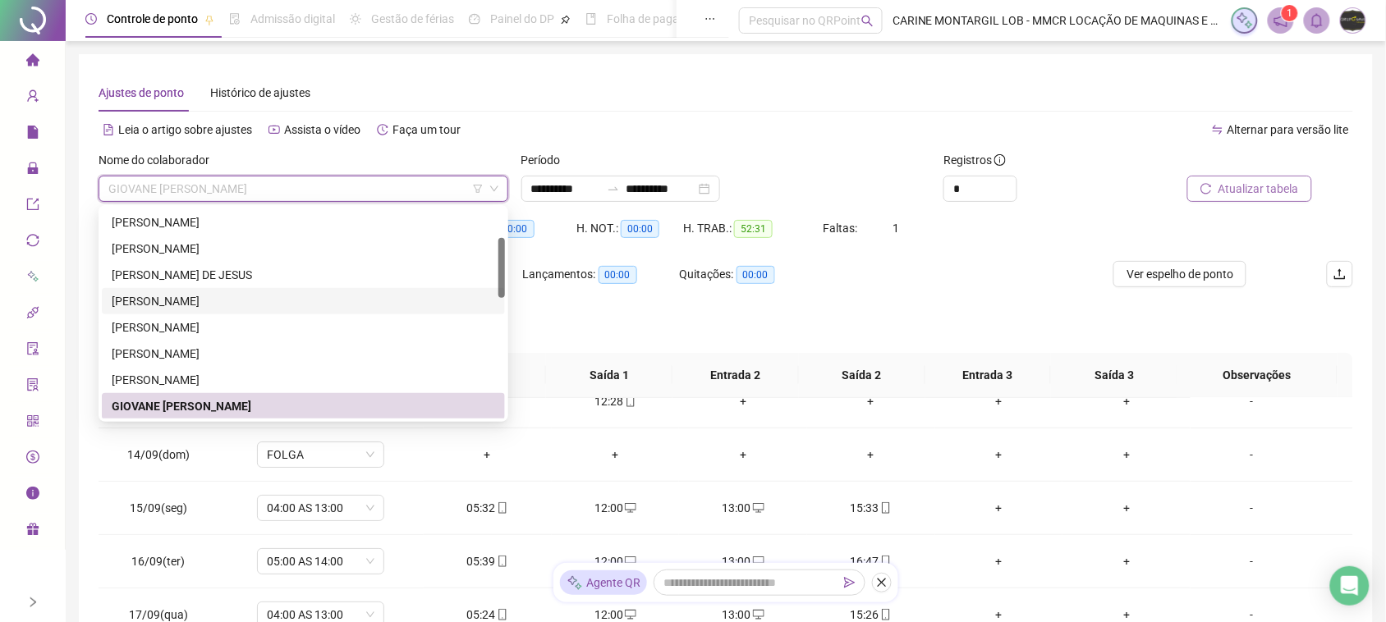
scroll to position [207, 0]
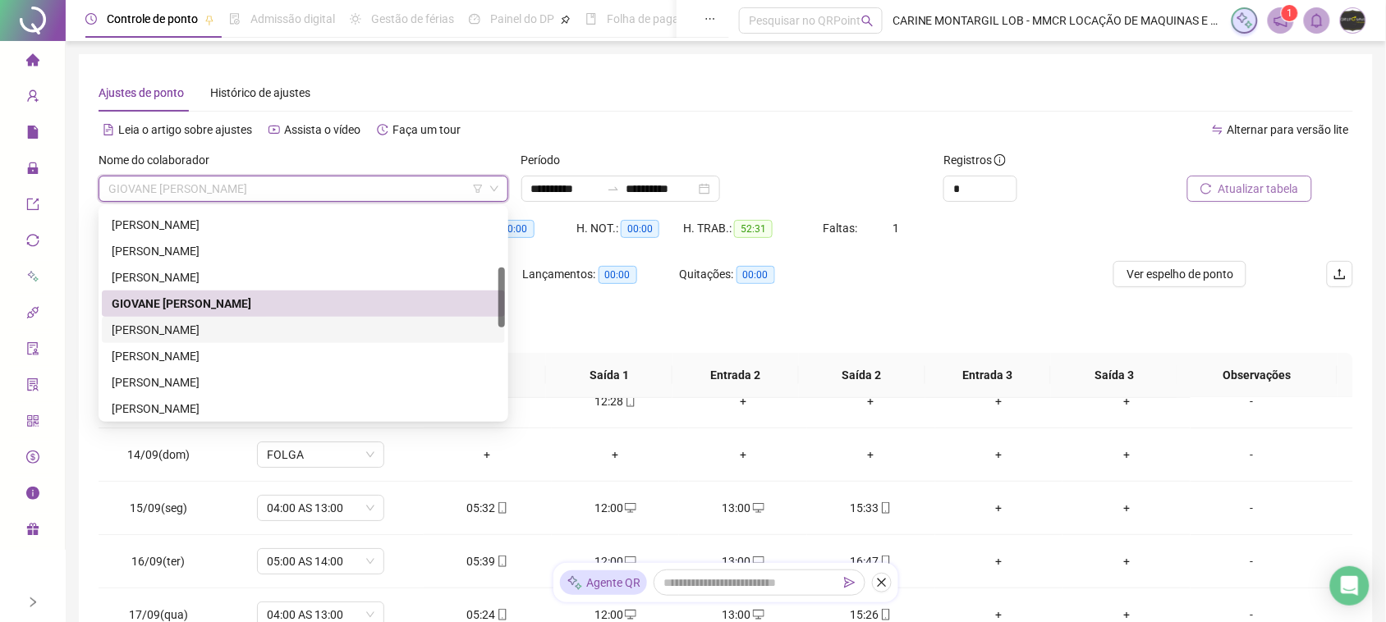
click at [186, 329] on div "[PERSON_NAME]" at bounding box center [304, 330] width 384 height 18
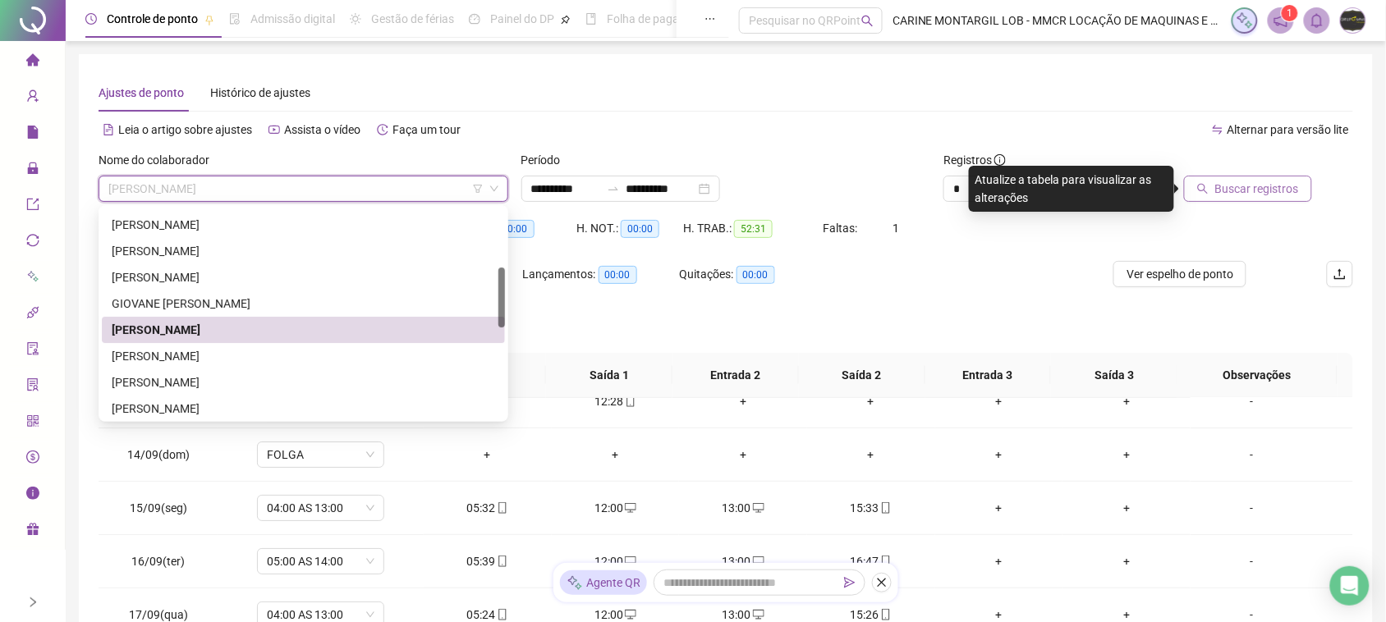
click at [370, 185] on span "[PERSON_NAME]" at bounding box center [303, 189] width 390 height 25
click at [248, 354] on div "[PERSON_NAME]" at bounding box center [304, 356] width 384 height 18
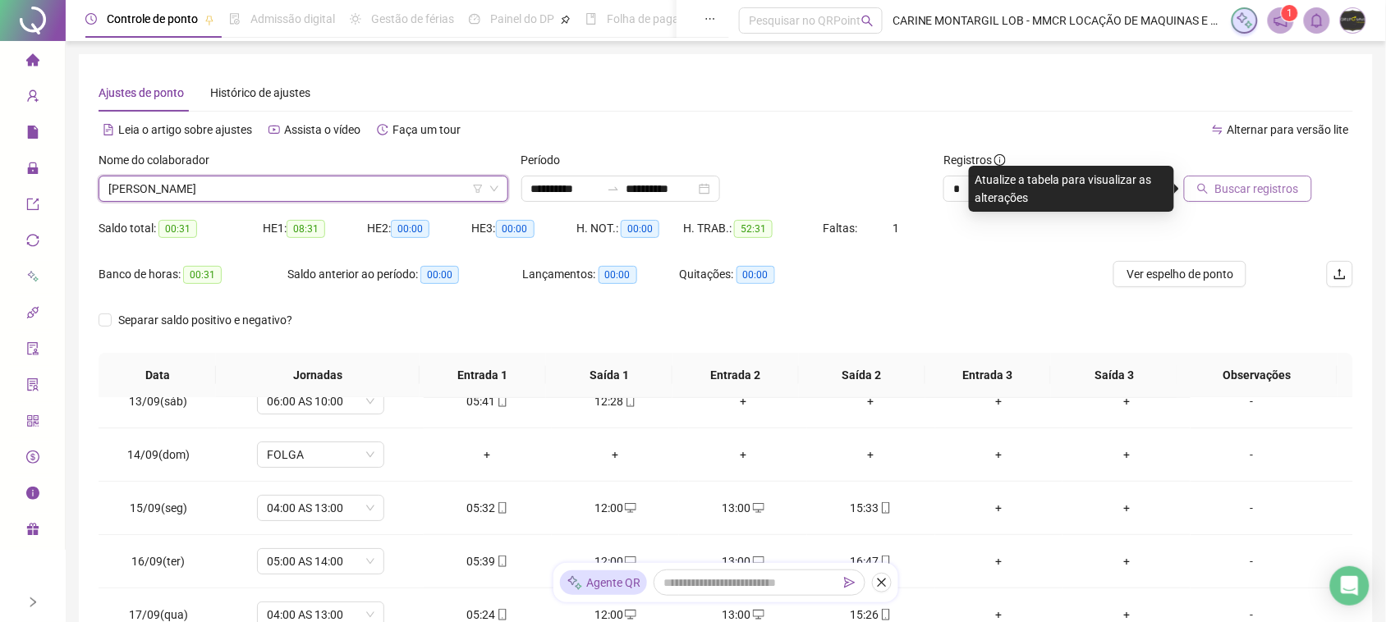
click at [338, 193] on span "[PERSON_NAME]" at bounding box center [303, 189] width 390 height 25
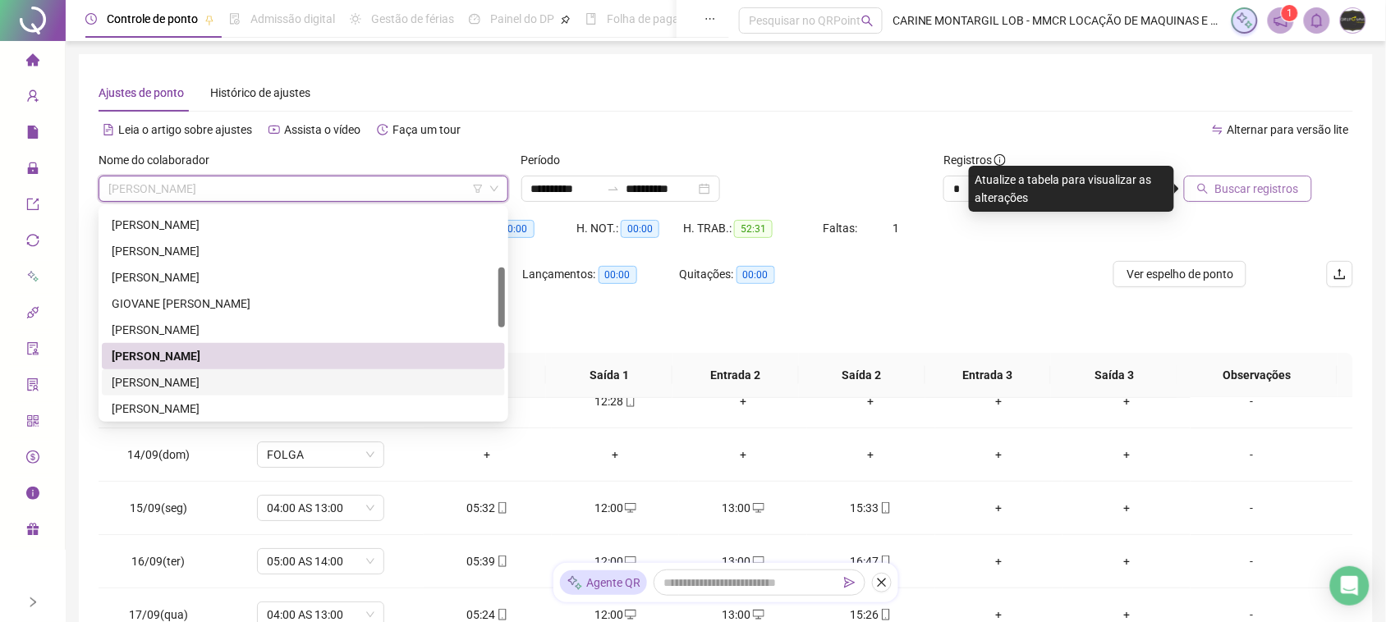
click at [267, 374] on div "[PERSON_NAME]" at bounding box center [304, 383] width 384 height 18
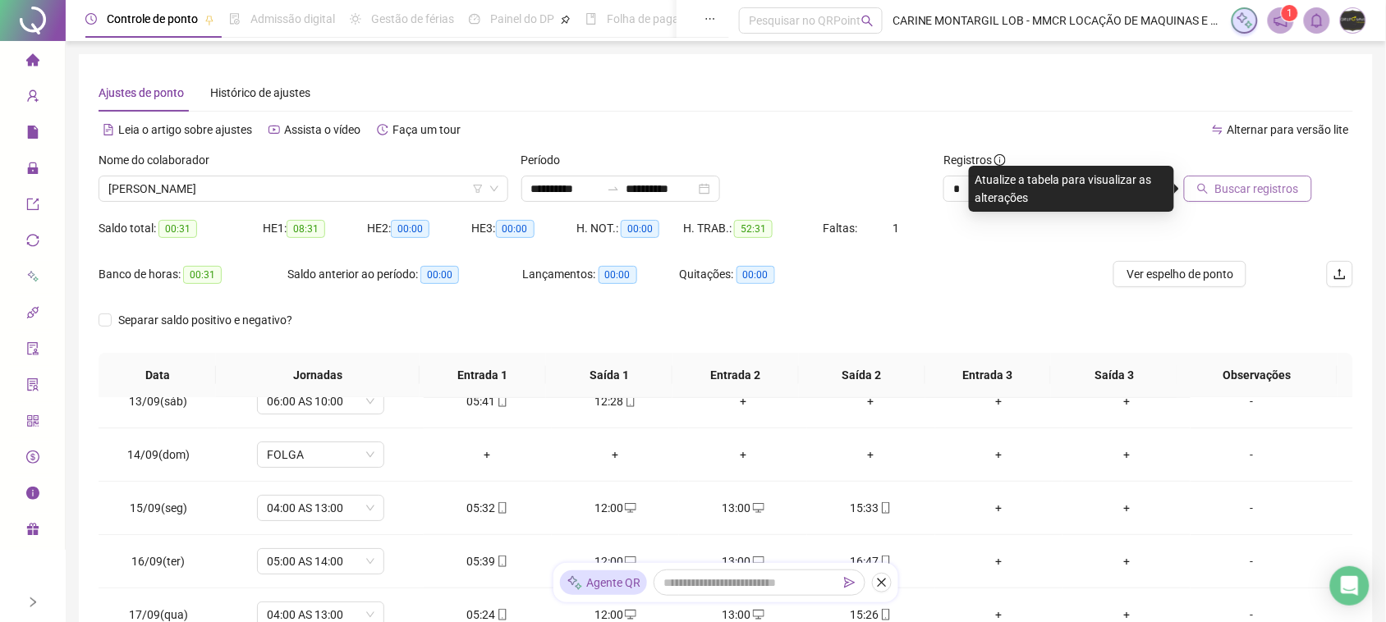
click at [1298, 189] on span "Buscar registros" at bounding box center [1257, 189] width 84 height 18
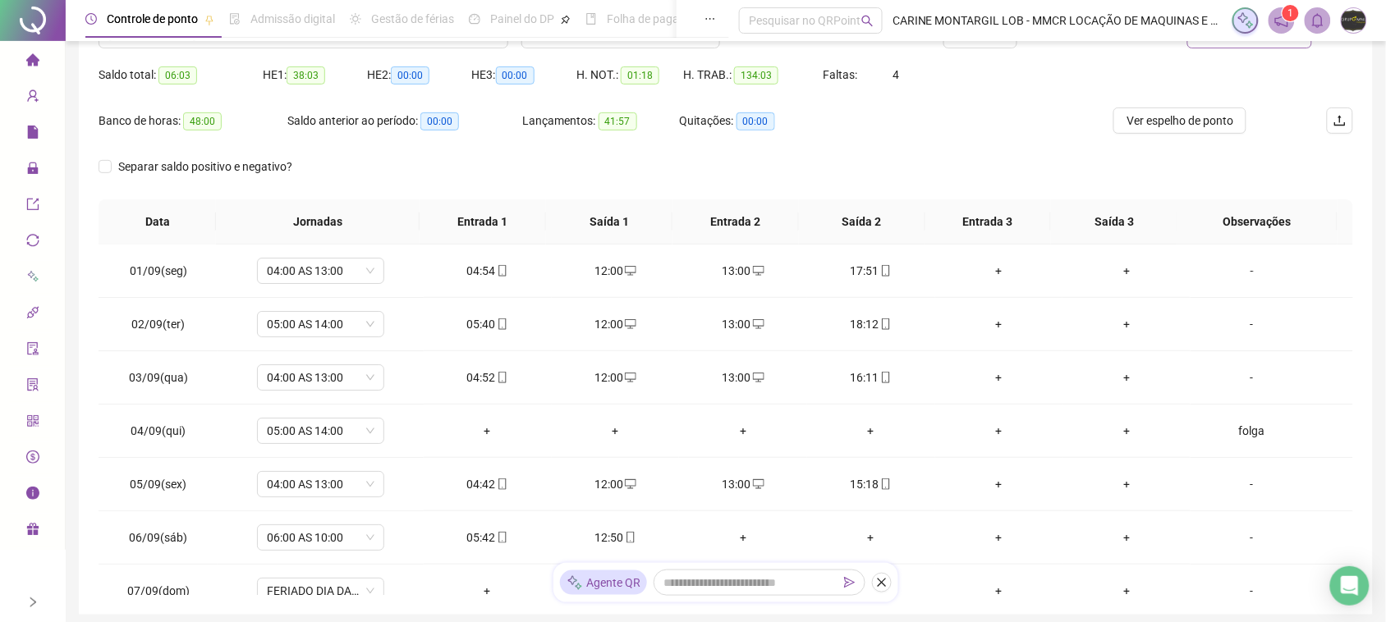
scroll to position [51, 0]
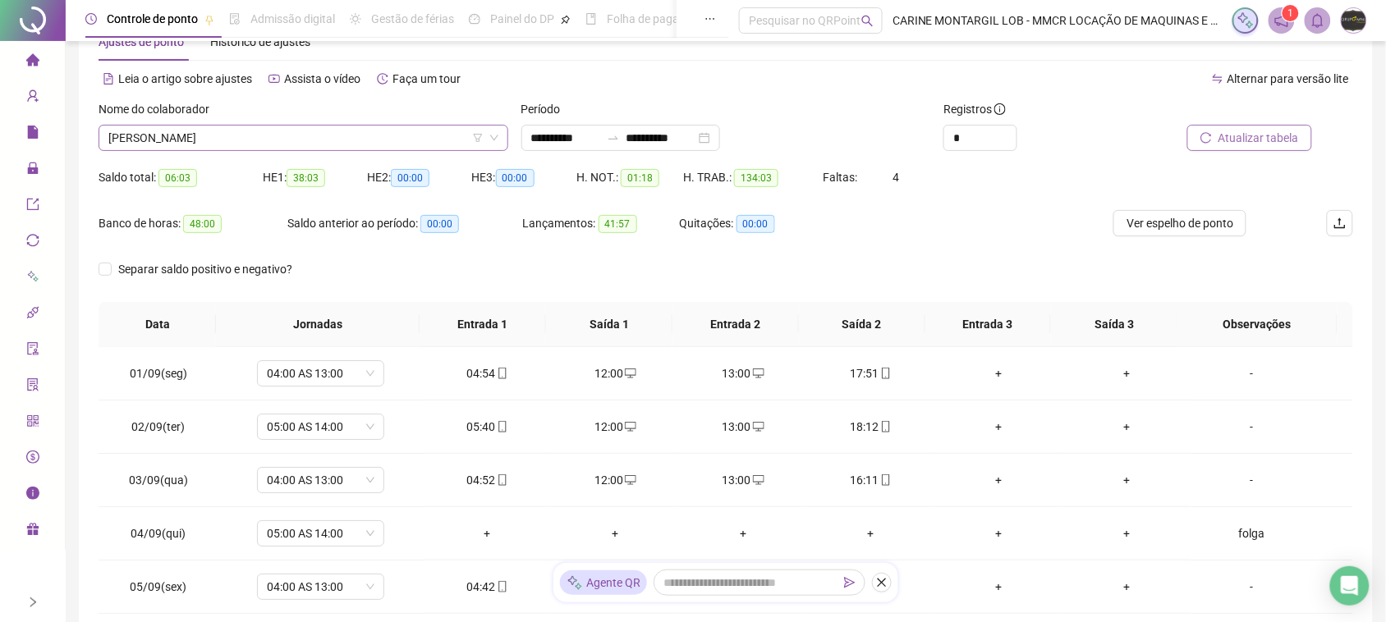
click at [346, 138] on span "[PERSON_NAME]" at bounding box center [303, 138] width 390 height 25
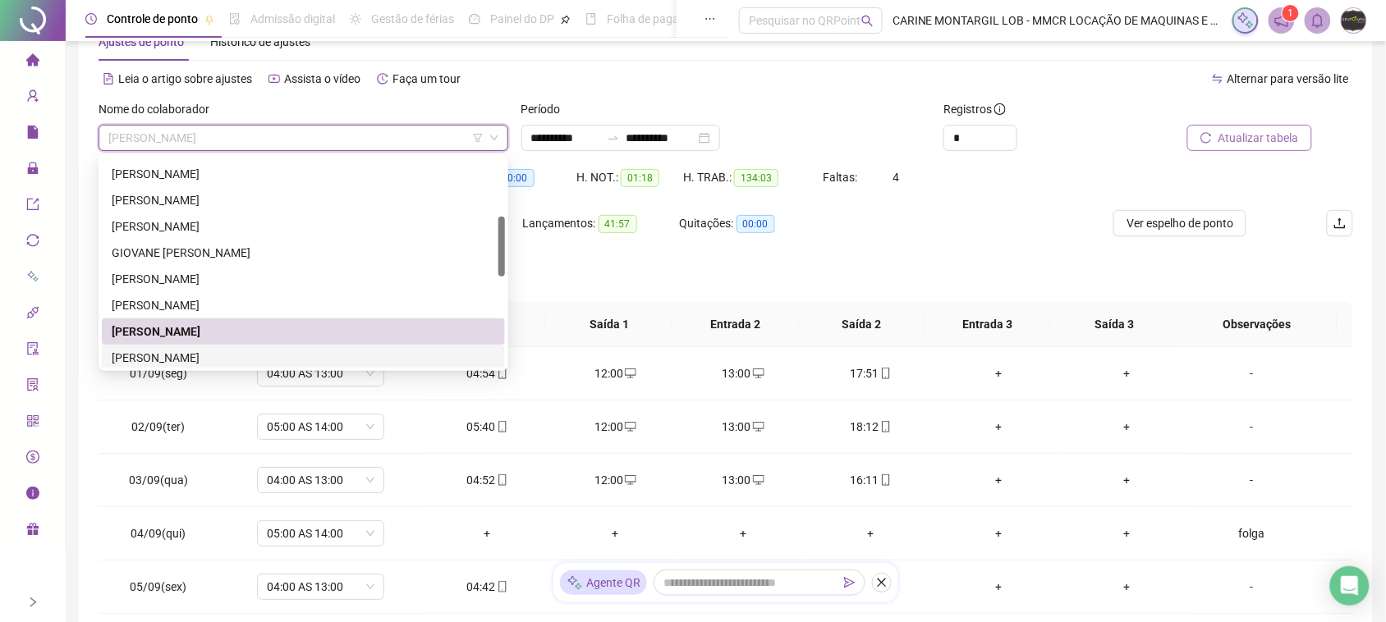
click at [214, 354] on div "[PERSON_NAME]" at bounding box center [304, 358] width 384 height 18
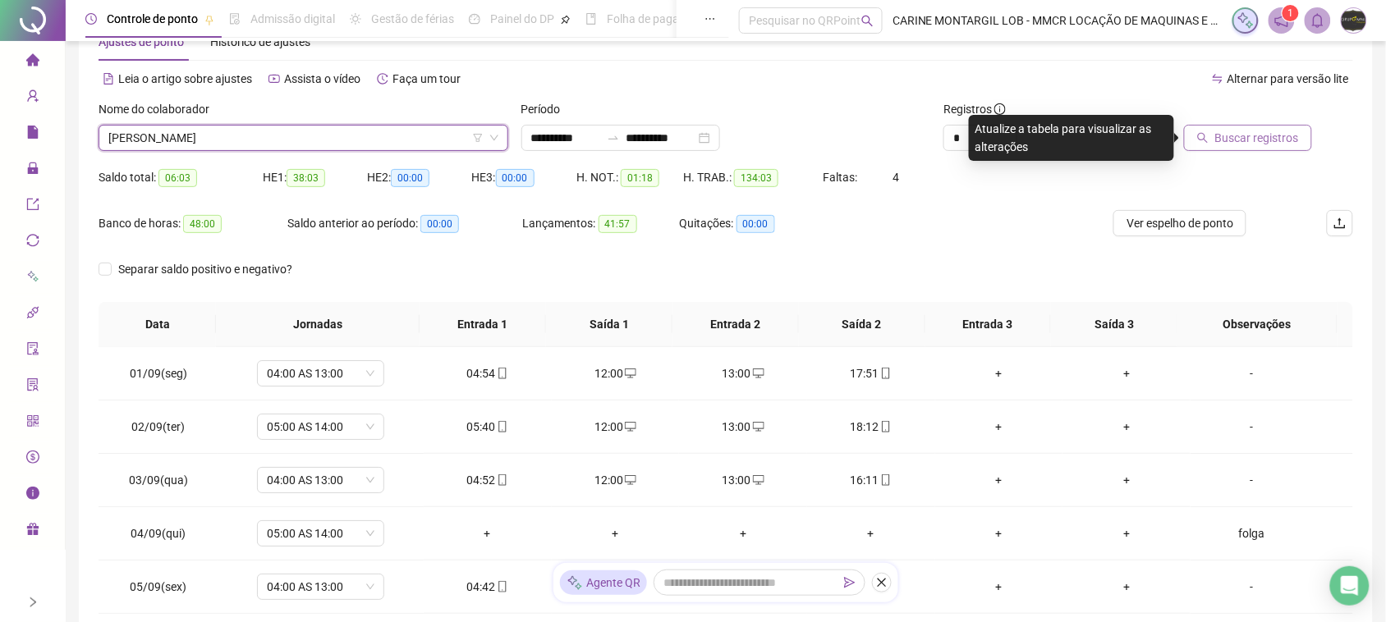
click at [1298, 135] on span "Buscar registros" at bounding box center [1257, 138] width 84 height 18
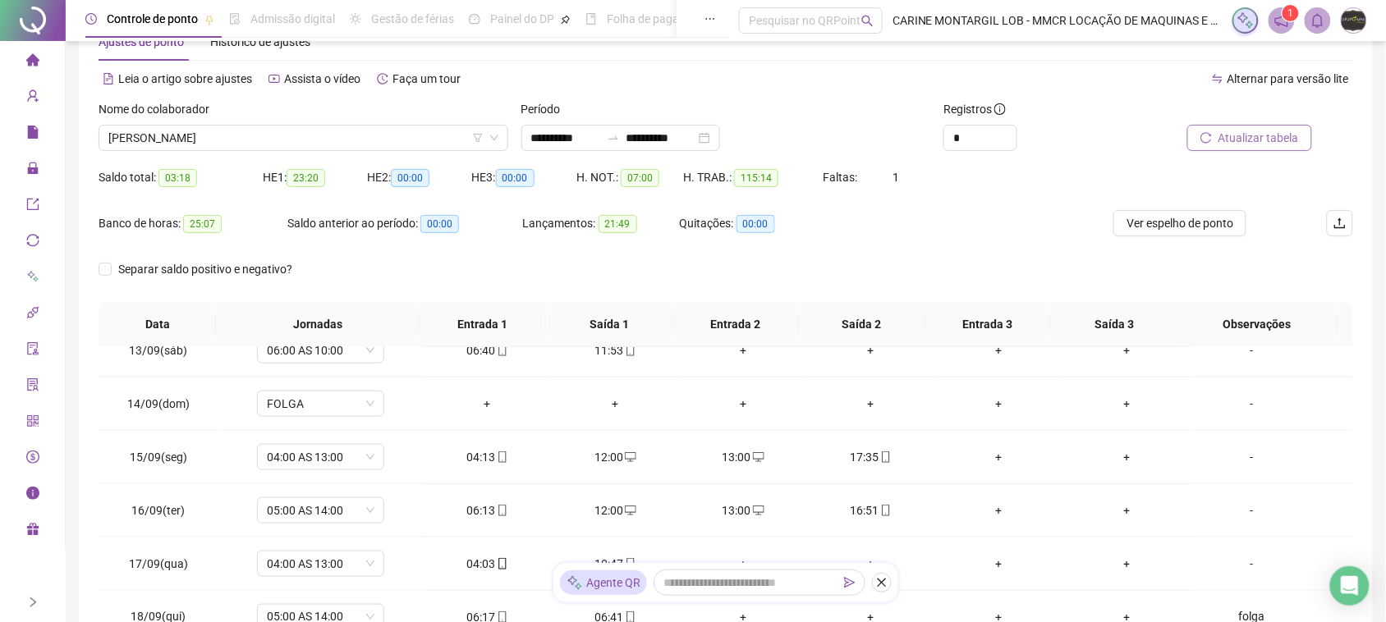
scroll to position [0, 0]
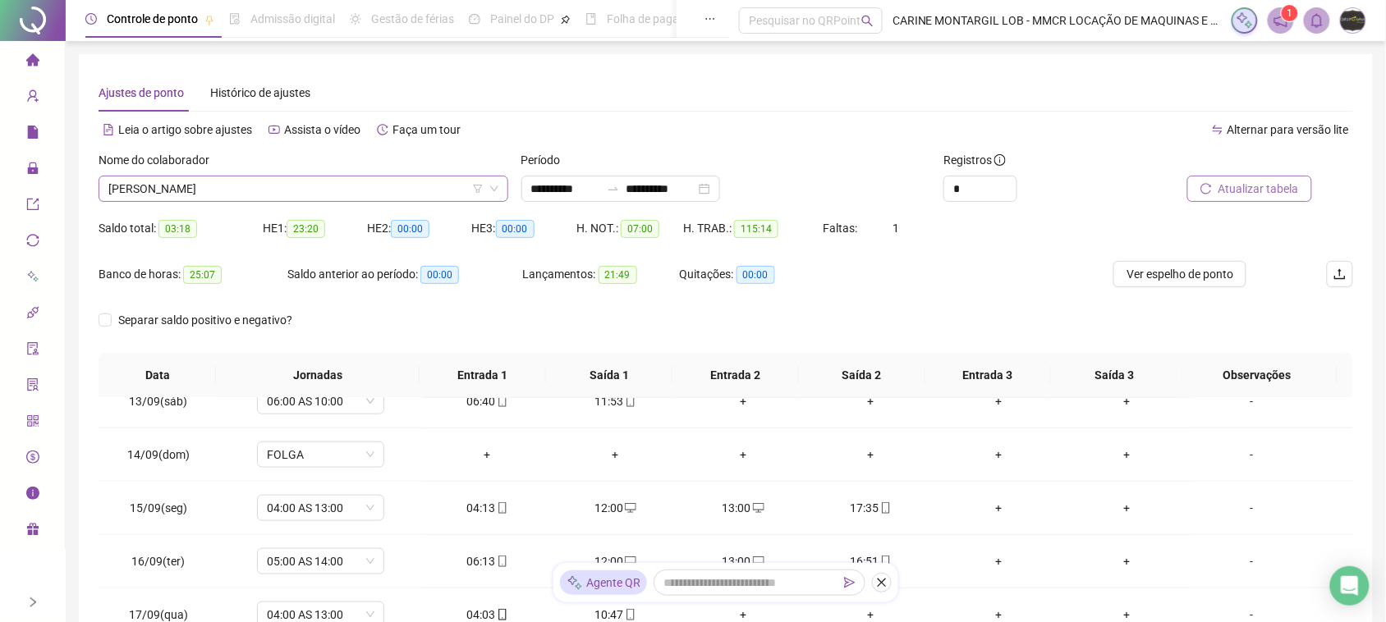
click at [326, 183] on span "[PERSON_NAME]" at bounding box center [303, 189] width 390 height 25
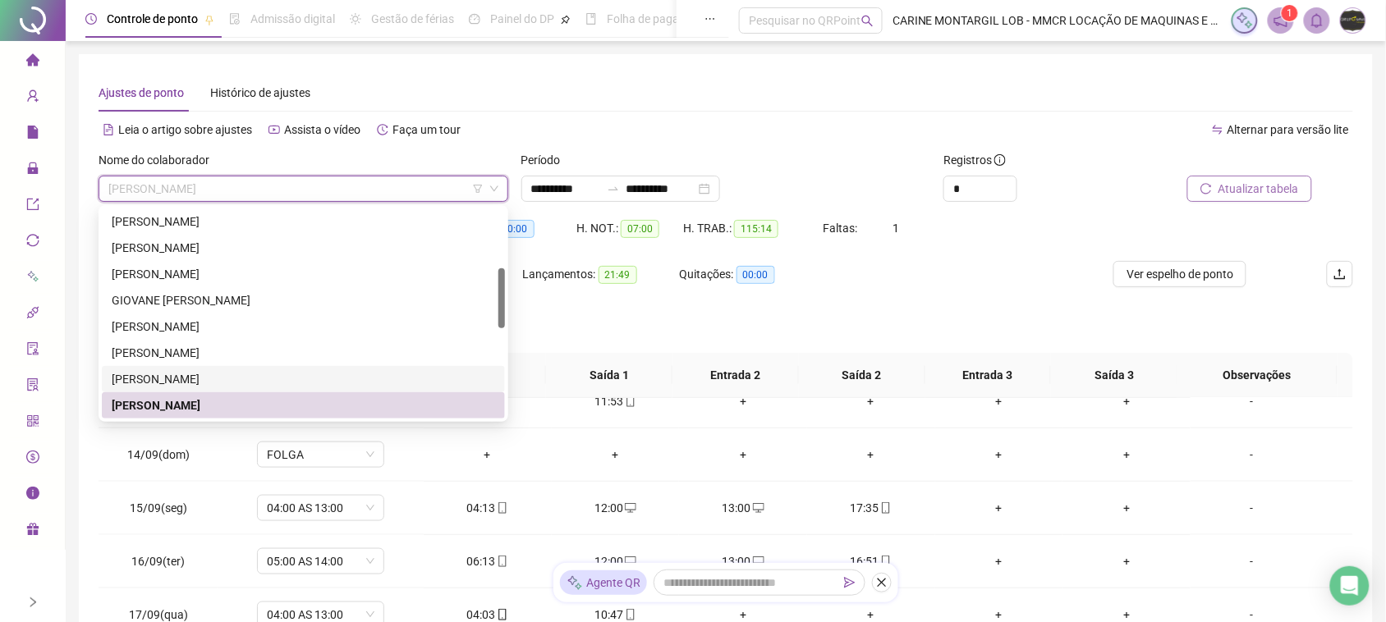
scroll to position [313, 0]
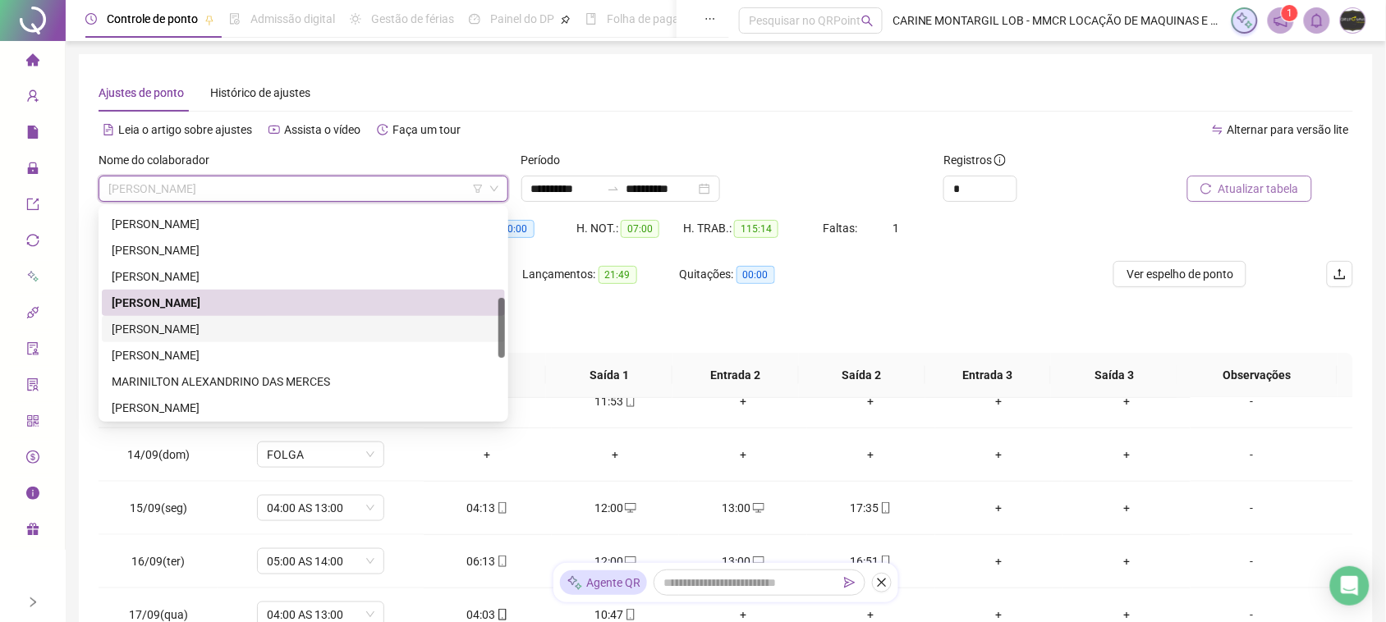
click at [224, 330] on div "[PERSON_NAME]" at bounding box center [304, 329] width 384 height 18
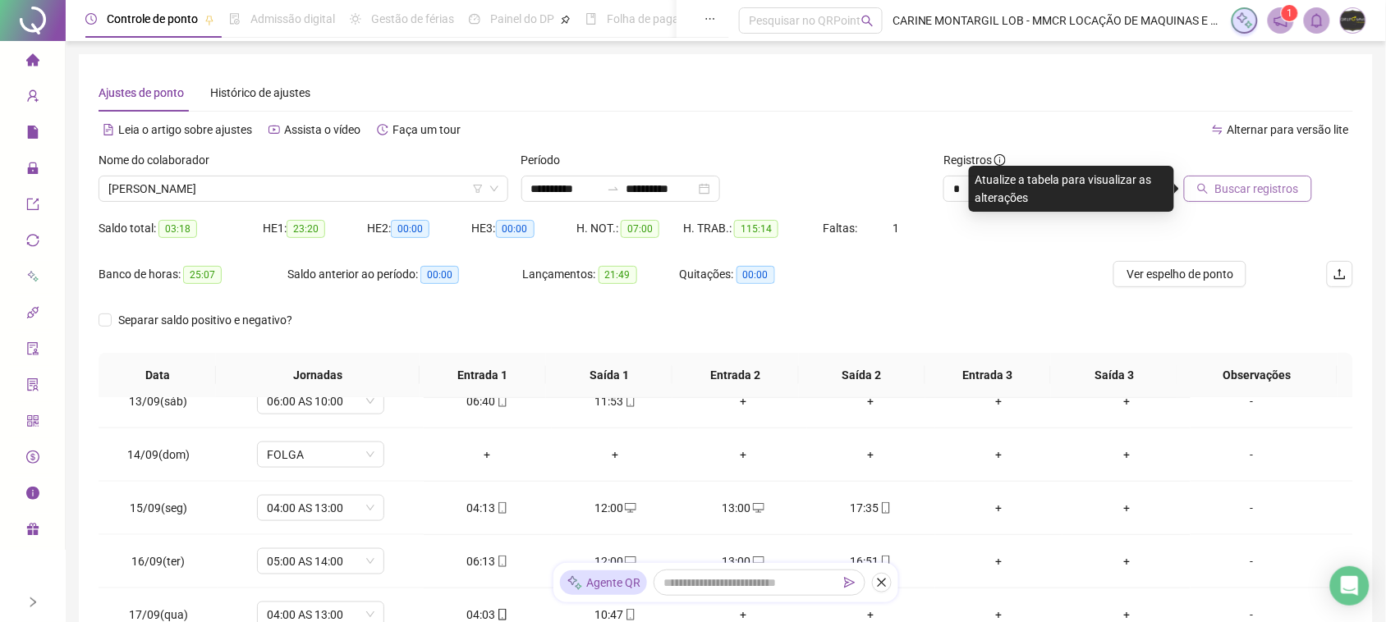
click at [1285, 191] on span "Buscar registros" at bounding box center [1257, 189] width 84 height 18
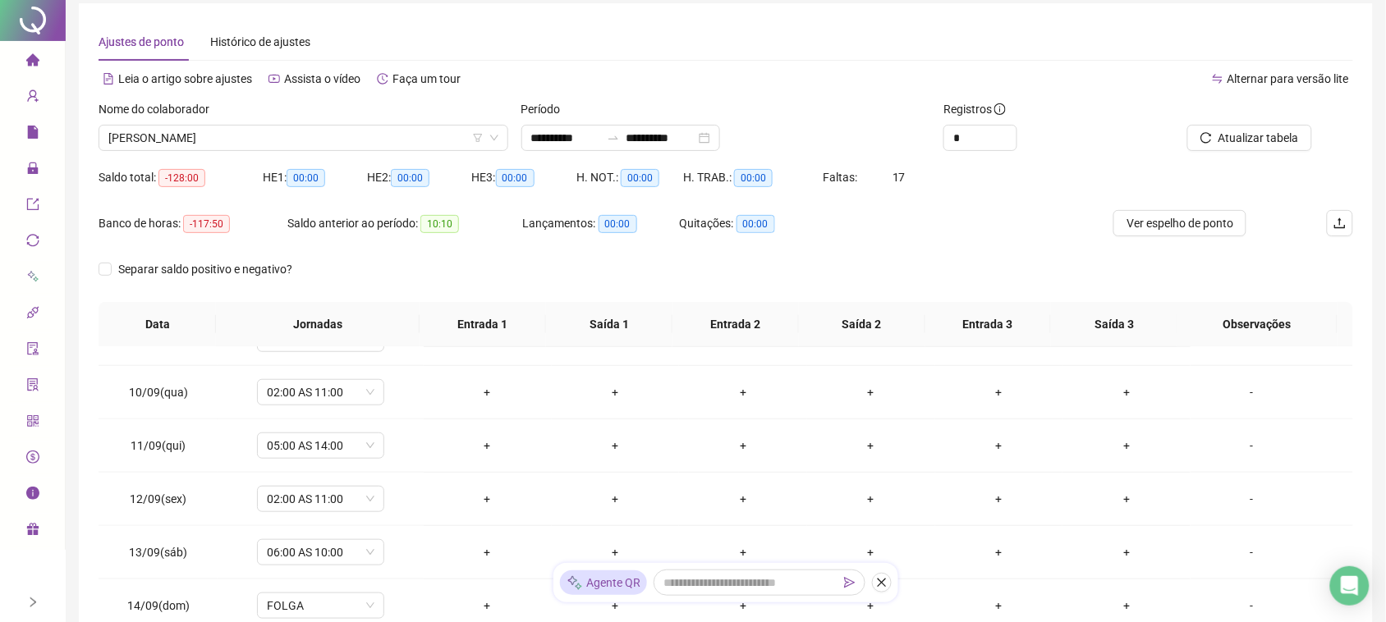
scroll to position [0, 0]
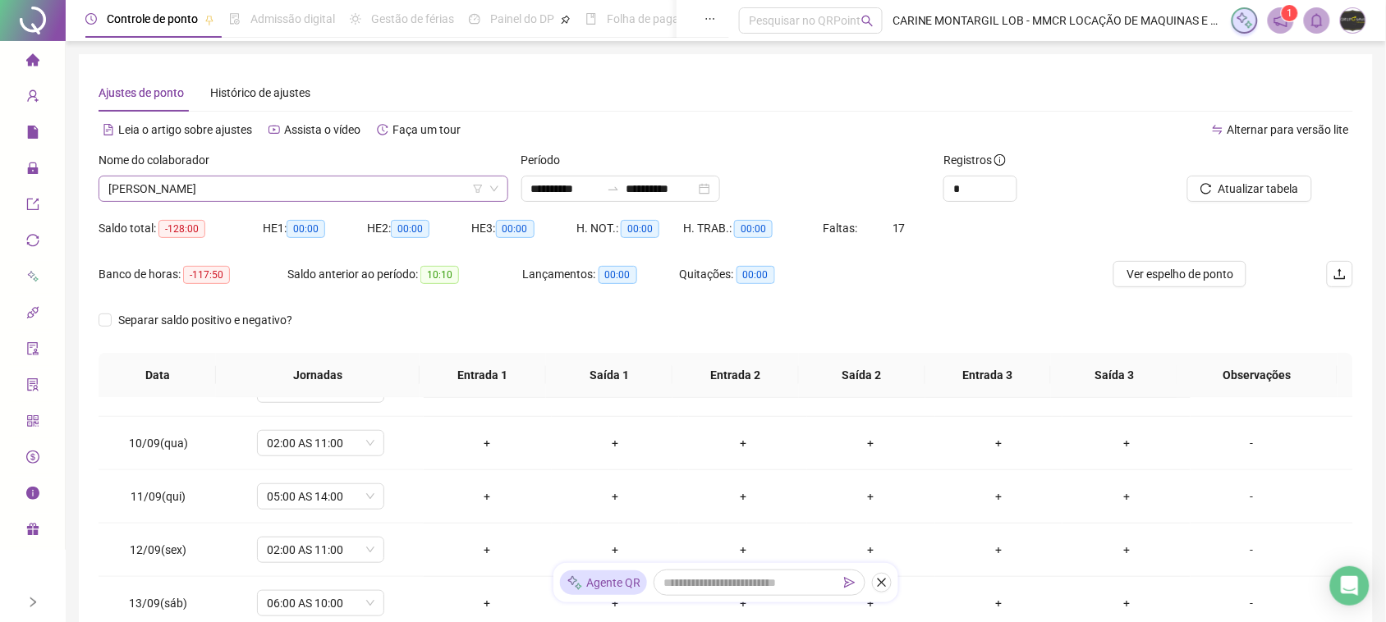
click at [179, 177] on span "[PERSON_NAME]" at bounding box center [303, 189] width 390 height 25
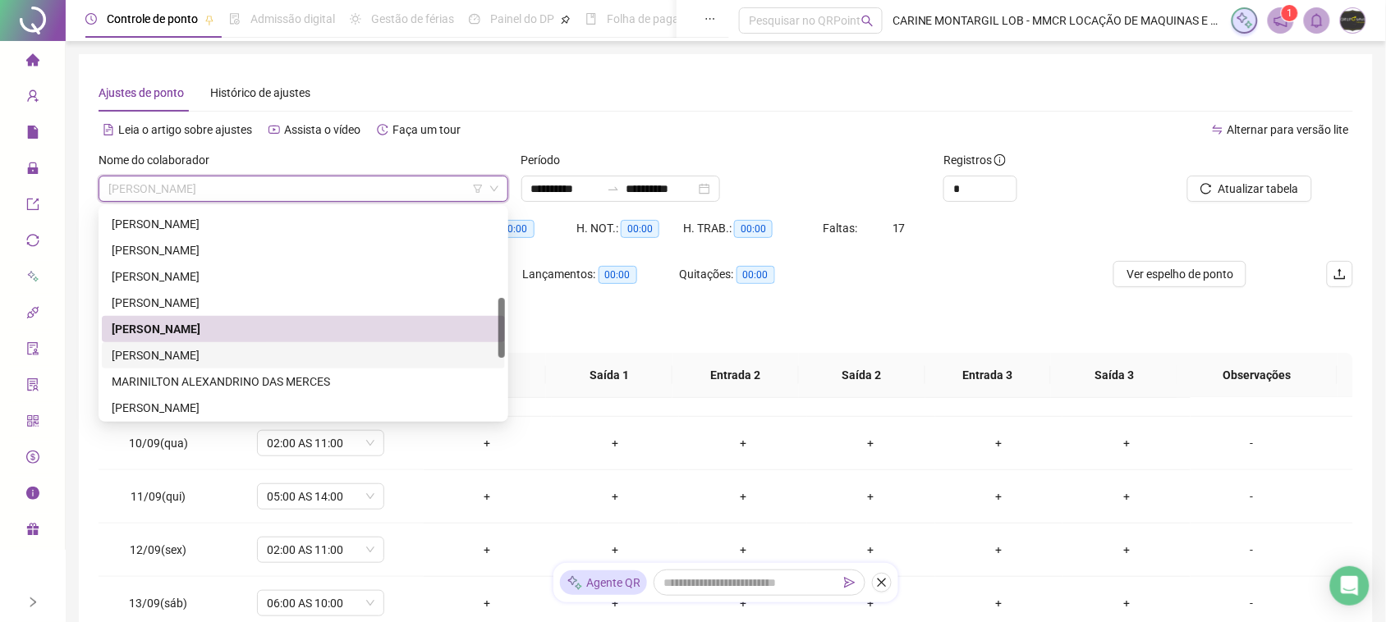
drag, startPoint x: 177, startPoint y: 349, endPoint x: 641, endPoint y: 305, distance: 465.2
click at [177, 350] on div "[PERSON_NAME]" at bounding box center [304, 356] width 384 height 18
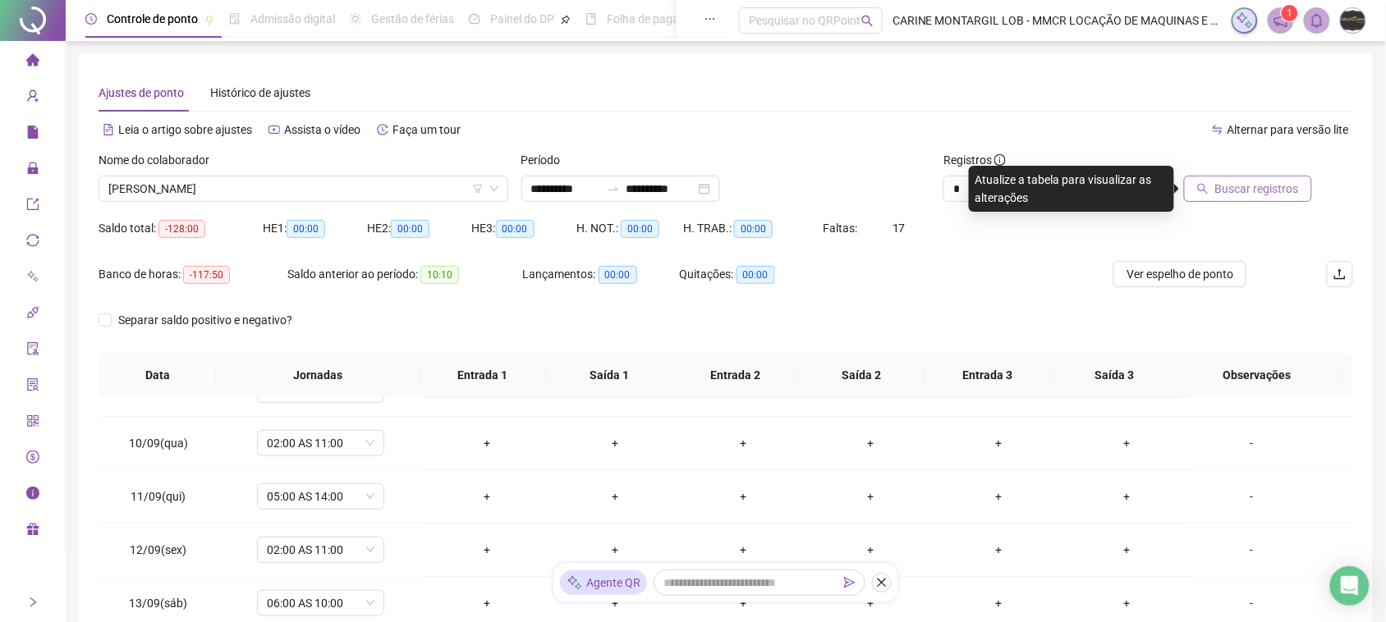
click at [1281, 191] on span "Buscar registros" at bounding box center [1257, 189] width 84 height 18
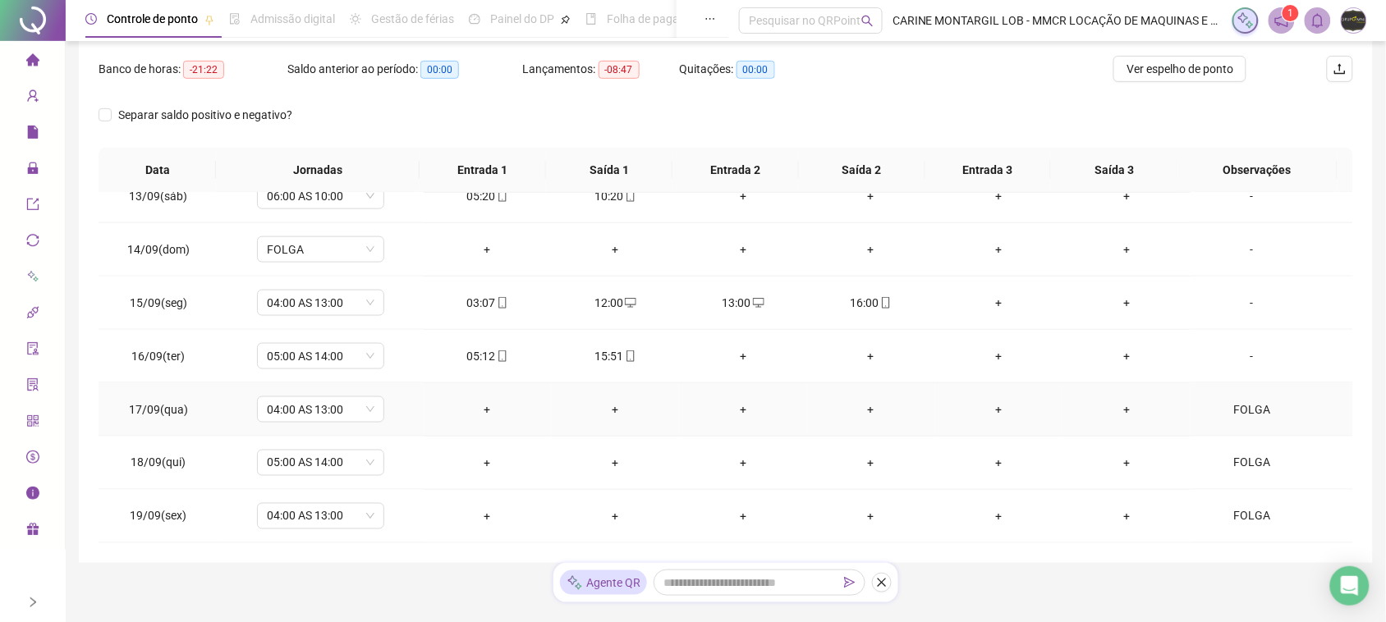
scroll to position [256, 0]
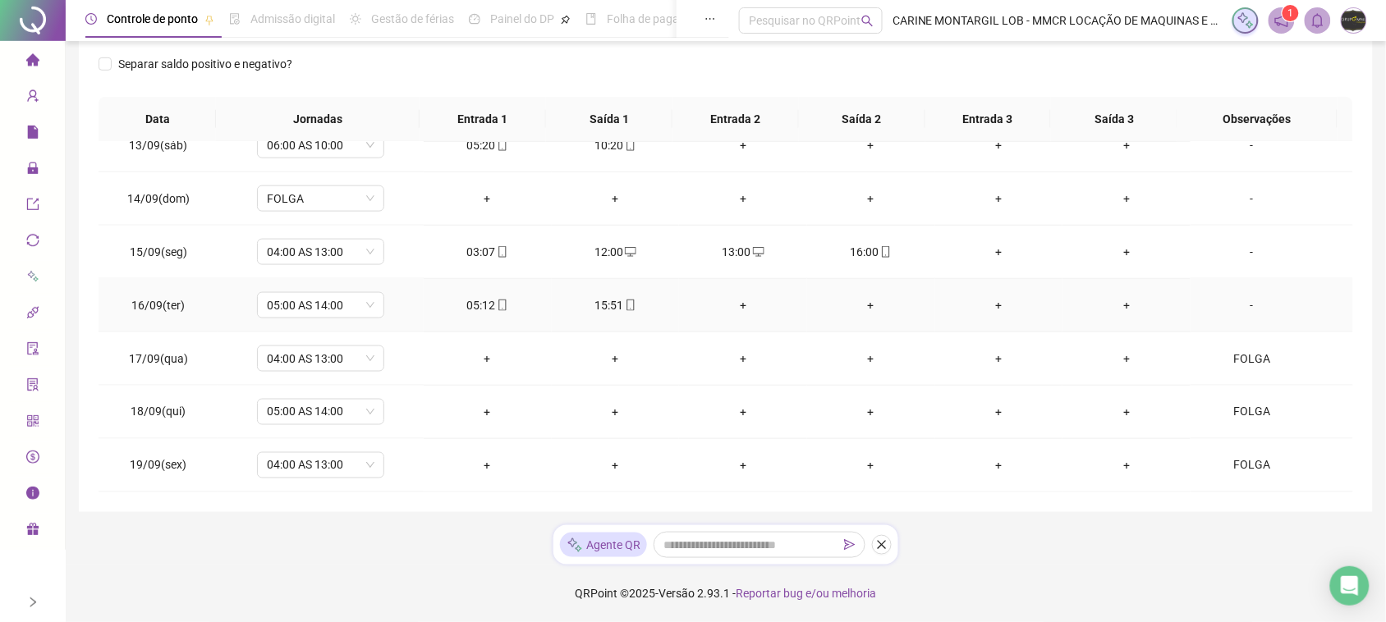
click at [733, 309] on div "+" at bounding box center [743, 305] width 102 height 18
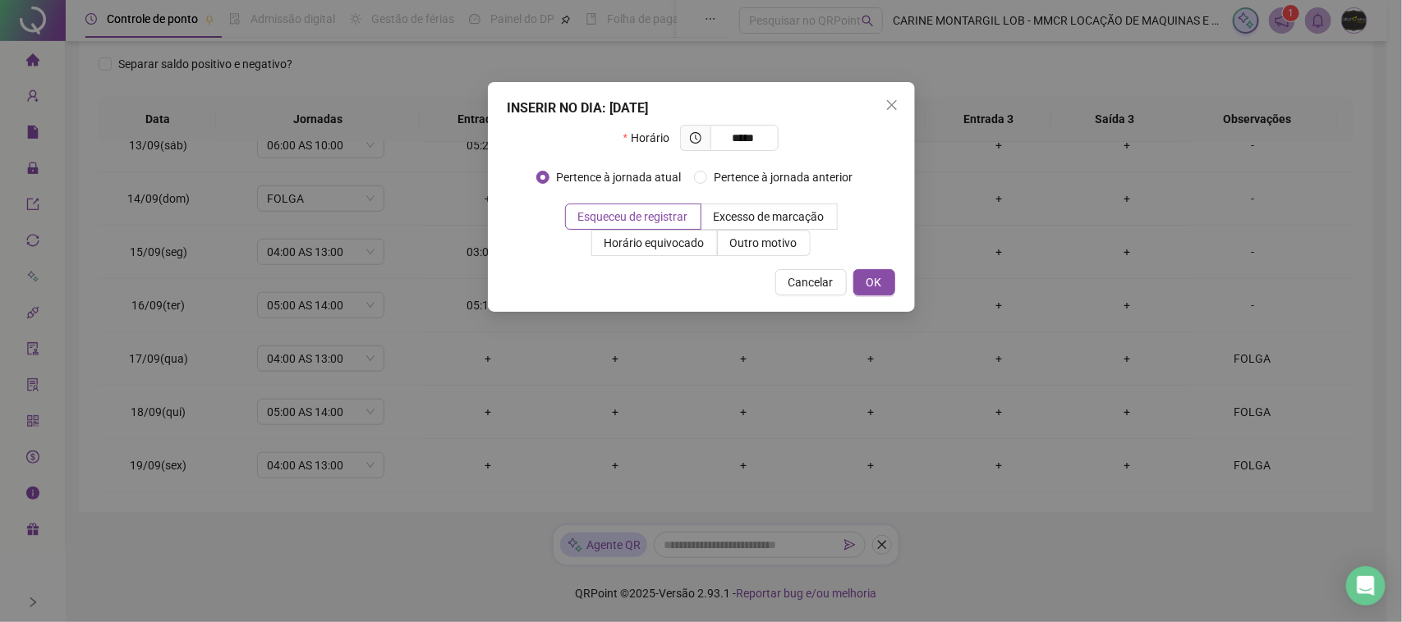
type input "*****"
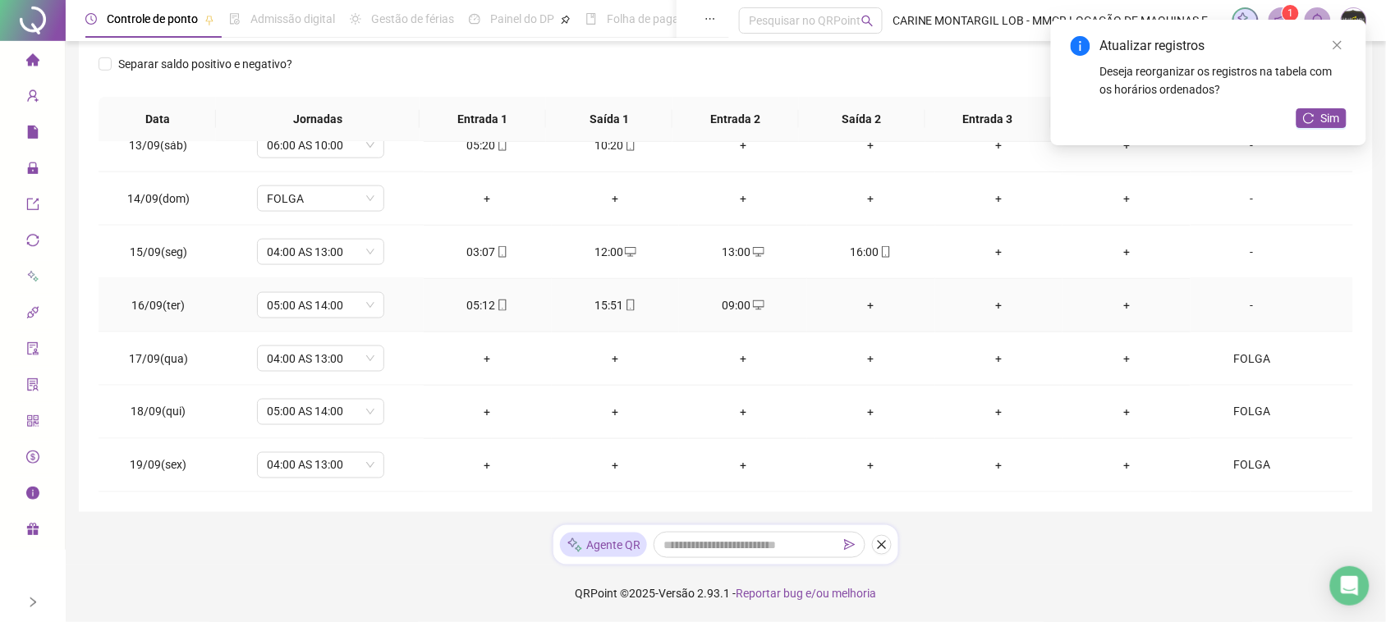
click at [860, 298] on div "+" at bounding box center [871, 305] width 102 height 18
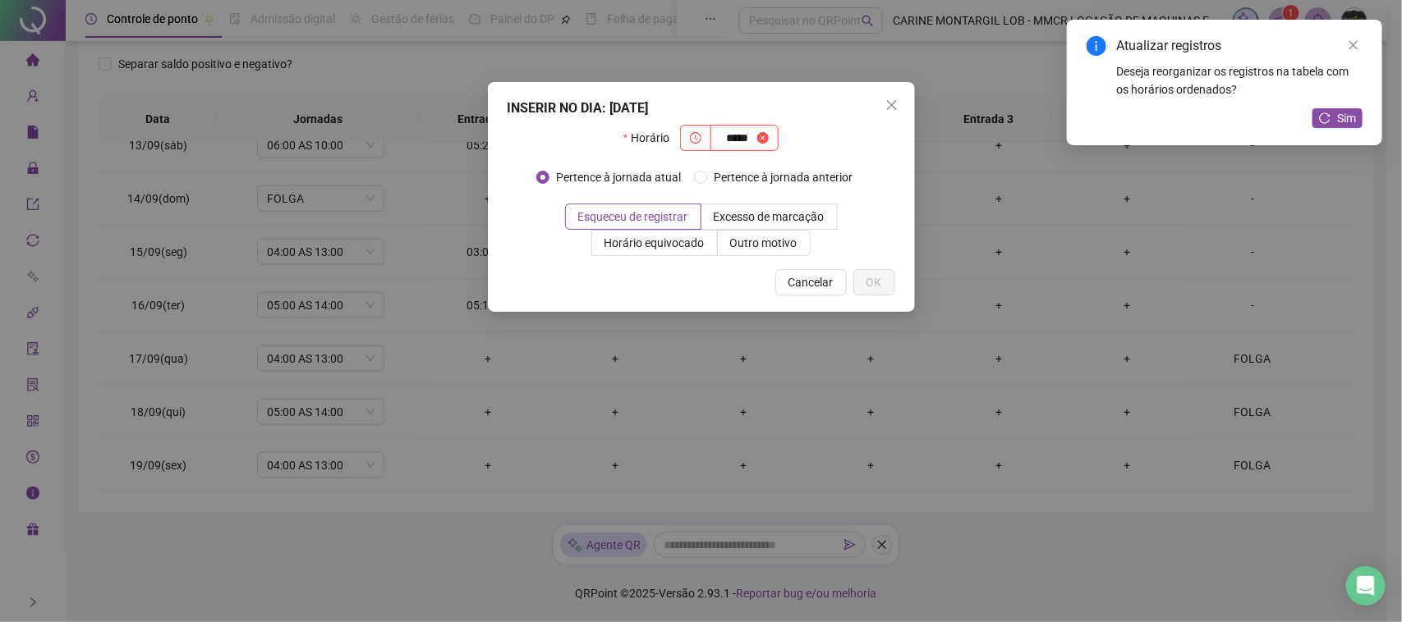
type input "*****"
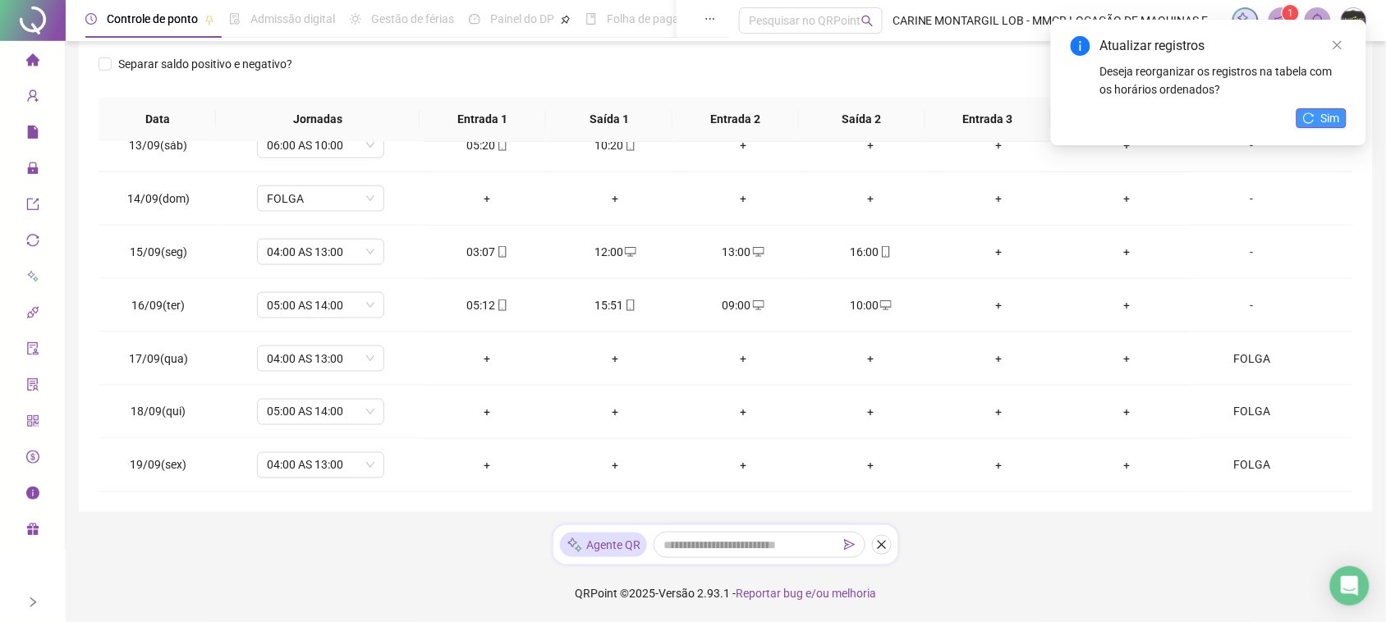
click at [1341, 126] on button "Sim" at bounding box center [1322, 118] width 50 height 20
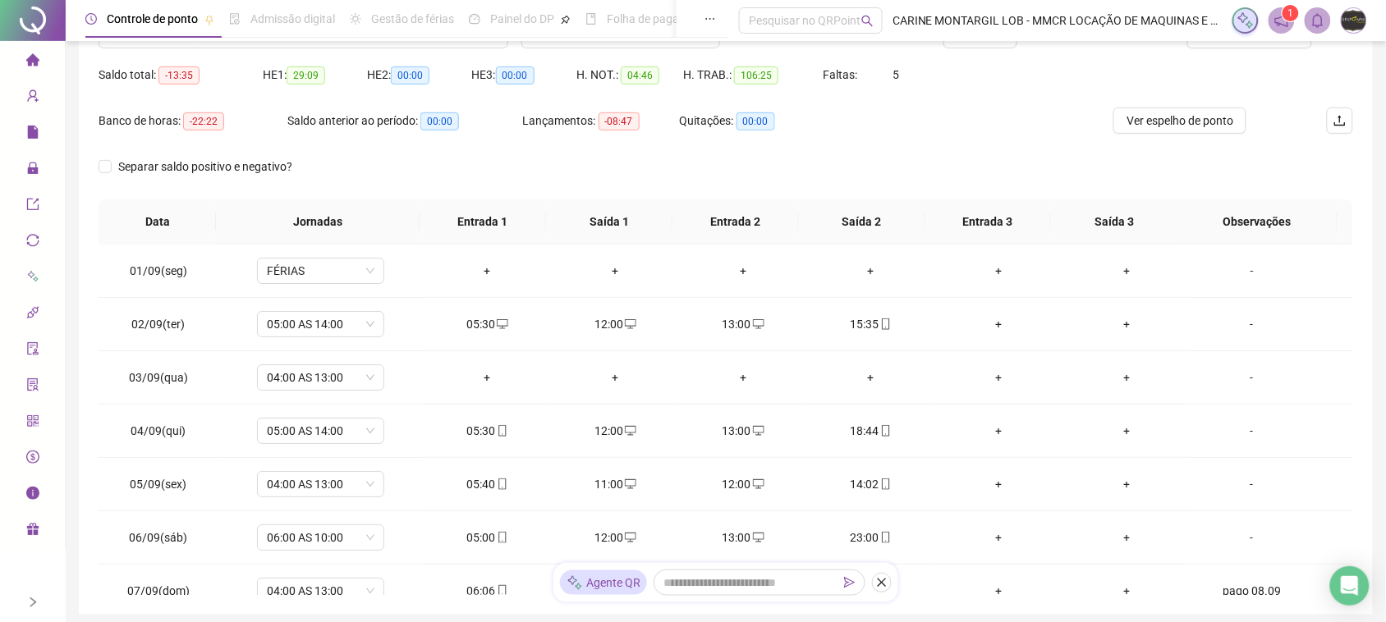
scroll to position [51, 0]
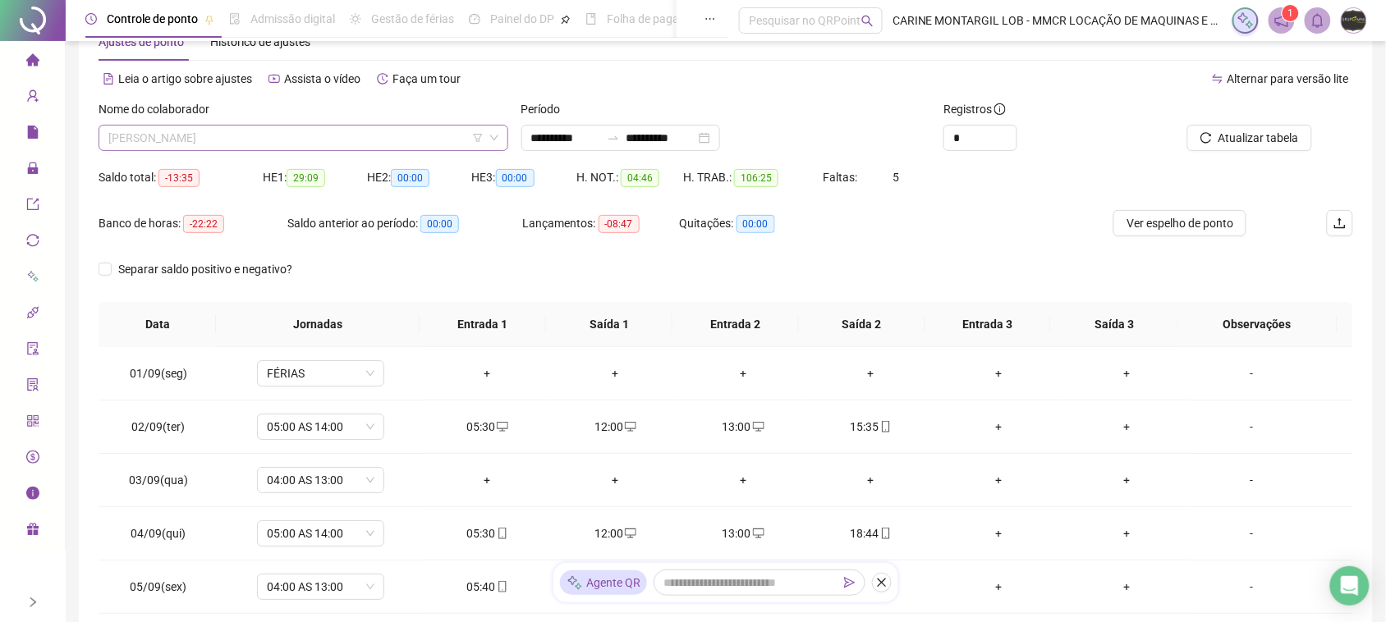
click at [305, 145] on span "[PERSON_NAME]" at bounding box center [303, 138] width 390 height 25
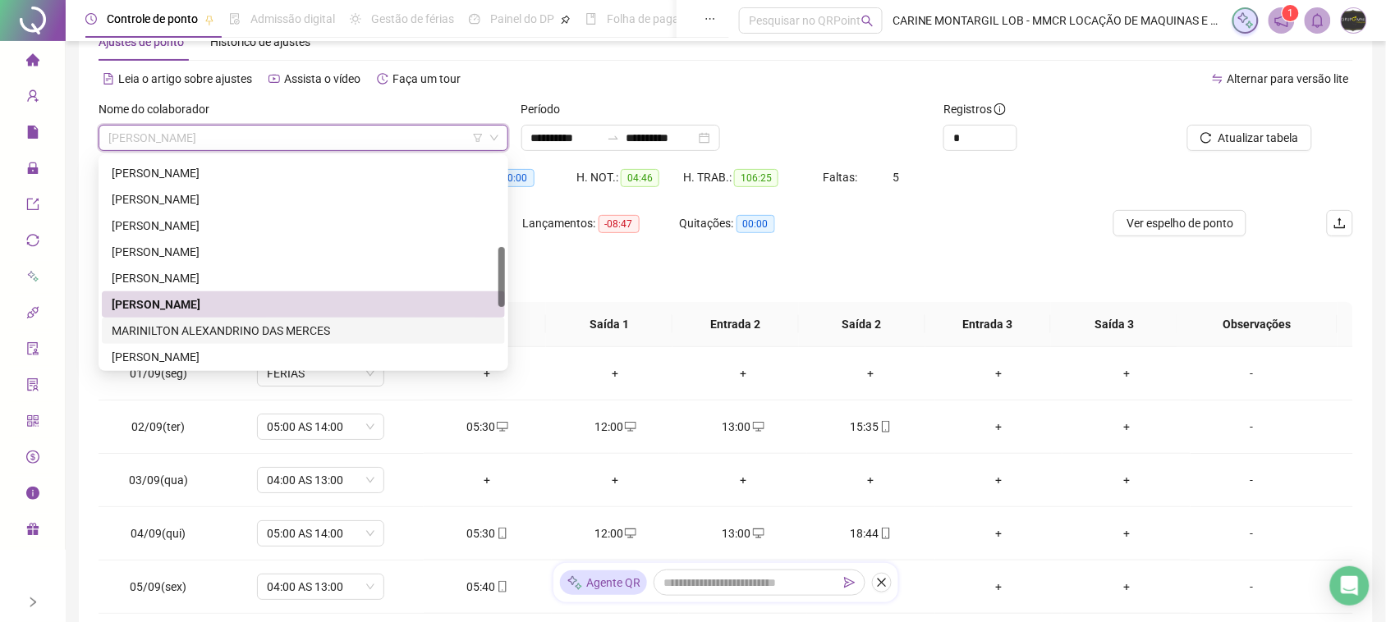
click at [247, 330] on div "MARINILTON ALEXANDRINO DAS MERCES" at bounding box center [304, 331] width 384 height 18
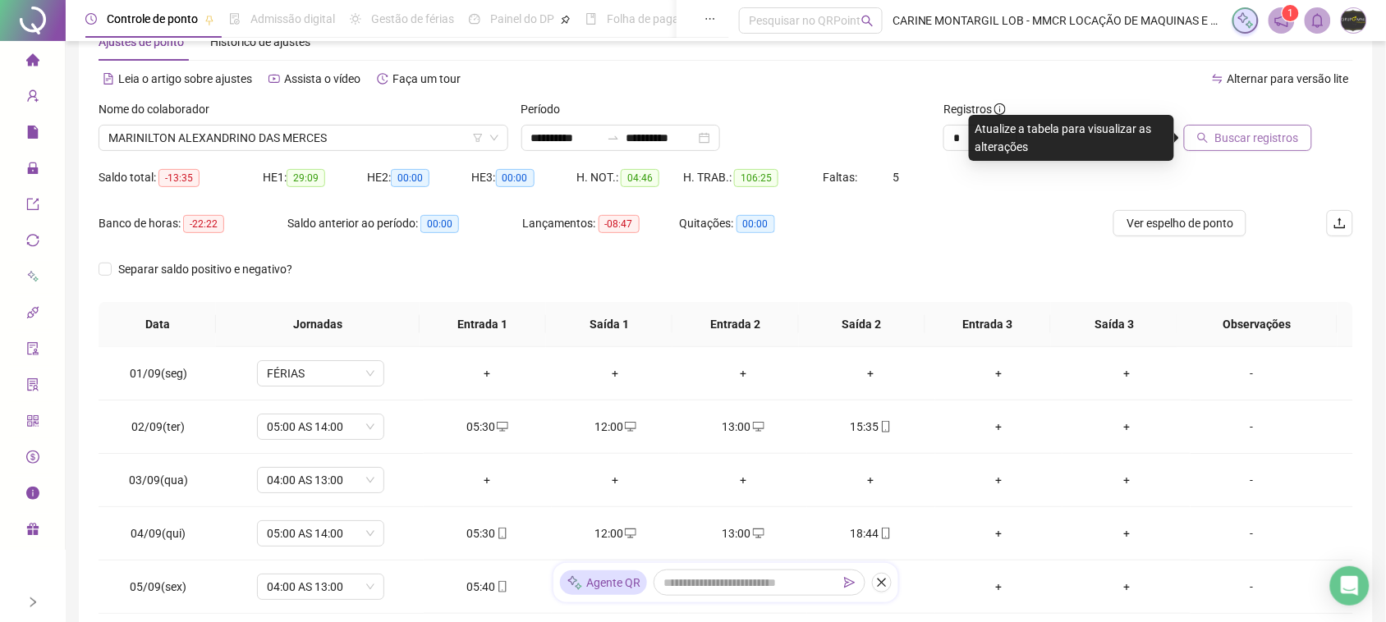
click at [1302, 132] on button "Buscar registros" at bounding box center [1248, 138] width 128 height 26
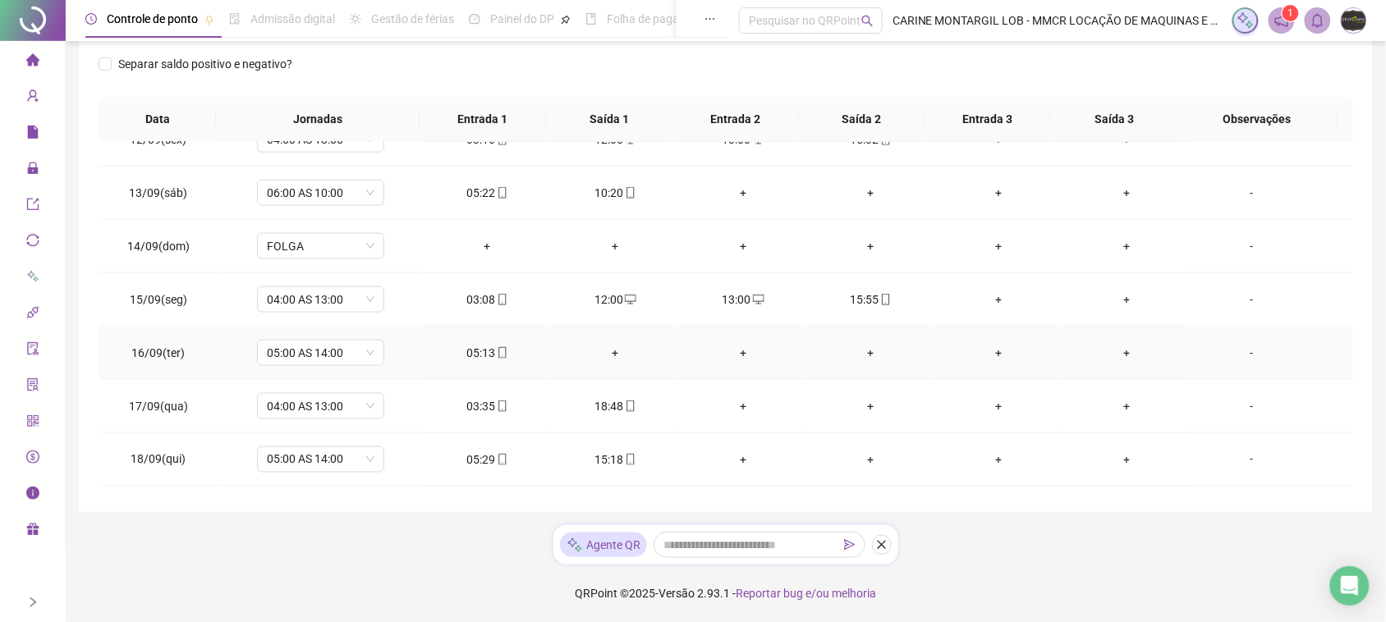
scroll to position [667, 0]
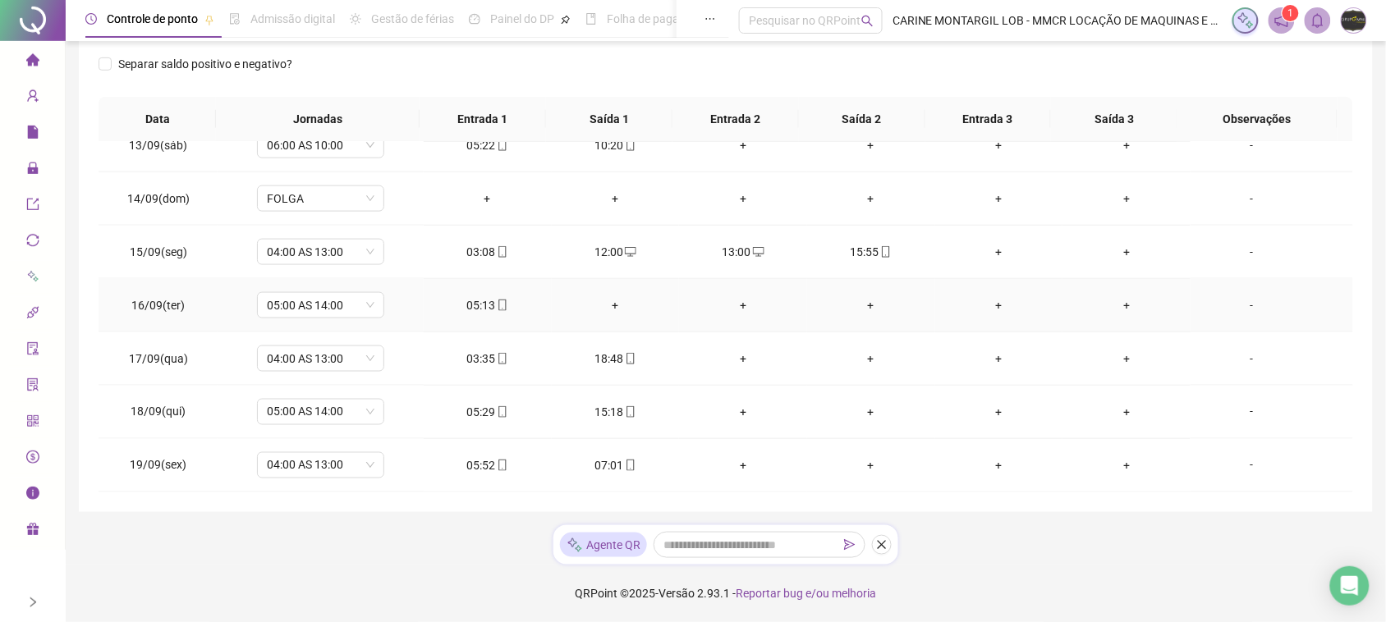
click at [608, 301] on div "+" at bounding box center [616, 305] width 102 height 18
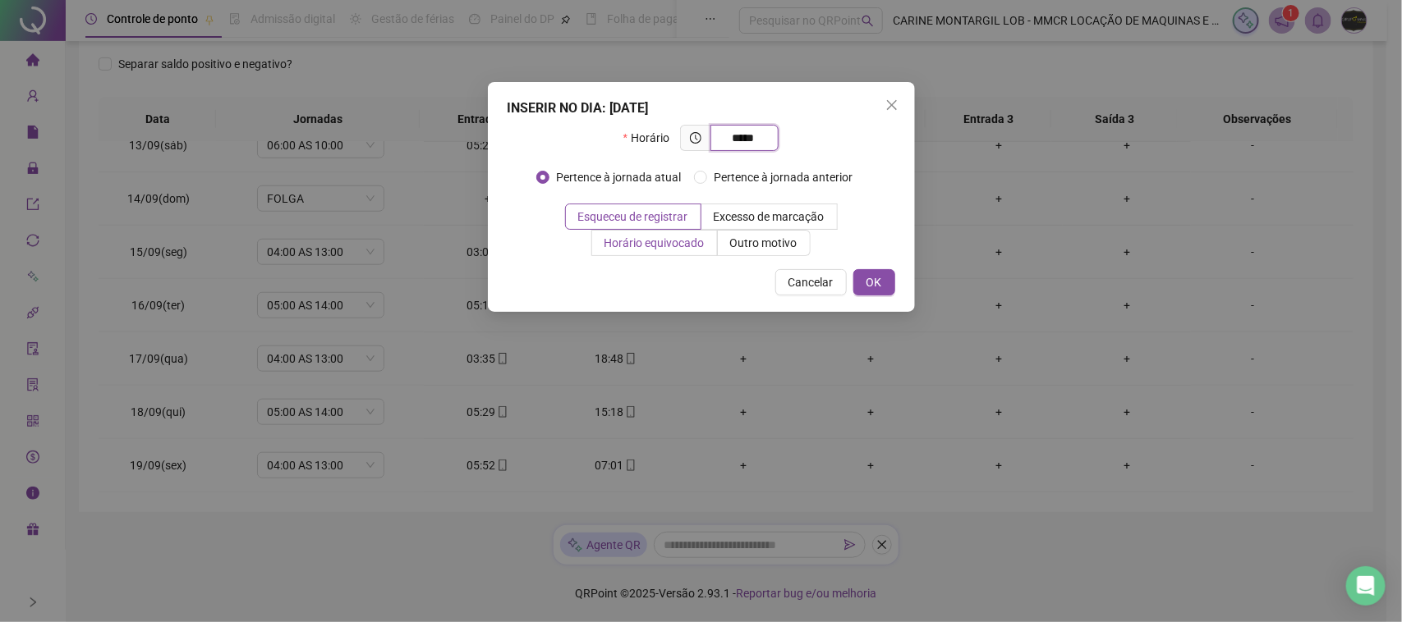
type input "*****"
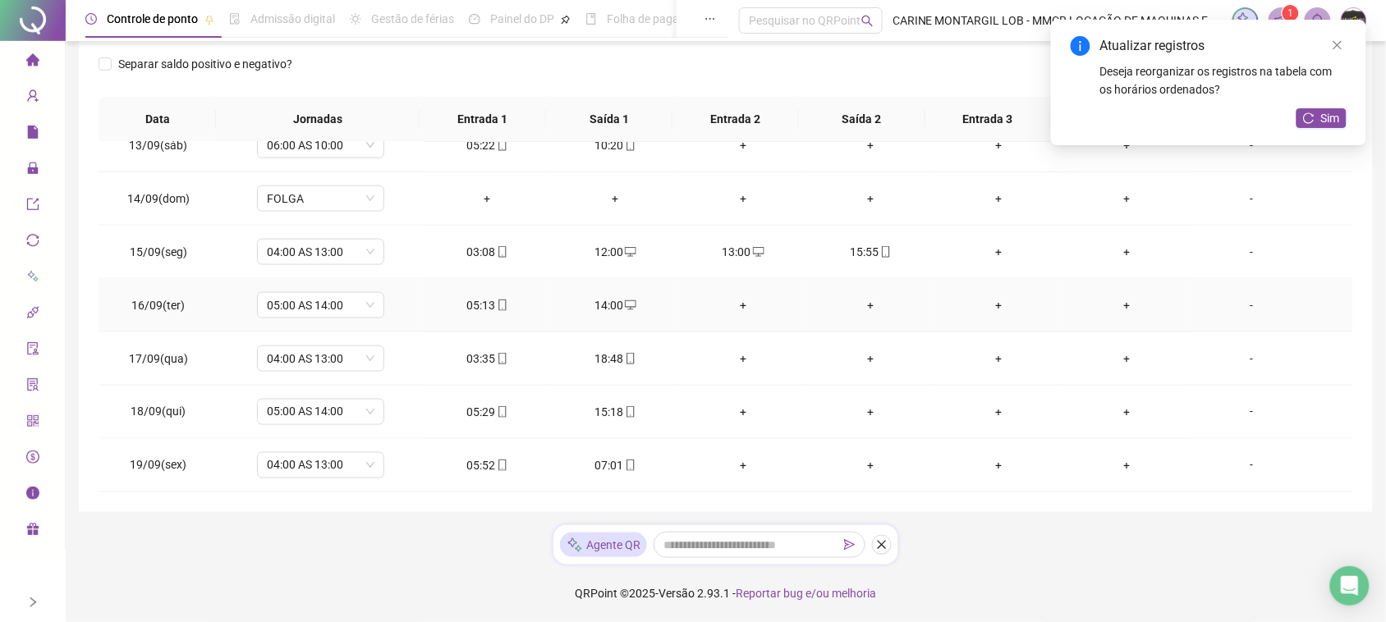
click at [735, 304] on div "+" at bounding box center [743, 305] width 102 height 18
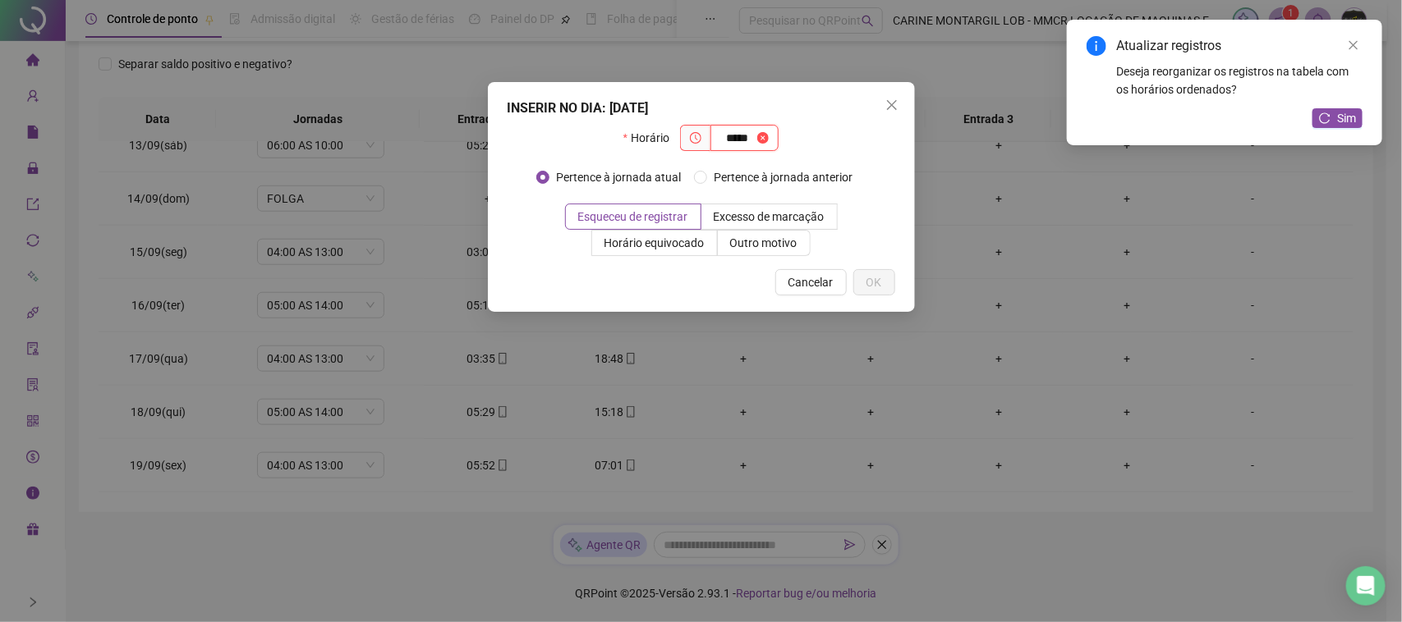
type input "*****"
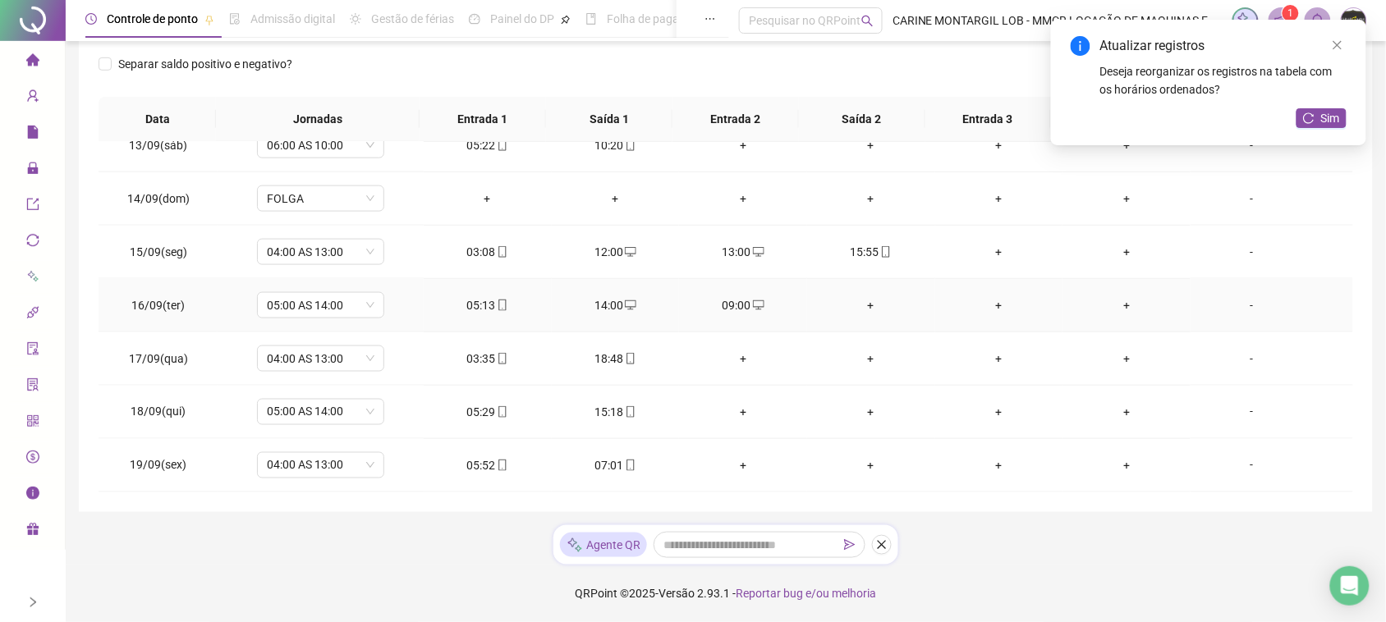
click at [857, 308] on div "+" at bounding box center [871, 305] width 102 height 18
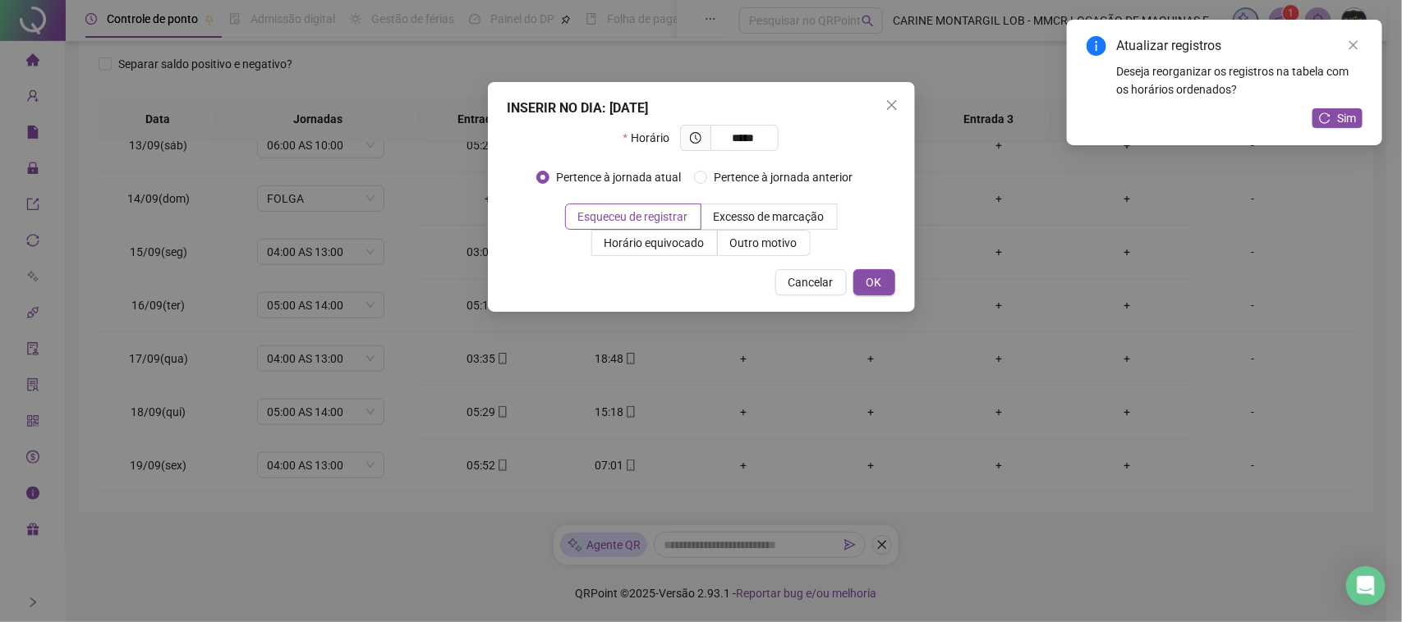
type input "*****"
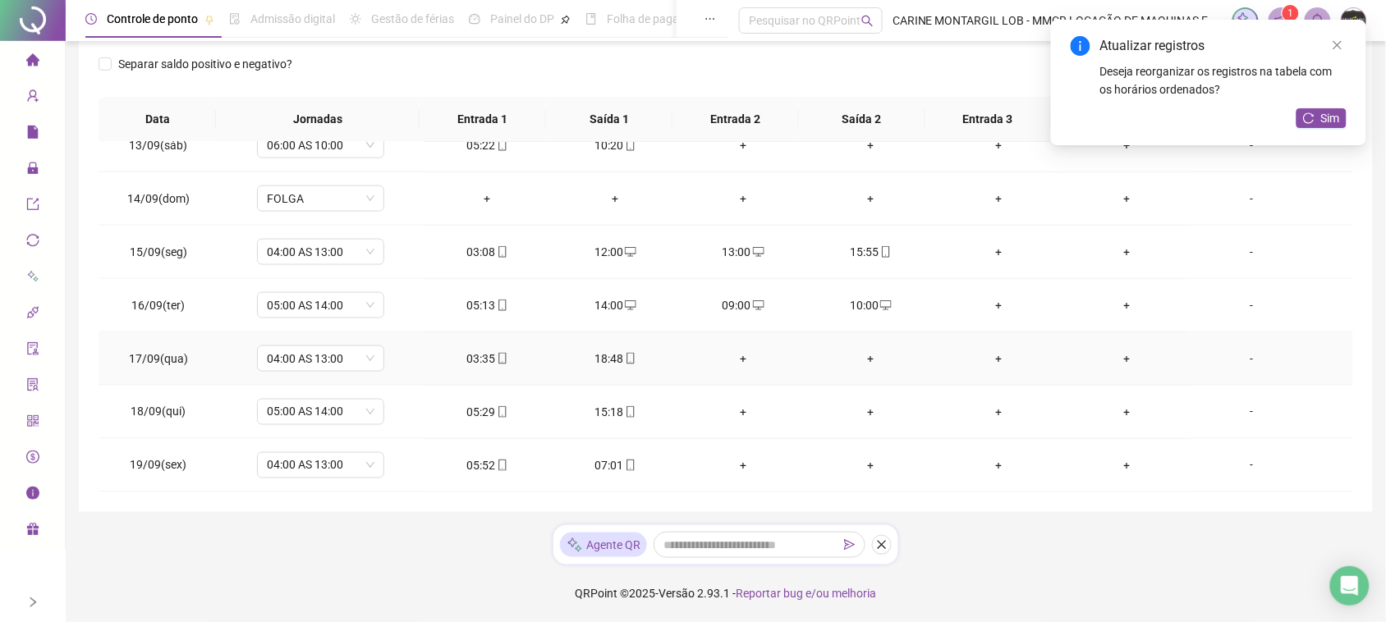
click at [736, 355] on div "+" at bounding box center [743, 359] width 102 height 18
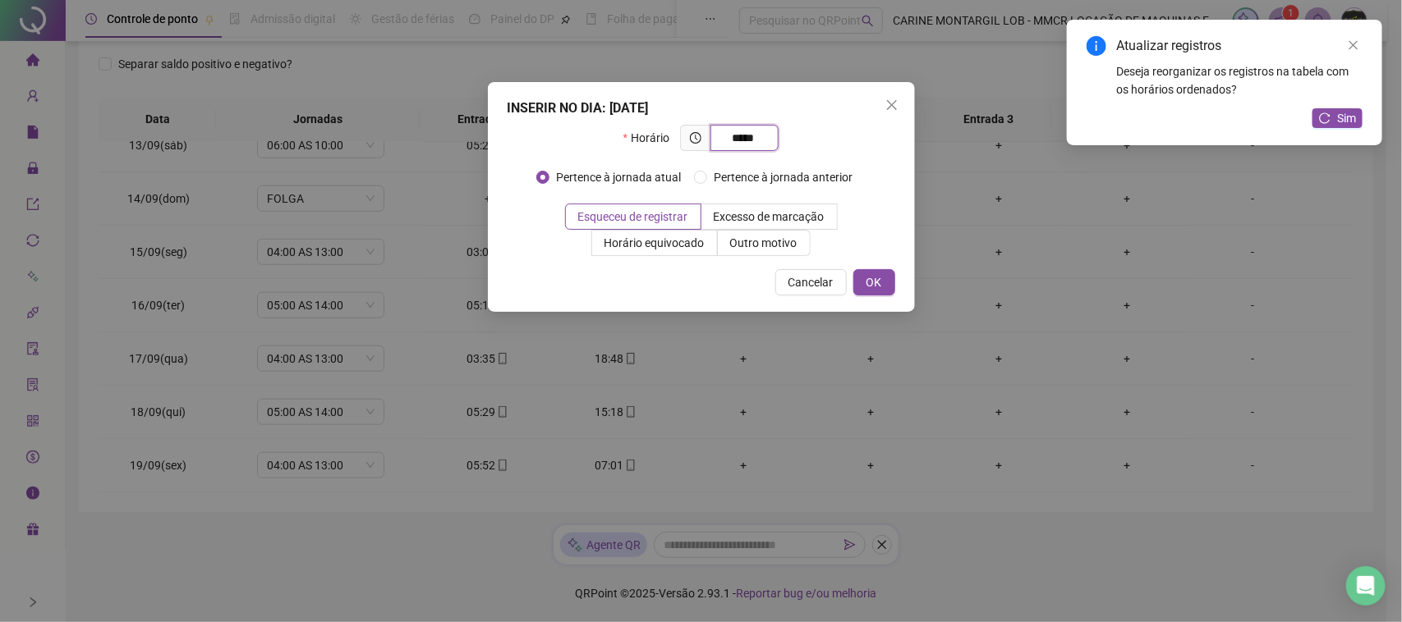
type input "*****"
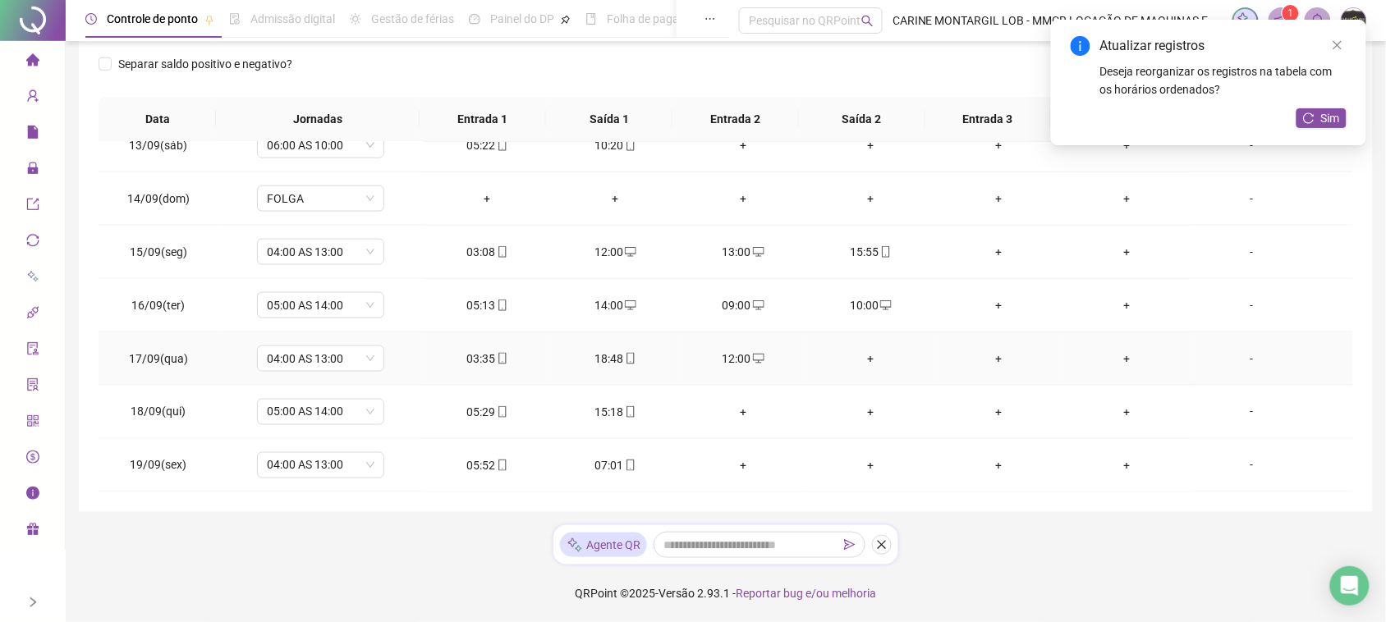
click at [856, 360] on div "+" at bounding box center [871, 359] width 102 height 18
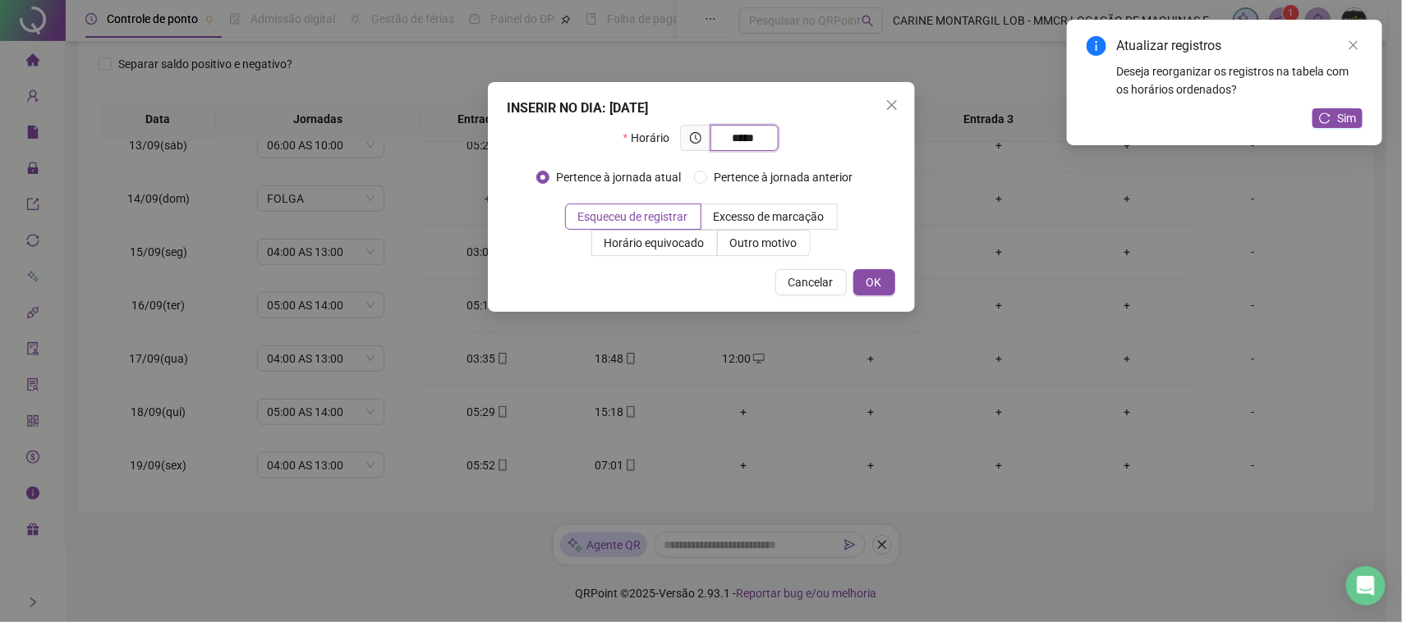
type input "*****"
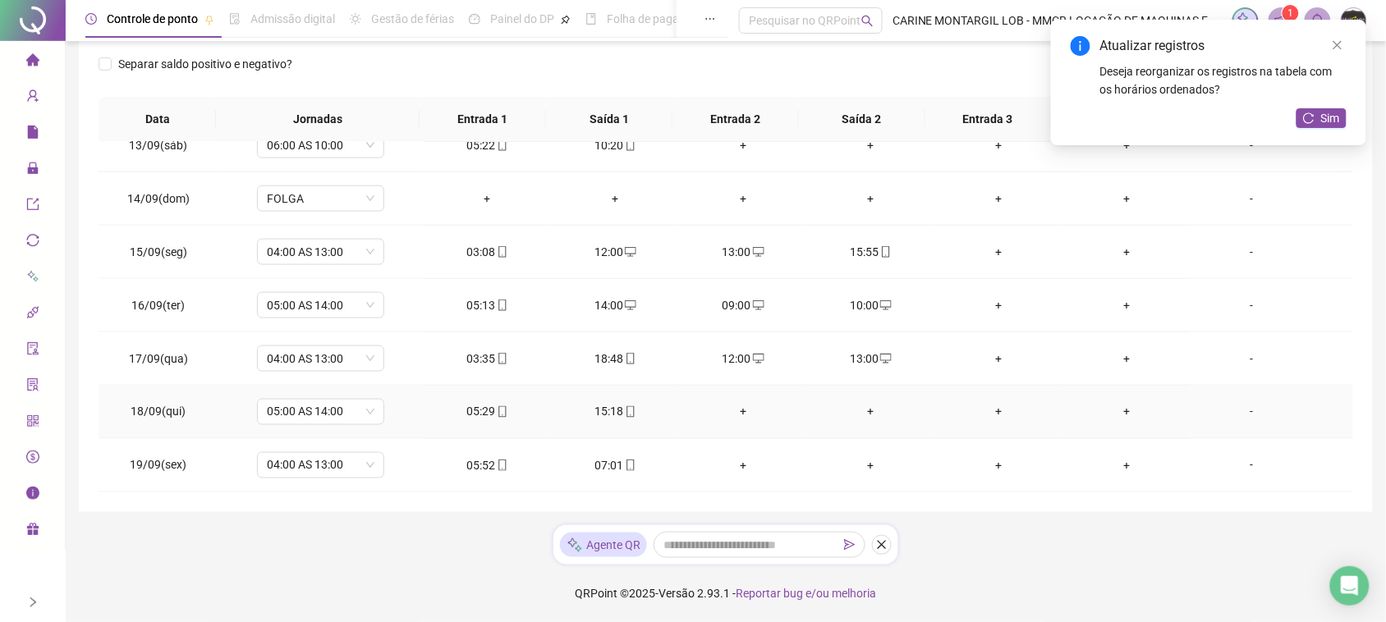
click at [739, 415] on div "+" at bounding box center [743, 412] width 102 height 18
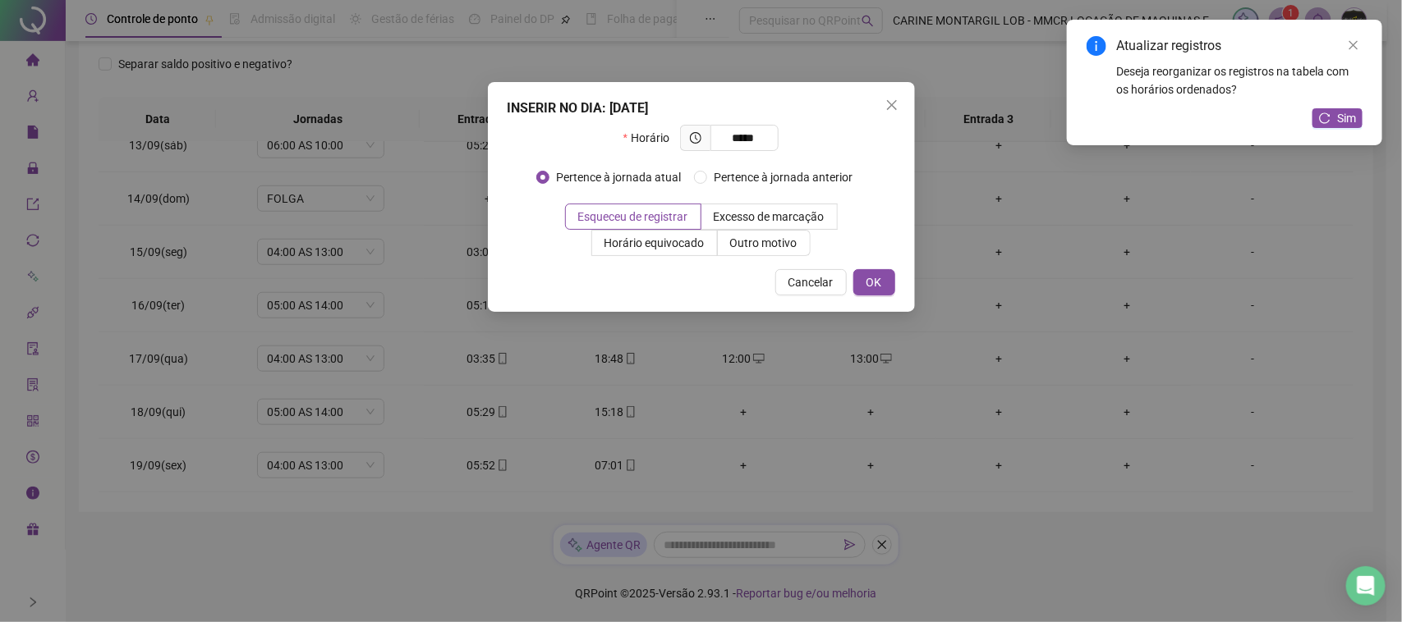
type input "*****"
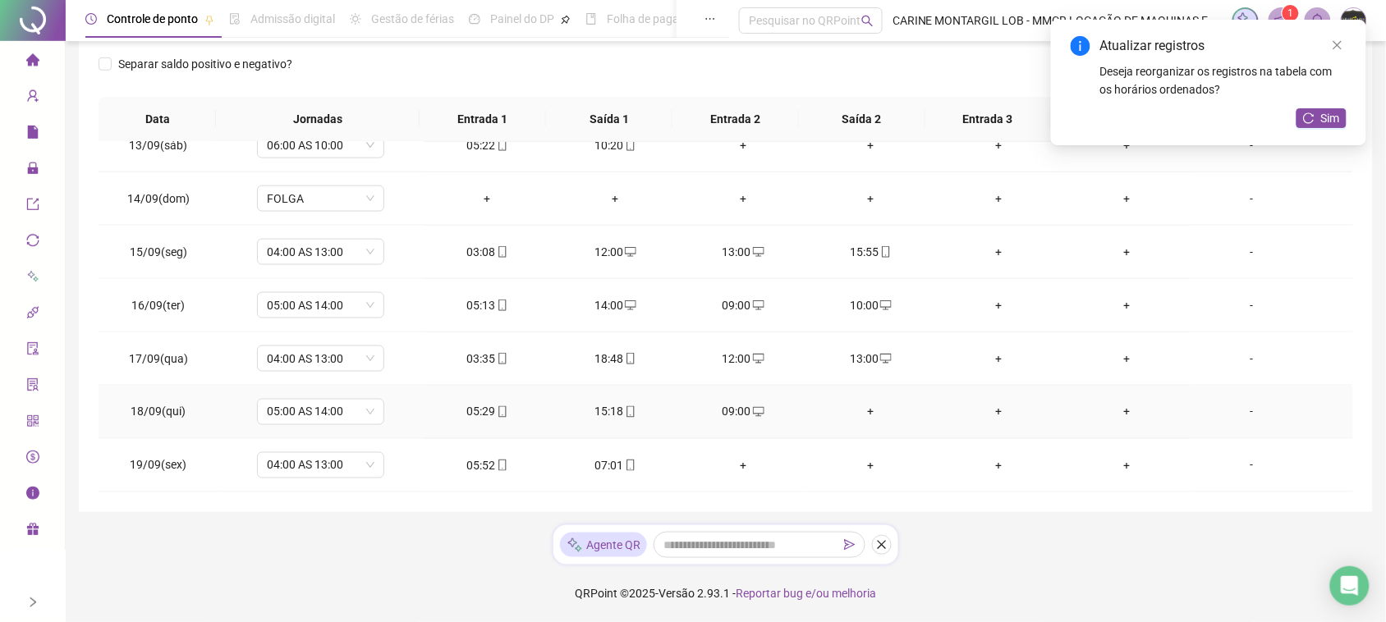
click at [862, 415] on div "+" at bounding box center [871, 412] width 102 height 18
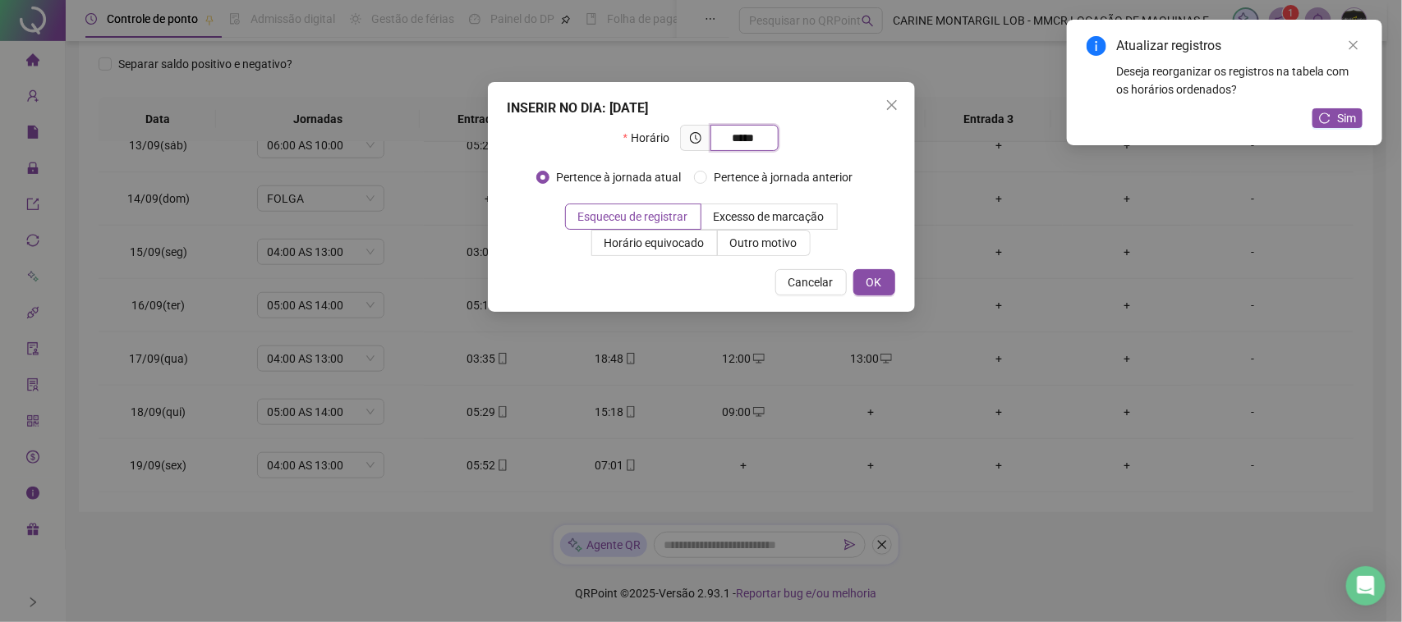
type input "*****"
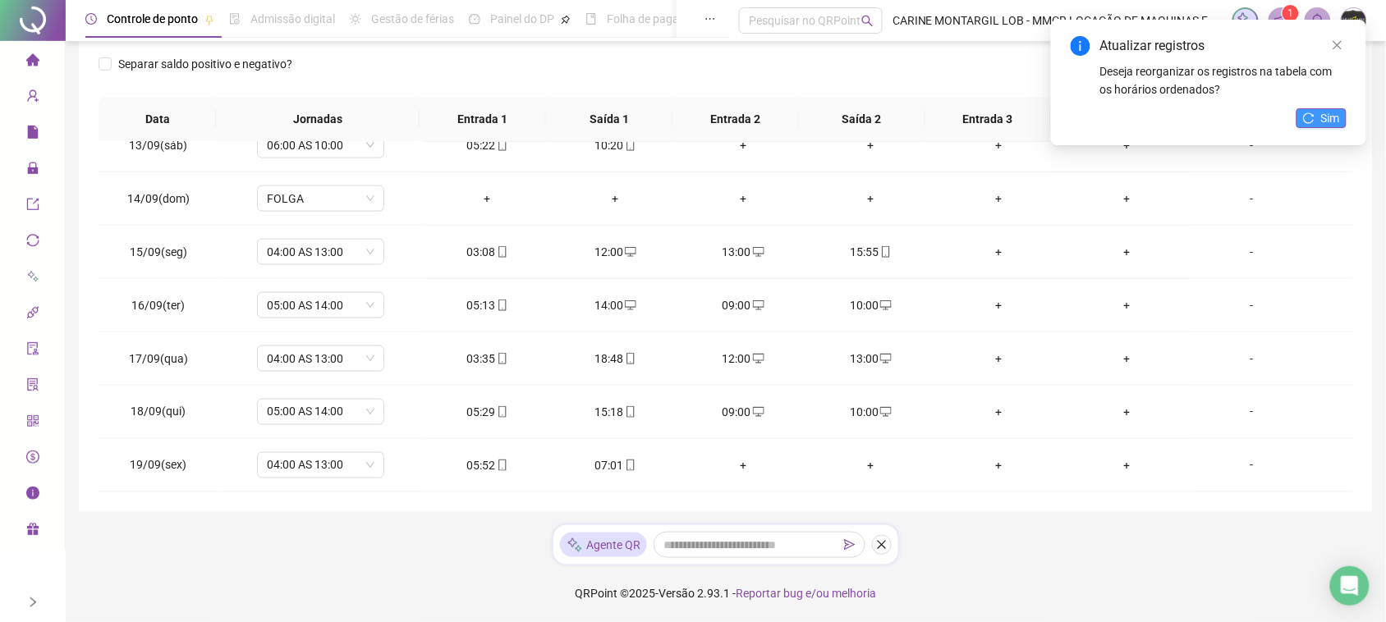
click at [1344, 113] on button "Sim" at bounding box center [1322, 118] width 50 height 20
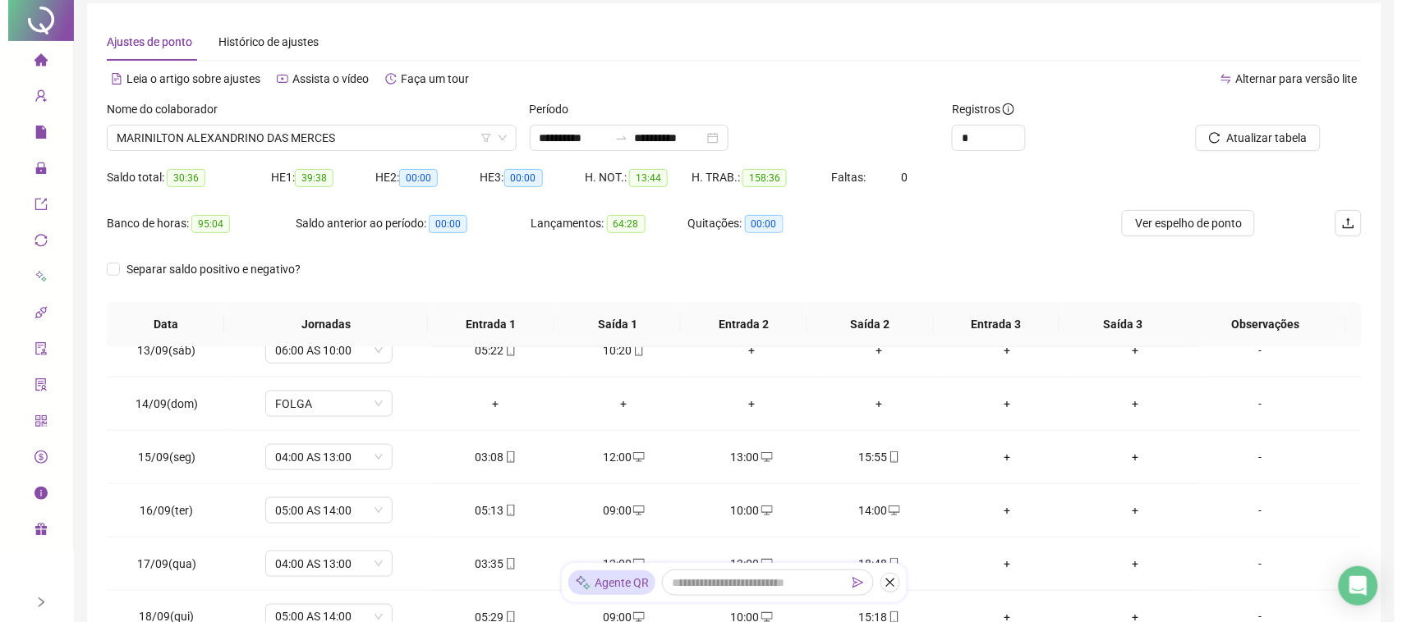
scroll to position [0, 0]
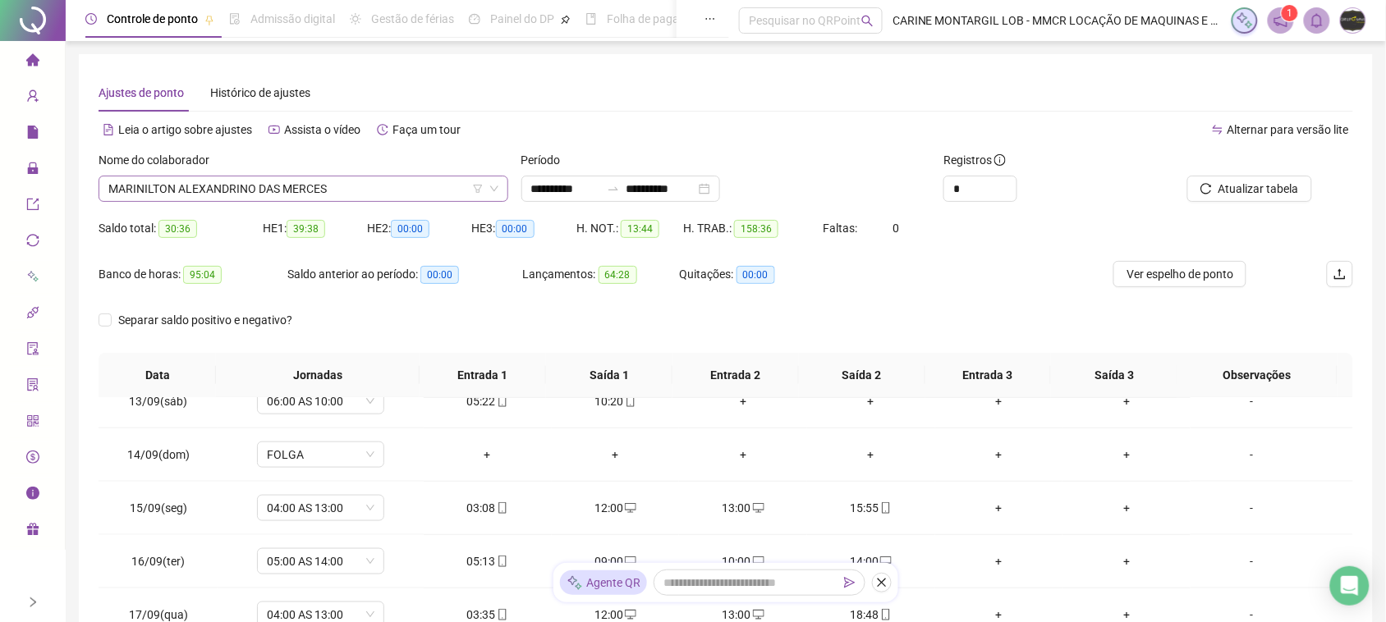
click at [339, 200] on span "MARINILTON ALEXANDRINO DAS MERCES" at bounding box center [303, 189] width 390 height 25
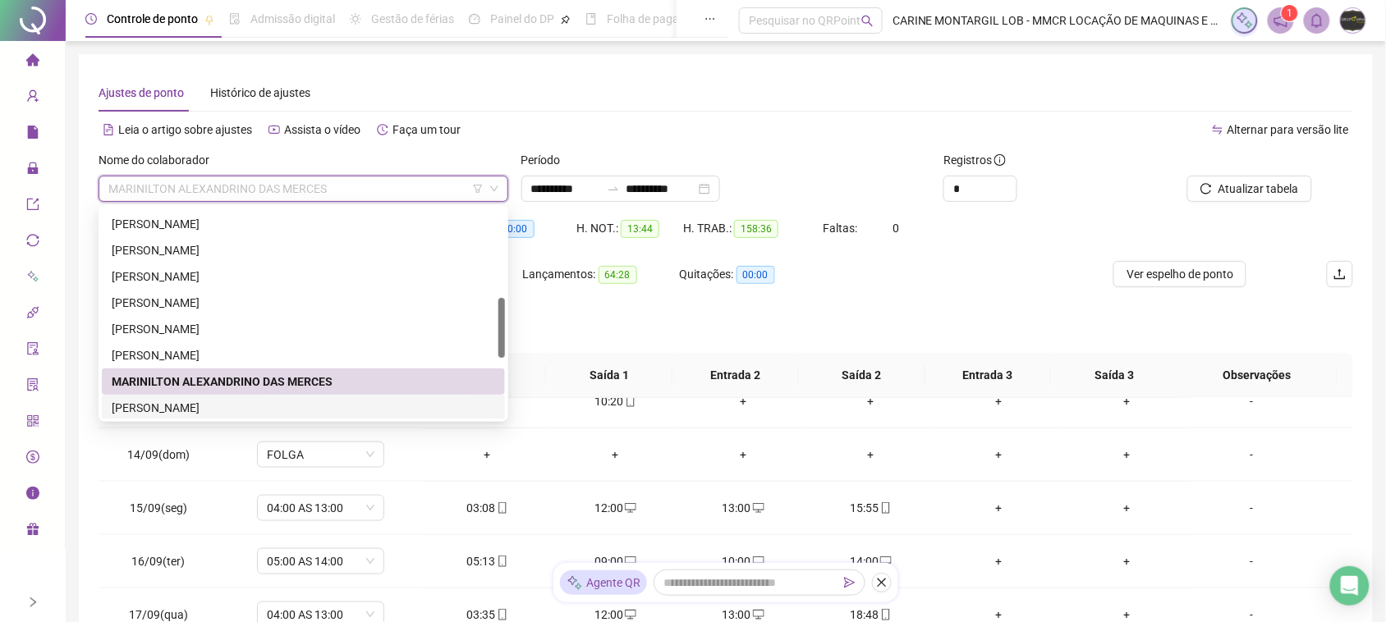
click at [215, 399] on div "[PERSON_NAME]" at bounding box center [304, 408] width 384 height 18
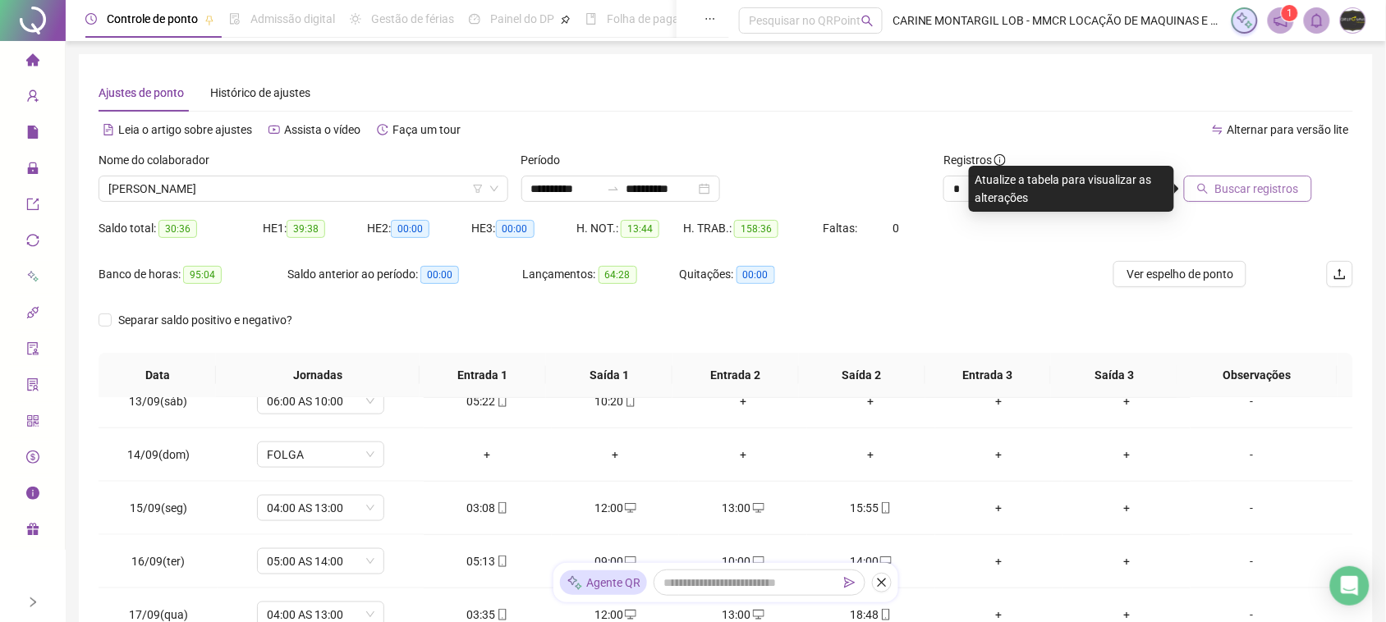
click at [1258, 200] on button "Buscar registros" at bounding box center [1248, 189] width 128 height 26
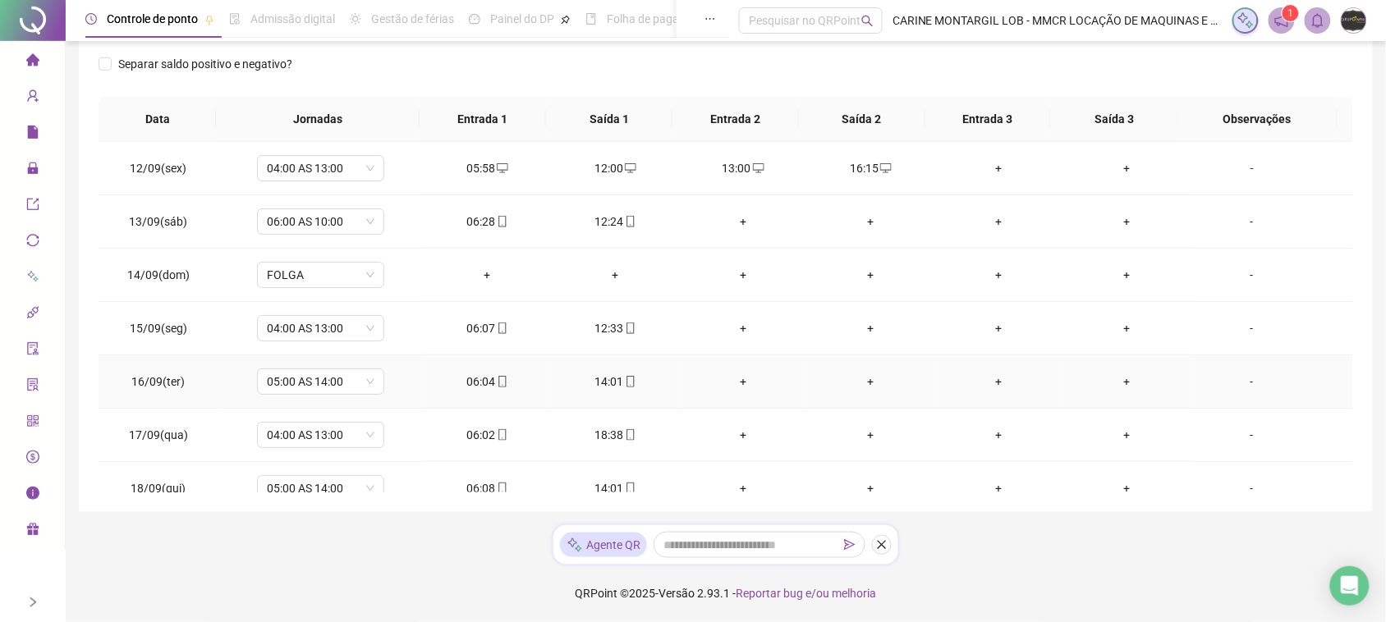
click at [728, 382] on div "+" at bounding box center [743, 382] width 102 height 18
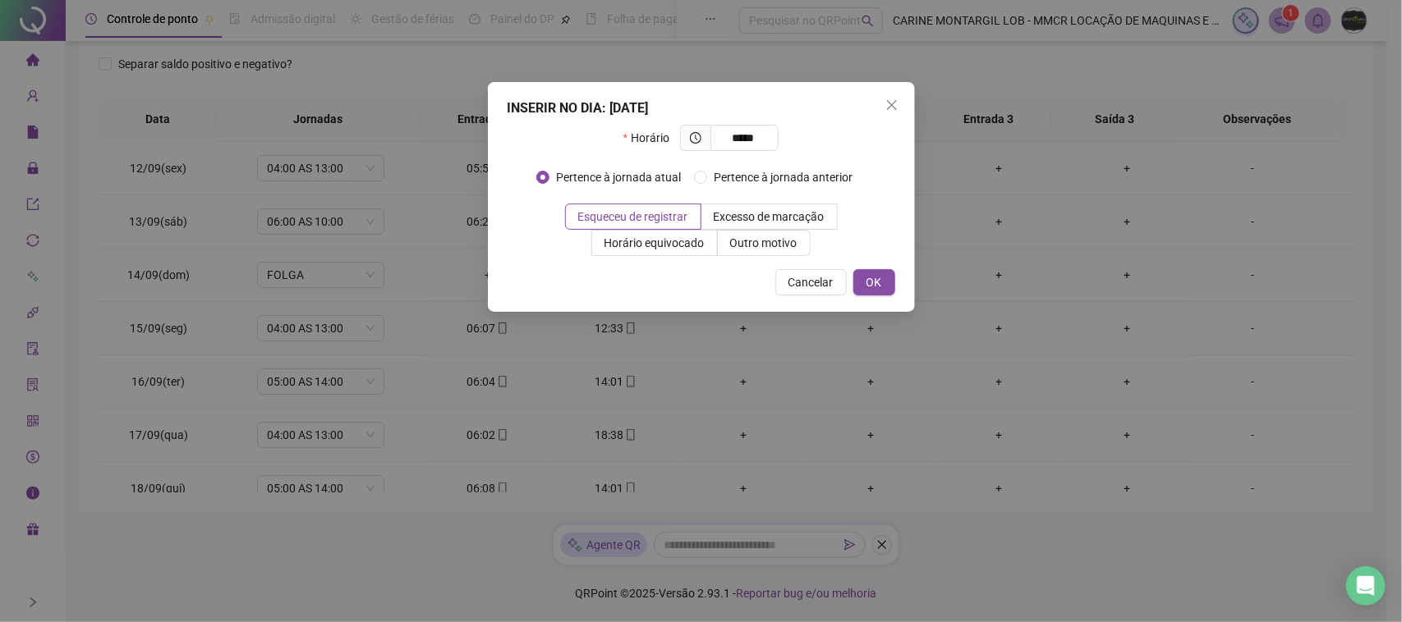
type input "*****"
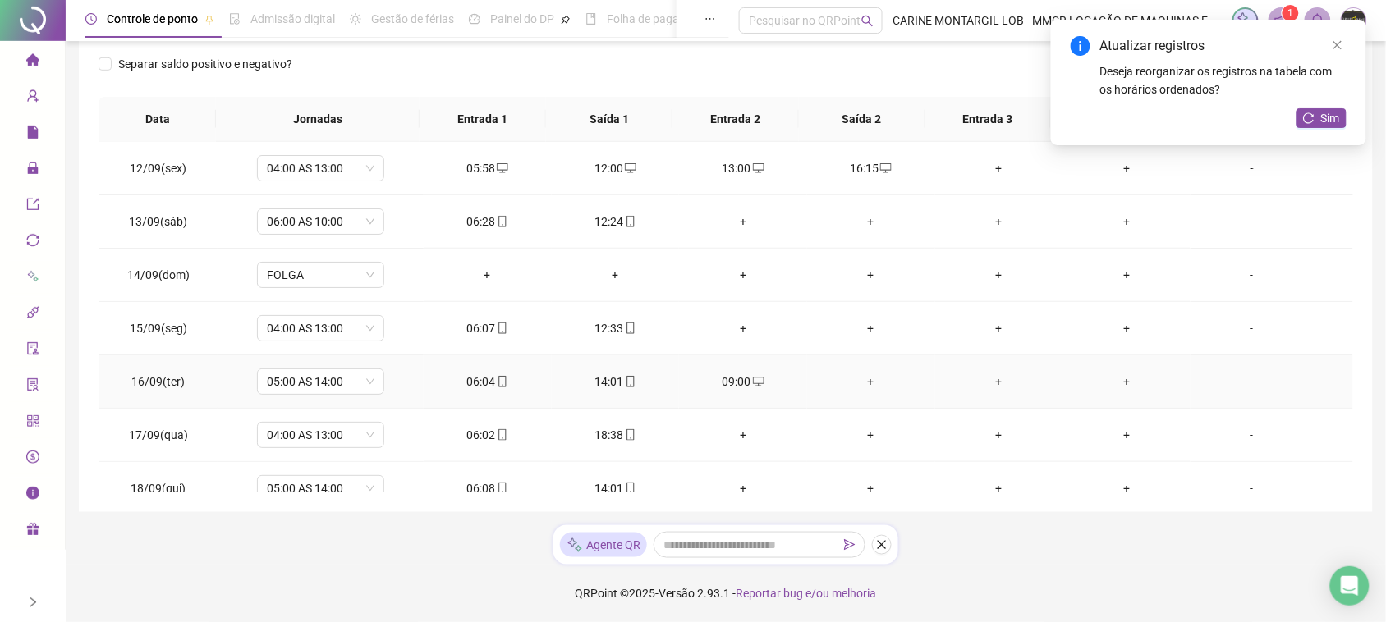
click at [865, 380] on div "+" at bounding box center [871, 382] width 102 height 18
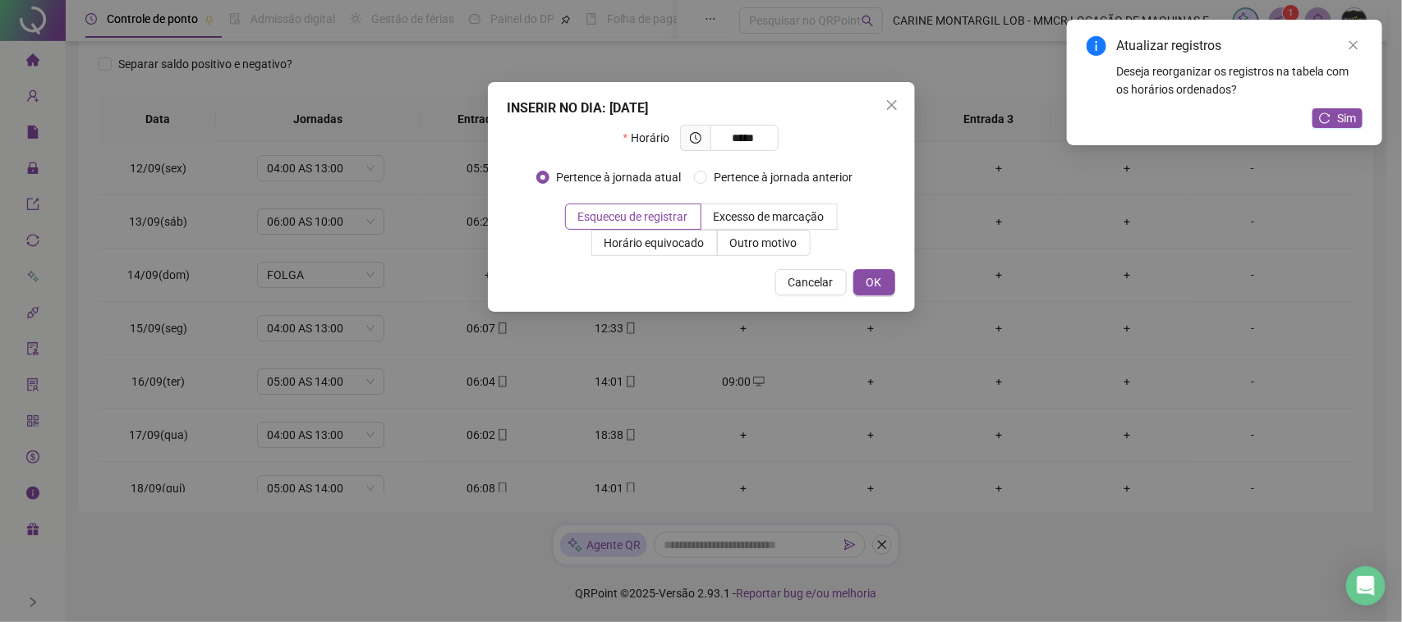
type input "*****"
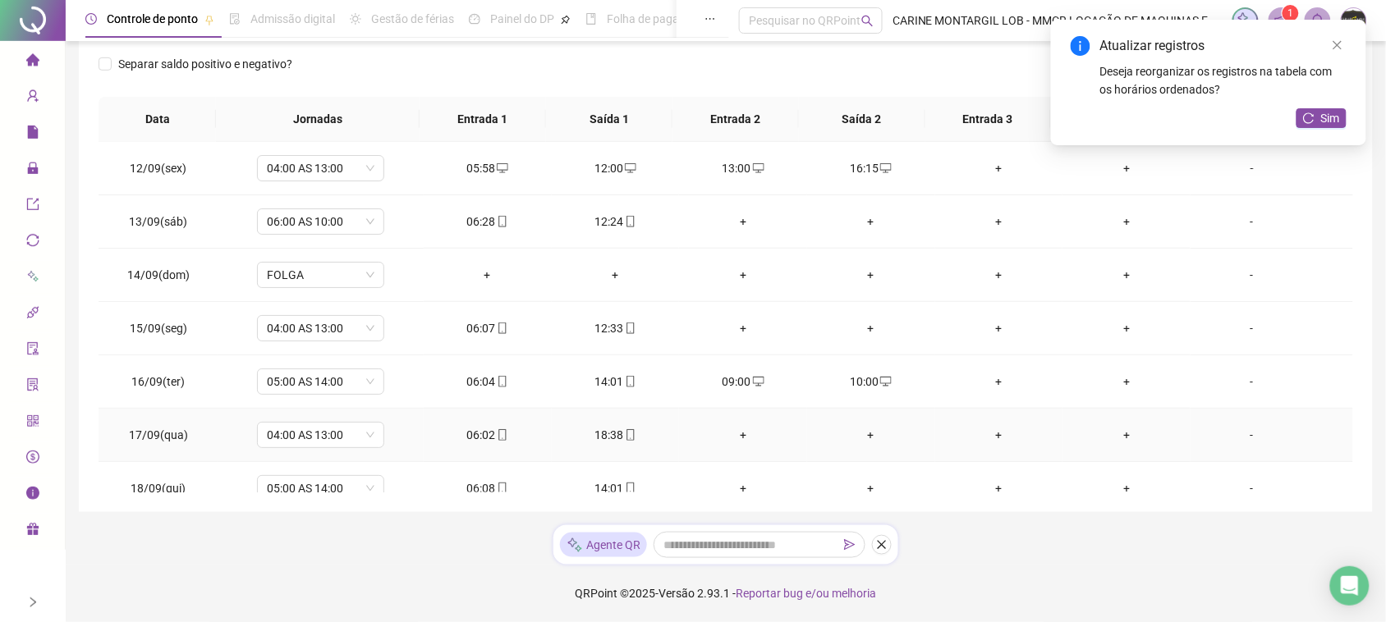
click at [742, 438] on div "+" at bounding box center [743, 435] width 102 height 18
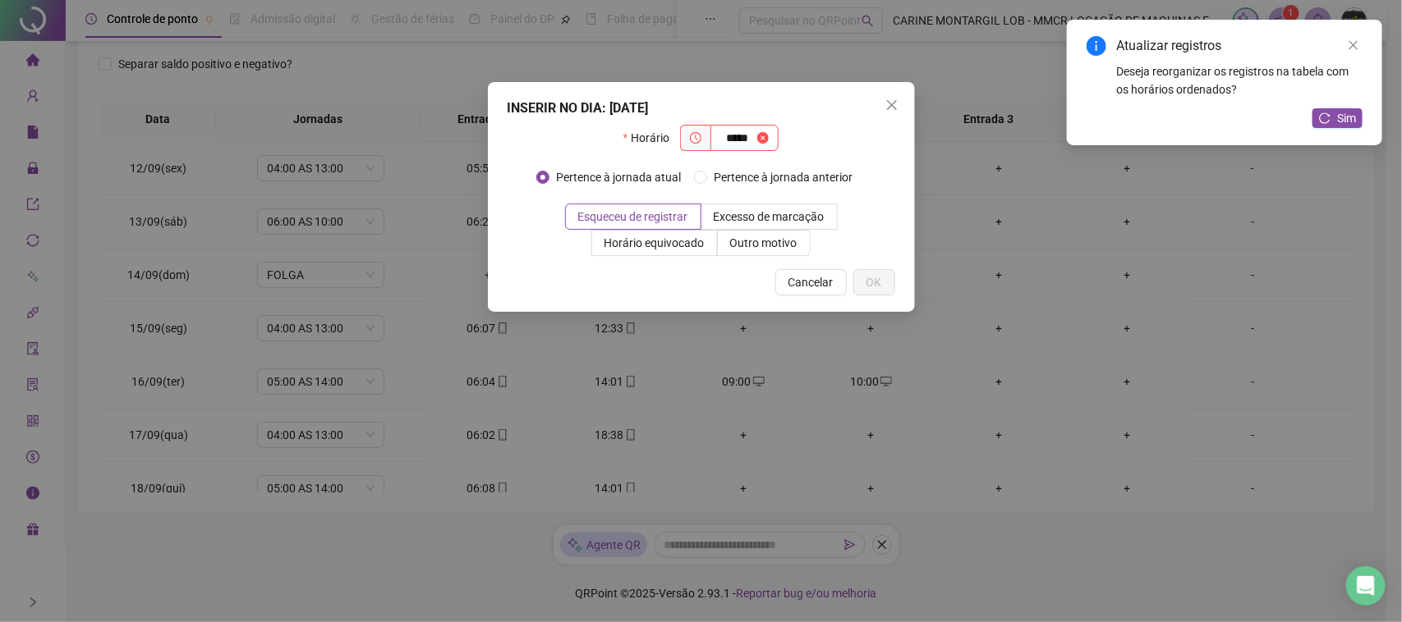
type input "*****"
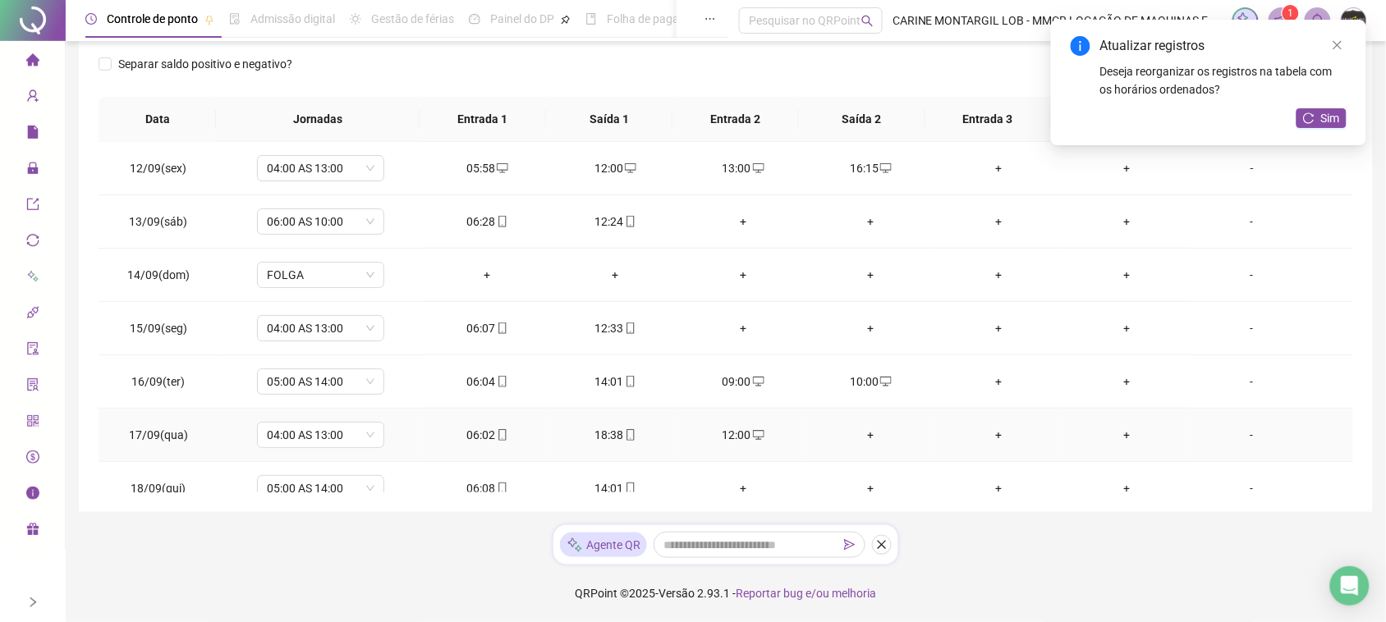
click at [863, 436] on div "+" at bounding box center [871, 435] width 102 height 18
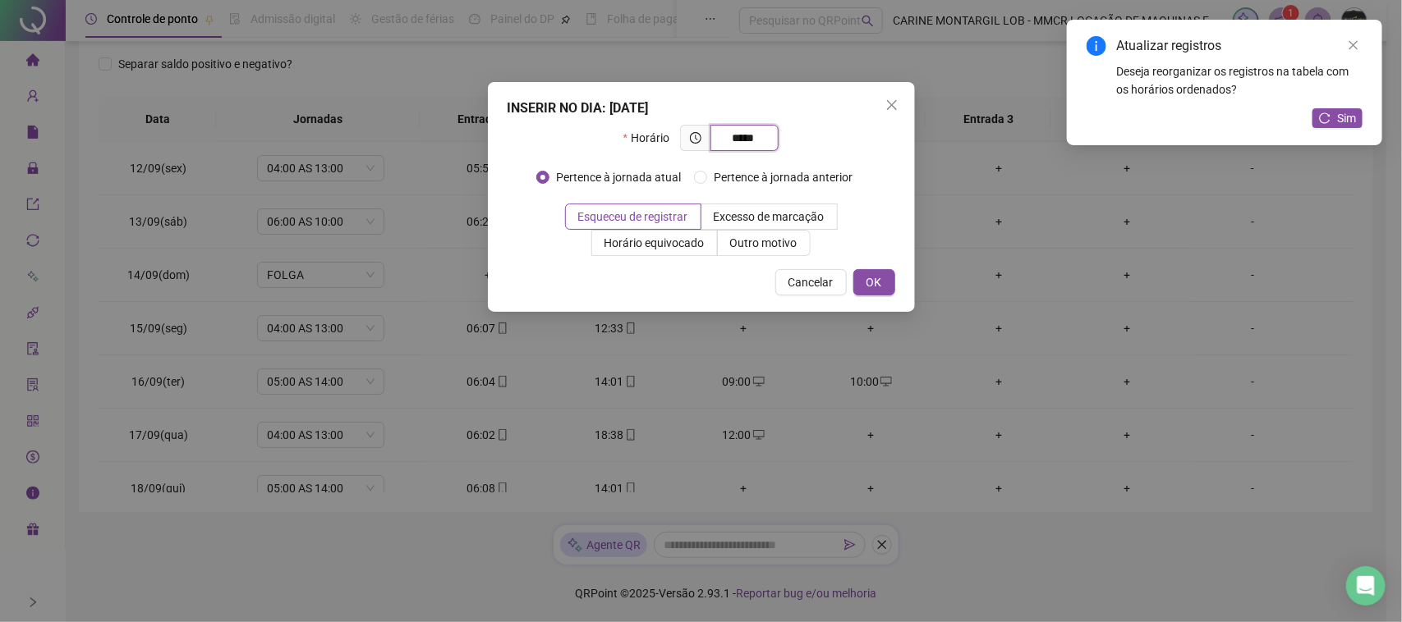
type input "*****"
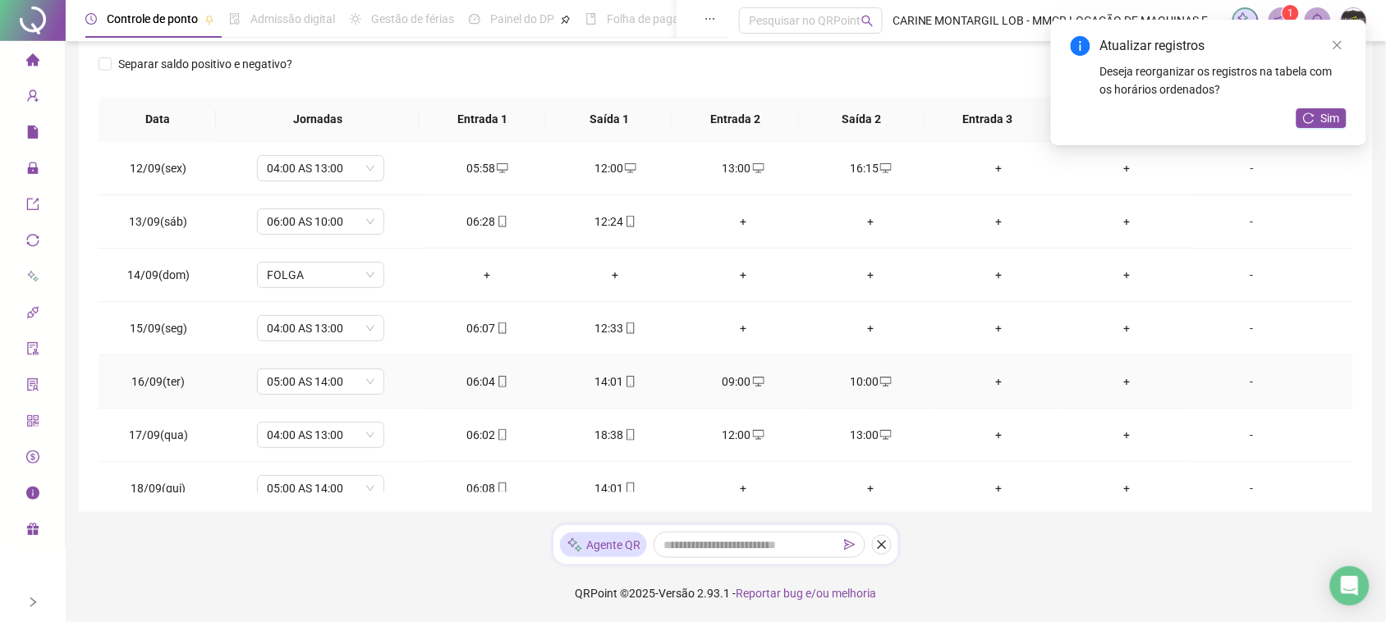
scroll to position [78, 0]
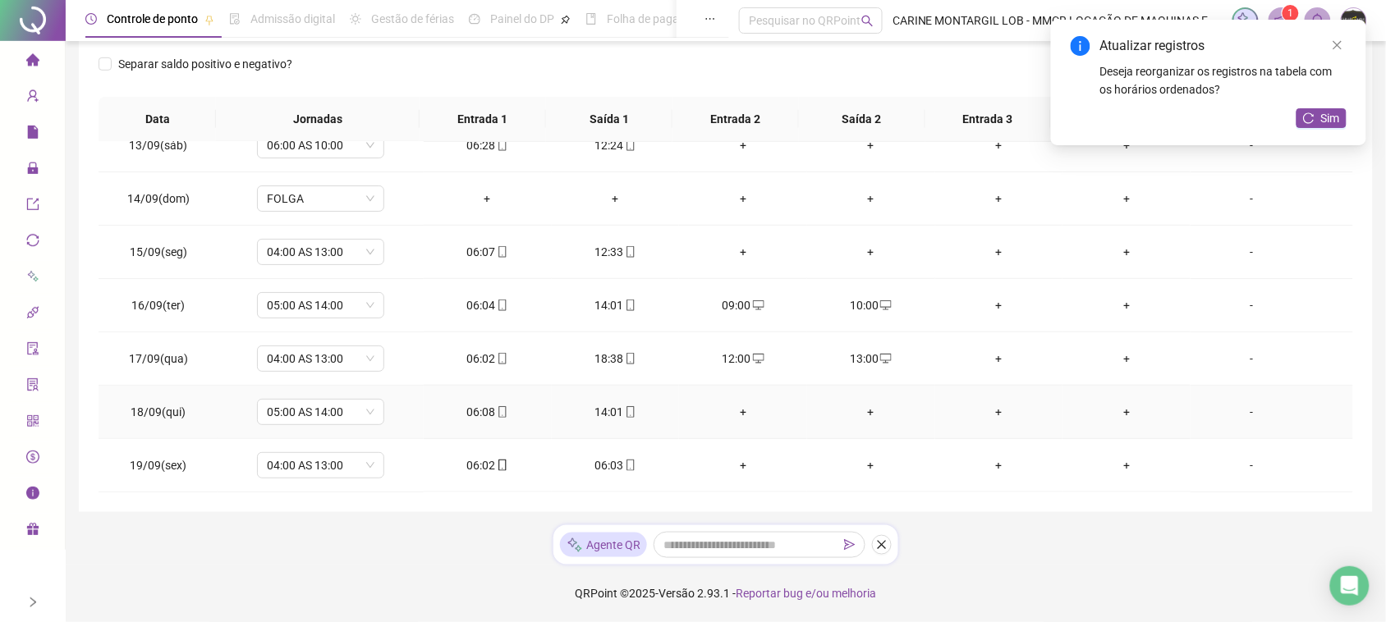
click at [733, 415] on div "+" at bounding box center [743, 412] width 102 height 18
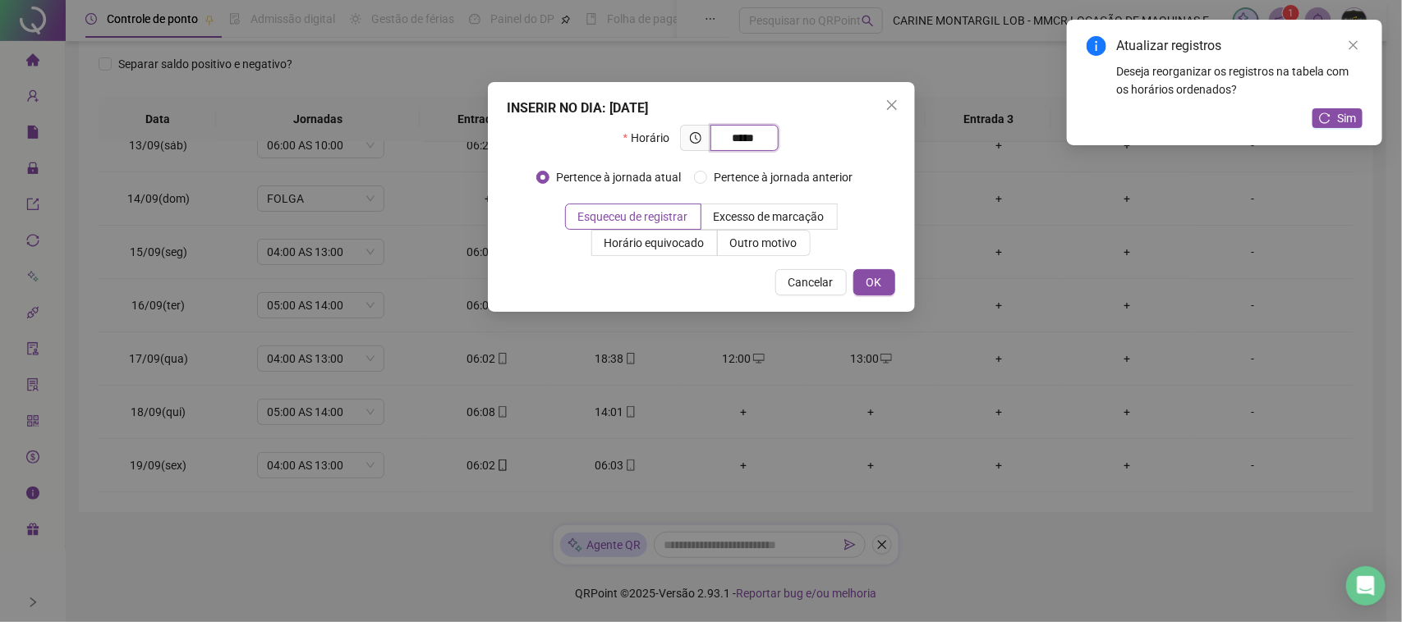
type input "*****"
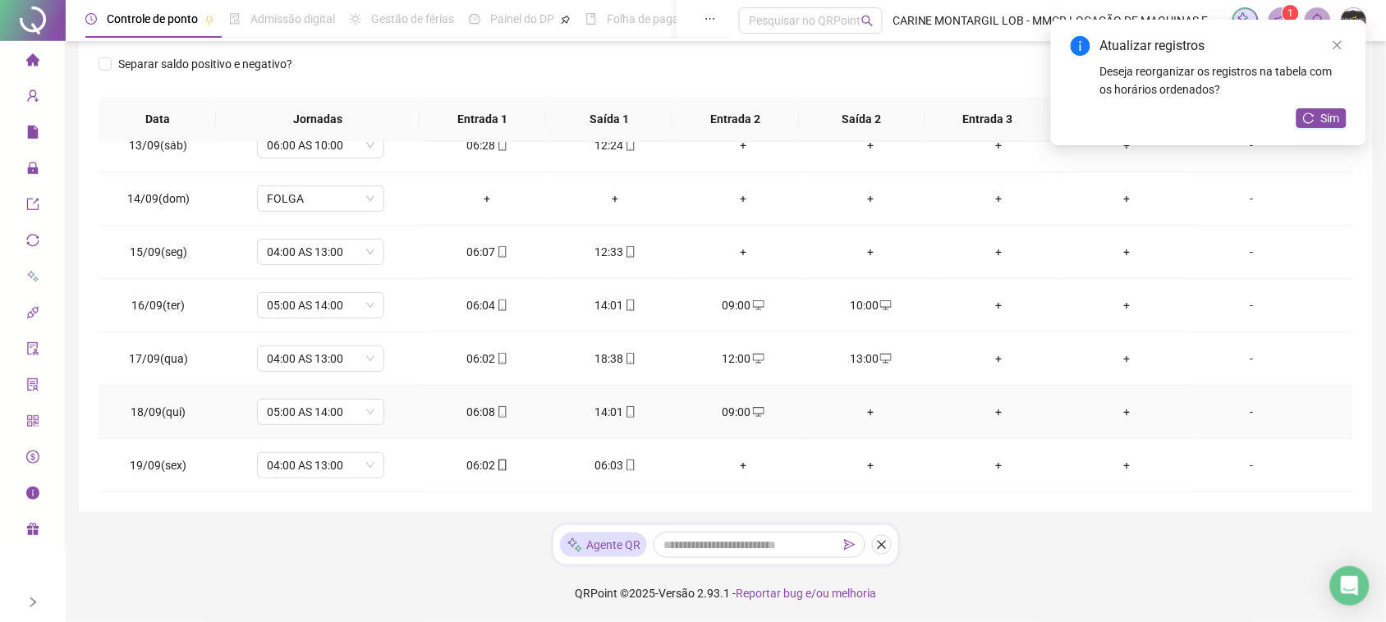
click at [864, 412] on div "+" at bounding box center [871, 412] width 102 height 18
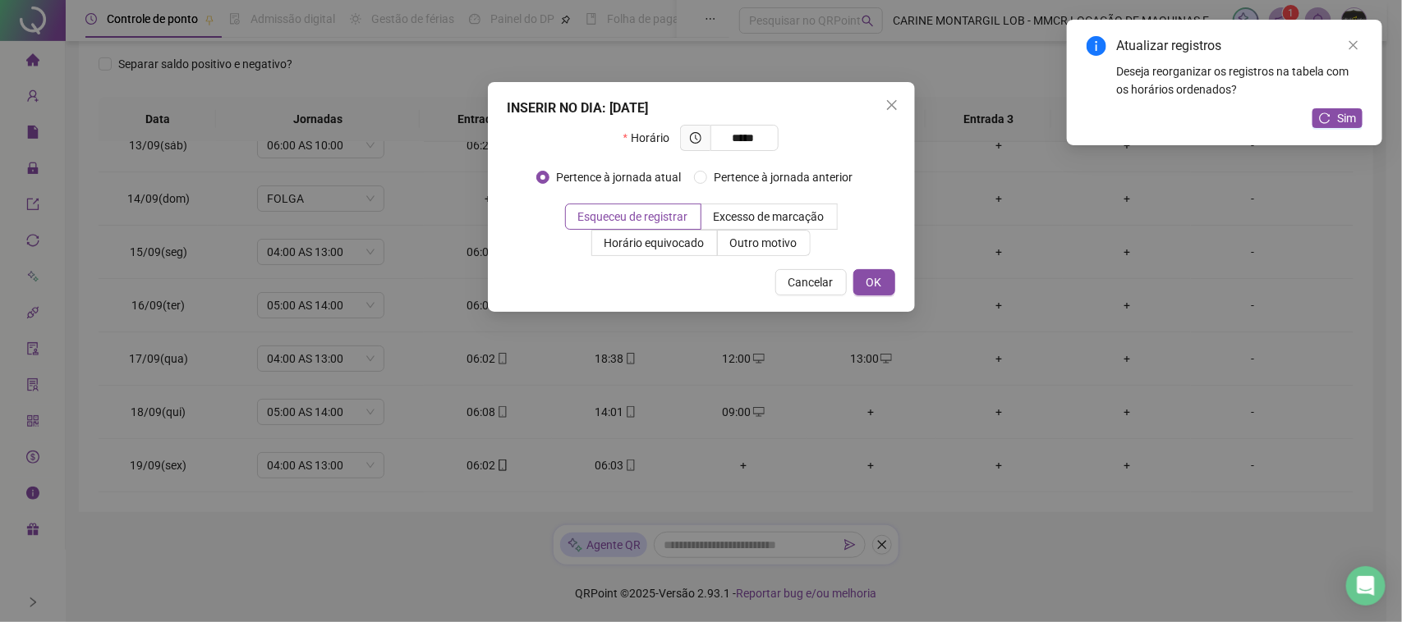
type input "*****"
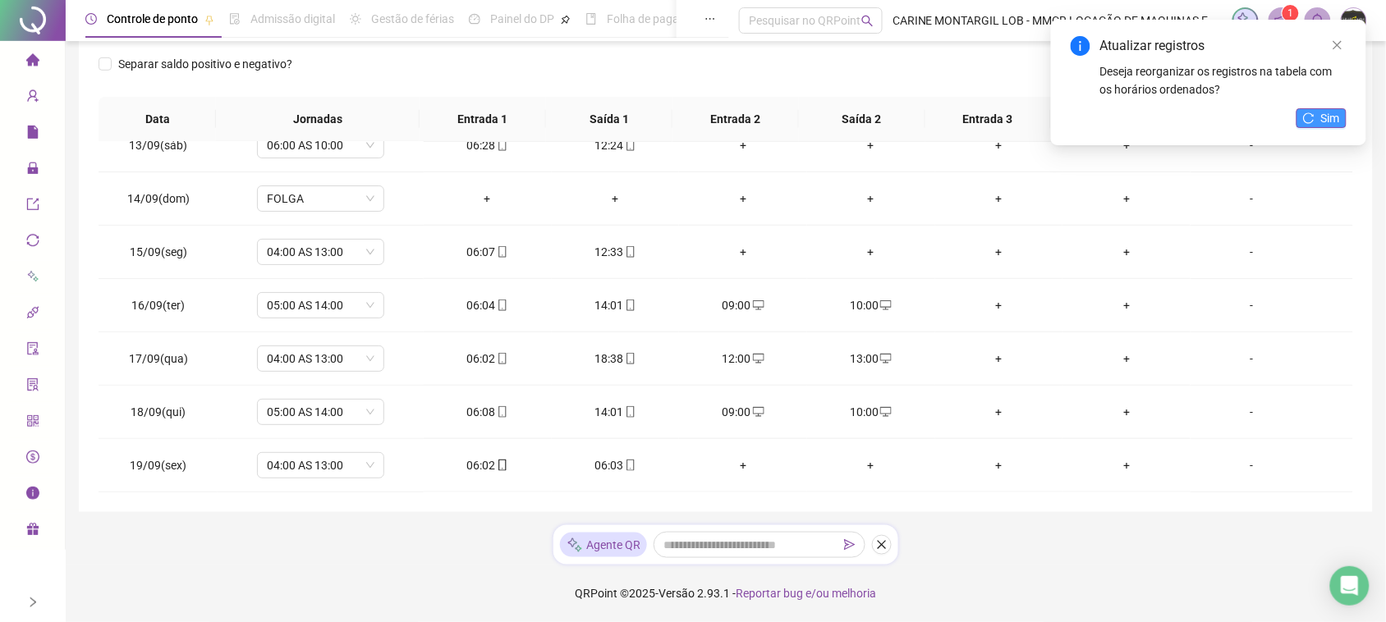
click at [1332, 116] on span "Sim" at bounding box center [1330, 118] width 19 height 18
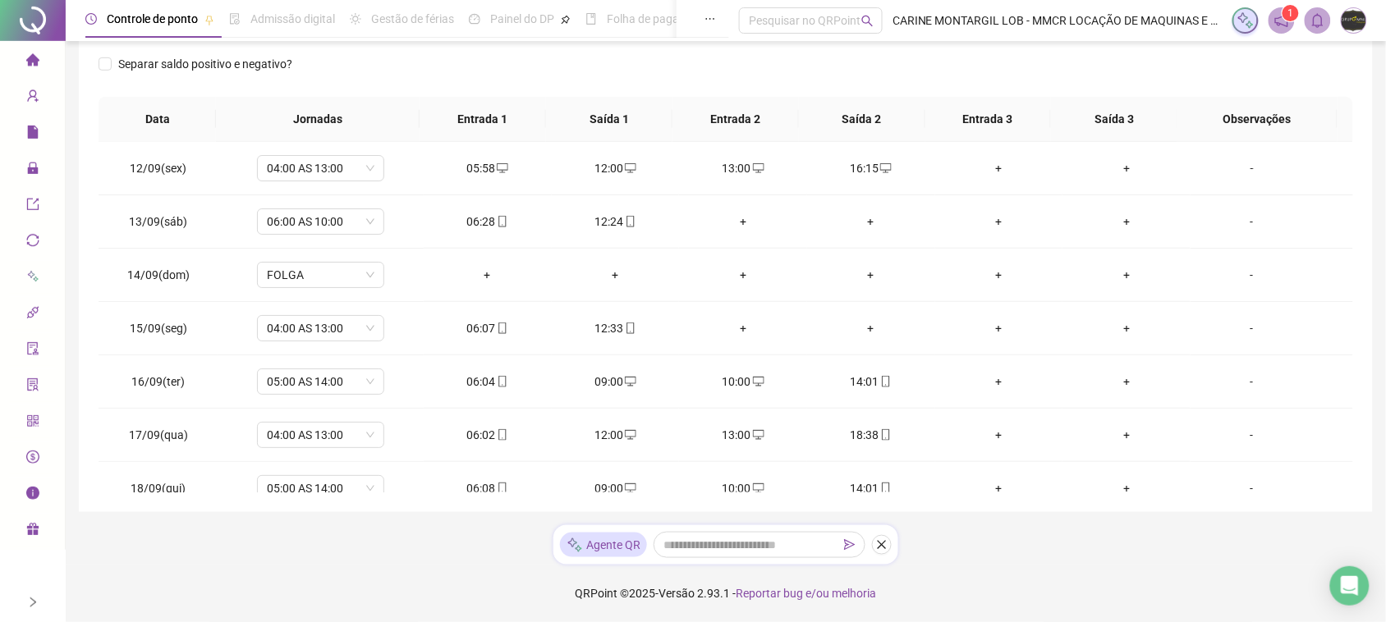
scroll to position [51, 0]
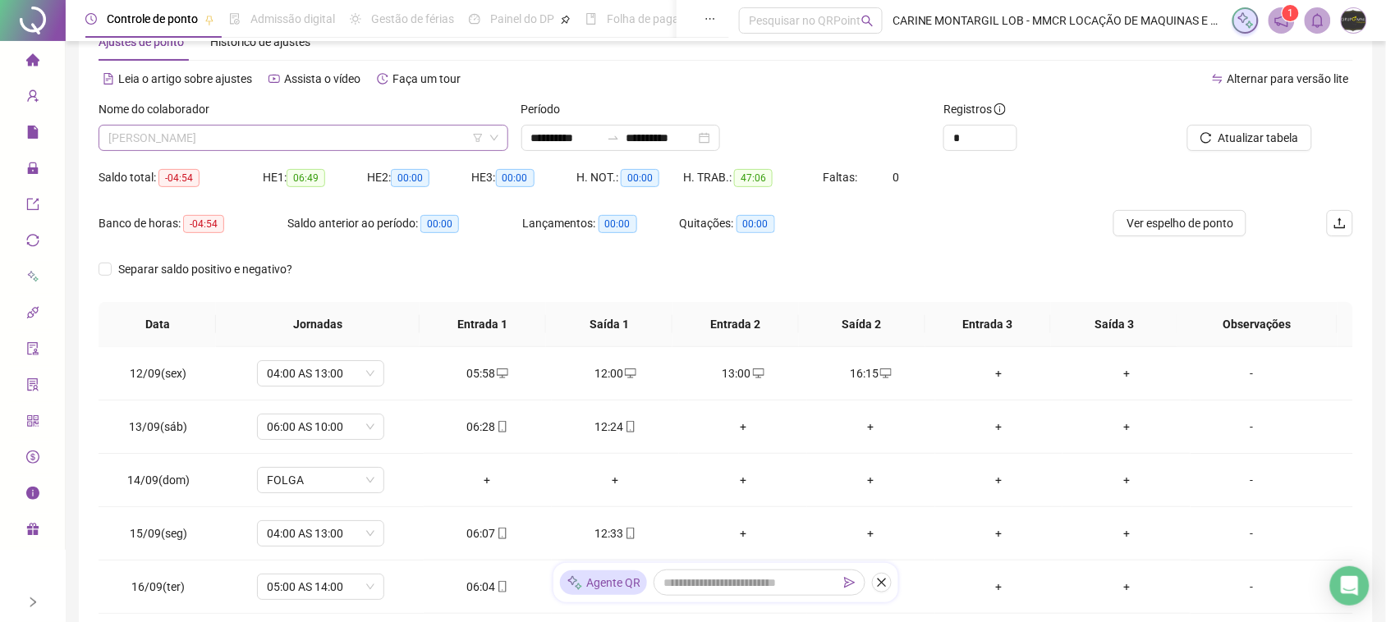
click at [326, 146] on span "[PERSON_NAME]" at bounding box center [303, 138] width 390 height 25
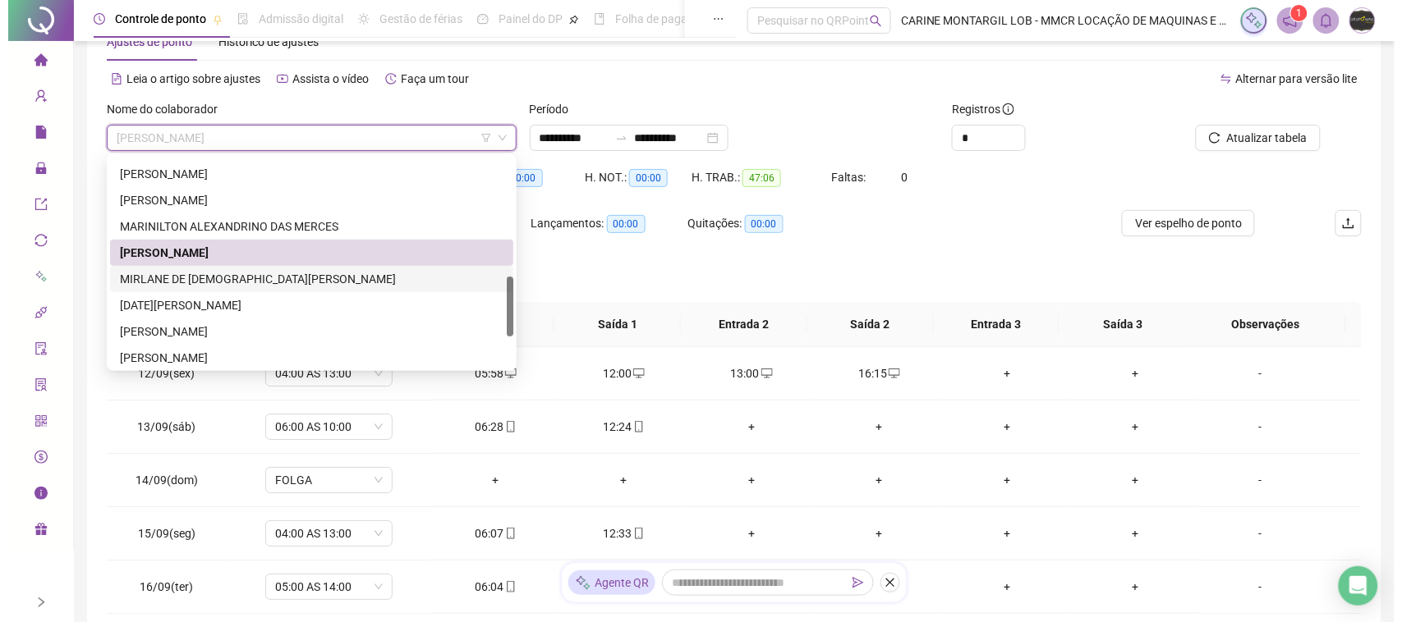
scroll to position [520, 0]
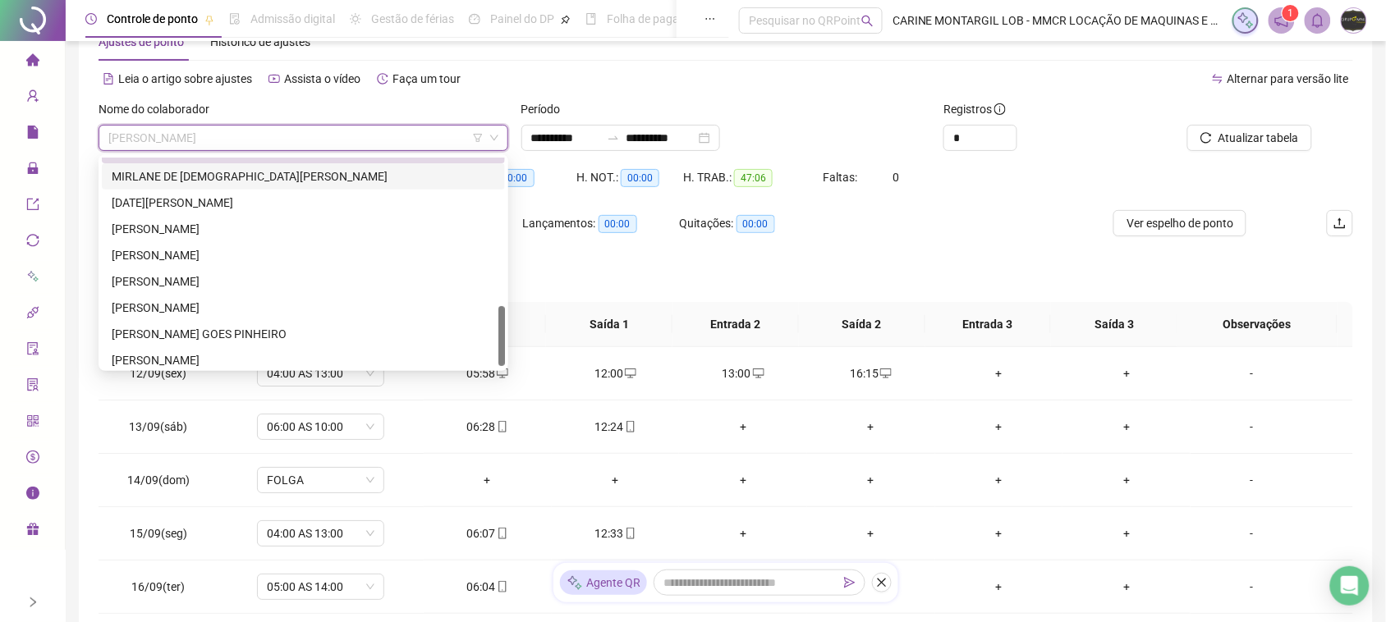
drag, startPoint x: 251, startPoint y: 179, endPoint x: 897, endPoint y: 115, distance: 648.6
click at [253, 179] on div "MIRLANE DE [DEMOGRAPHIC_DATA][PERSON_NAME]" at bounding box center [304, 177] width 384 height 18
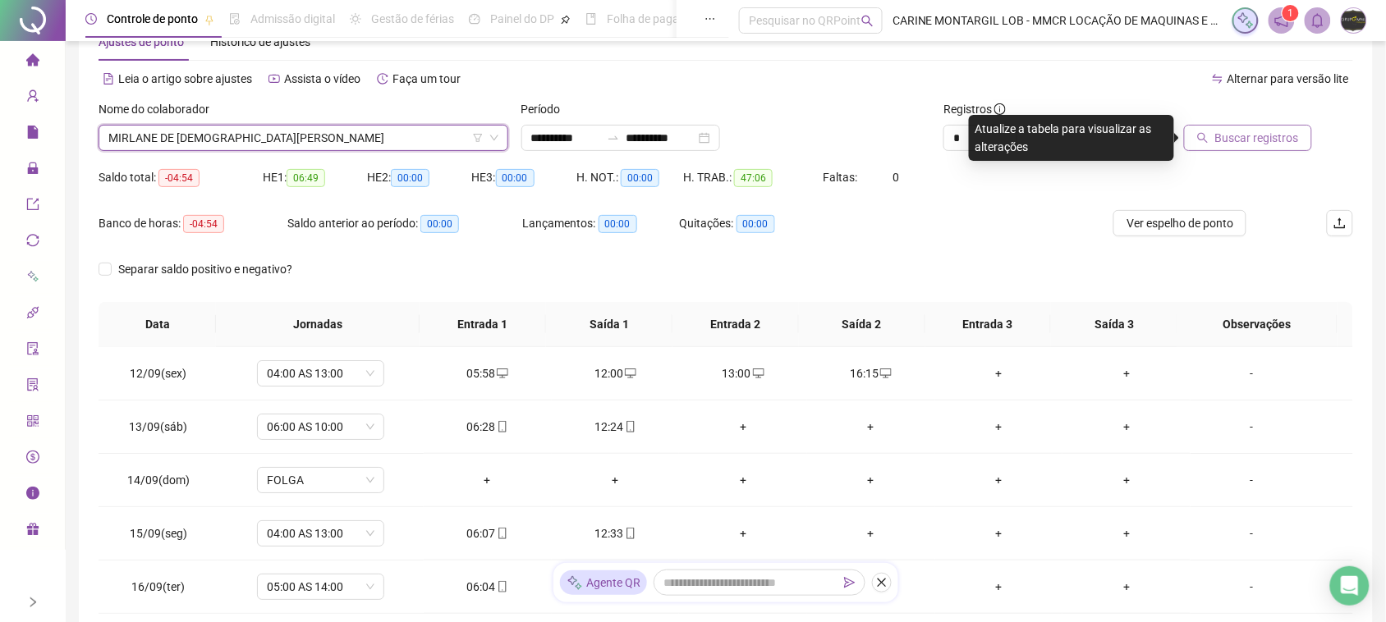
click at [1295, 133] on span "Buscar registros" at bounding box center [1257, 138] width 84 height 18
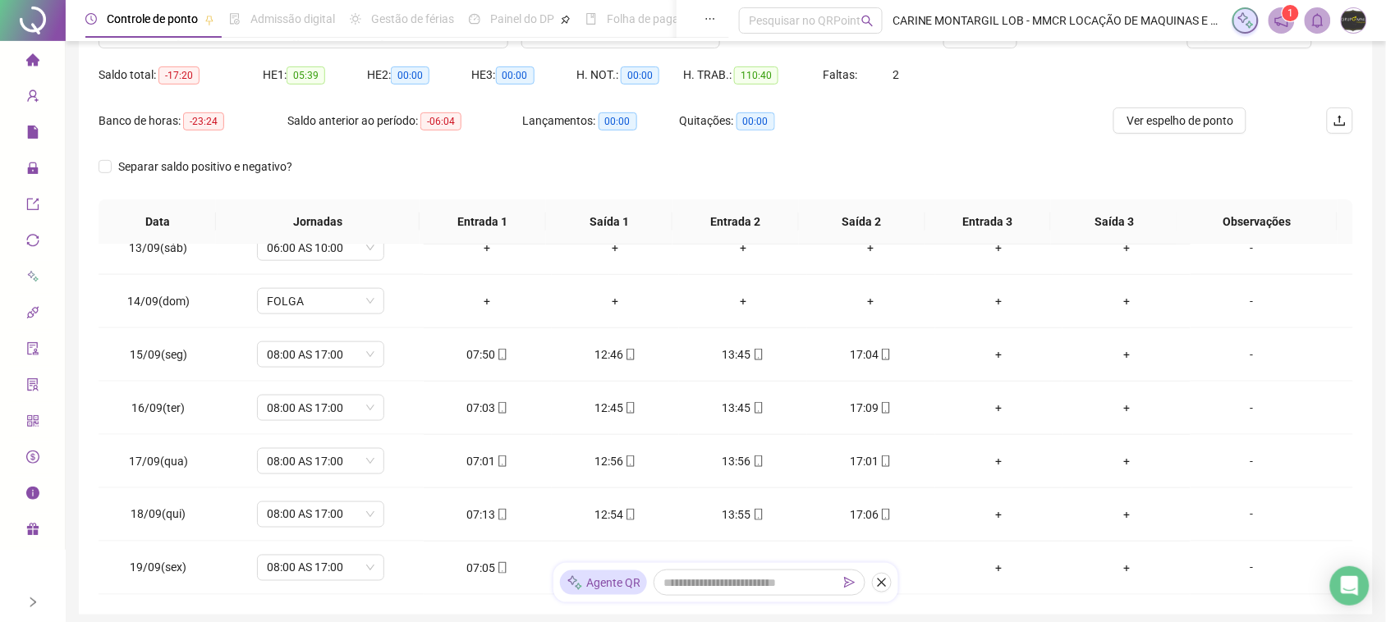
scroll to position [51, 0]
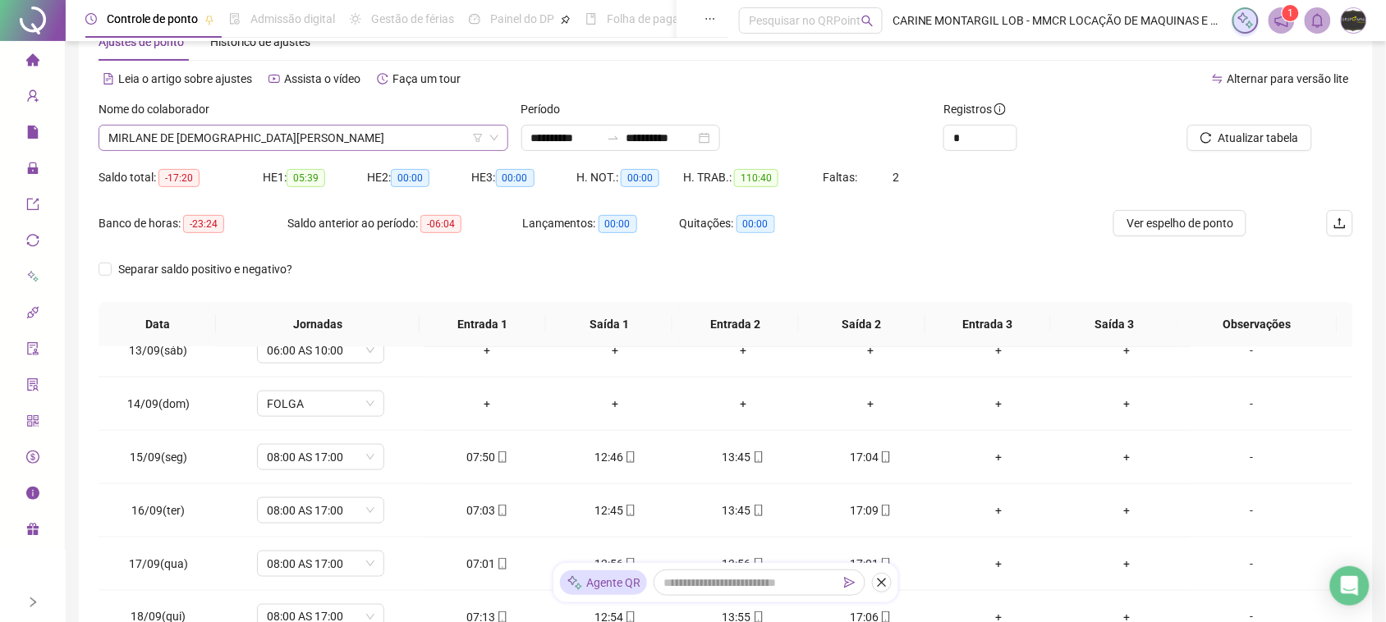
click at [292, 138] on span "MIRLANE DE [DEMOGRAPHIC_DATA][PERSON_NAME]" at bounding box center [303, 138] width 390 height 25
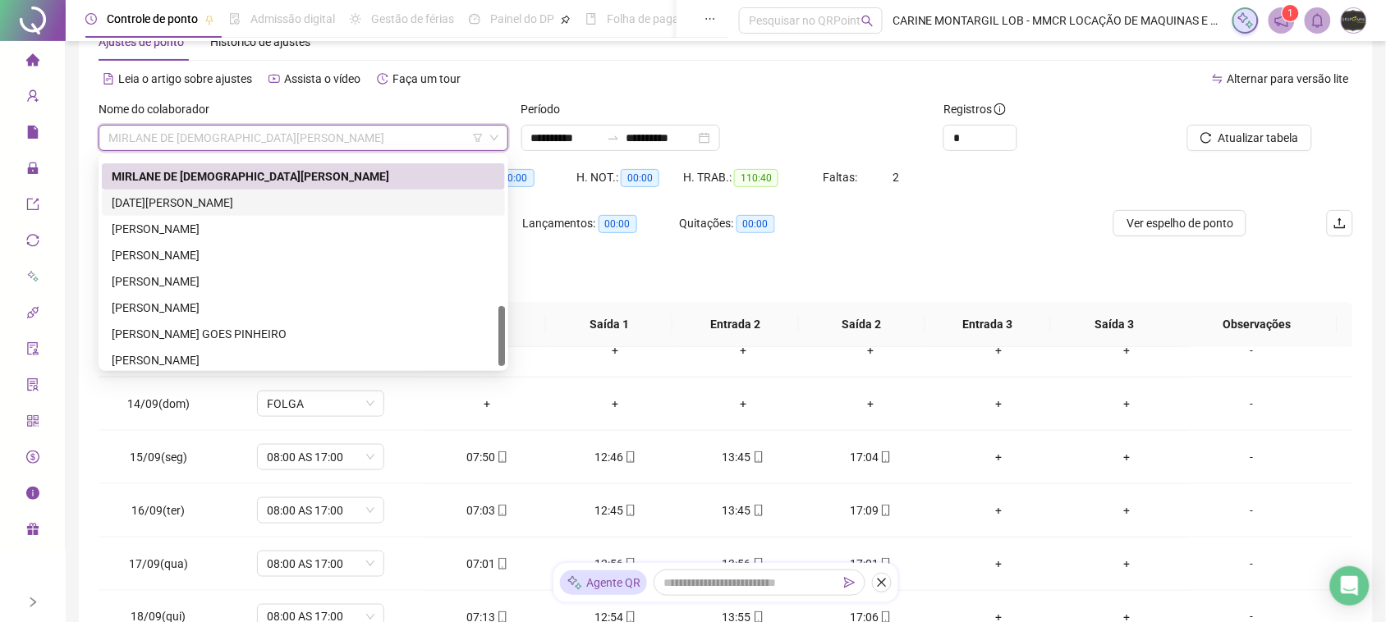
click at [223, 208] on div "[DATE][PERSON_NAME]" at bounding box center [304, 203] width 384 height 18
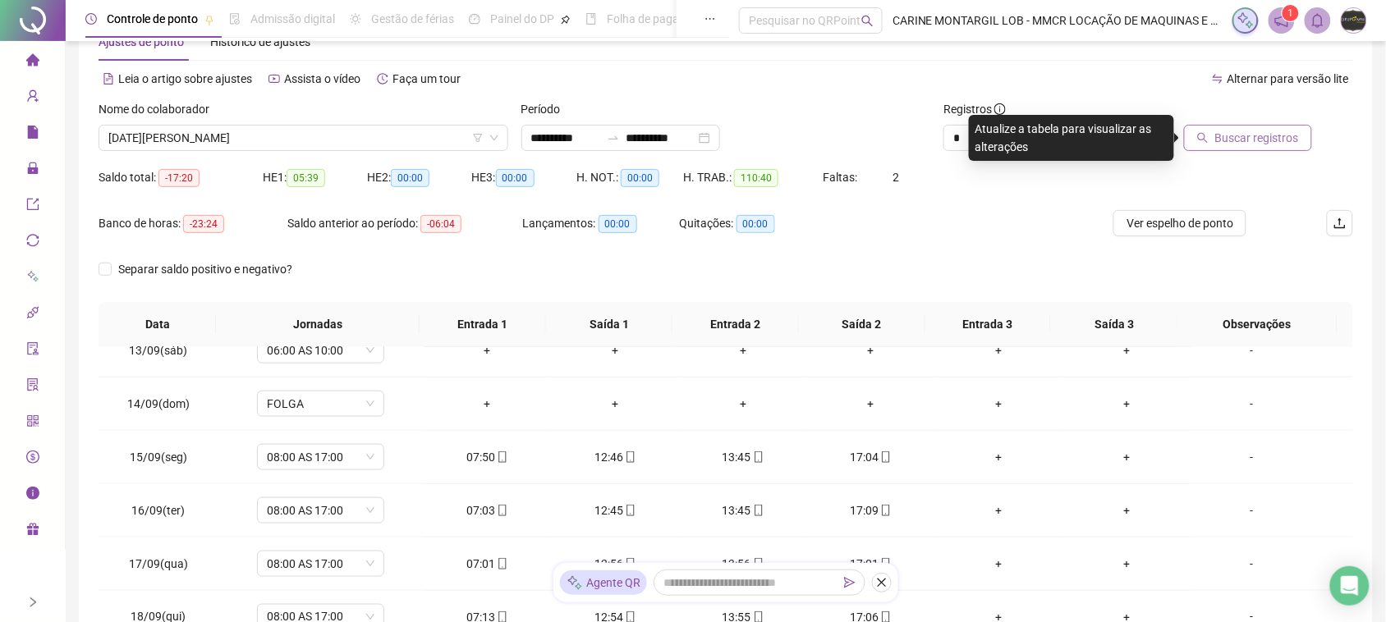
click at [1298, 135] on span "Buscar registros" at bounding box center [1257, 138] width 84 height 18
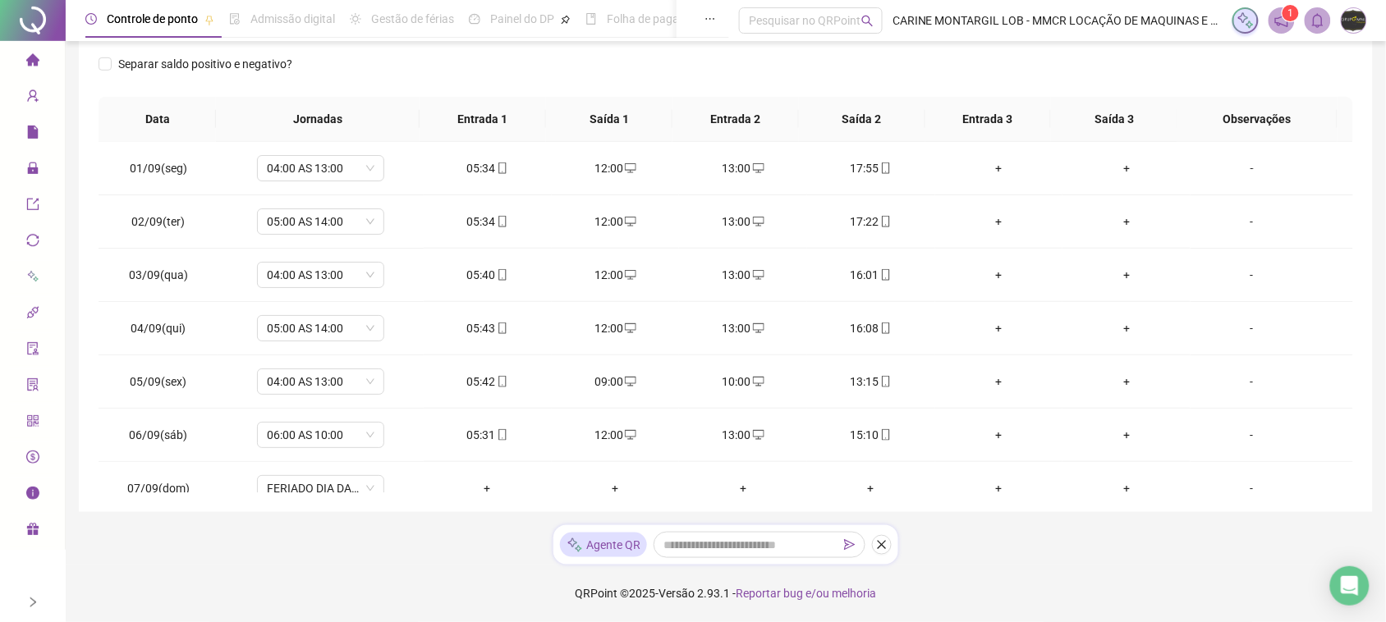
scroll to position [0, 0]
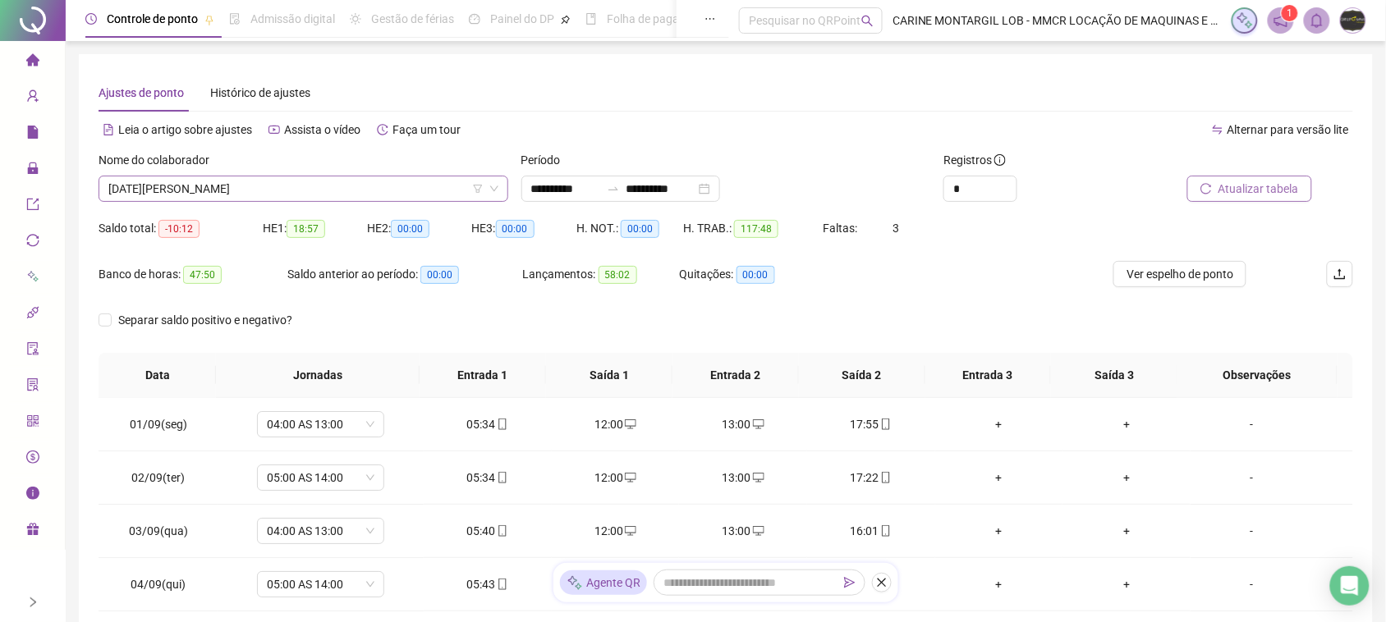
click at [321, 186] on span "[DATE][PERSON_NAME]" at bounding box center [303, 189] width 390 height 25
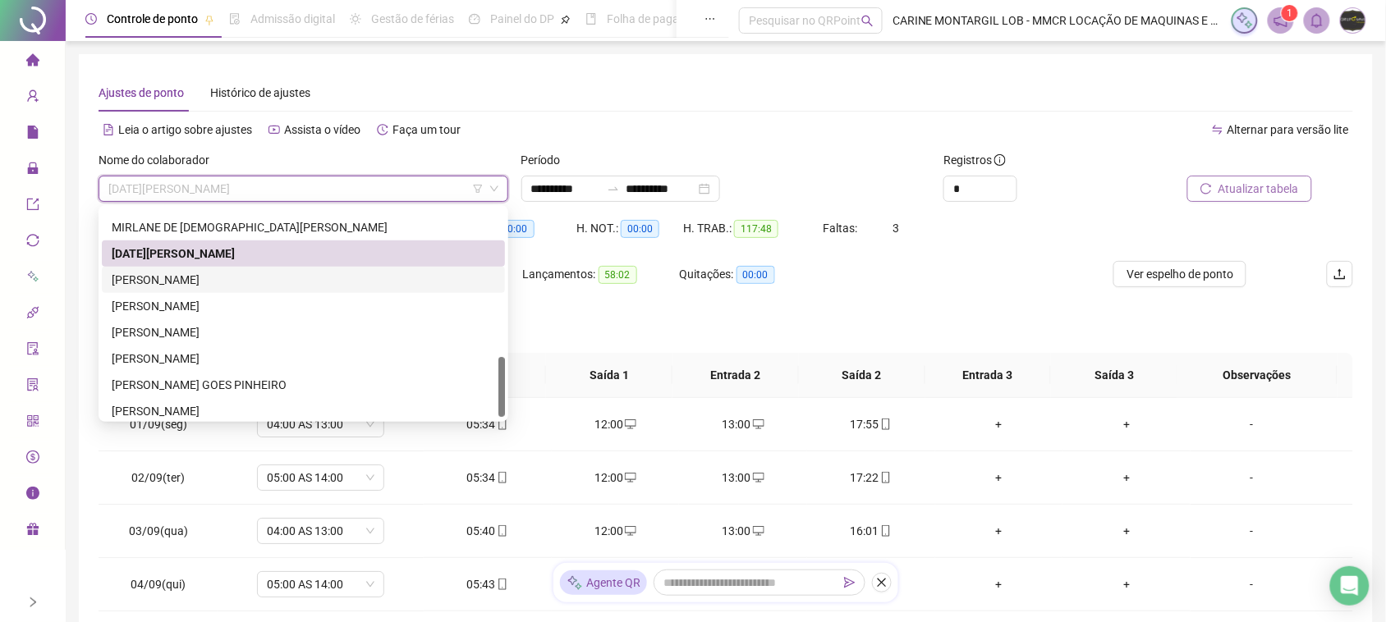
click at [277, 277] on div "[PERSON_NAME]" at bounding box center [304, 280] width 384 height 18
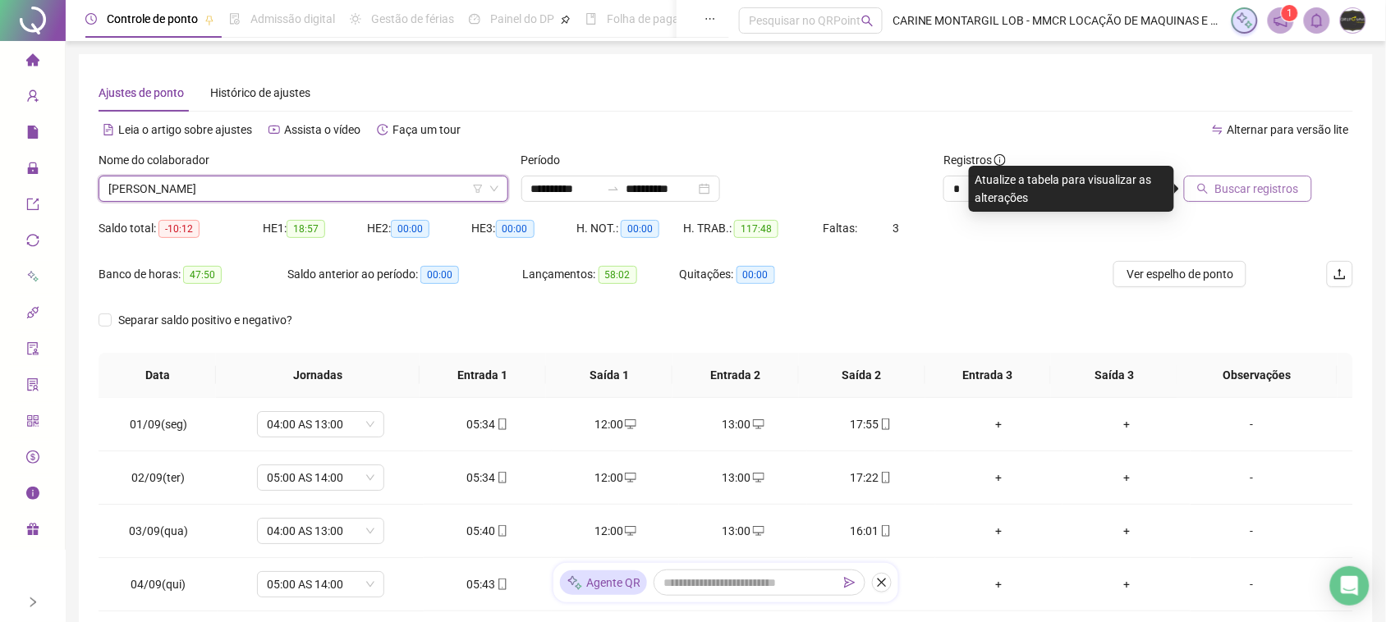
click at [1293, 207] on div "Buscar registros" at bounding box center [1254, 183] width 211 height 64
click at [1294, 190] on span "Buscar registros" at bounding box center [1257, 189] width 84 height 18
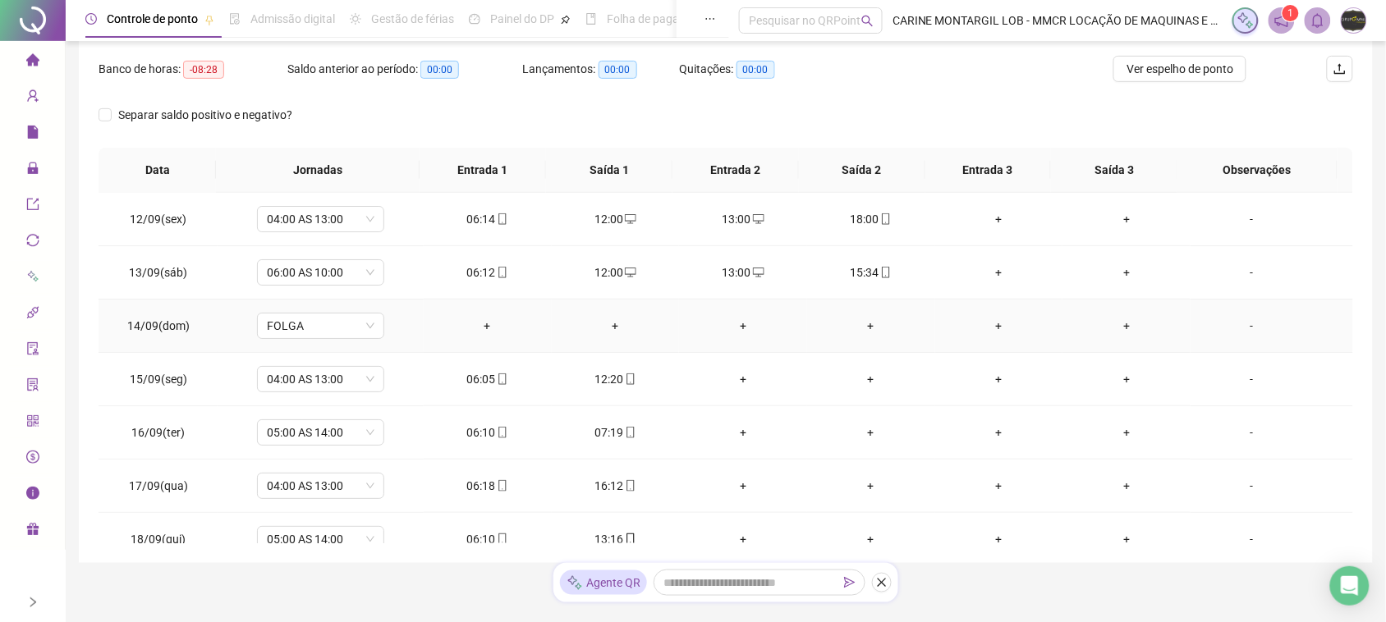
scroll to position [78, 0]
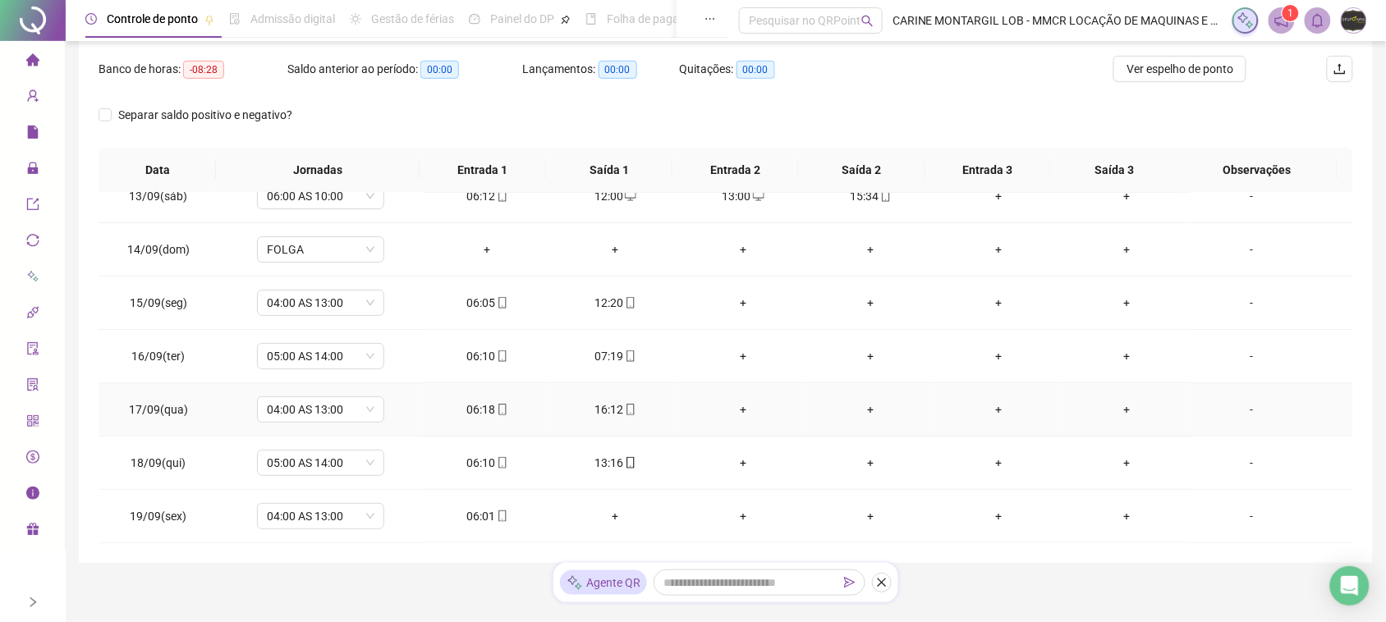
click at [739, 404] on div "+" at bounding box center [743, 410] width 102 height 18
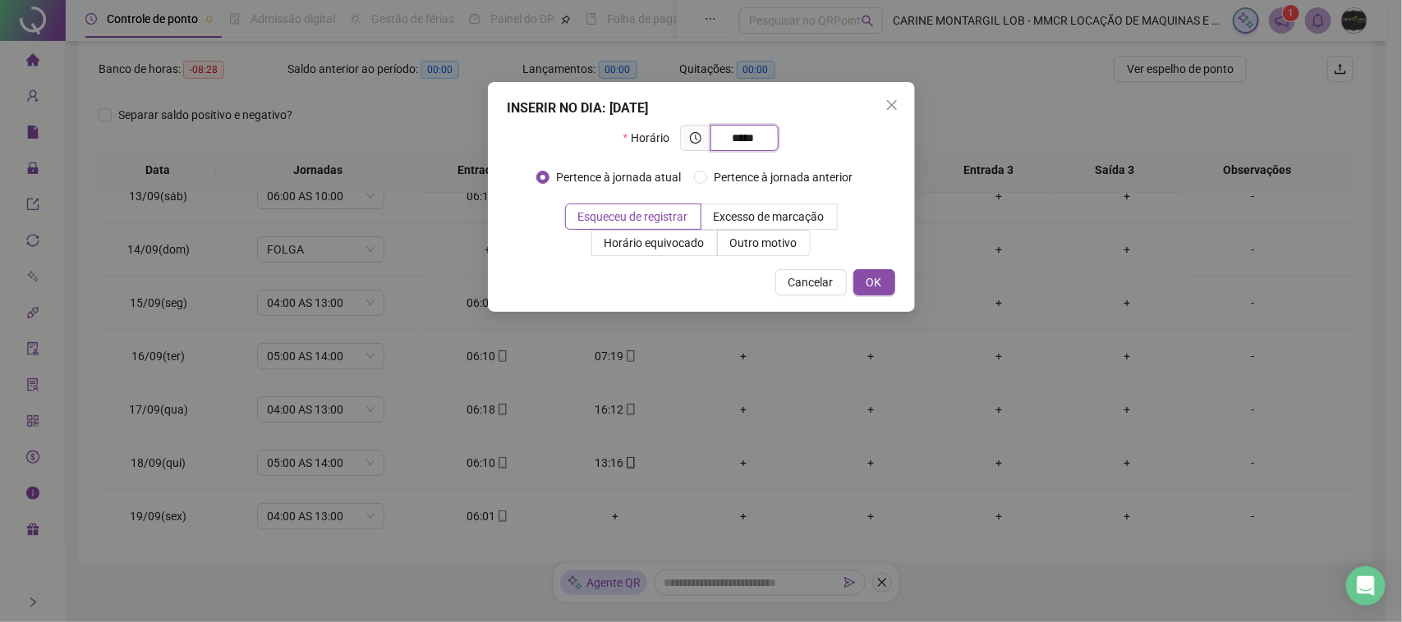
type input "*****"
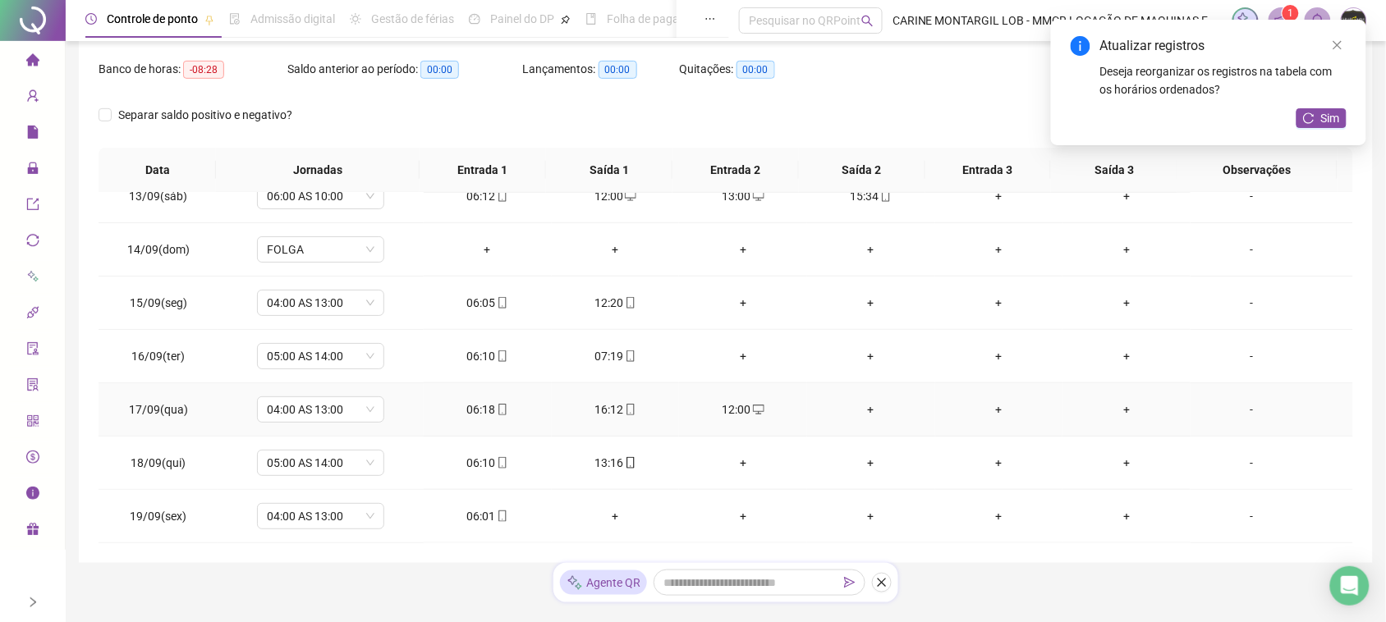
click at [868, 406] on div "+" at bounding box center [871, 410] width 102 height 18
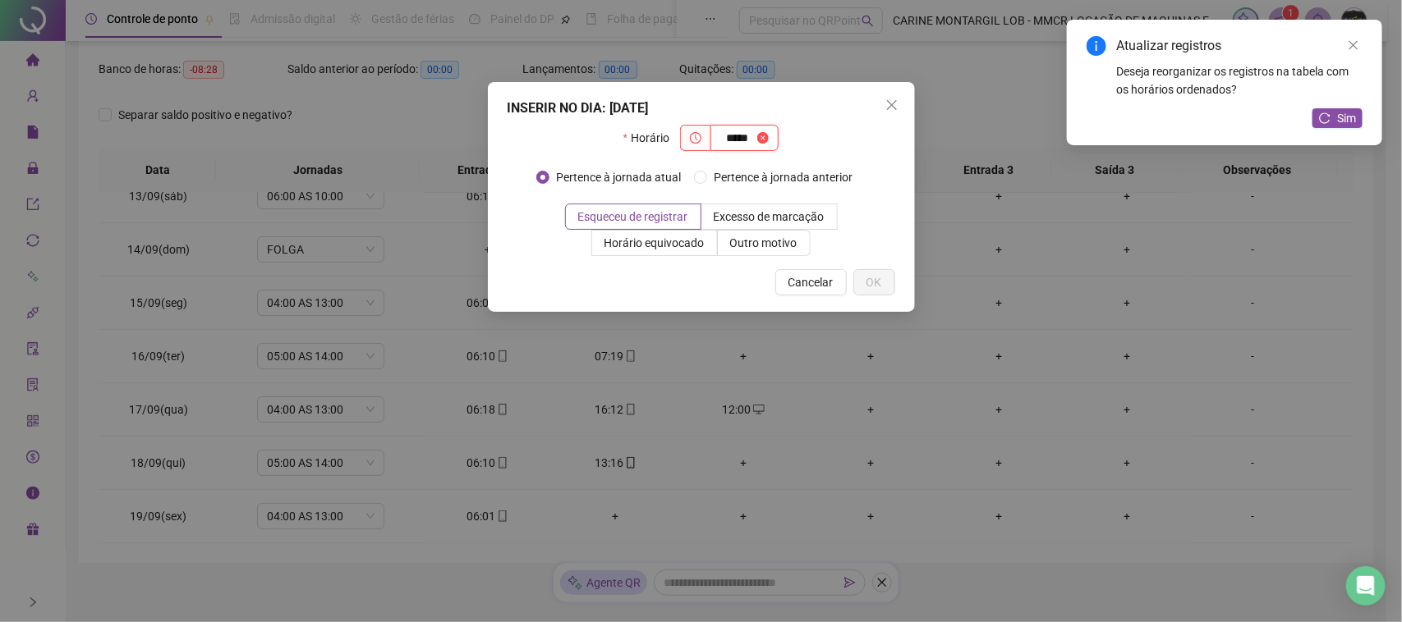
type input "*****"
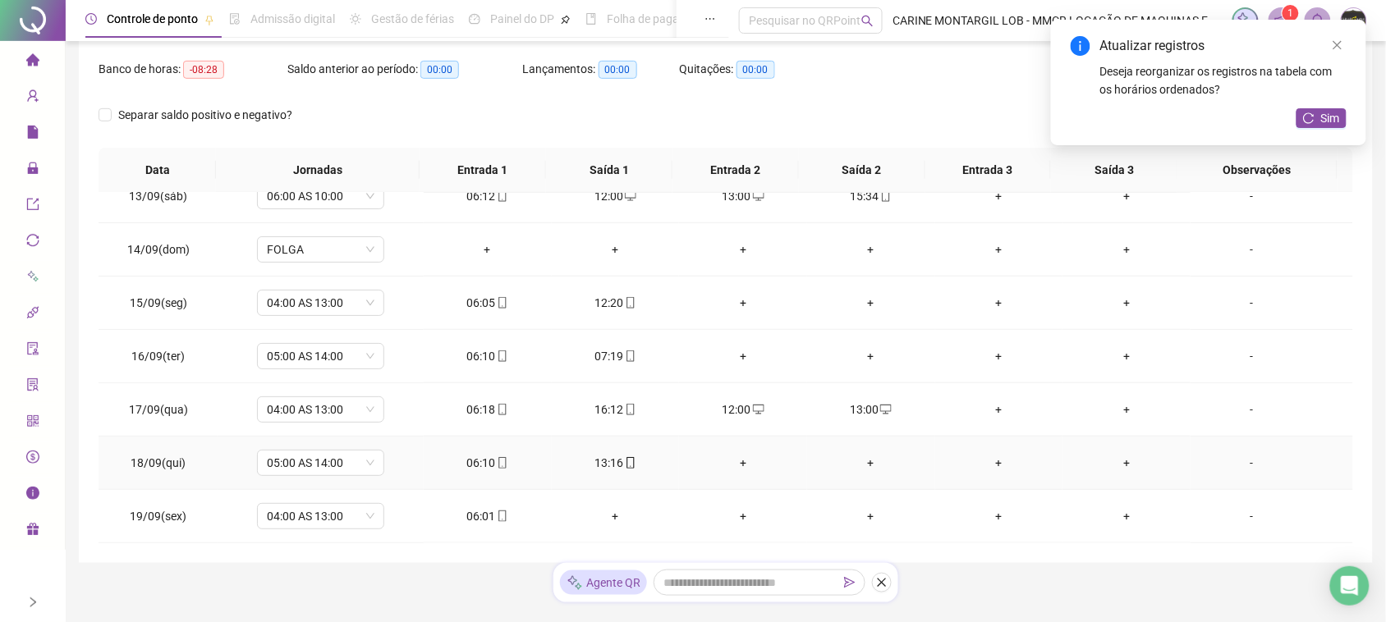
click at [627, 462] on icon "mobile" at bounding box center [630, 462] width 7 height 11
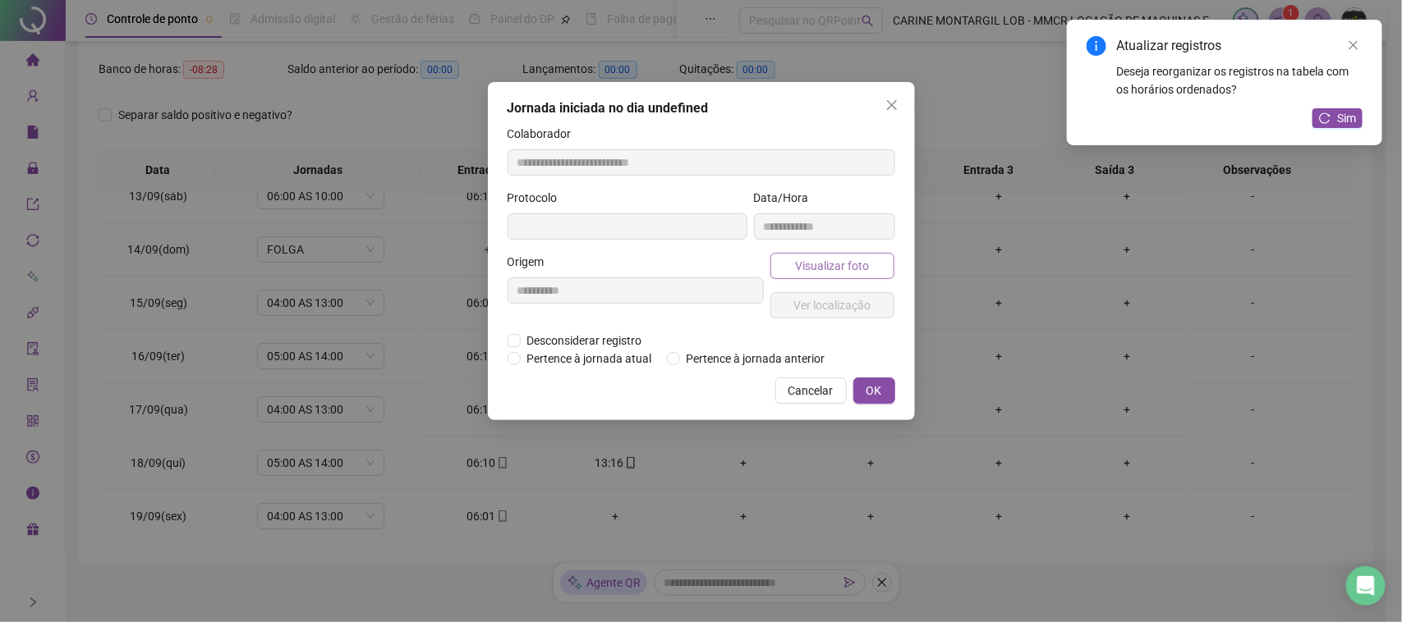
click at [836, 267] on span "Visualizar foto" at bounding box center [832, 266] width 74 height 18
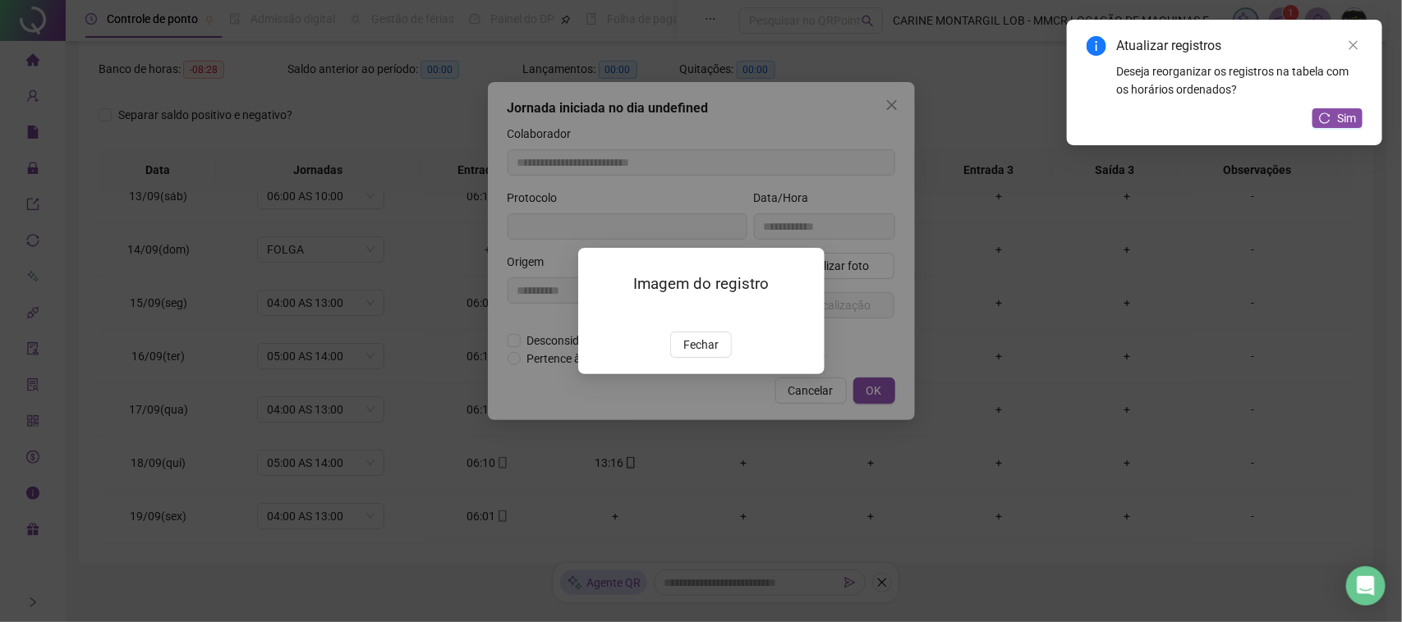
drag, startPoint x: 711, startPoint y: 345, endPoint x: 782, endPoint y: 301, distance: 83.4
click at [710, 345] on span "Fechar" at bounding box center [700, 345] width 35 height 18
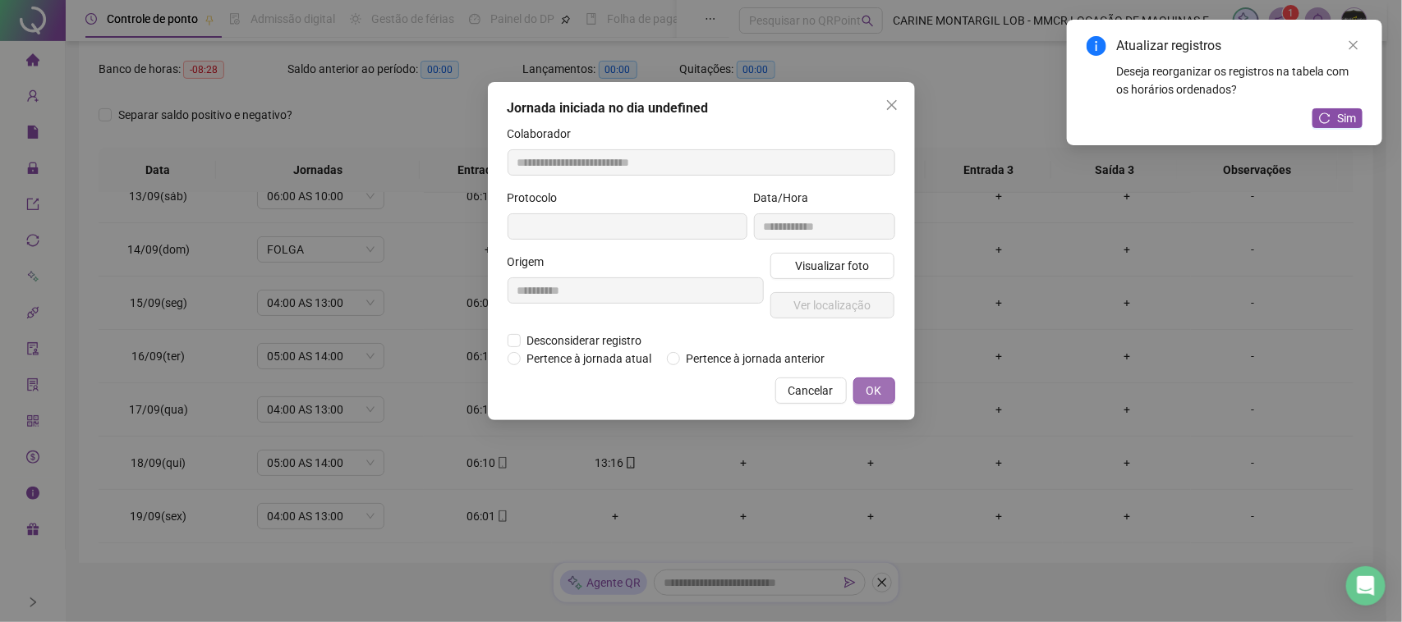
click at [876, 400] on span "OK" at bounding box center [874, 391] width 16 height 18
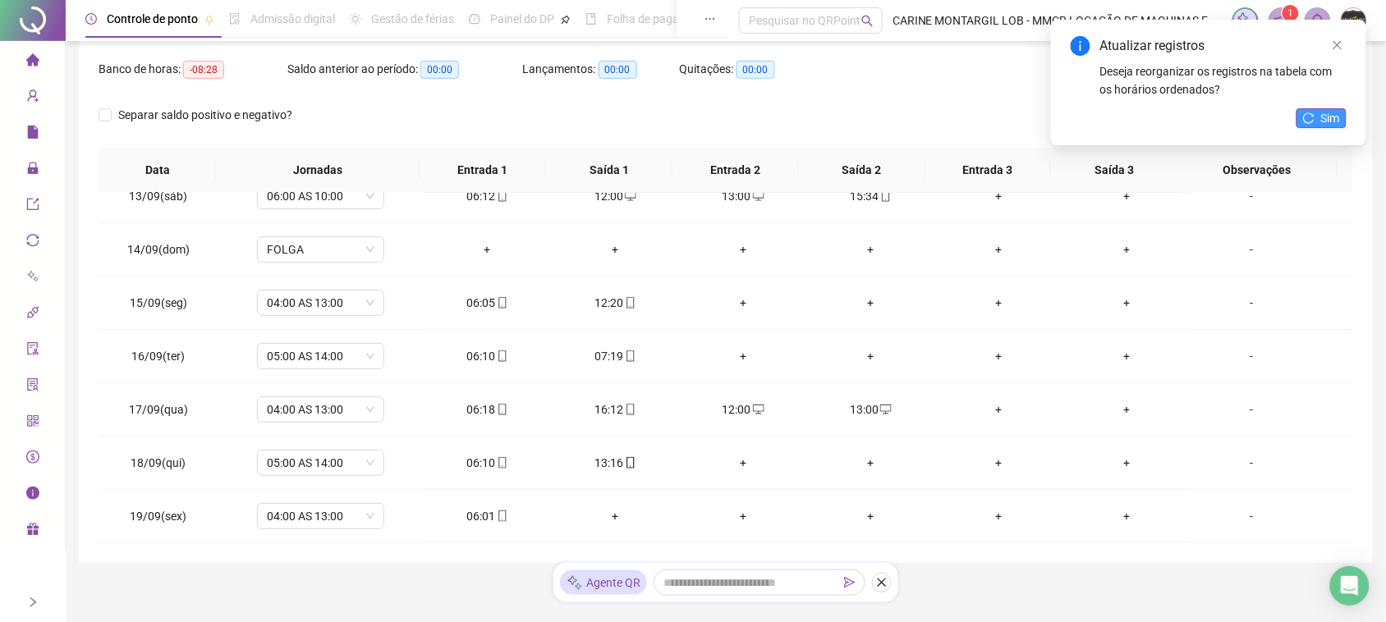
click at [1329, 116] on span "Sim" at bounding box center [1330, 118] width 19 height 18
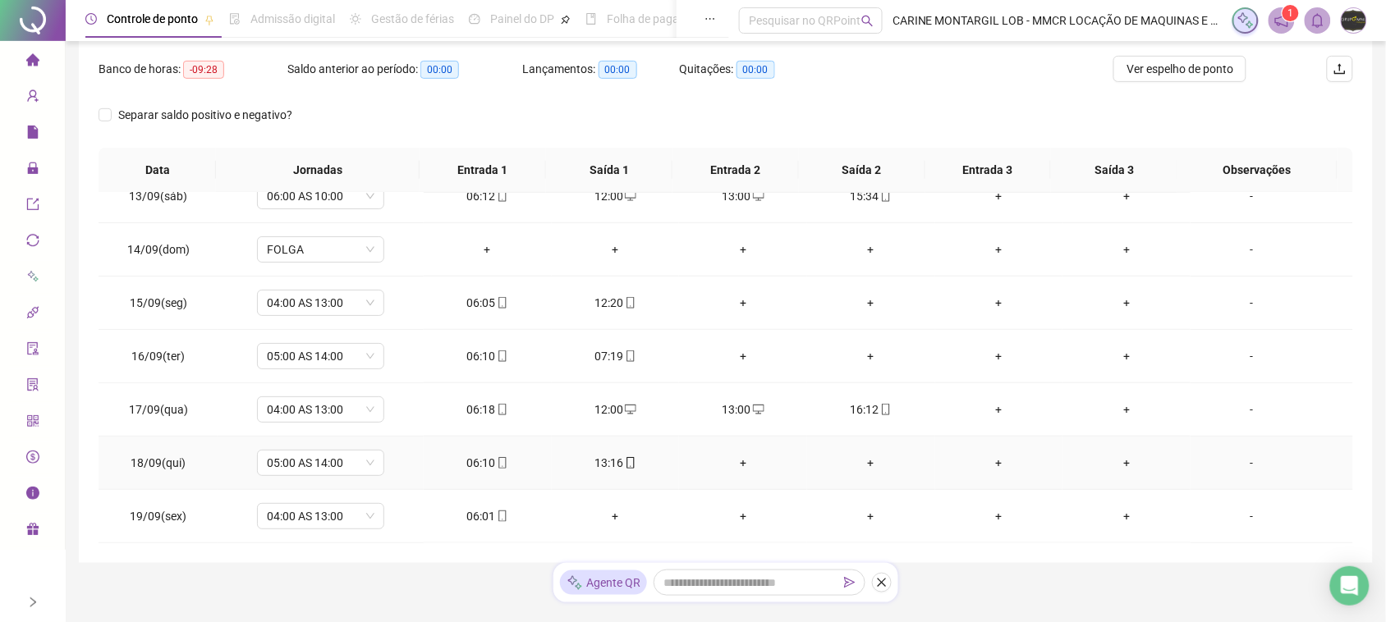
click at [608, 450] on td "13:16" at bounding box center [616, 463] width 128 height 53
click at [609, 462] on div "13:16" at bounding box center [616, 463] width 102 height 18
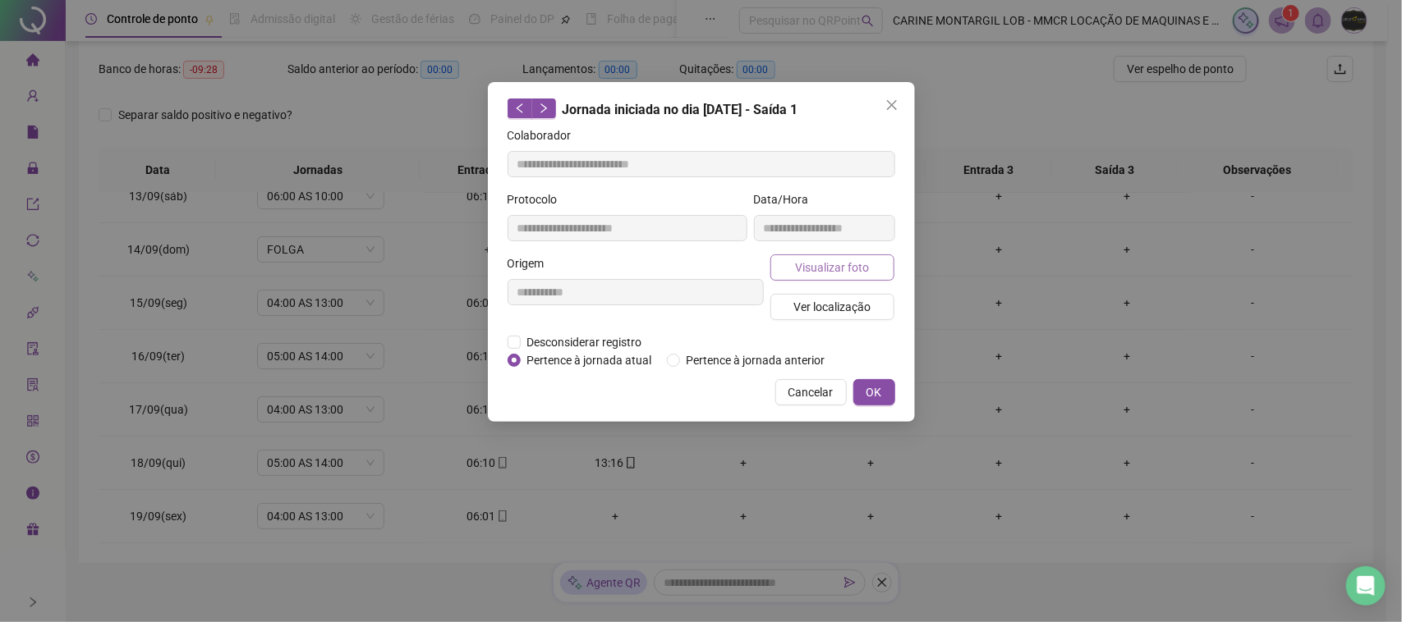
drag, startPoint x: 828, startPoint y: 252, endPoint x: 836, endPoint y: 269, distance: 19.1
click at [831, 259] on form "**********" at bounding box center [702, 247] width 388 height 243
click at [836, 271] on span "Visualizar foto" at bounding box center [832, 268] width 74 height 18
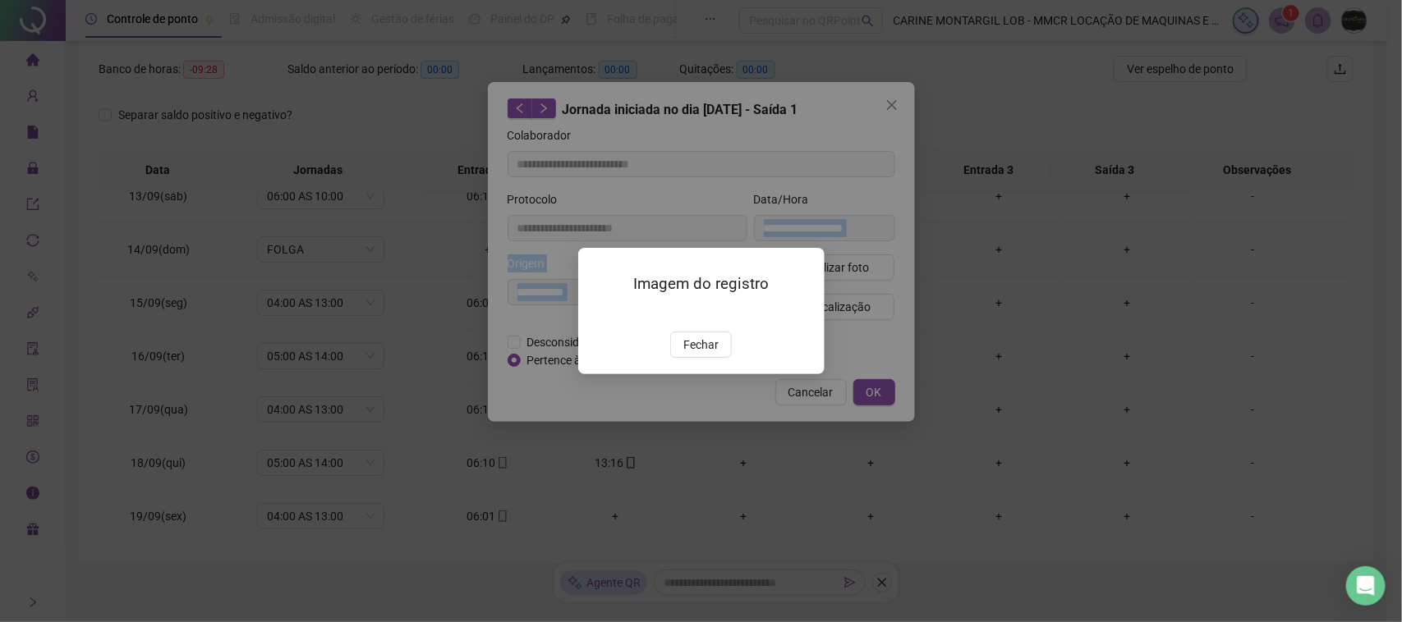
drag, startPoint x: 708, startPoint y: 444, endPoint x: 713, endPoint y: 434, distance: 11.8
click at [708, 354] on span "Fechar" at bounding box center [700, 345] width 35 height 18
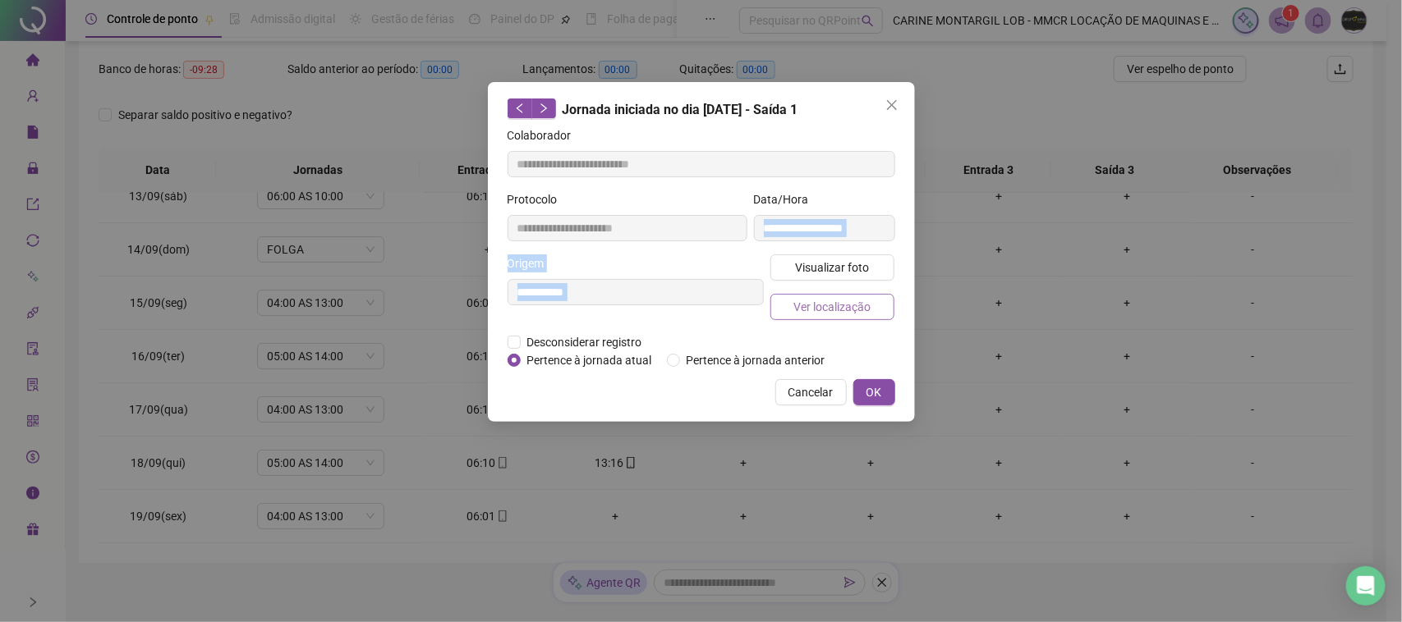
click at [815, 301] on span "Ver localização" at bounding box center [831, 307] width 77 height 18
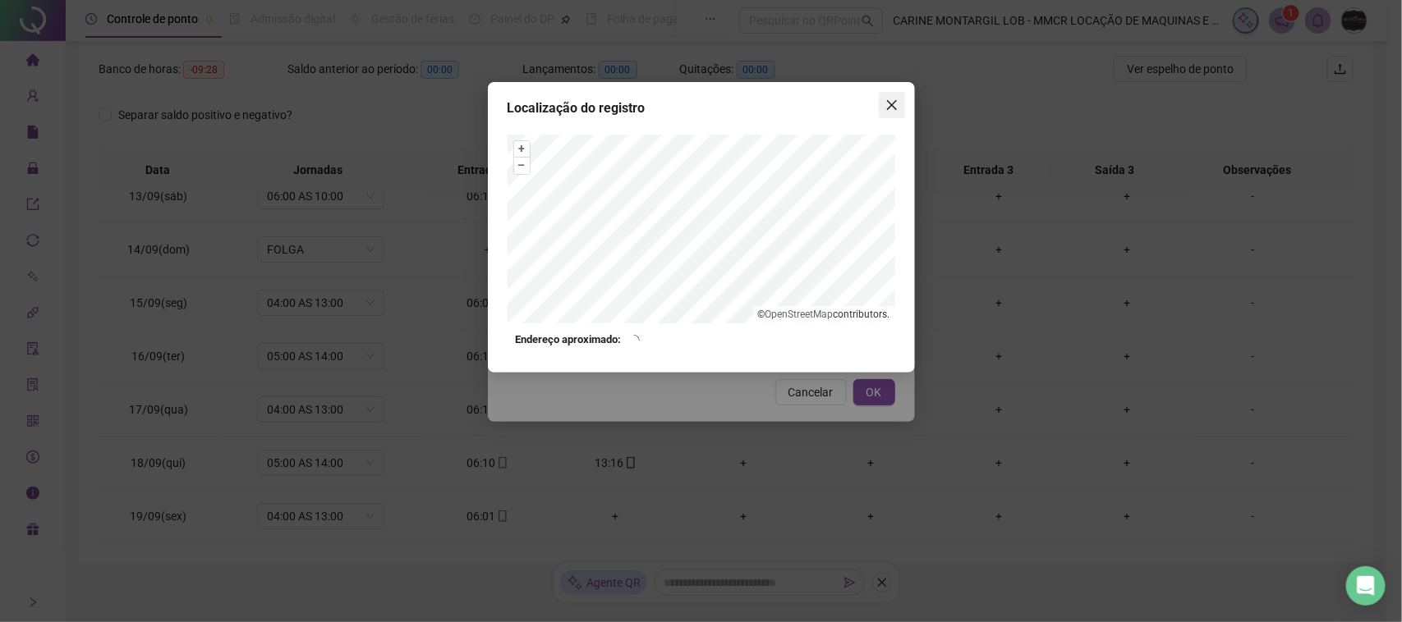
click at [889, 105] on icon "close" at bounding box center [891, 105] width 13 height 13
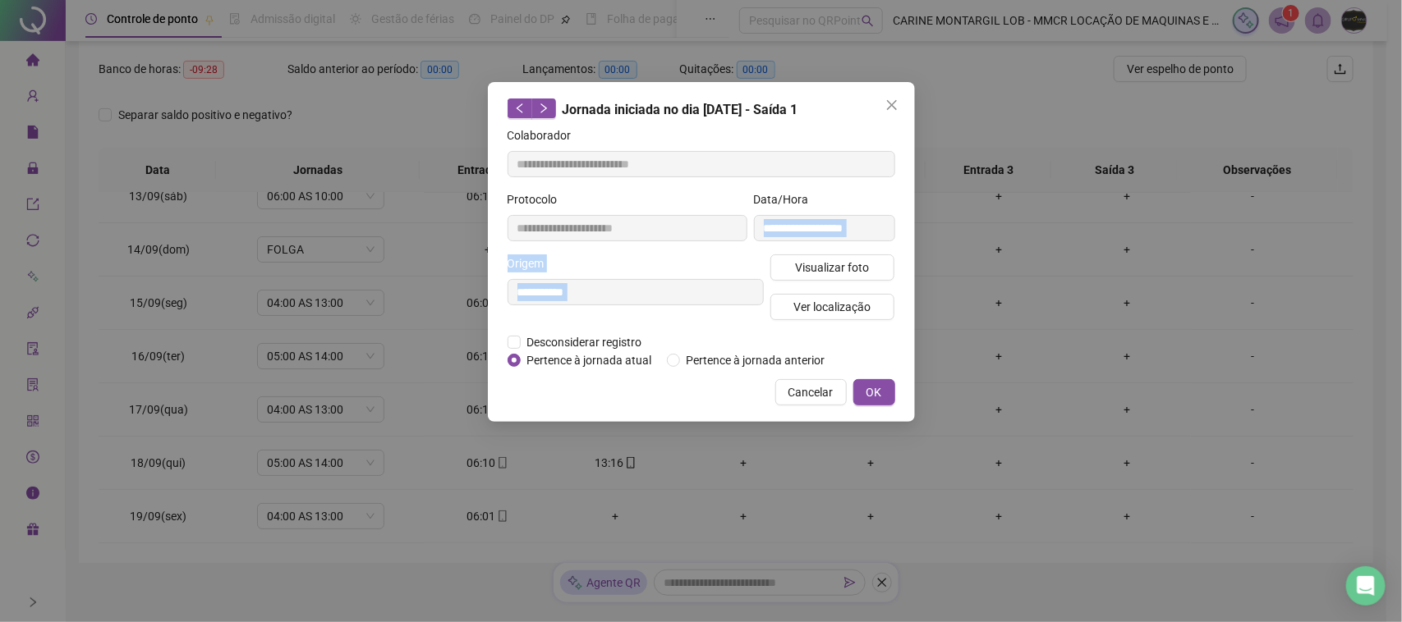
click at [898, 103] on span "Close" at bounding box center [892, 105] width 26 height 13
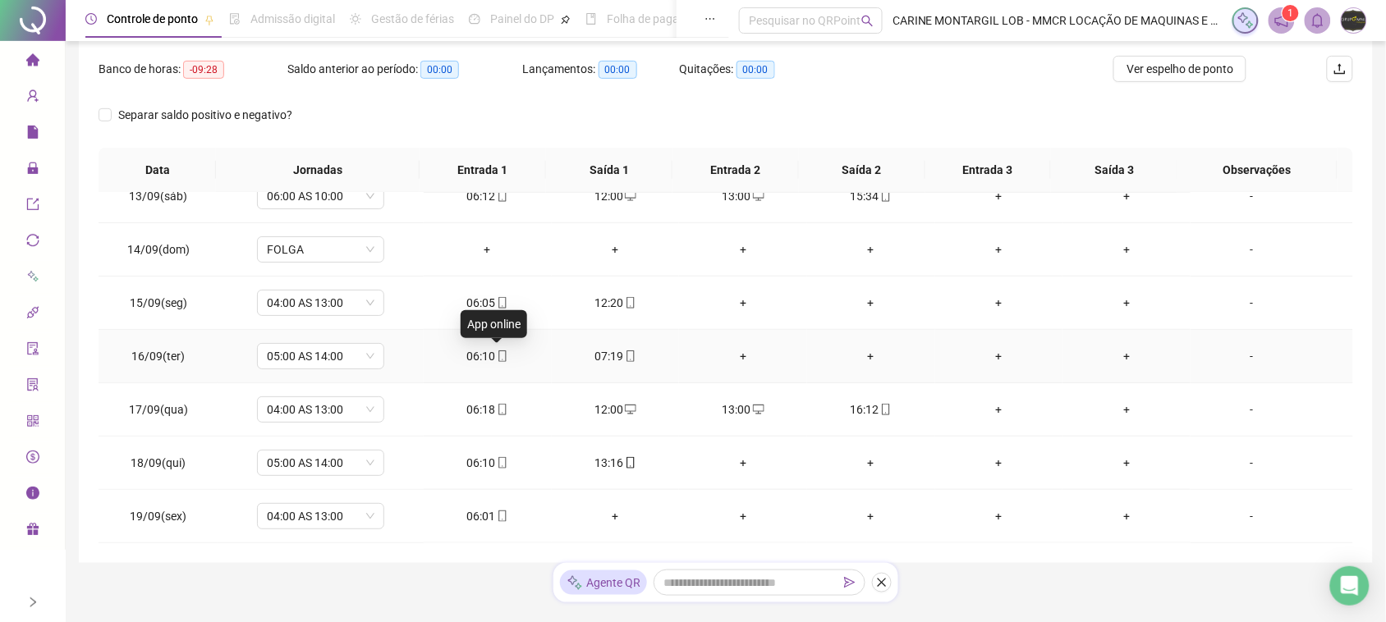
click at [497, 360] on icon "mobile" at bounding box center [502, 356] width 11 height 11
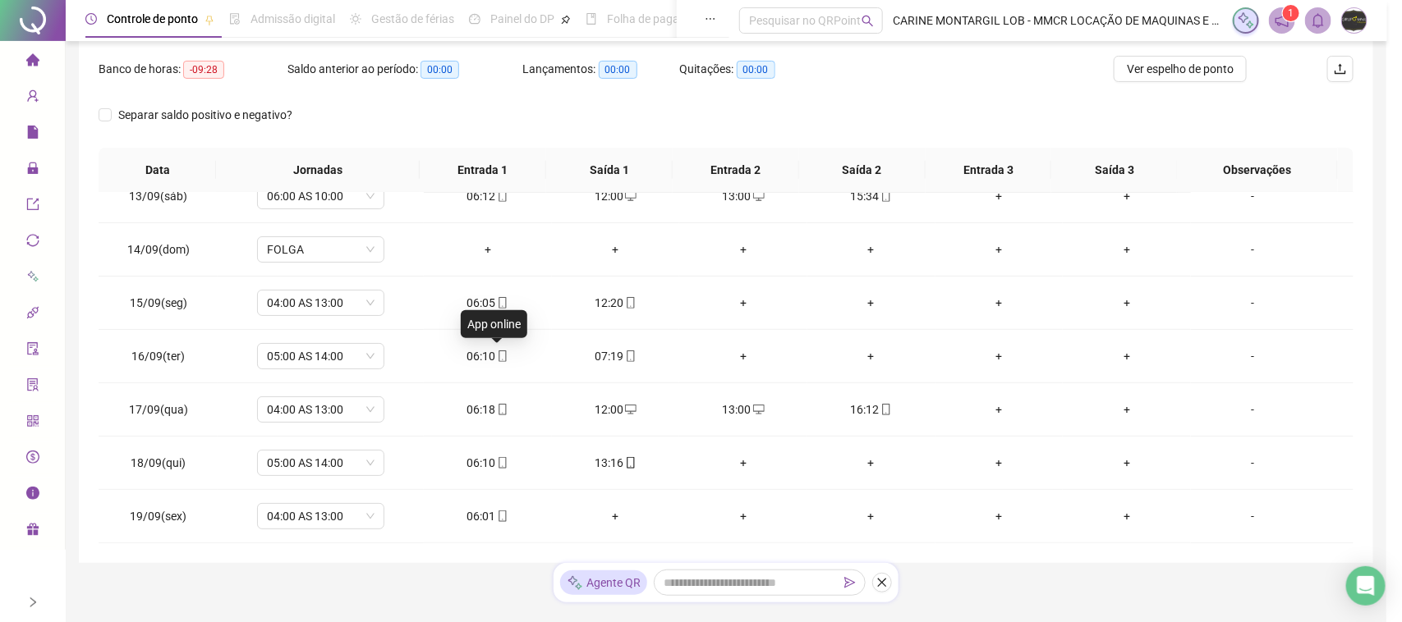
type input "**********"
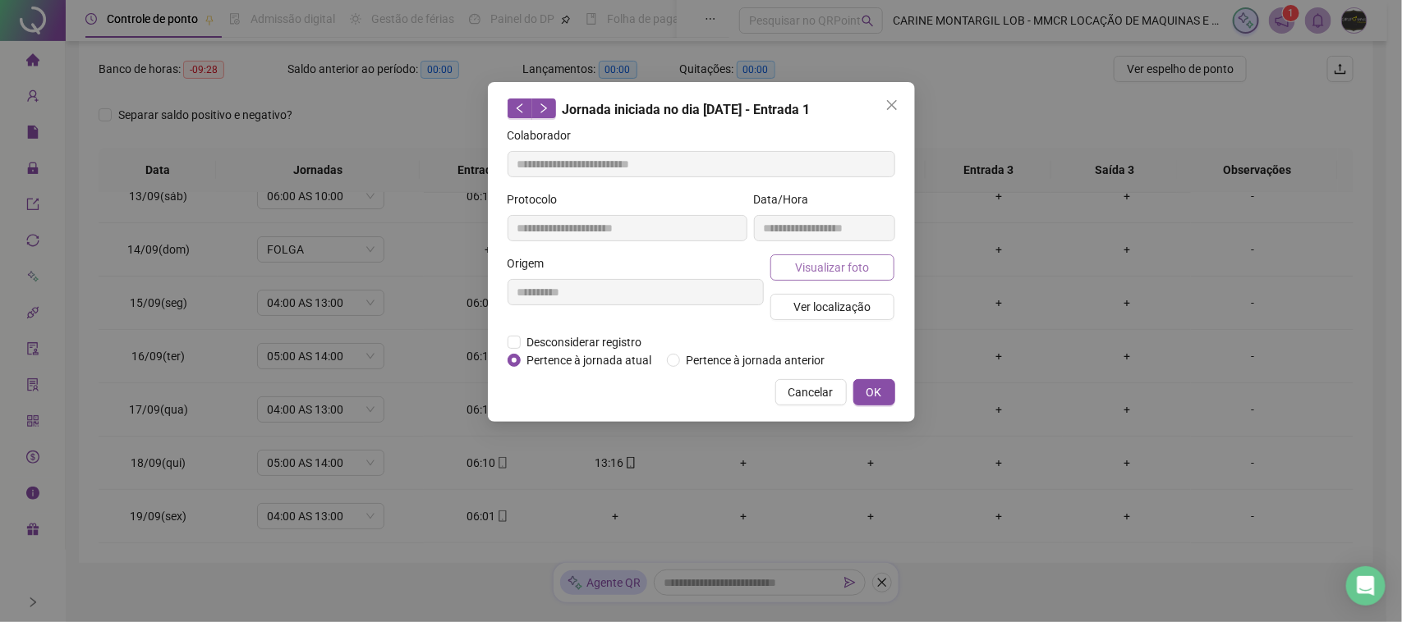
click at [844, 269] on span "Visualizar foto" at bounding box center [832, 268] width 74 height 18
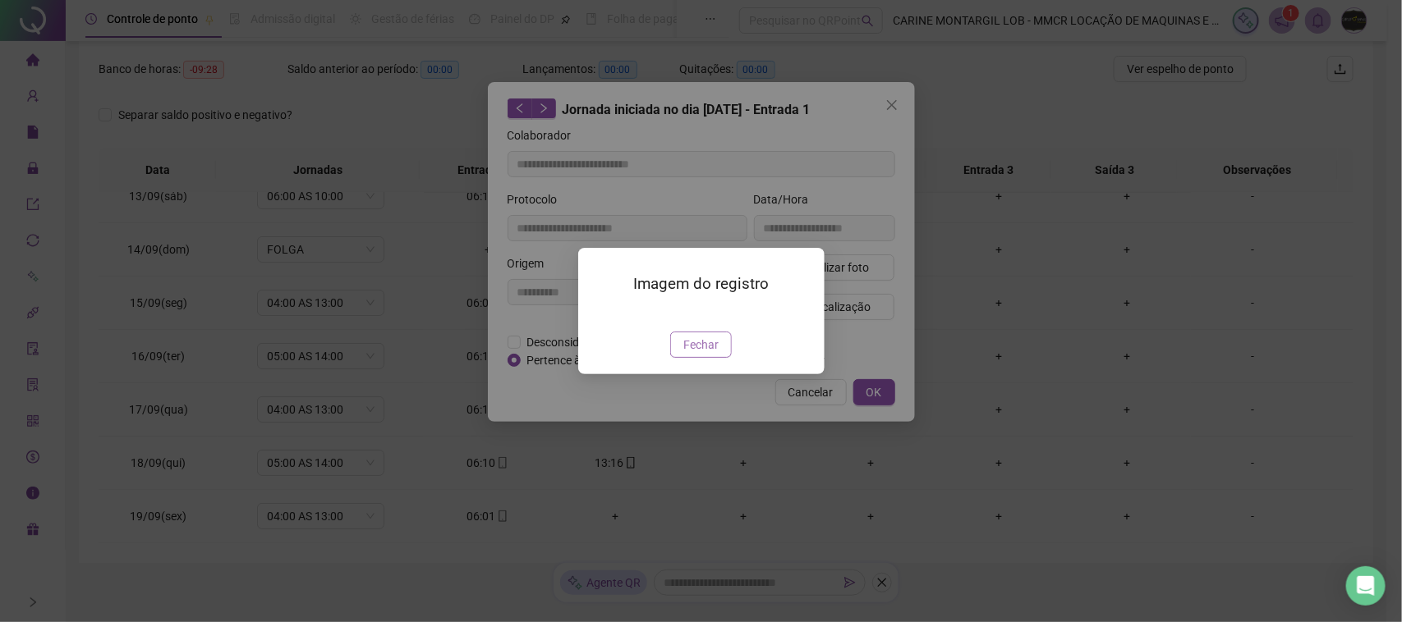
click at [714, 354] on span "Fechar" at bounding box center [700, 345] width 35 height 18
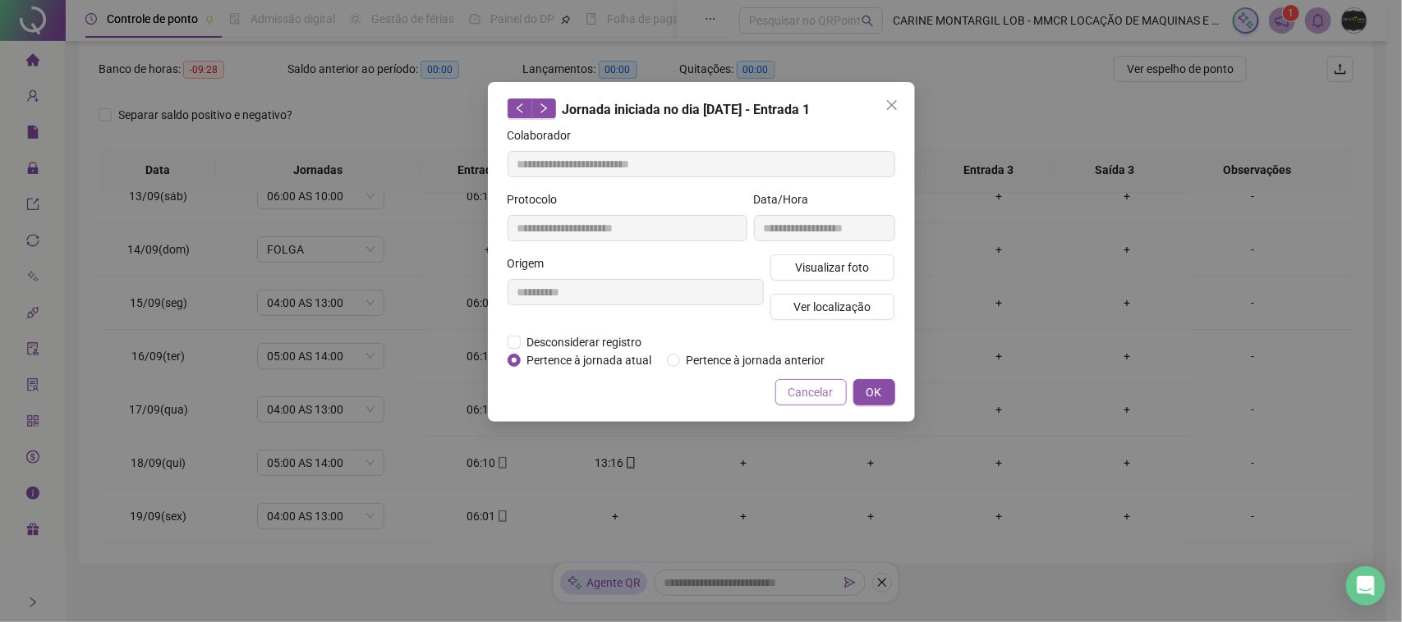
click at [797, 402] on span "Cancelar" at bounding box center [810, 393] width 45 height 18
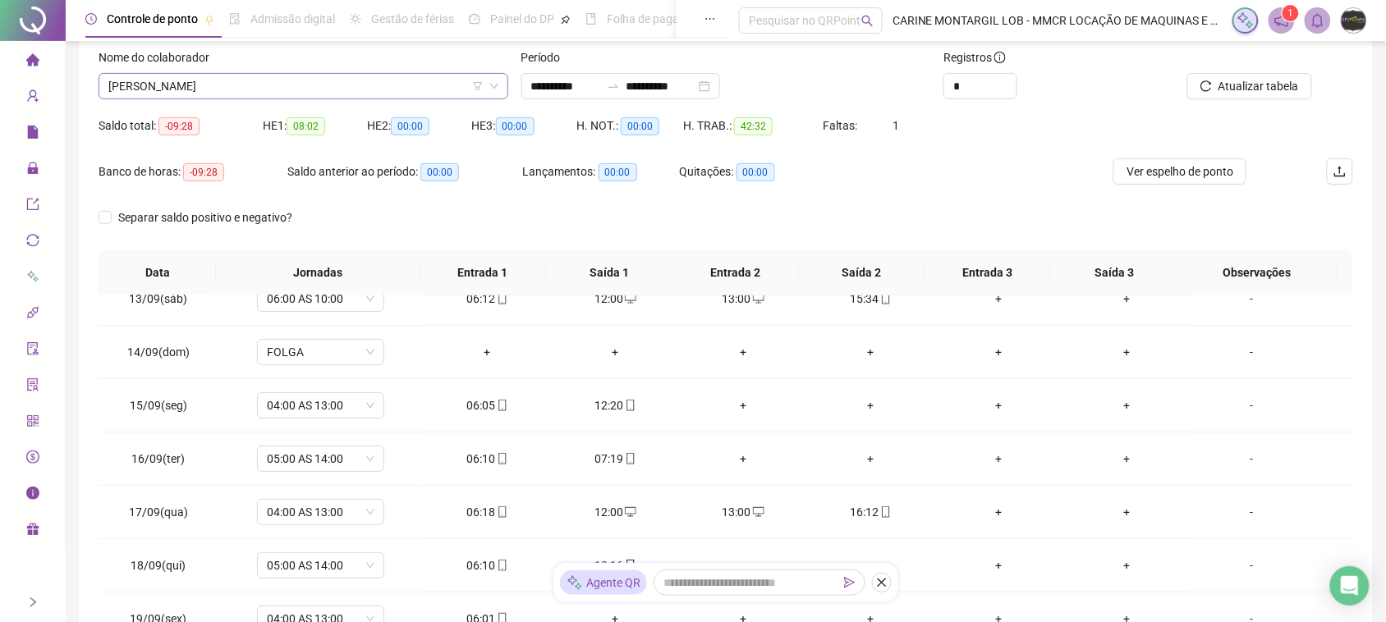
scroll to position [0, 0]
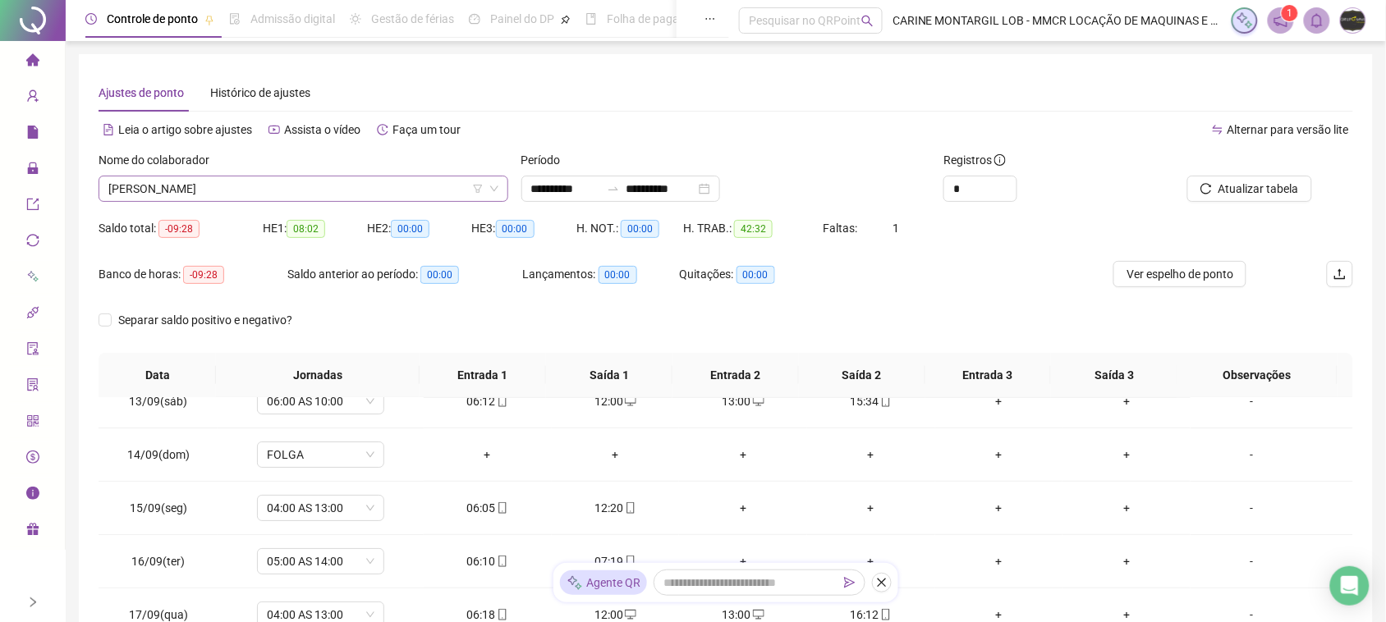
click at [263, 187] on span "[PERSON_NAME]" at bounding box center [303, 189] width 390 height 25
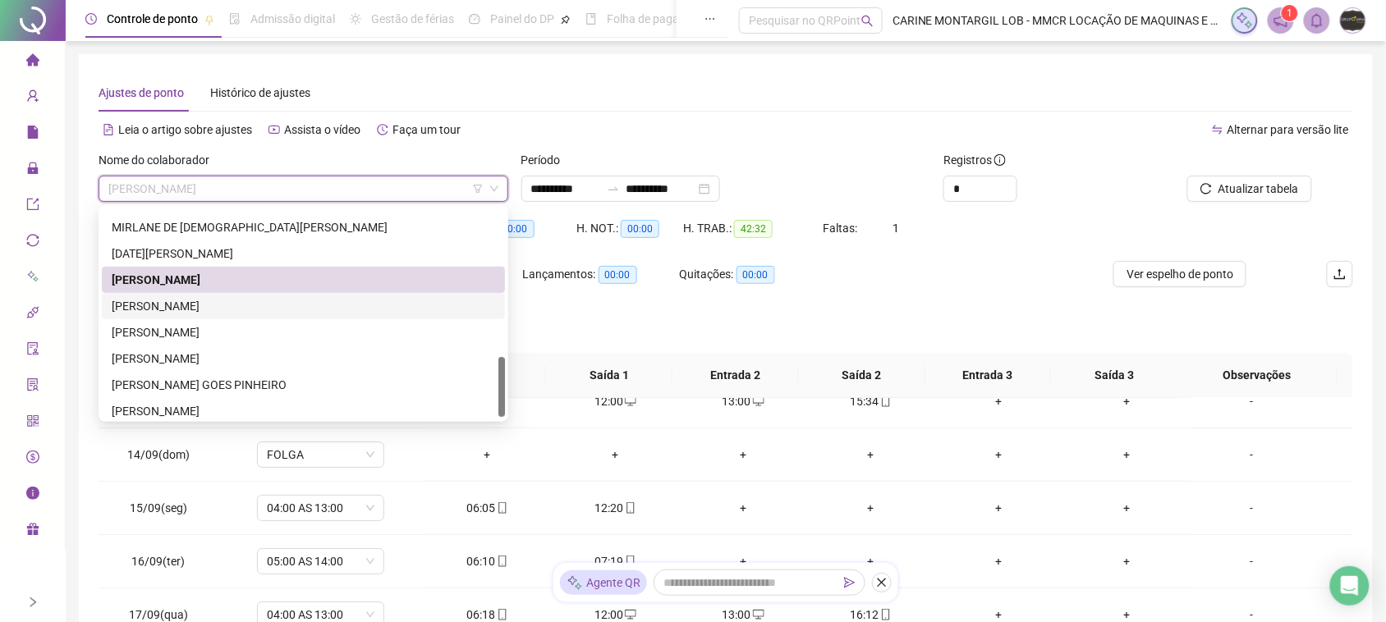
drag, startPoint x: 240, startPoint y: 315, endPoint x: 670, endPoint y: 242, distance: 436.3
click at [240, 310] on div "[PERSON_NAME]" at bounding box center [303, 306] width 403 height 26
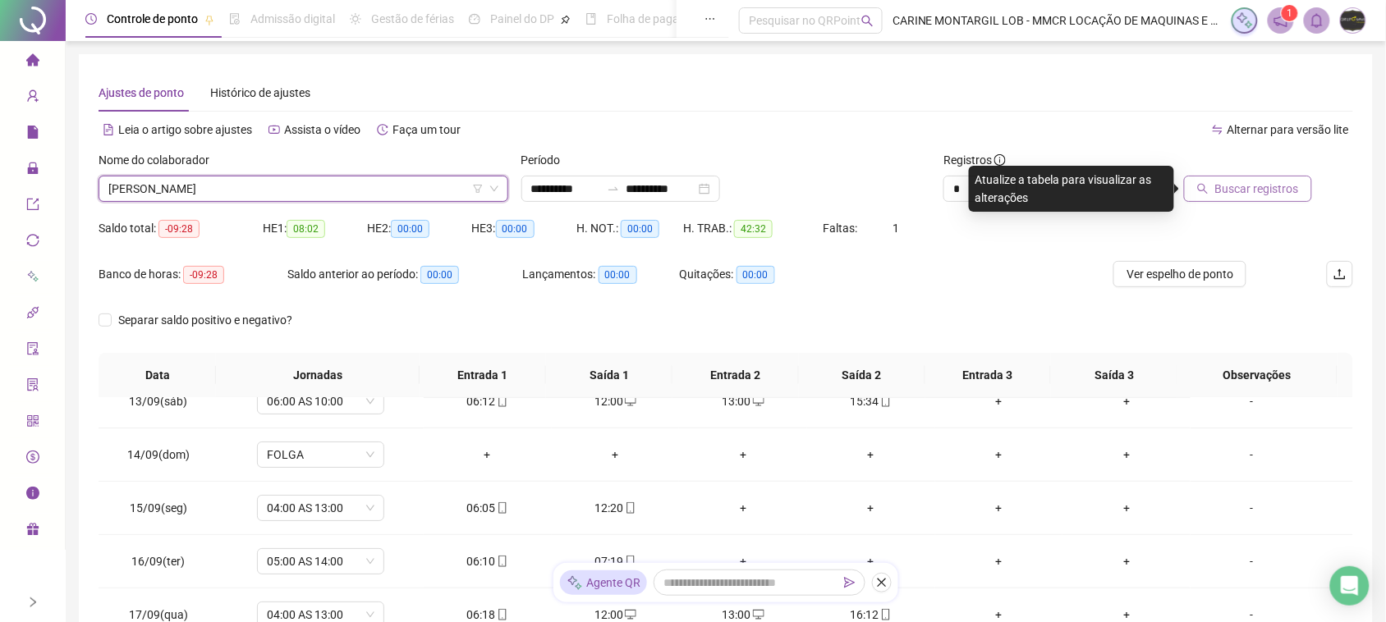
click at [1188, 182] on button "Buscar registros" at bounding box center [1248, 189] width 128 height 26
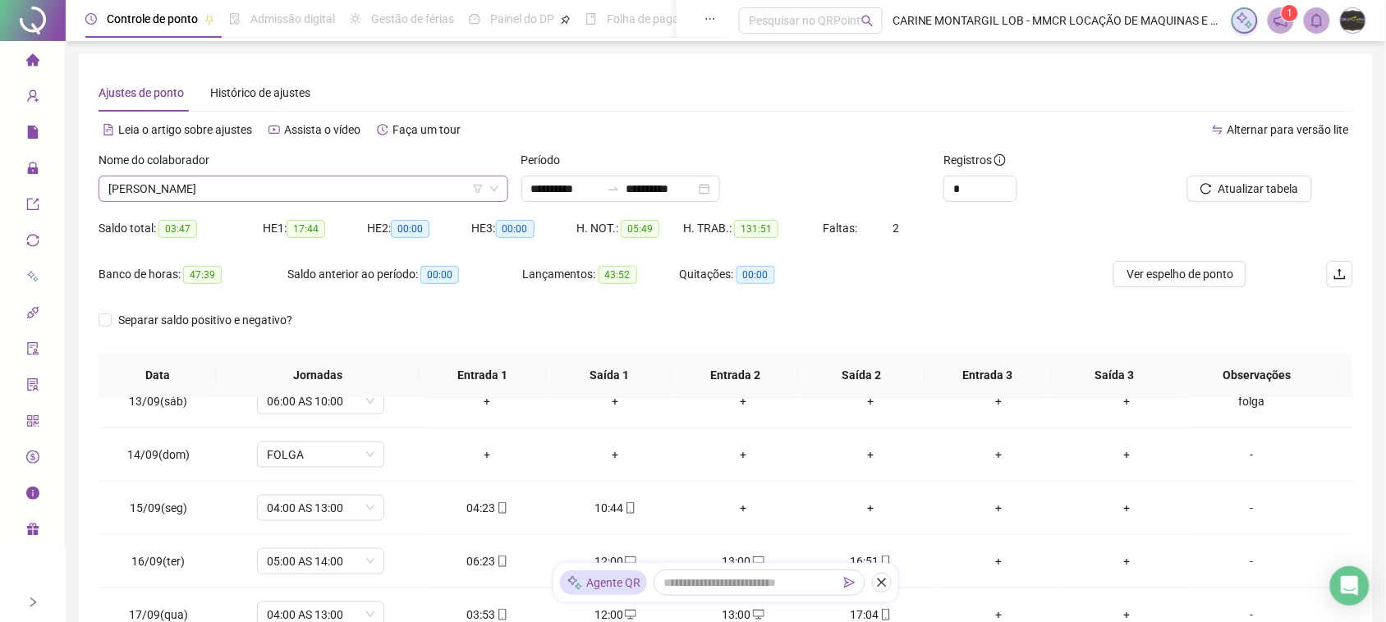
click at [401, 191] on span "[PERSON_NAME]" at bounding box center [303, 189] width 390 height 25
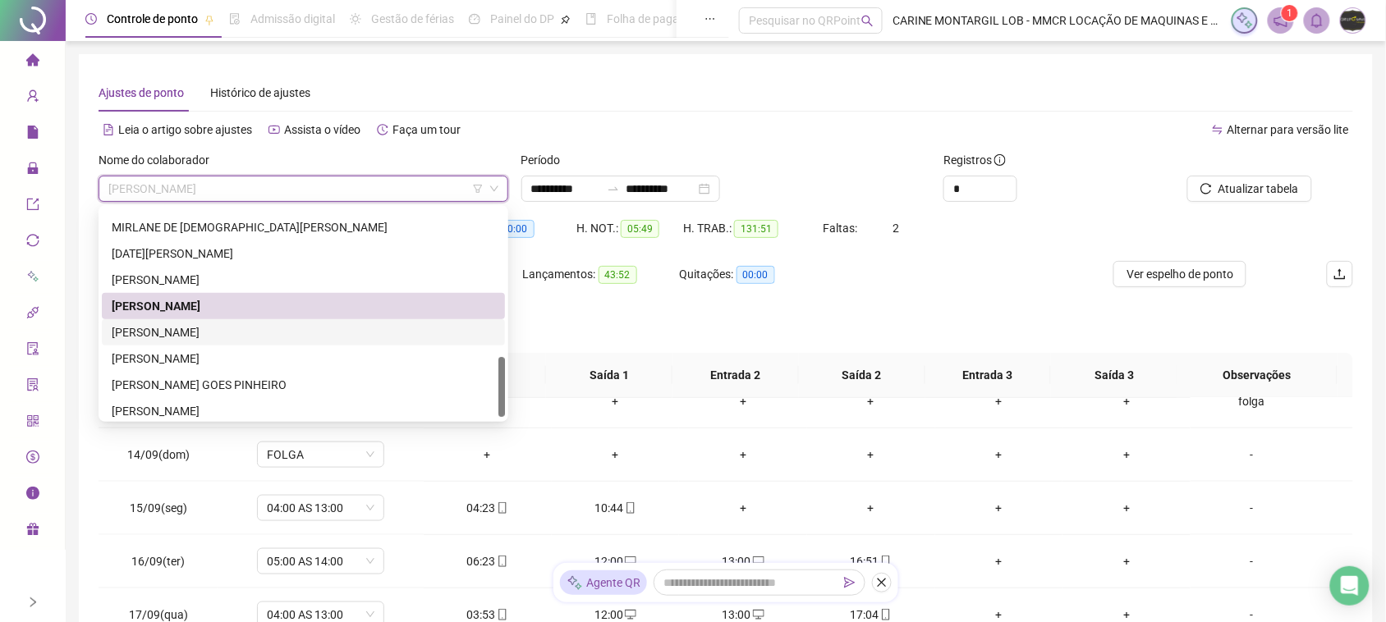
drag, startPoint x: 253, startPoint y: 333, endPoint x: 880, endPoint y: 208, distance: 638.9
click at [252, 333] on div "[PERSON_NAME]" at bounding box center [304, 333] width 384 height 18
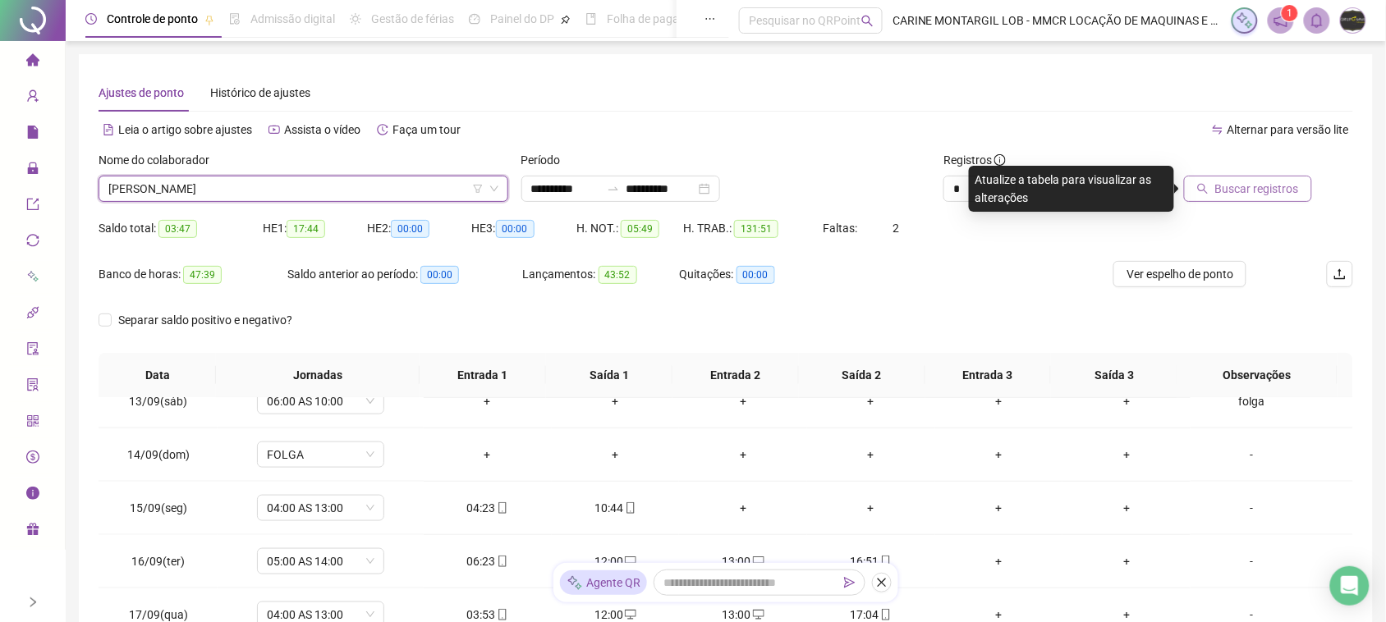
click at [1262, 182] on span "Buscar registros" at bounding box center [1257, 189] width 84 height 18
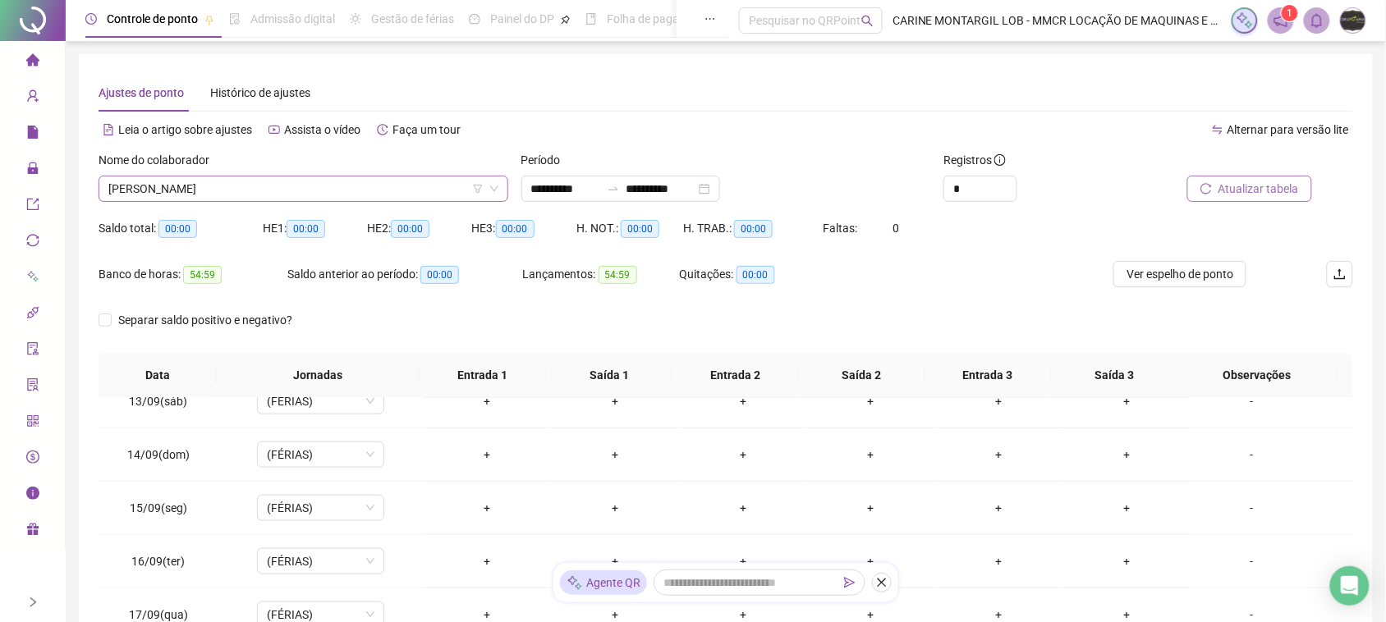
click at [343, 186] on span "[PERSON_NAME]" at bounding box center [303, 189] width 390 height 25
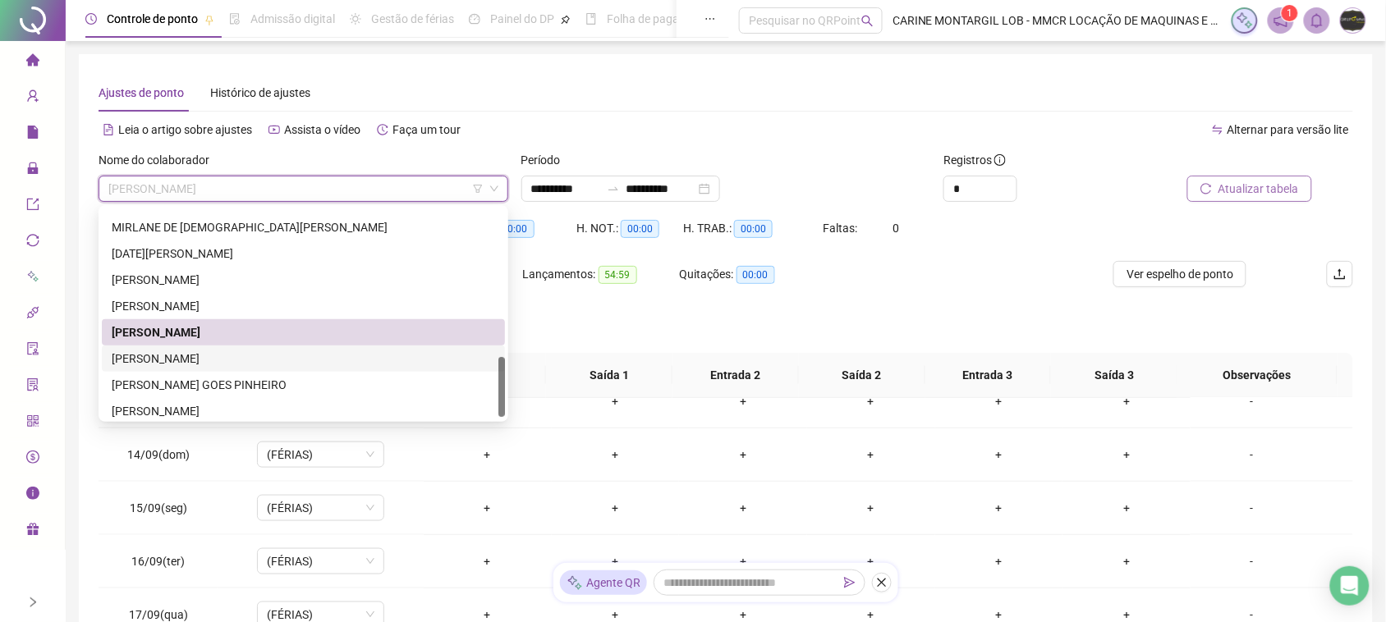
click at [215, 359] on div "[PERSON_NAME]" at bounding box center [304, 359] width 384 height 18
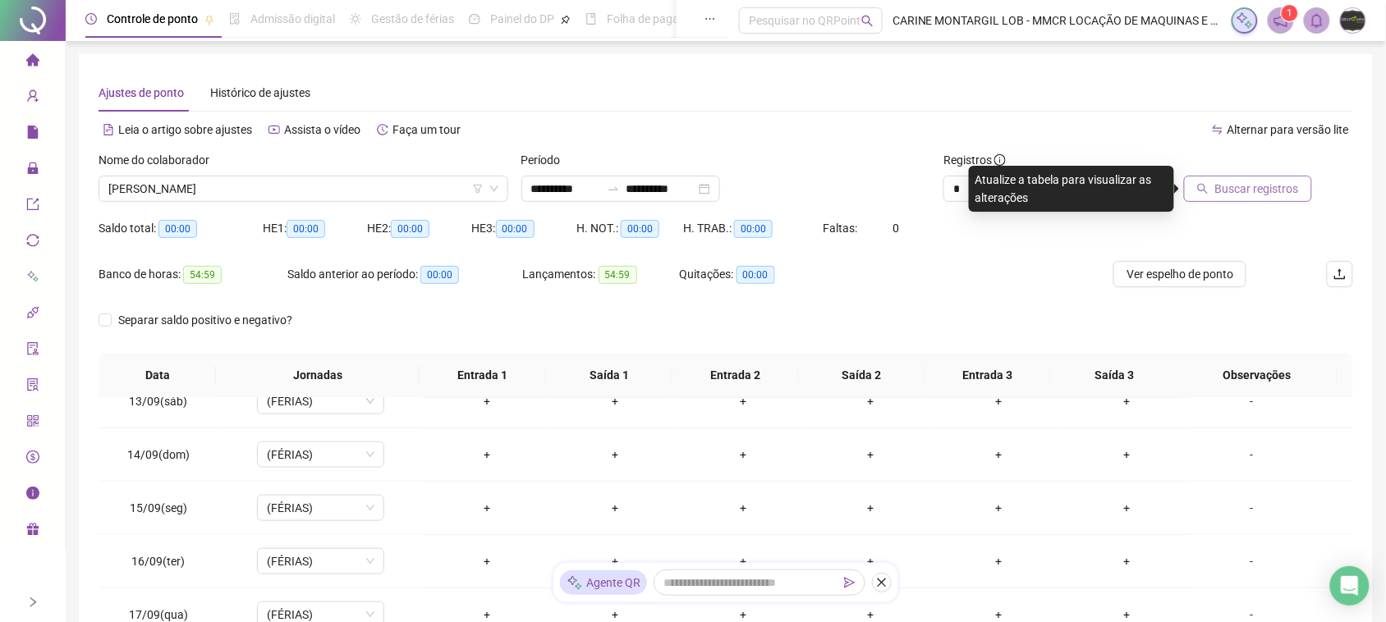
click at [1311, 185] on button "Buscar registros" at bounding box center [1248, 189] width 128 height 26
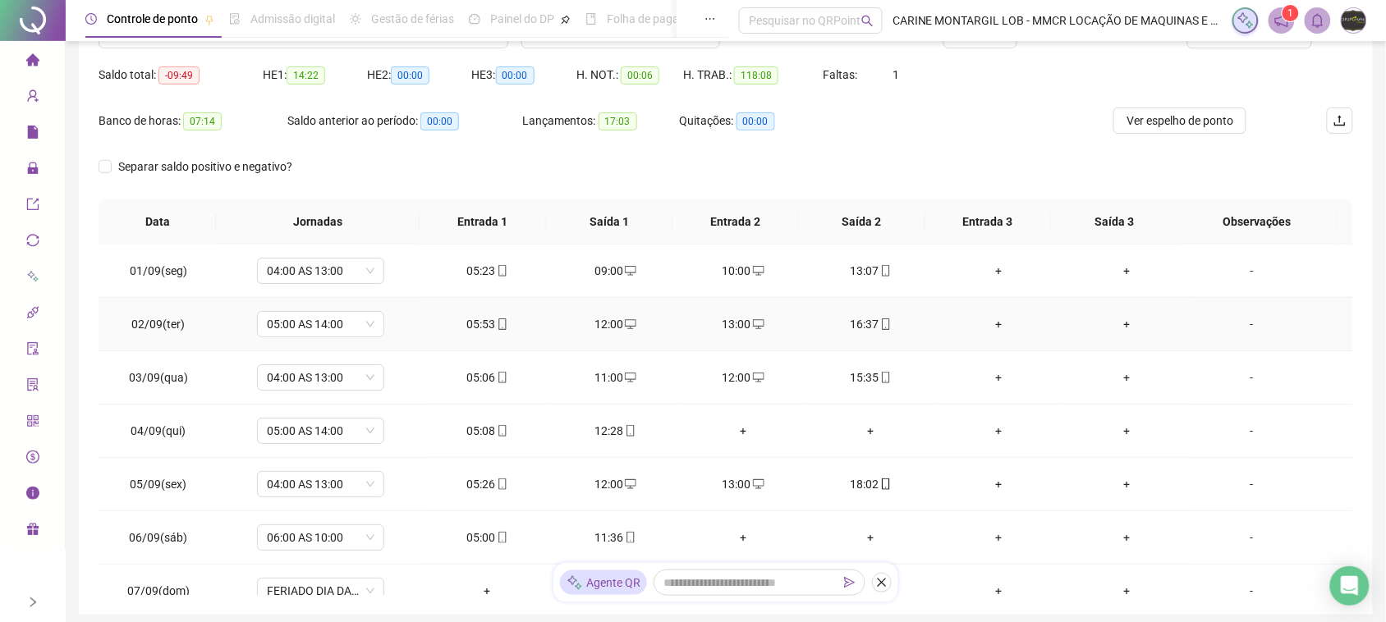
scroll to position [51, 0]
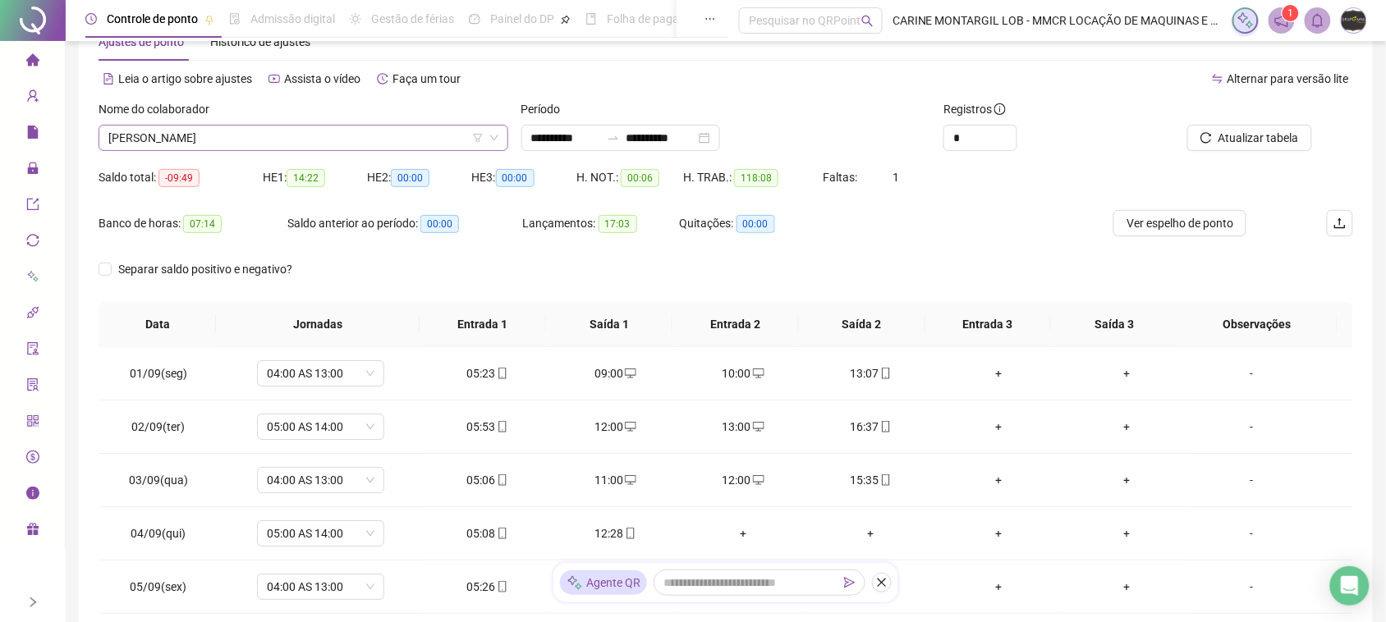
click at [204, 138] on span "[PERSON_NAME]" at bounding box center [303, 138] width 390 height 25
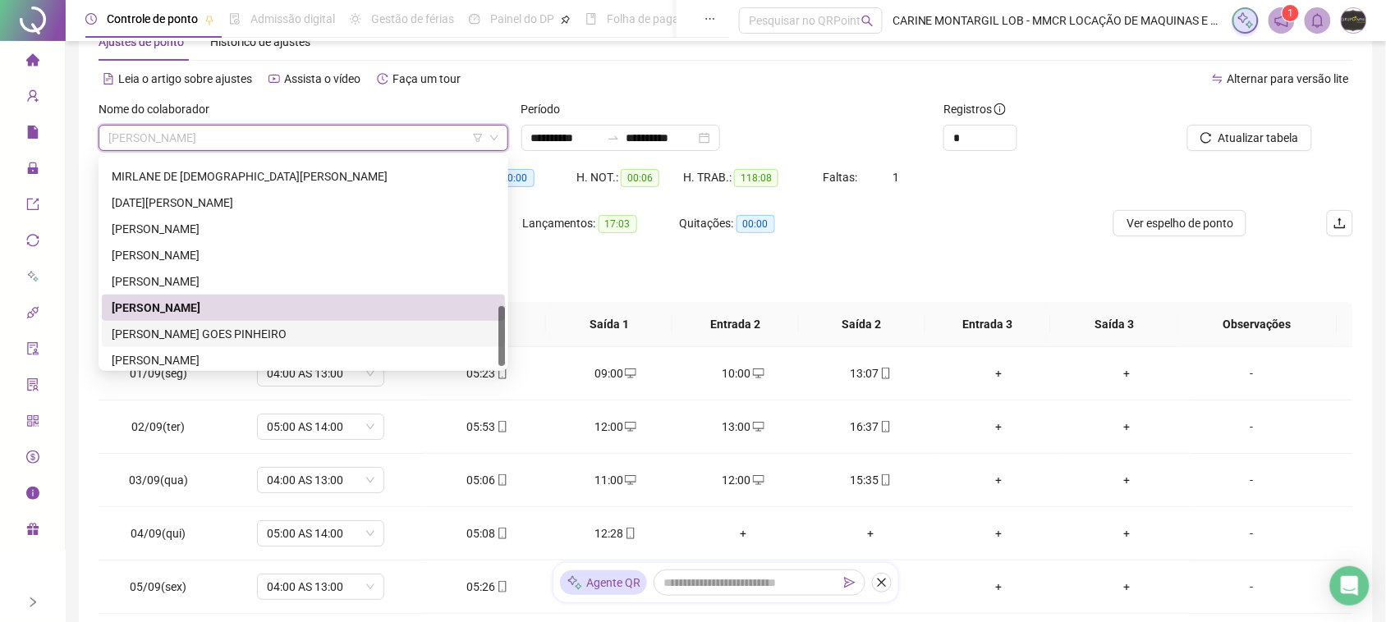
click at [193, 335] on div "[PERSON_NAME] GOES PINHEIRO" at bounding box center [304, 334] width 384 height 18
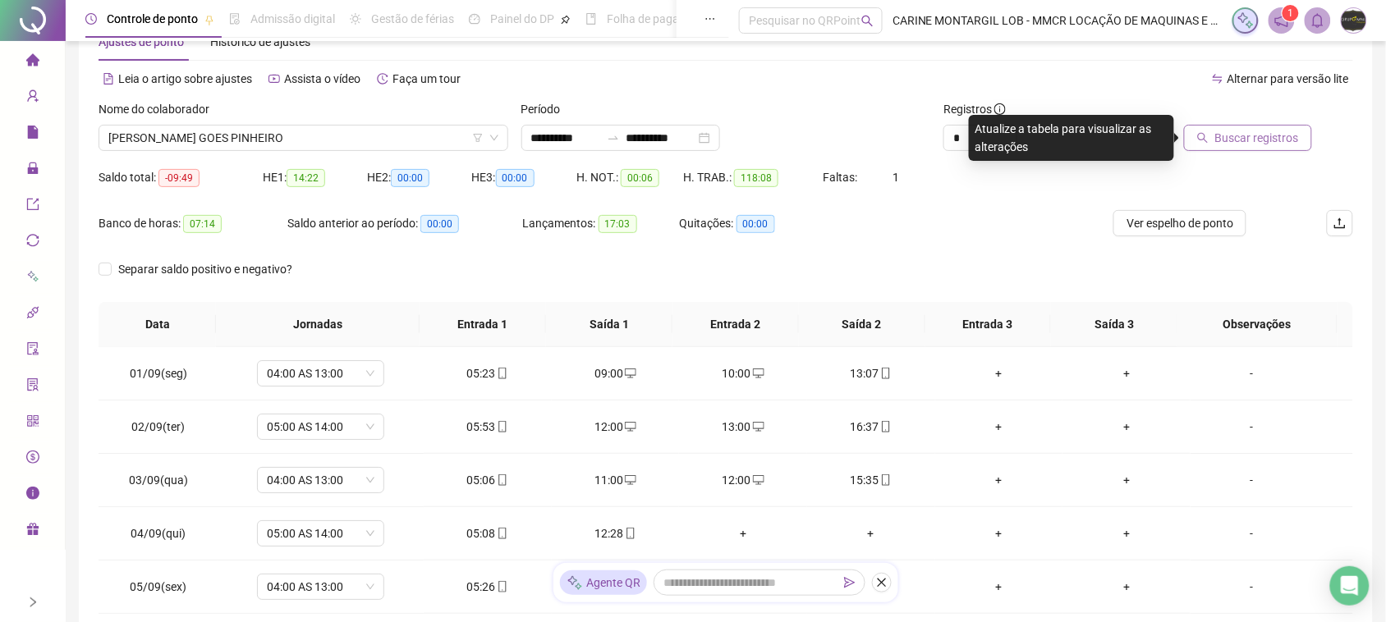
click at [1294, 145] on span "Buscar registros" at bounding box center [1257, 138] width 84 height 18
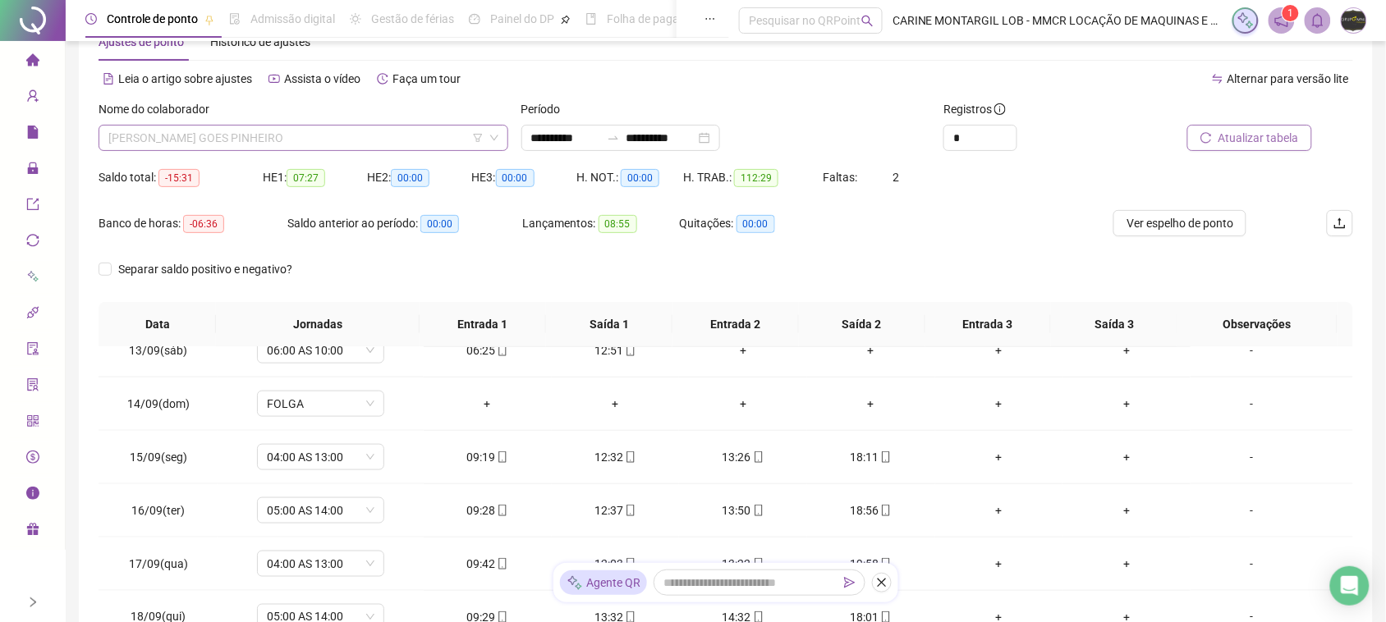
click at [347, 137] on span "[PERSON_NAME] GOES PINHEIRO" at bounding box center [303, 138] width 390 height 25
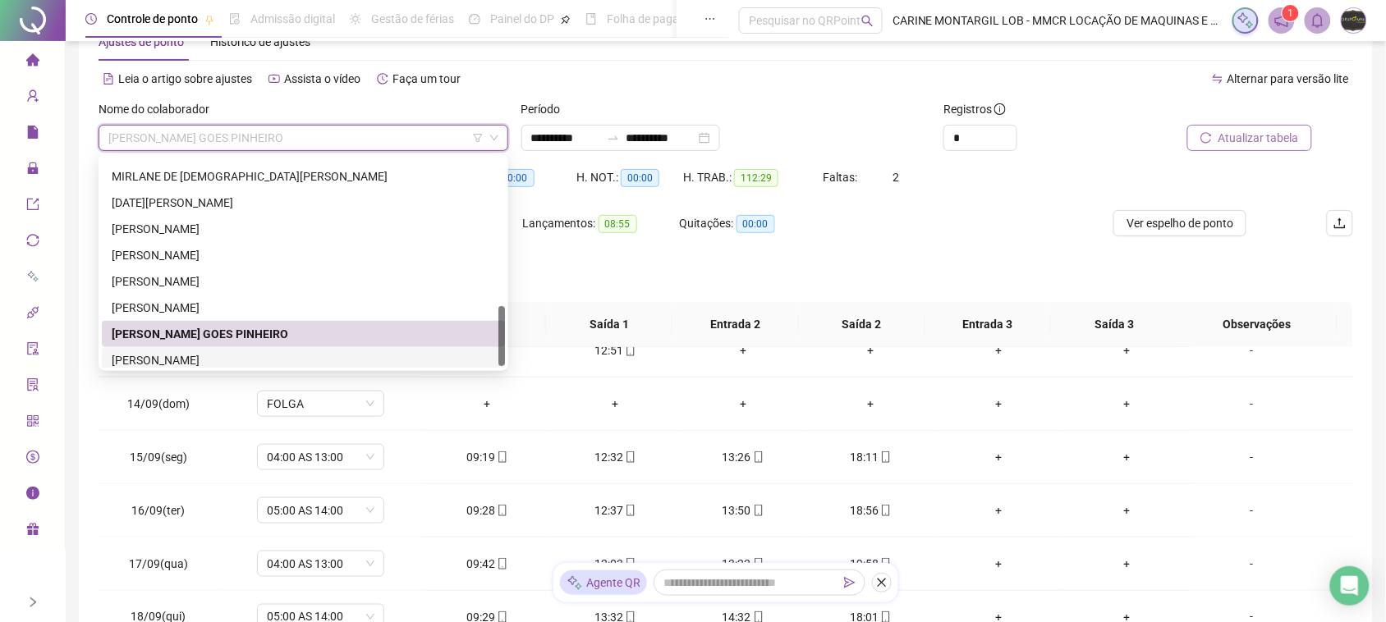
click at [273, 360] on div "[PERSON_NAME]" at bounding box center [304, 360] width 384 height 18
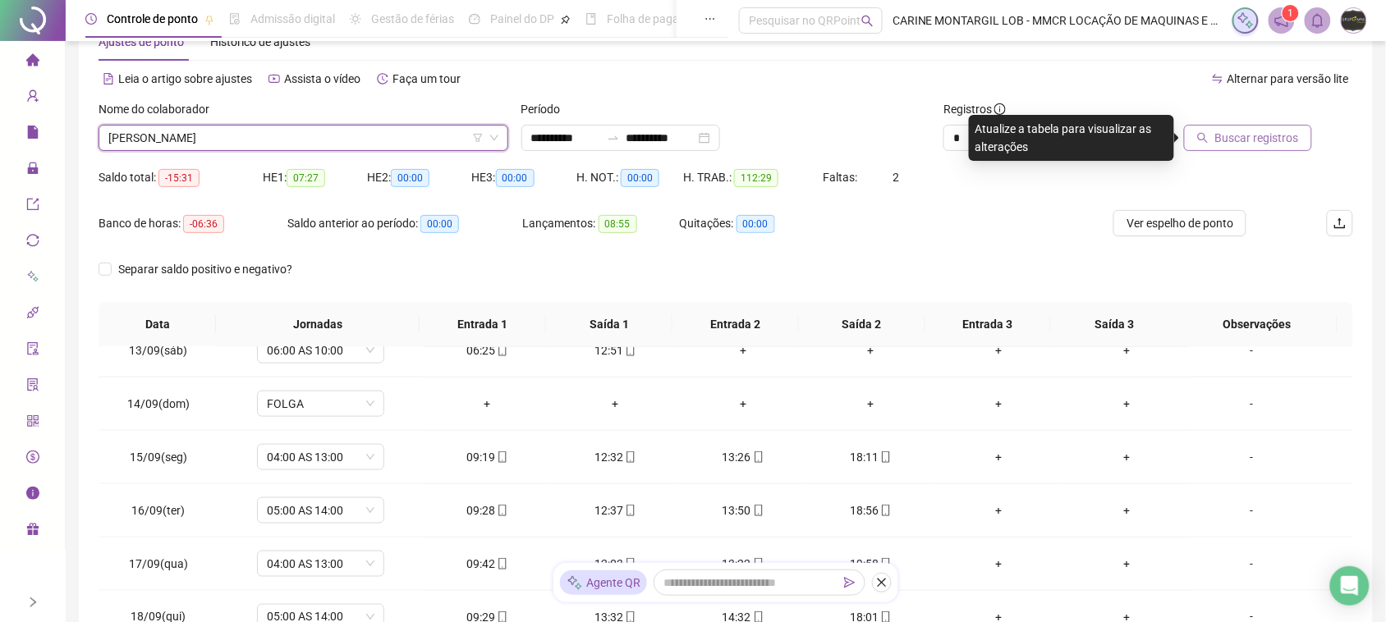
click at [1286, 142] on span "Buscar registros" at bounding box center [1257, 138] width 84 height 18
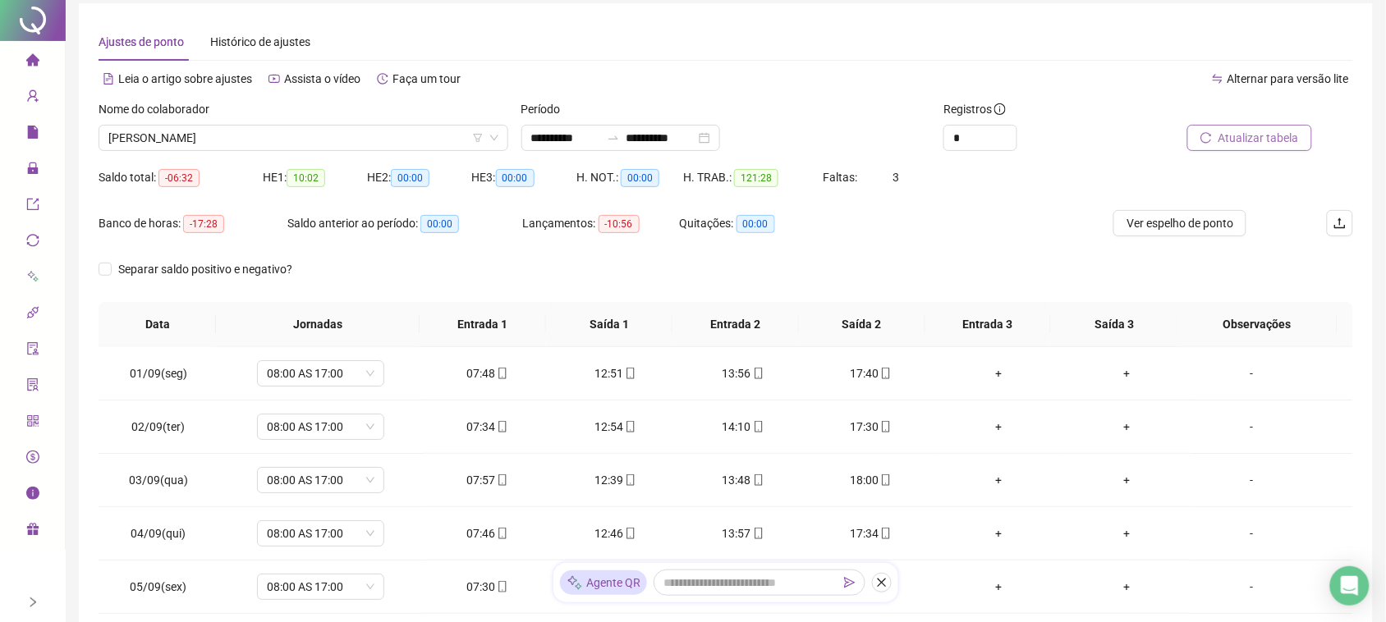
scroll to position [0, 0]
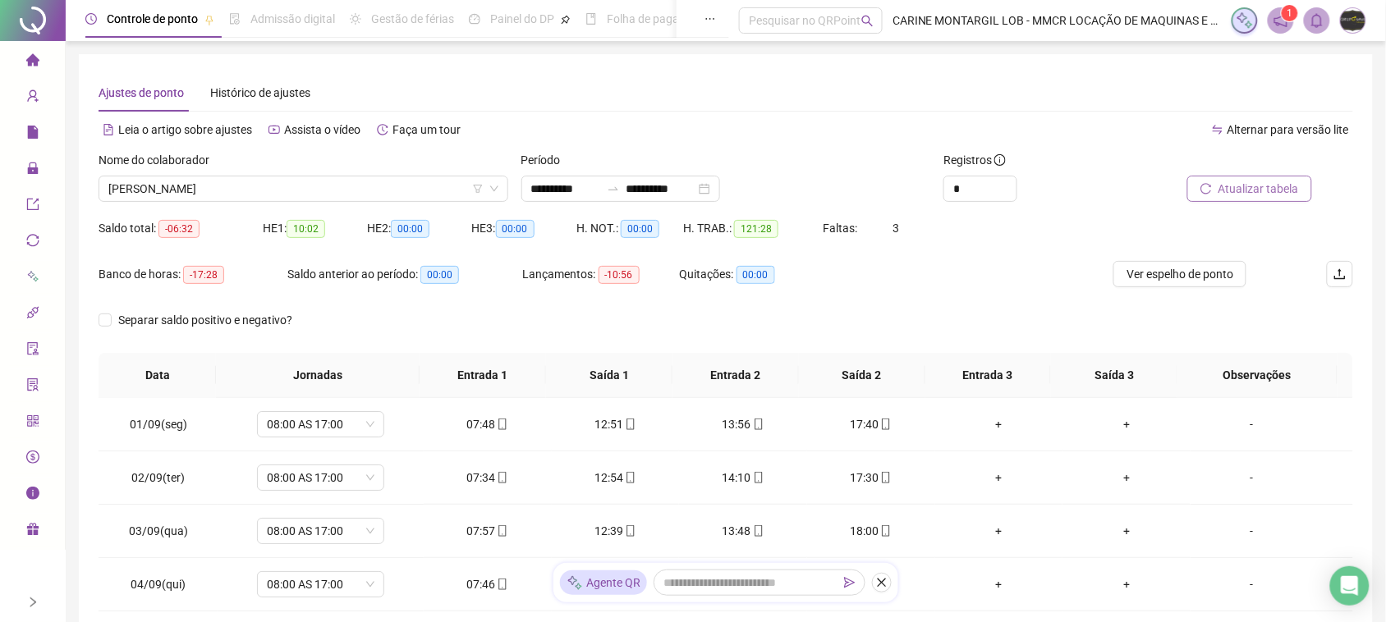
click at [363, 207] on div "Nome do colaborador [PERSON_NAME]" at bounding box center [303, 183] width 423 height 64
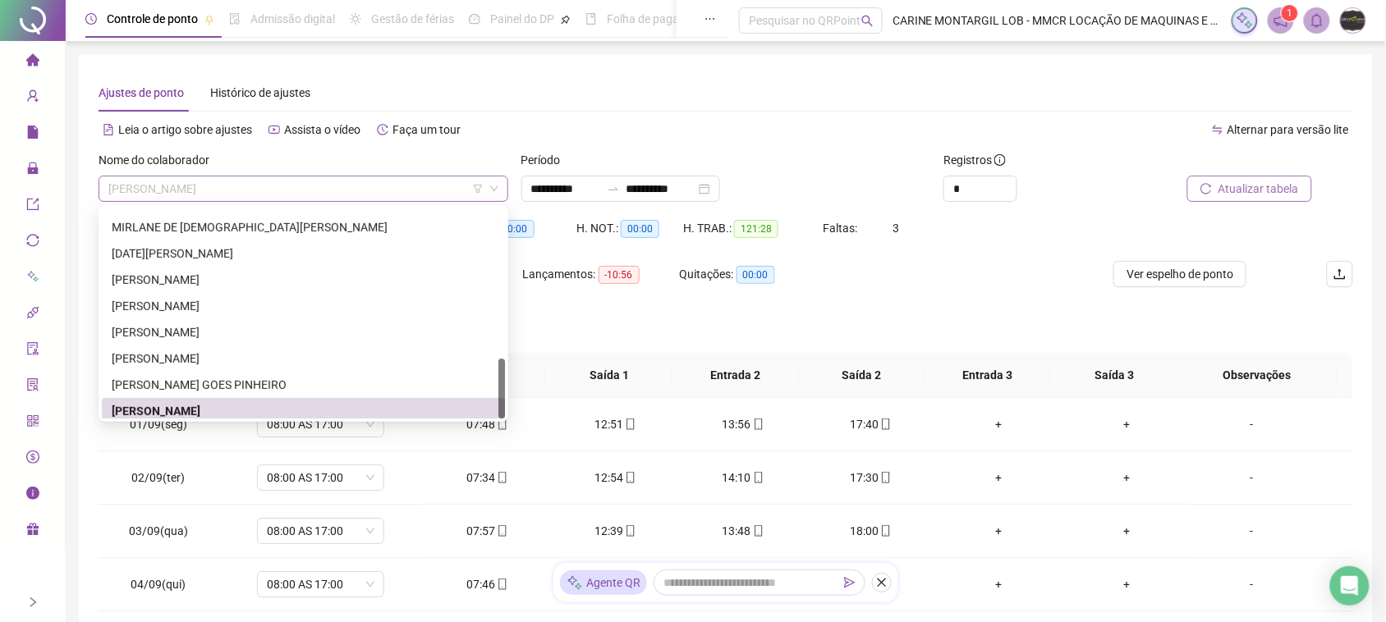
click at [345, 186] on span "[PERSON_NAME]" at bounding box center [303, 189] width 390 height 25
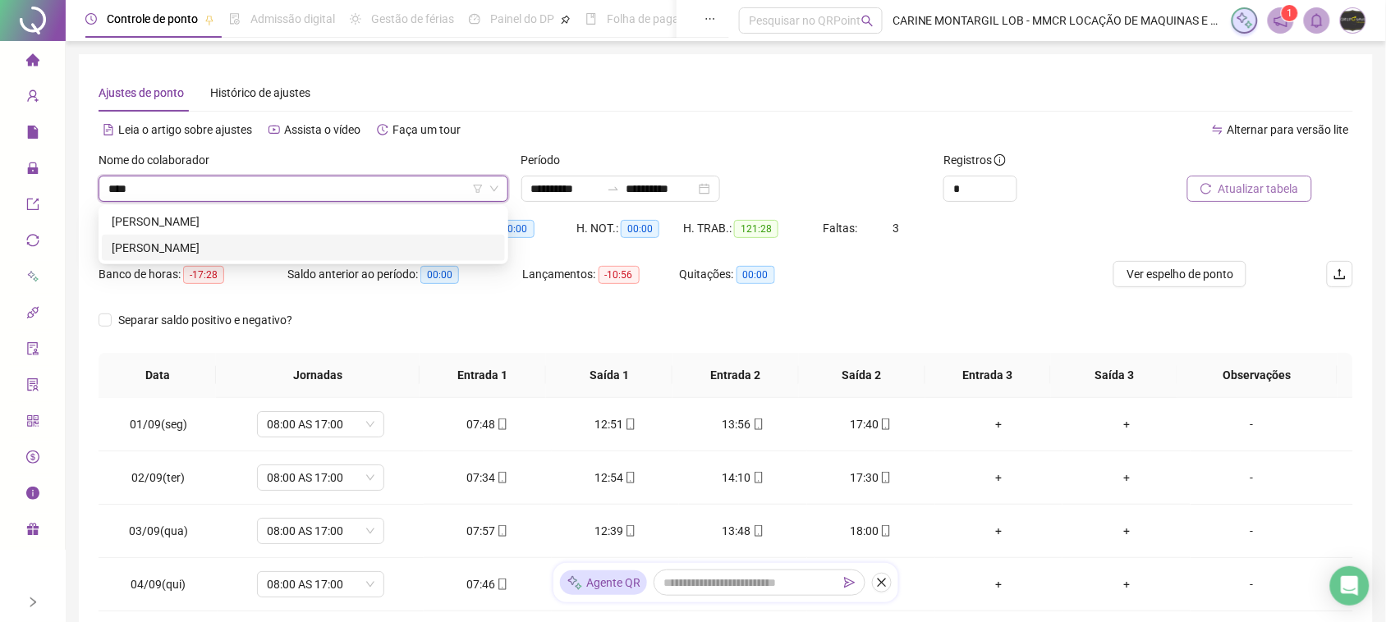
type input "****"
click at [729, 160] on div "Período" at bounding box center [726, 163] width 410 height 25
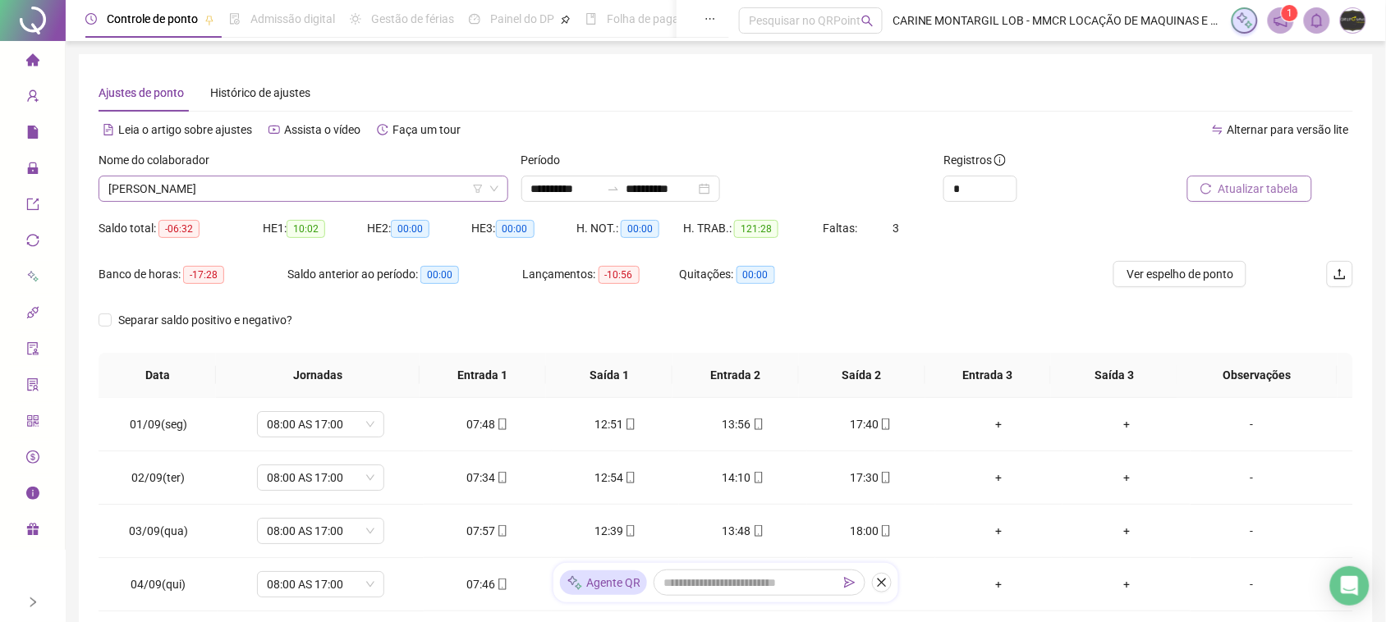
click at [425, 178] on span "[PERSON_NAME]" at bounding box center [303, 189] width 390 height 25
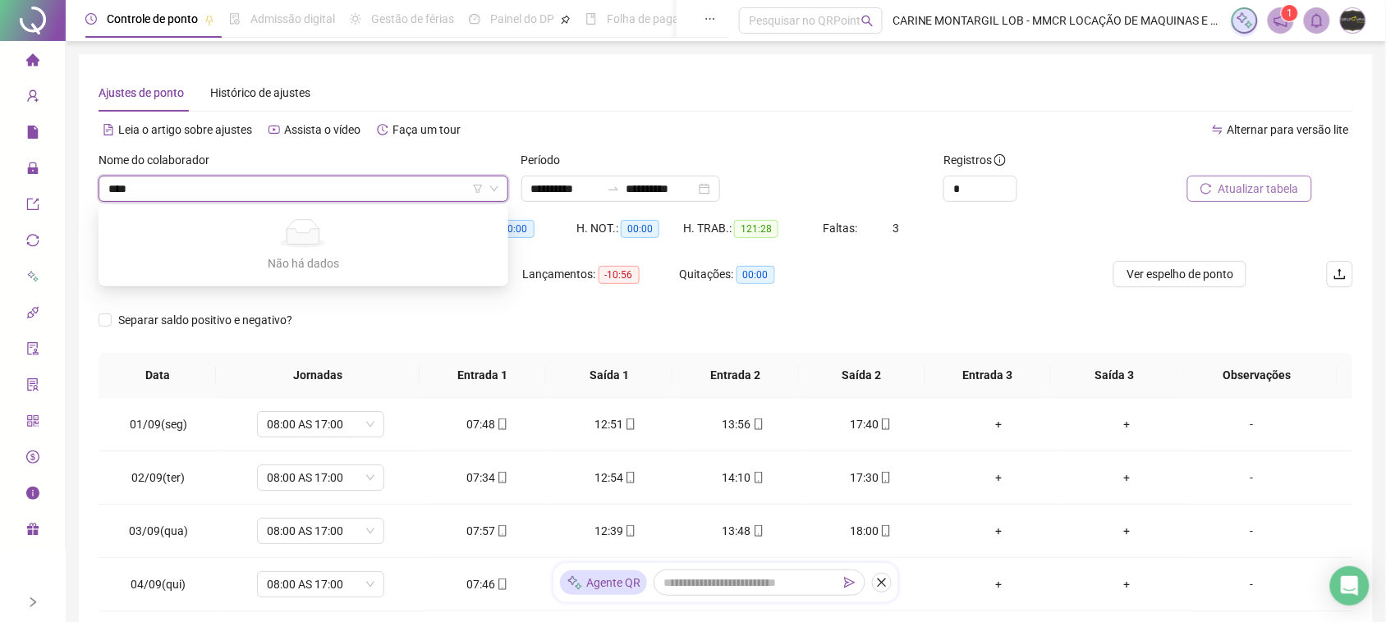
type input "****"
